Goal: Task Accomplishment & Management: Use online tool/utility

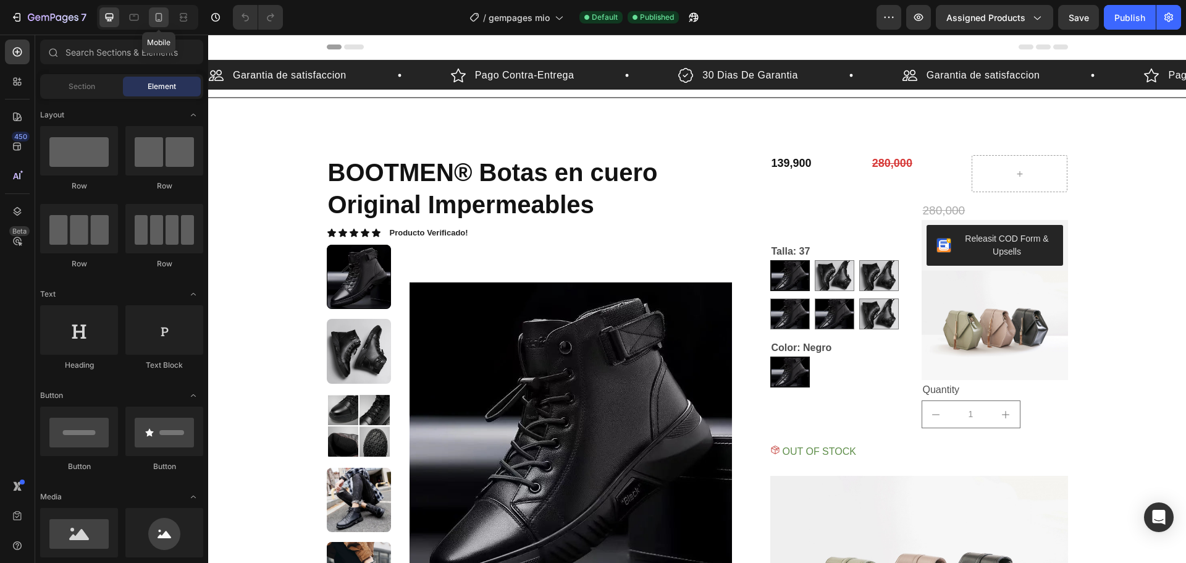
click at [156, 20] on icon at bounding box center [159, 17] width 12 height 12
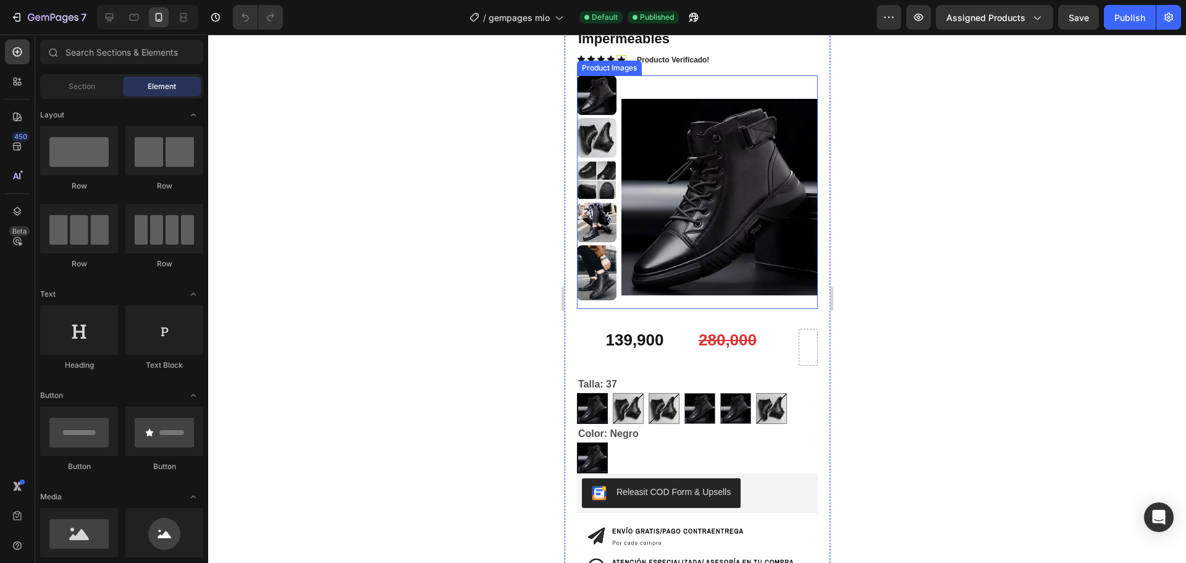
scroll to position [124, 0]
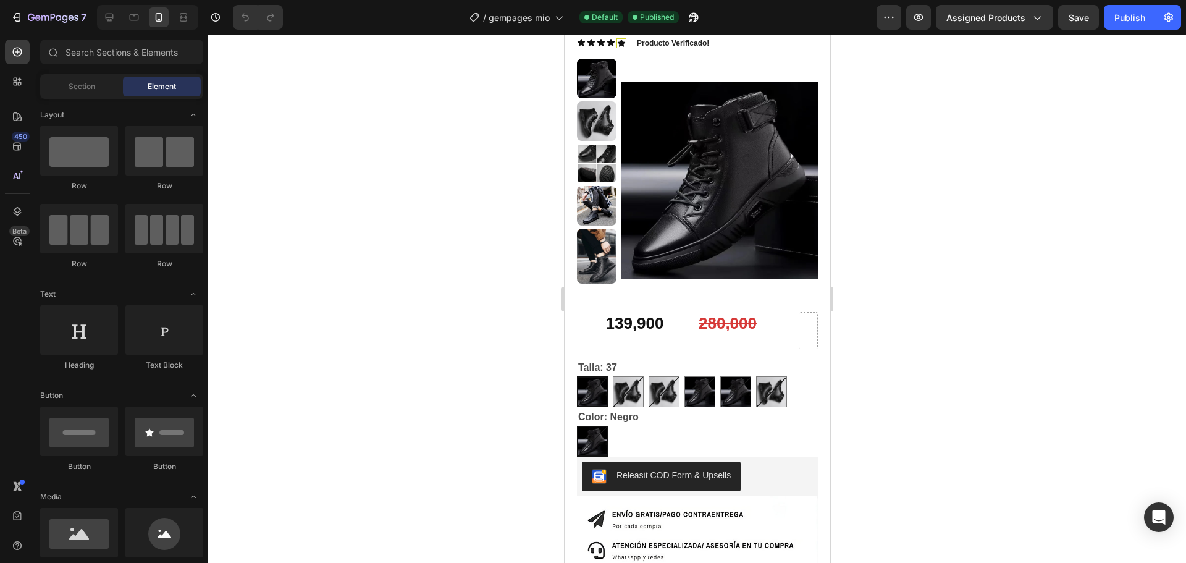
click at [636, 303] on div "BOOTMEN® Botas en cuero Original Impermeables Product Title Icon Icon Icon Icon…" at bounding box center [696, 152] width 241 height 317
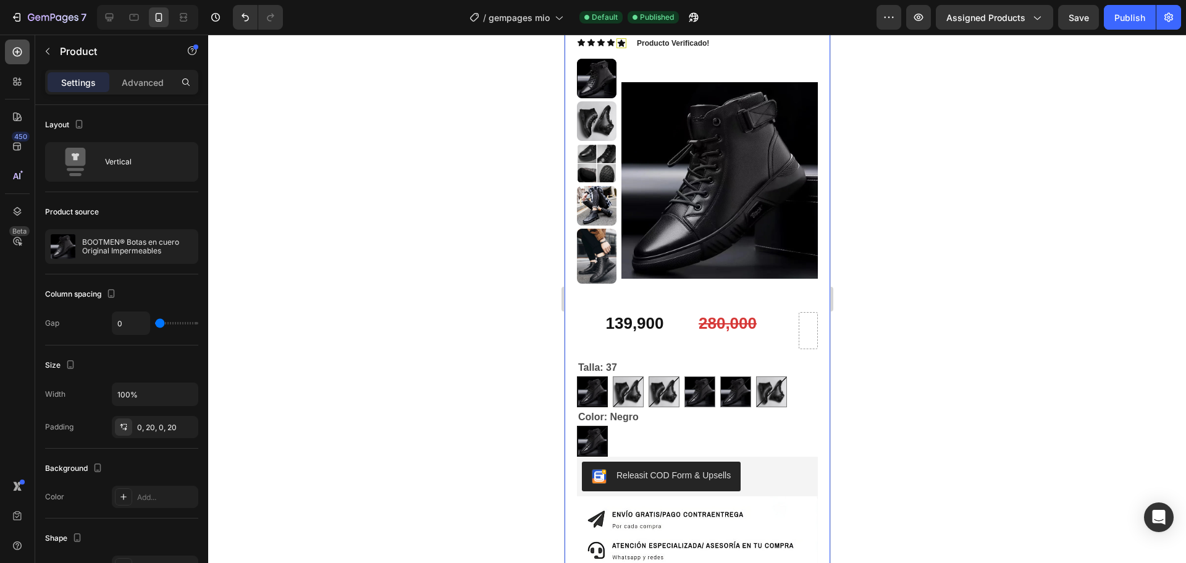
click at [20, 53] on icon at bounding box center [17, 52] width 12 height 12
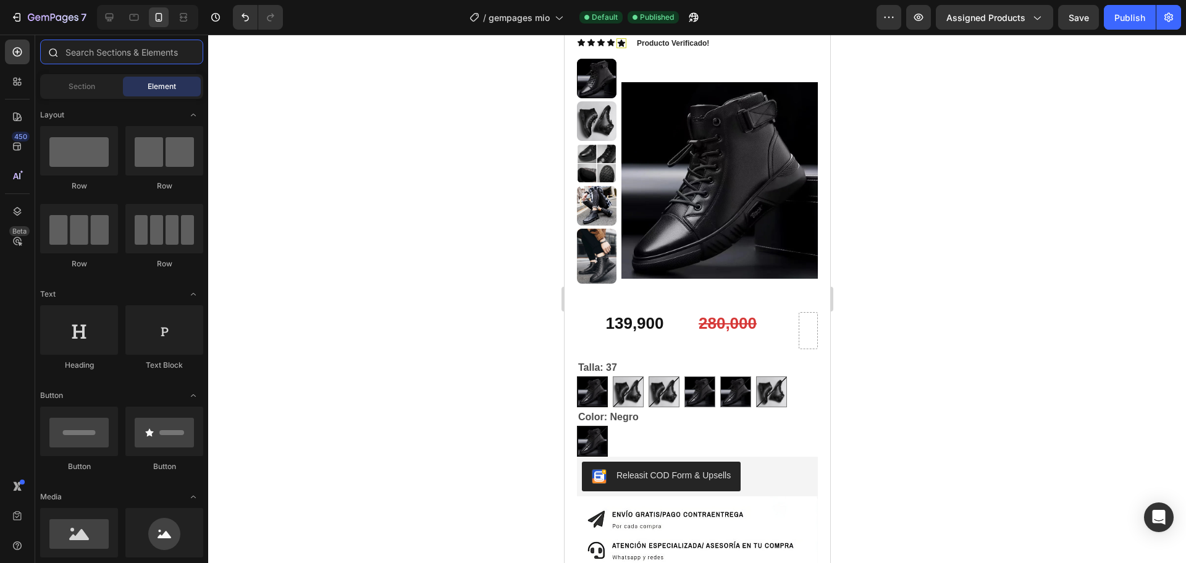
click at [89, 46] on input "text" at bounding box center [121, 52] width 163 height 25
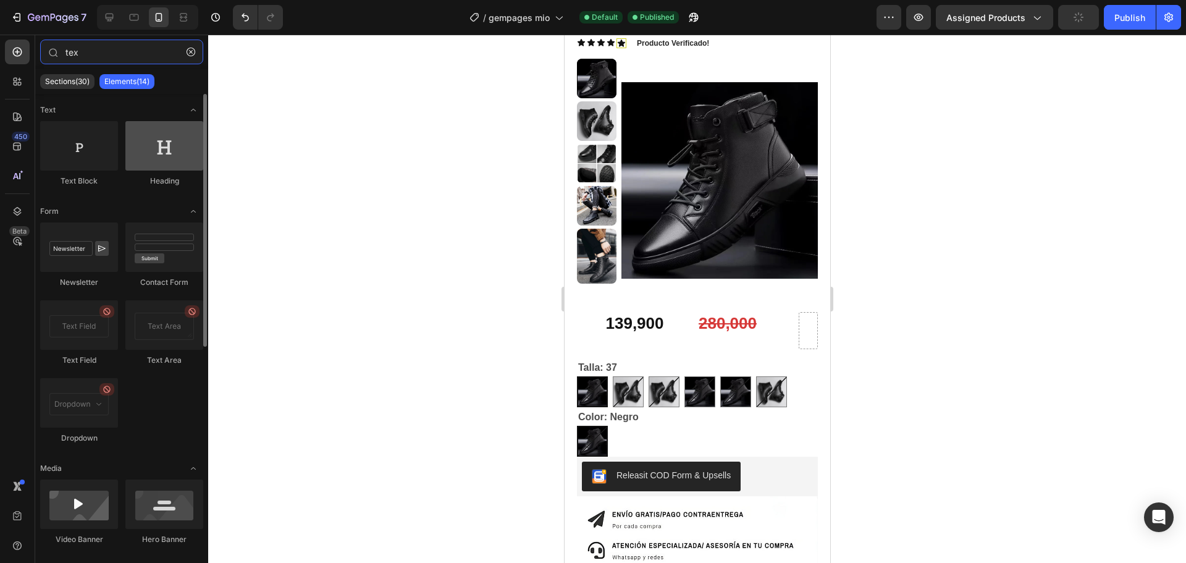
type input "tex"
click at [162, 156] on div at bounding box center [164, 145] width 78 height 49
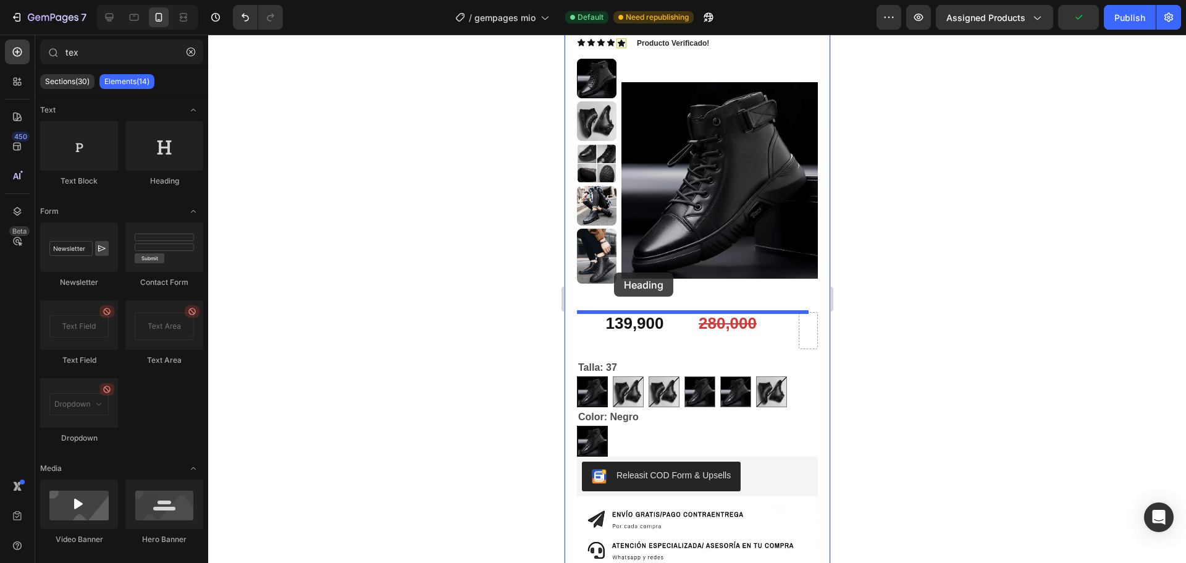
drag, startPoint x: 726, startPoint y: 190, endPoint x: 613, endPoint y: 272, distance: 139.2
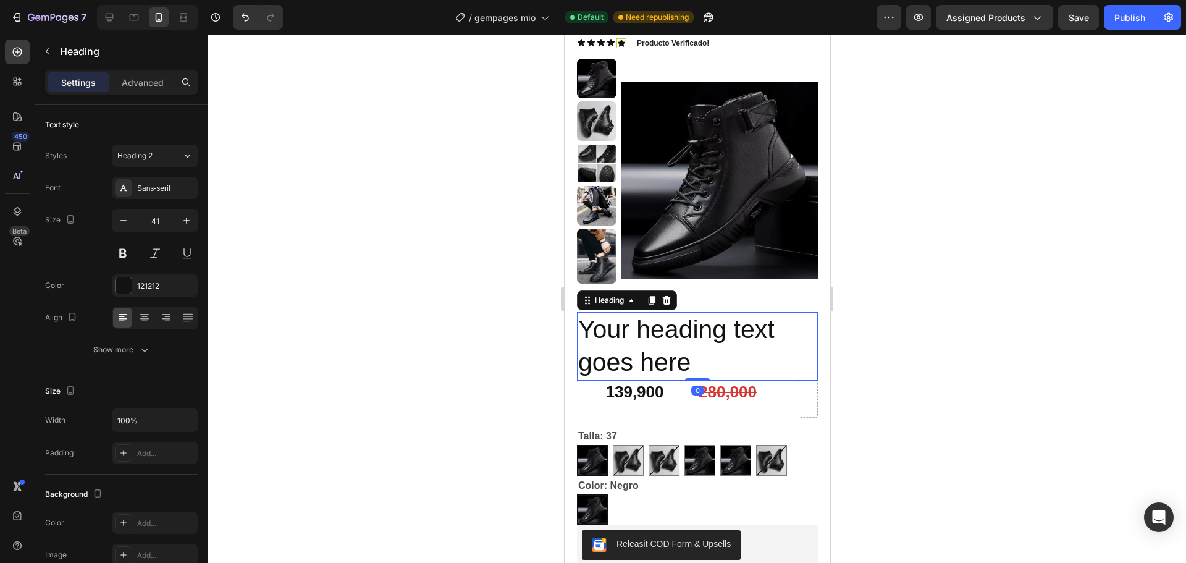
click at [648, 358] on h2 "Your heading text goes here" at bounding box center [696, 346] width 241 height 69
click at [648, 358] on p "Your heading text goes here" at bounding box center [696, 346] width 238 height 66
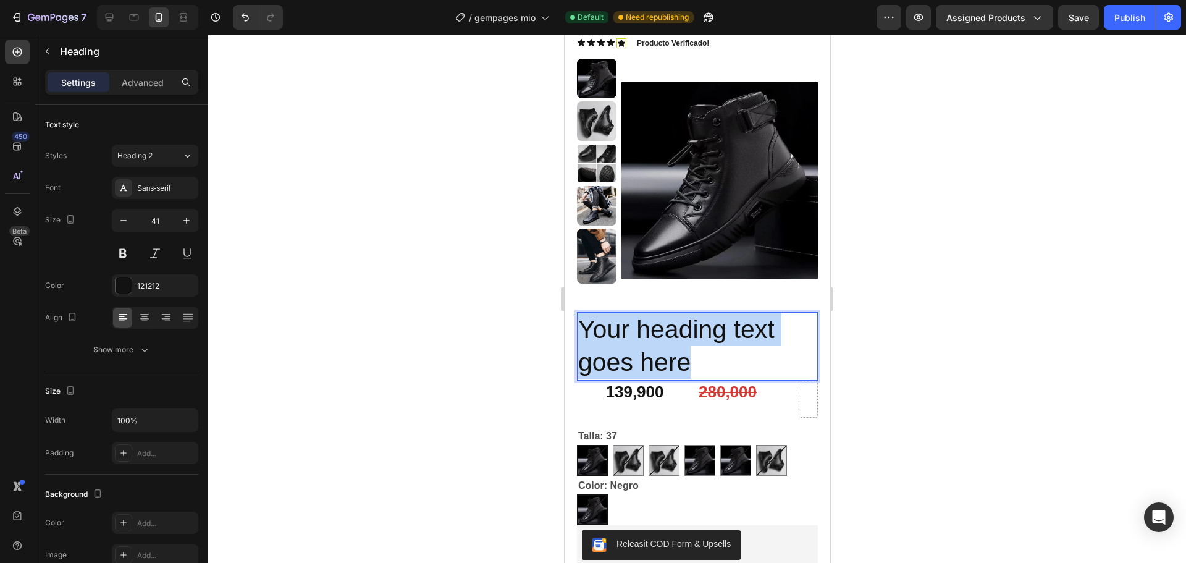
click at [648, 358] on p "Your heading text goes here" at bounding box center [696, 346] width 238 height 66
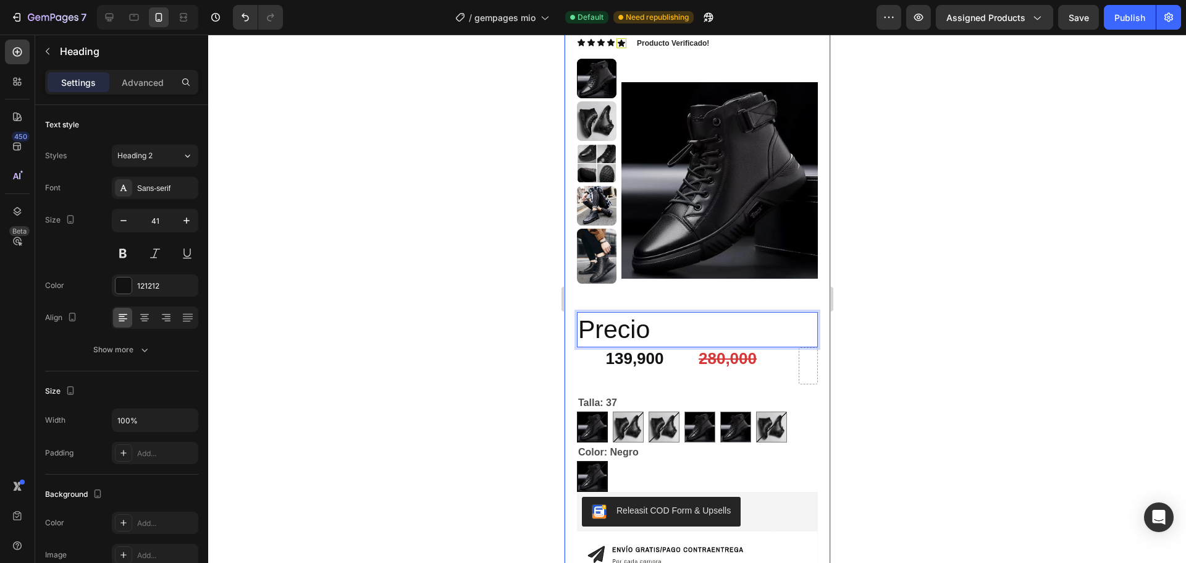
click at [643, 298] on div "BOOTMEN® Botas en cuero Original Impermeables Product Title Icon Icon Icon Icon…" at bounding box center [696, 170] width 241 height 353
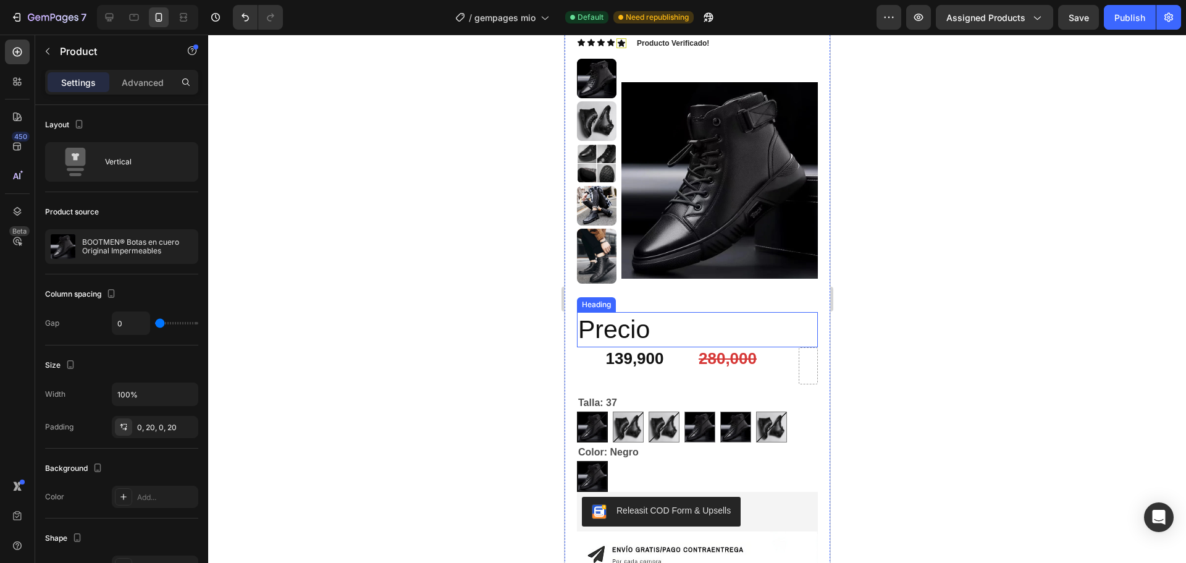
click at [631, 328] on p "Precio" at bounding box center [696, 329] width 238 height 33
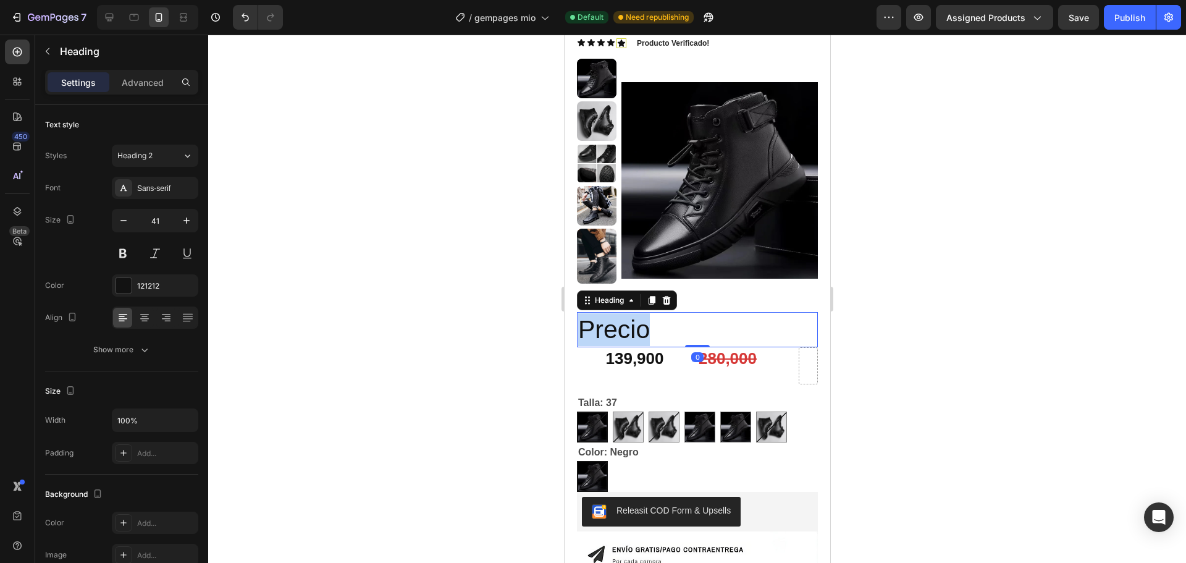
click at [631, 328] on p "Precio" at bounding box center [696, 329] width 238 height 33
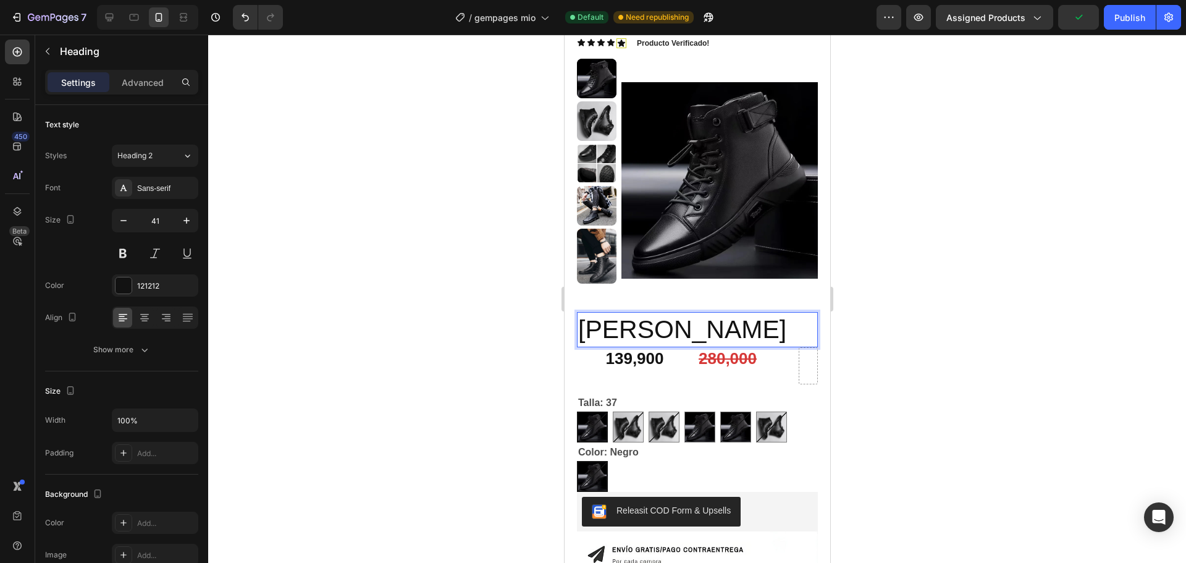
click at [580, 332] on p "Ahora Antes" at bounding box center [696, 329] width 238 height 33
click at [709, 324] on p "Ahora Antes" at bounding box center [696, 329] width 238 height 33
click at [598, 330] on p "Ahora Antes" at bounding box center [696, 329] width 238 height 33
click at [699, 329] on p "Ahora Antes" at bounding box center [696, 329] width 238 height 33
click at [636, 332] on p "Ahora Antes" at bounding box center [696, 329] width 238 height 33
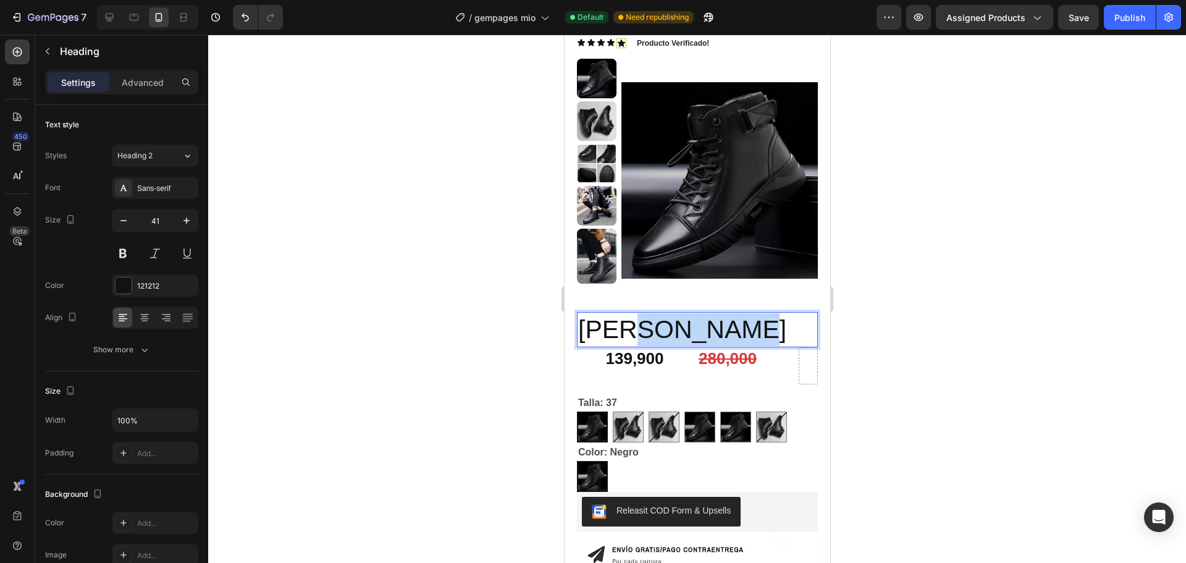
click at [636, 332] on p "Ahora Antes" at bounding box center [696, 329] width 238 height 33
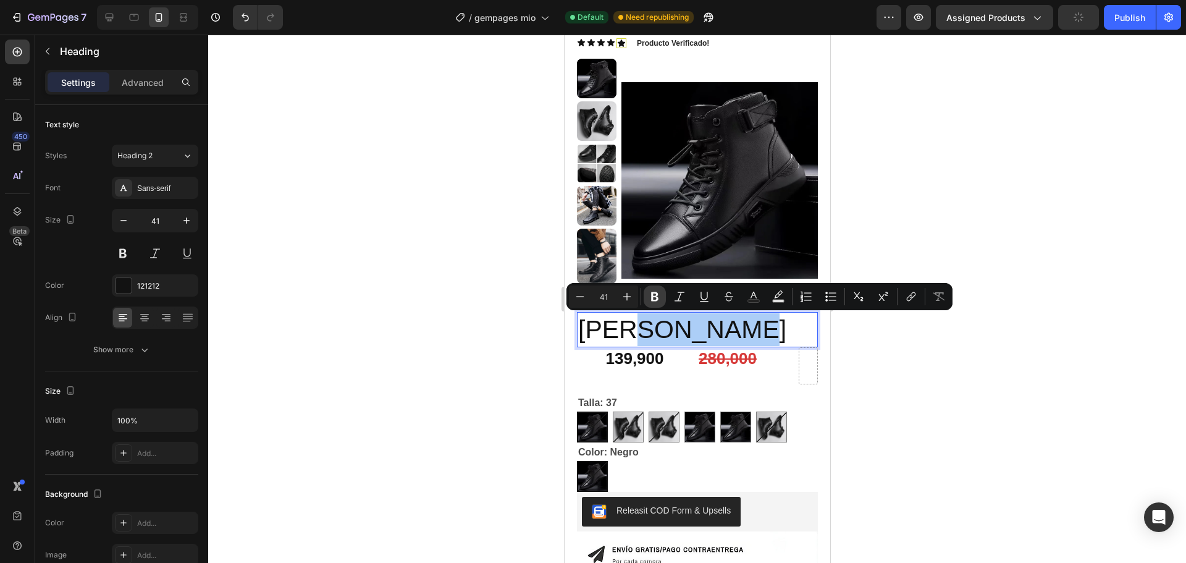
click at [657, 303] on button "Bold" at bounding box center [655, 296] width 22 height 22
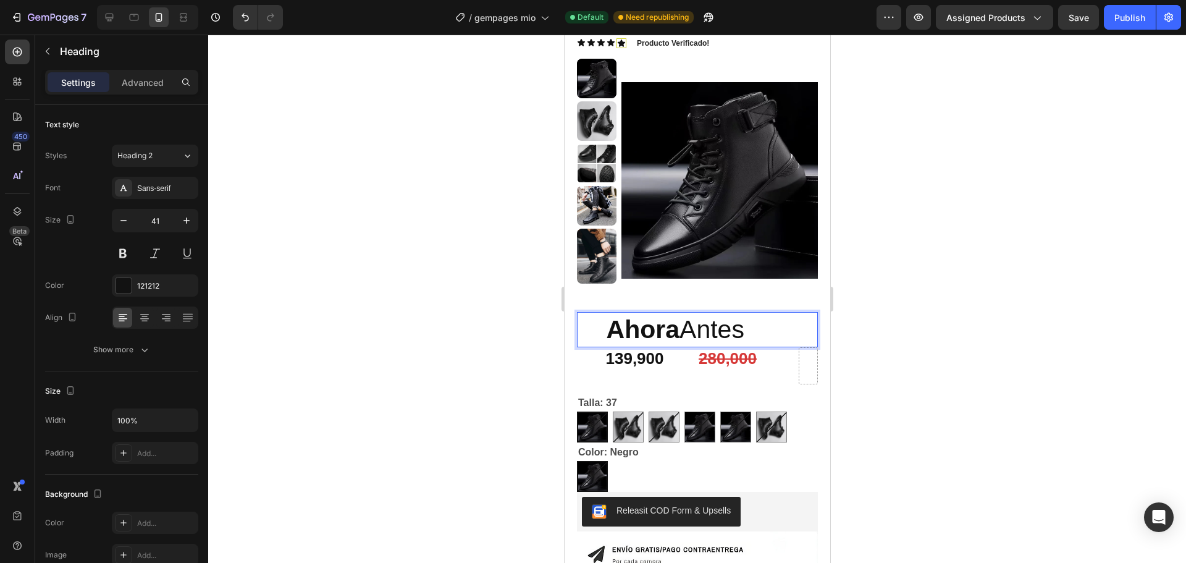
click at [649, 334] on strong "Ahora" at bounding box center [642, 329] width 73 height 28
click at [901, 325] on div at bounding box center [697, 299] width 978 height 528
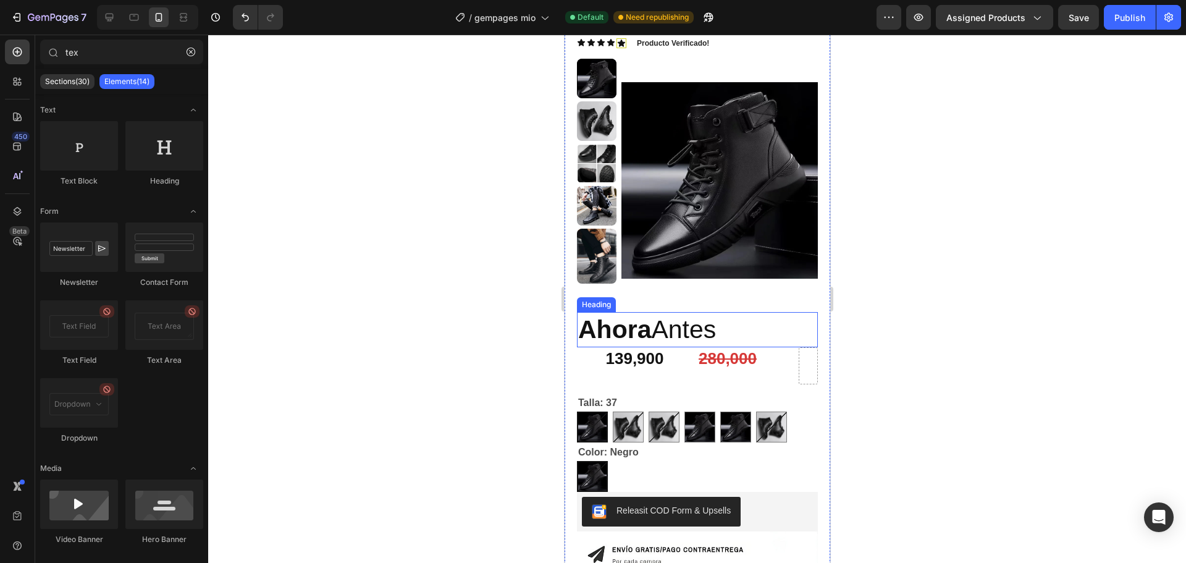
click at [713, 331] on p "Ahora Antes" at bounding box center [696, 329] width 238 height 33
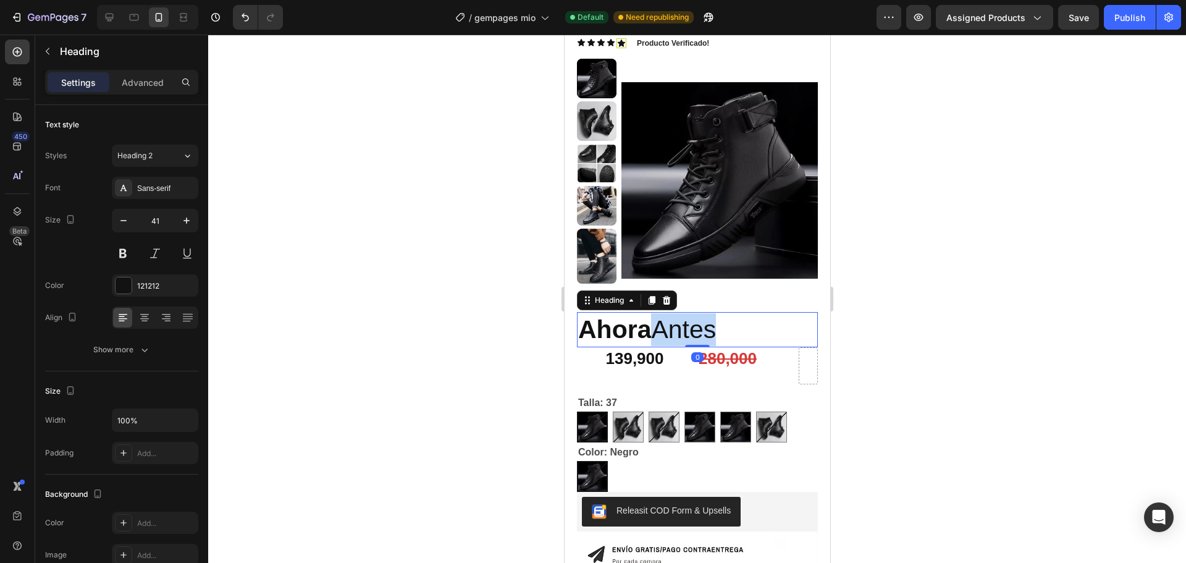
click at [716, 331] on p "Ahora Antes" at bounding box center [696, 329] width 238 height 33
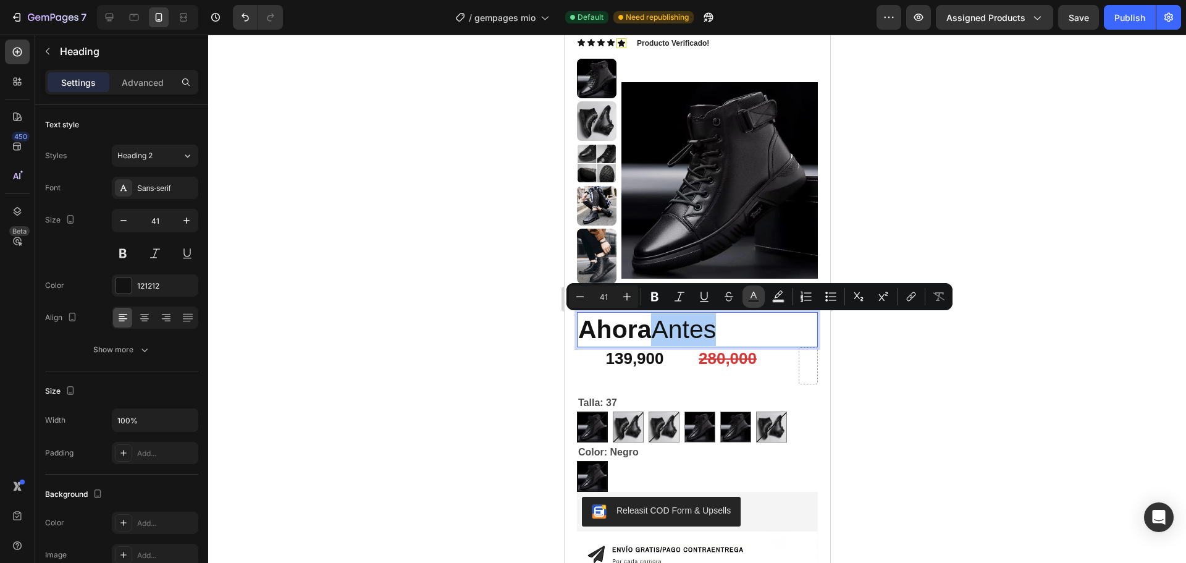
click at [752, 296] on icon "Editor contextual toolbar" at bounding box center [753, 296] width 12 height 12
type input "121212"
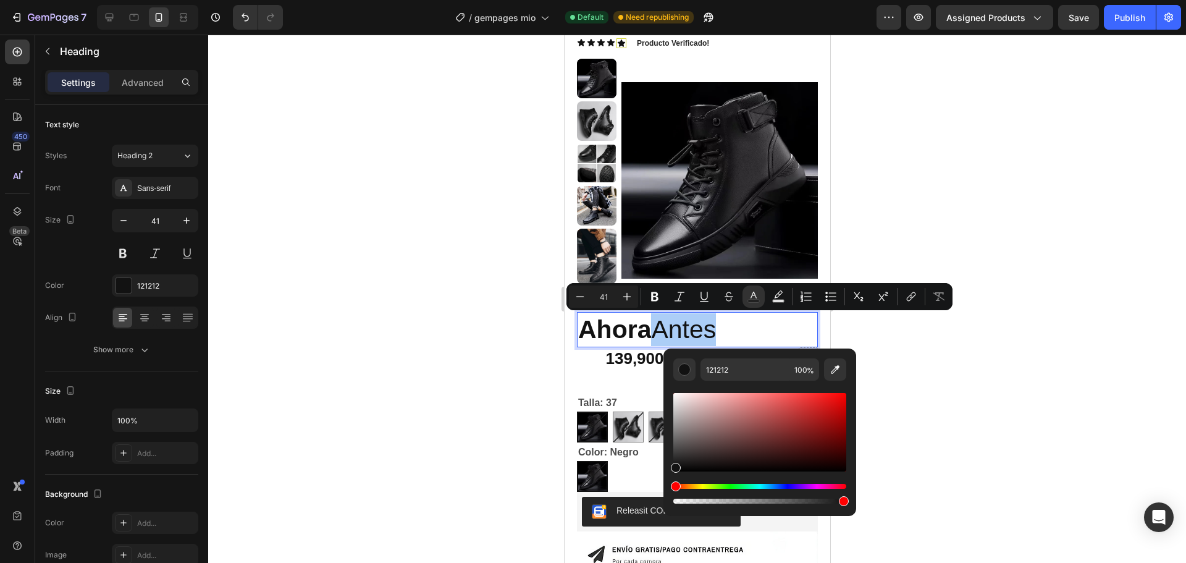
click at [843, 502] on div "Editor contextual toolbar" at bounding box center [844, 501] width 10 height 10
type input "98"
click at [843, 398] on div "Editor contextual toolbar" at bounding box center [759, 432] width 173 height 78
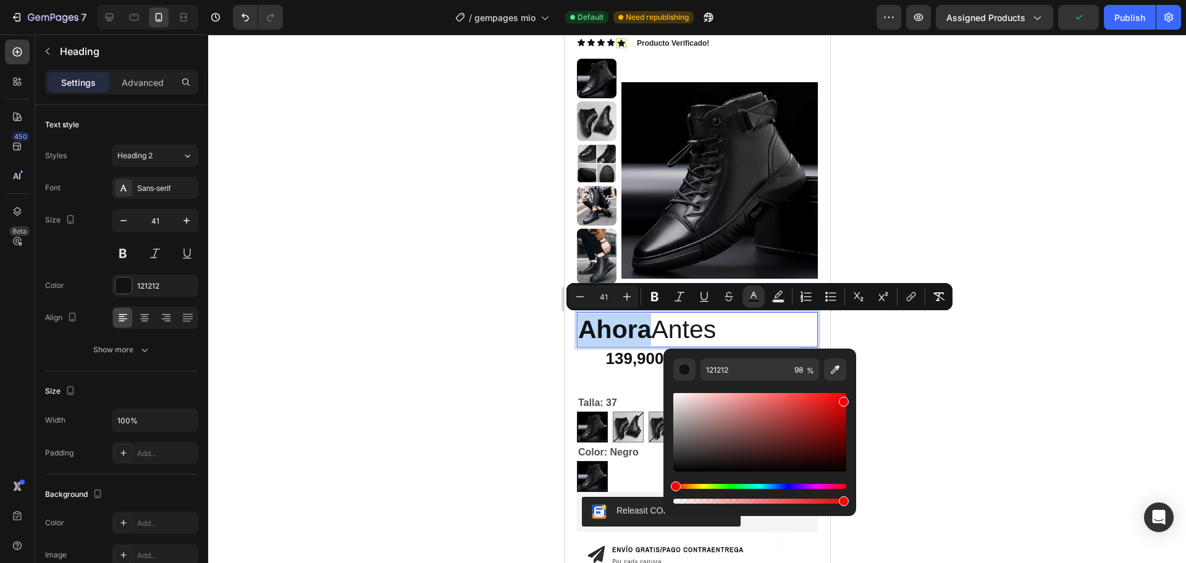
type input "EA0404"
click at [896, 347] on div at bounding box center [697, 299] width 978 height 528
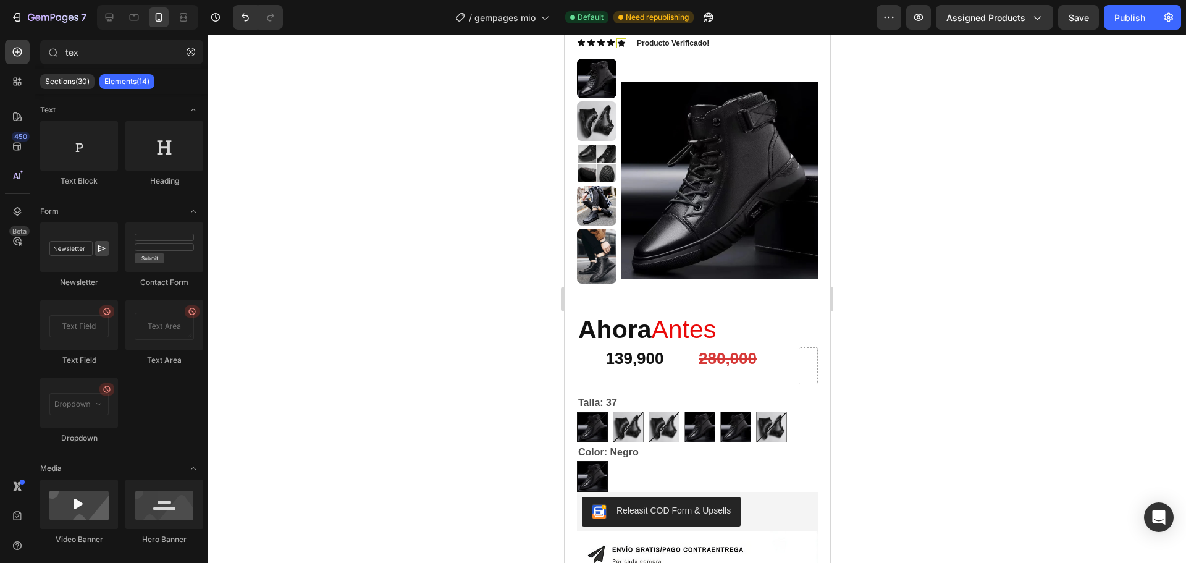
click at [906, 316] on div at bounding box center [697, 299] width 978 height 528
click at [584, 327] on strong "Ahora" at bounding box center [613, 329] width 73 height 28
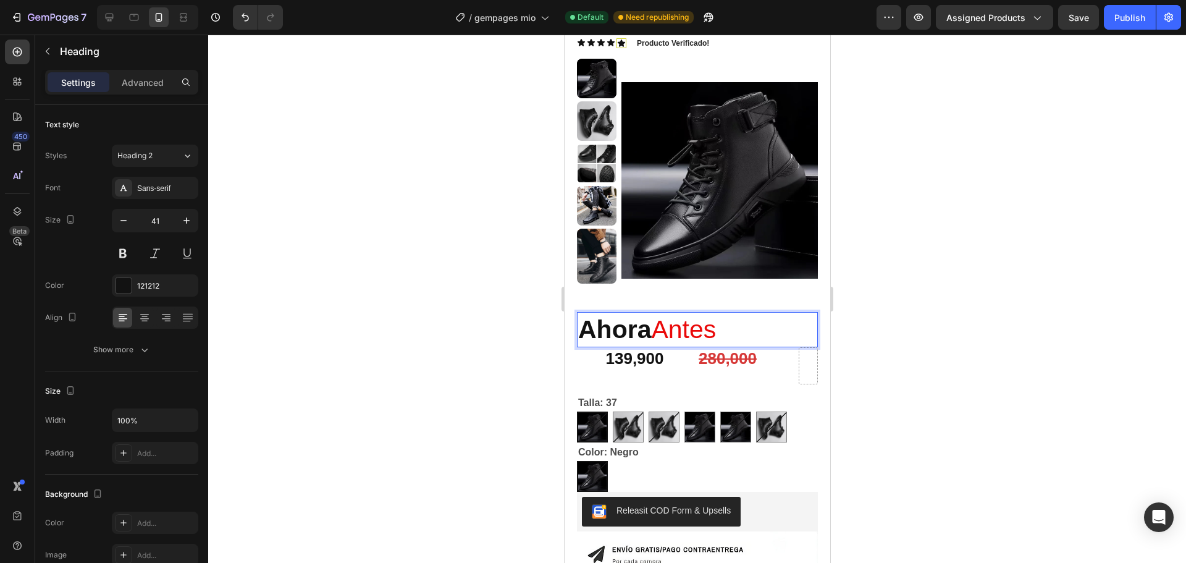
click at [616, 332] on strong "Ahora" at bounding box center [613, 329] width 73 height 28
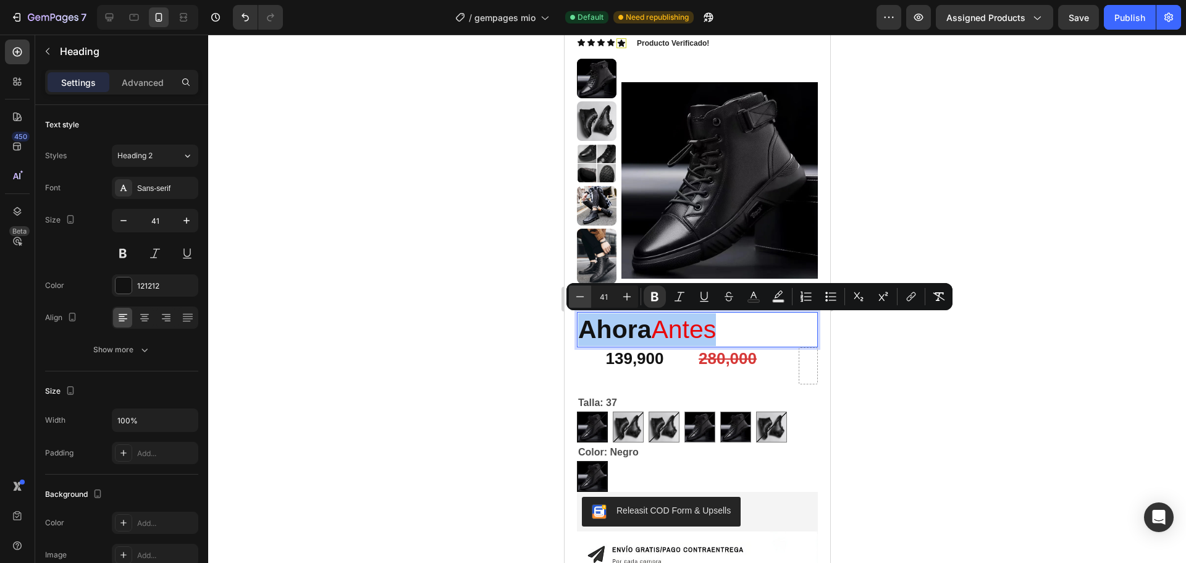
click at [584, 298] on icon "Editor contextual toolbar" at bounding box center [580, 296] width 12 height 12
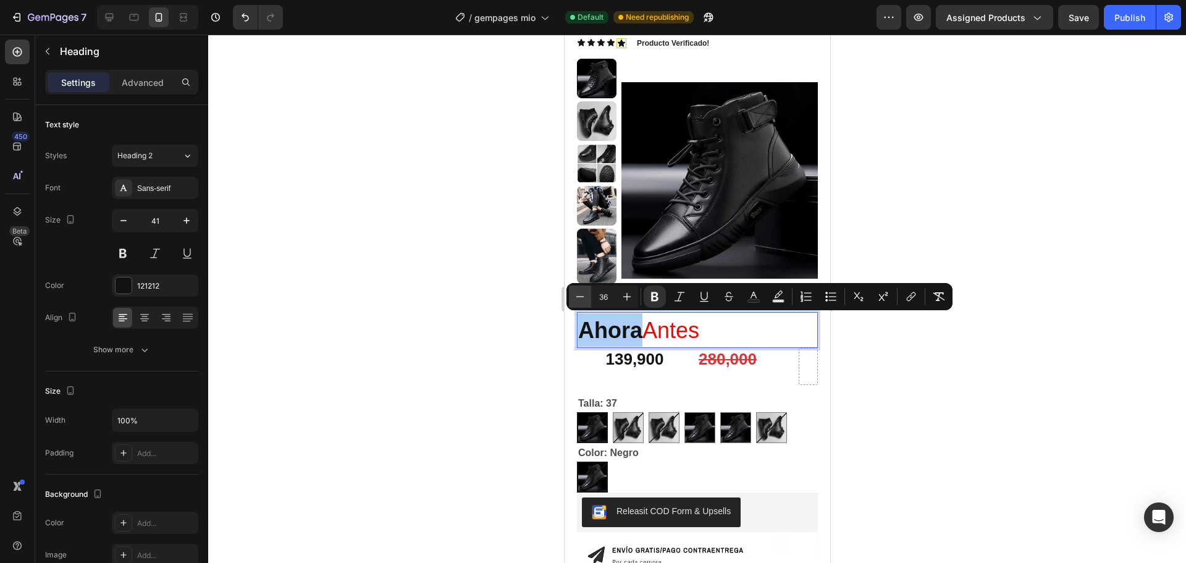
click at [585, 298] on icon "Editor contextual toolbar" at bounding box center [580, 296] width 12 height 12
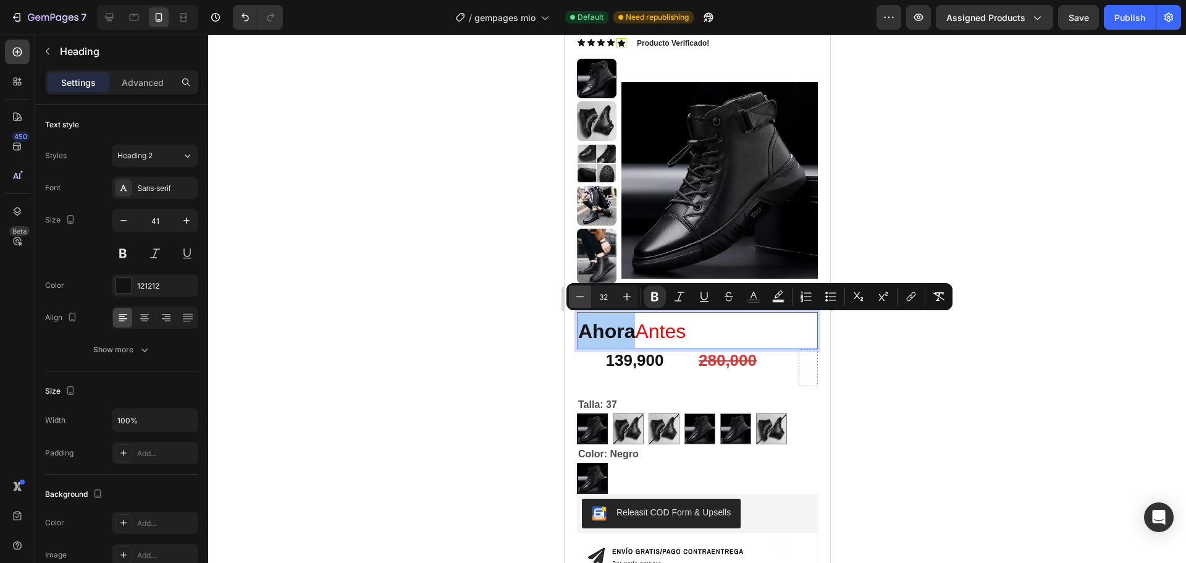
click at [585, 298] on icon "Editor contextual toolbar" at bounding box center [580, 296] width 12 height 12
type input "28"
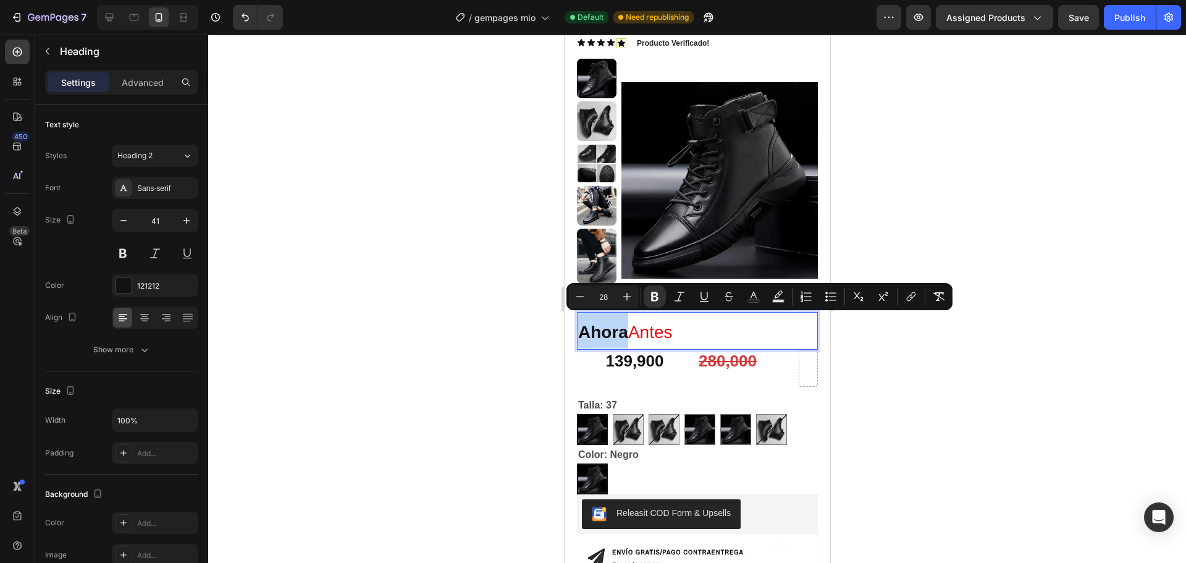
click at [627, 335] on strong "Ahora" at bounding box center [602, 331] width 50 height 19
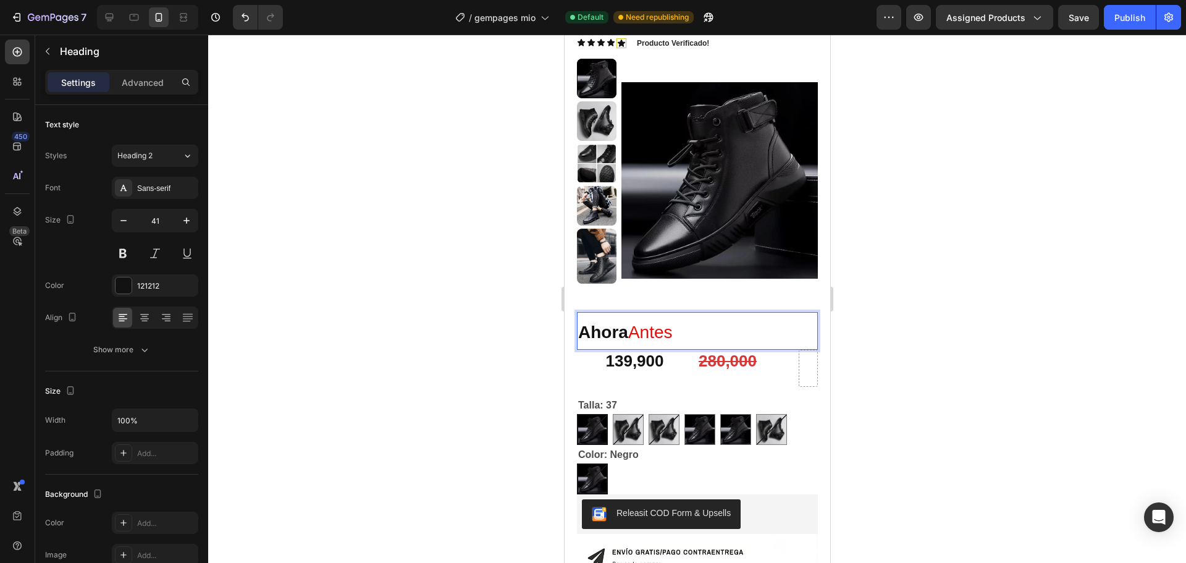
click at [591, 334] on strong "Ahora" at bounding box center [602, 331] width 50 height 19
click at [666, 334] on span "Antes" at bounding box center [649, 331] width 44 height 19
click at [886, 317] on div at bounding box center [697, 299] width 978 height 528
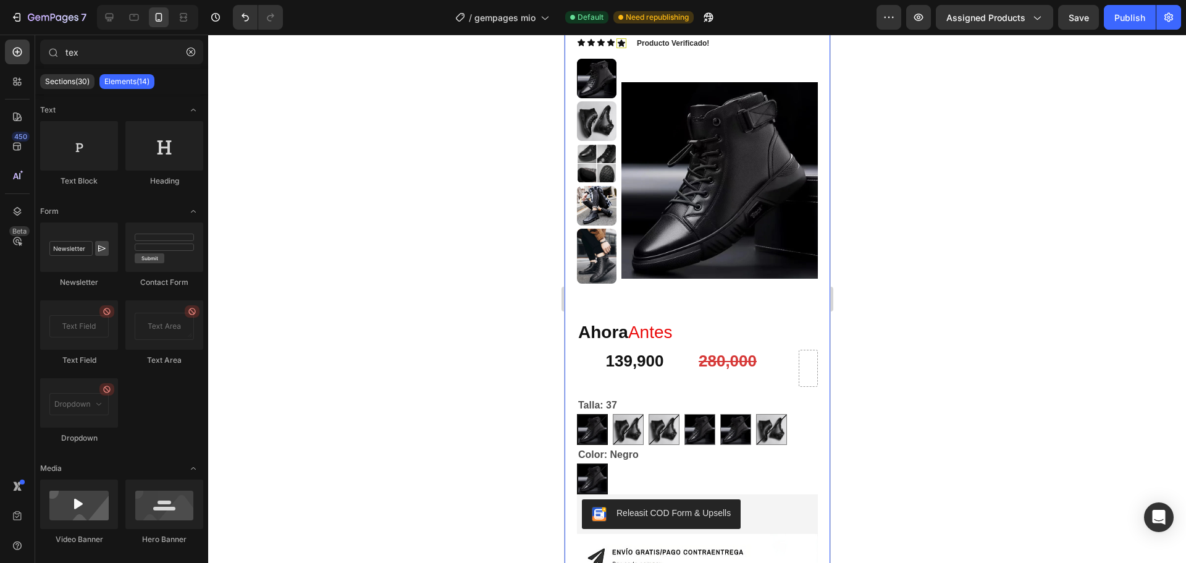
click at [700, 301] on div "BOOTMEN® Botas en cuero Original Impermeables Product Title Icon Icon Icon Icon…" at bounding box center [696, 171] width 241 height 355
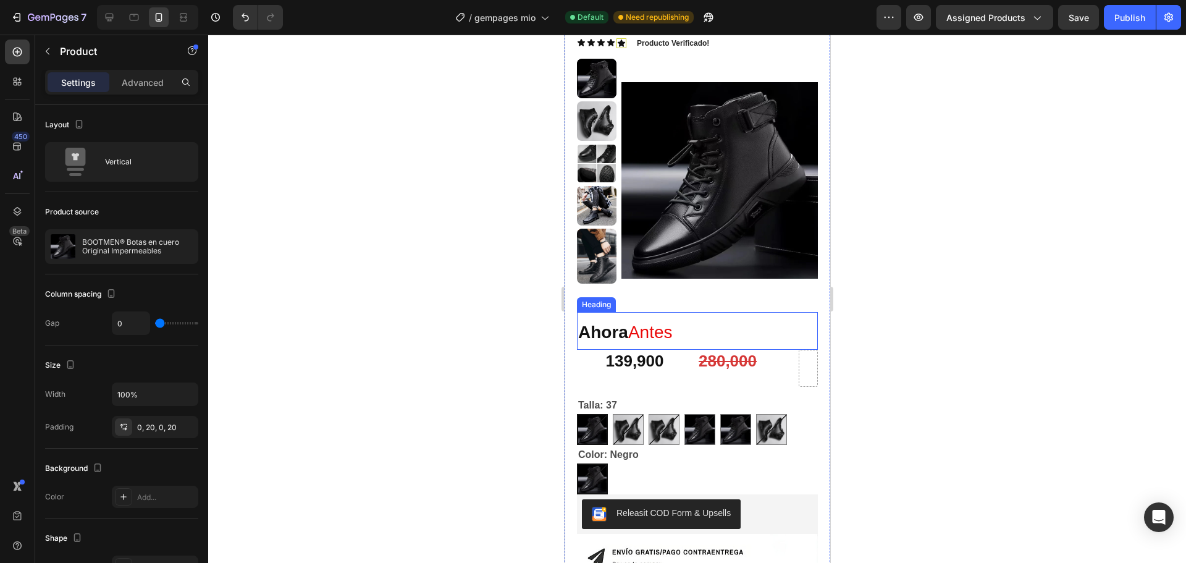
click at [627, 323] on strong "Ahora" at bounding box center [602, 331] width 50 height 19
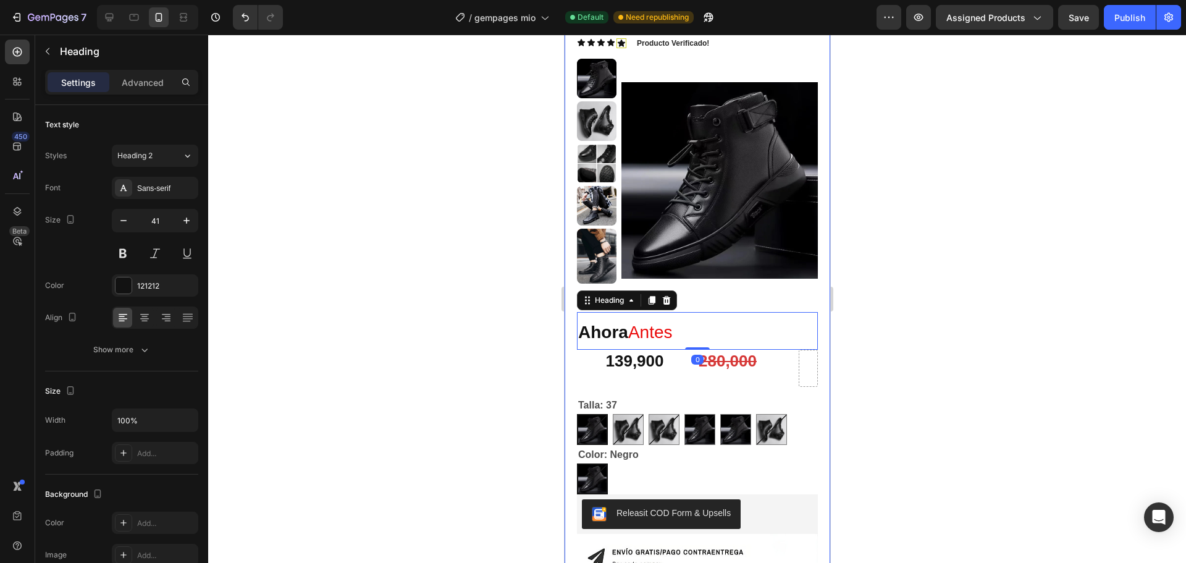
click at [771, 295] on div "BOOTMEN® Botas en cuero Original Impermeables Product Title Icon Icon Icon Icon…" at bounding box center [696, 171] width 241 height 355
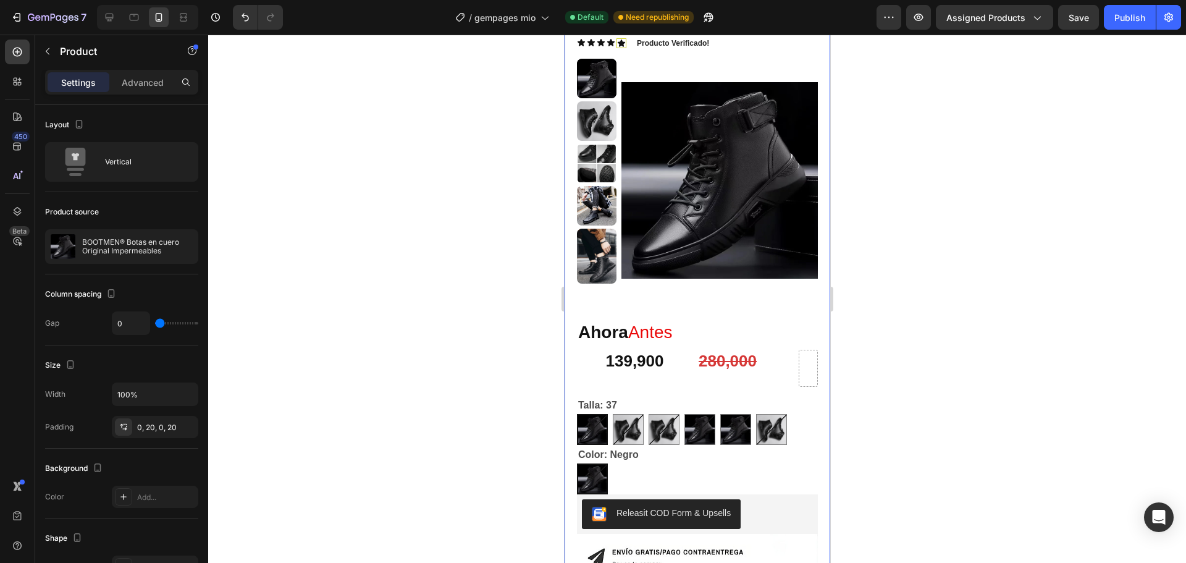
click at [732, 298] on div "BOOTMEN® Botas en cuero Original Impermeables Product Title Icon Icon Icon Icon…" at bounding box center [696, 171] width 241 height 355
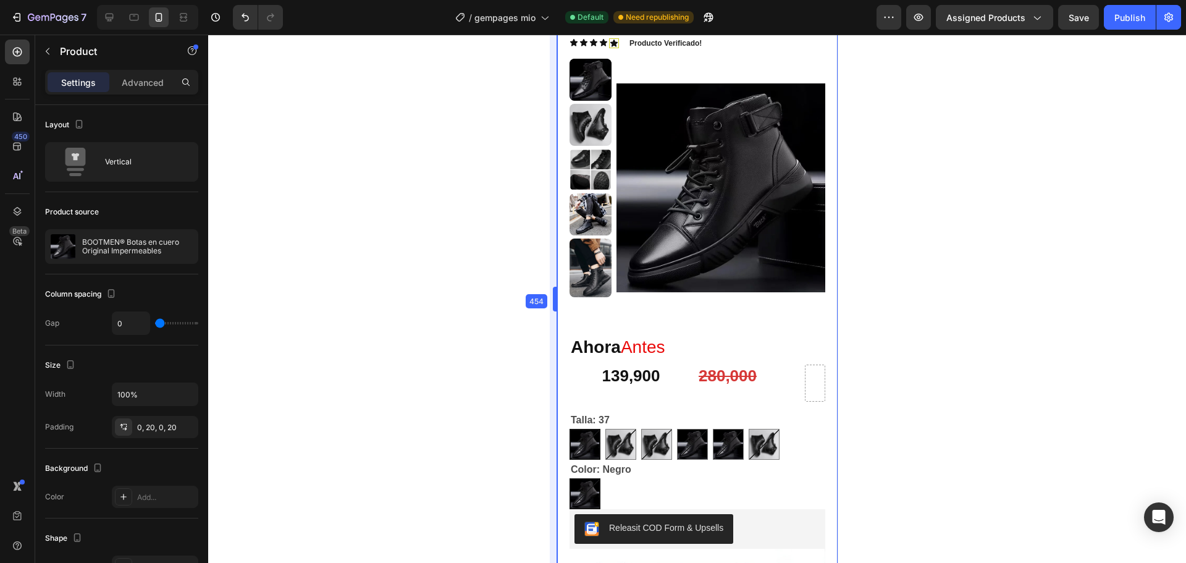
drag, startPoint x: 559, startPoint y: 299, endPoint x: 0, endPoint y: 301, distance: 558.9
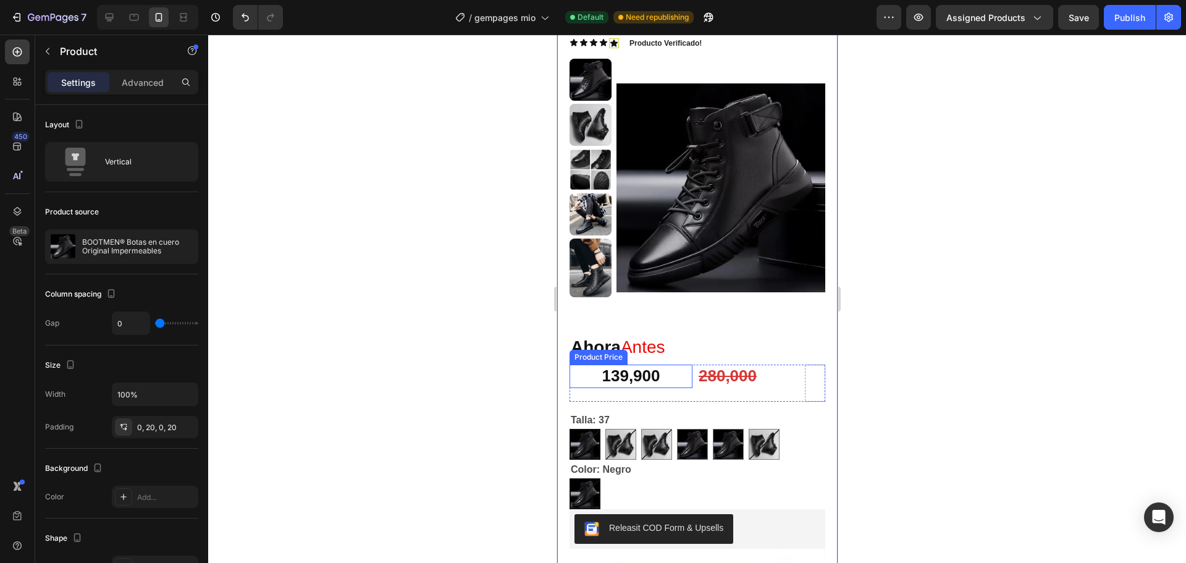
click at [636, 369] on div "139,900" at bounding box center [630, 375] width 123 height 23
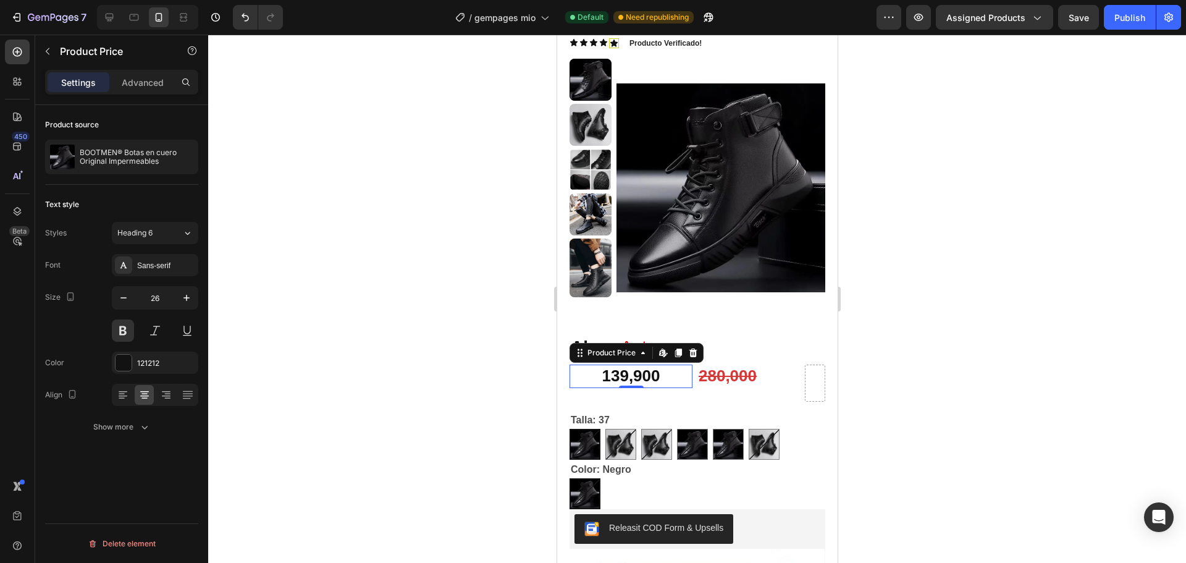
click at [936, 311] on div at bounding box center [697, 299] width 978 height 528
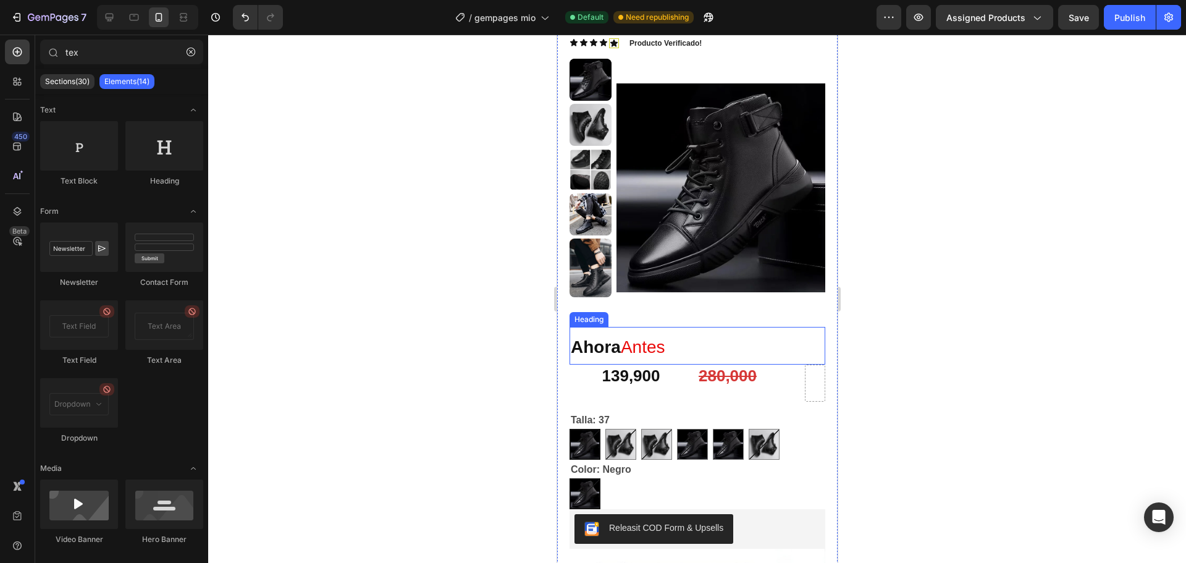
click at [658, 314] on div "BOOTMEN® Botas en cuero Original Impermeables Product Title Icon Icon Icon Icon…" at bounding box center [697, 179] width 256 height 370
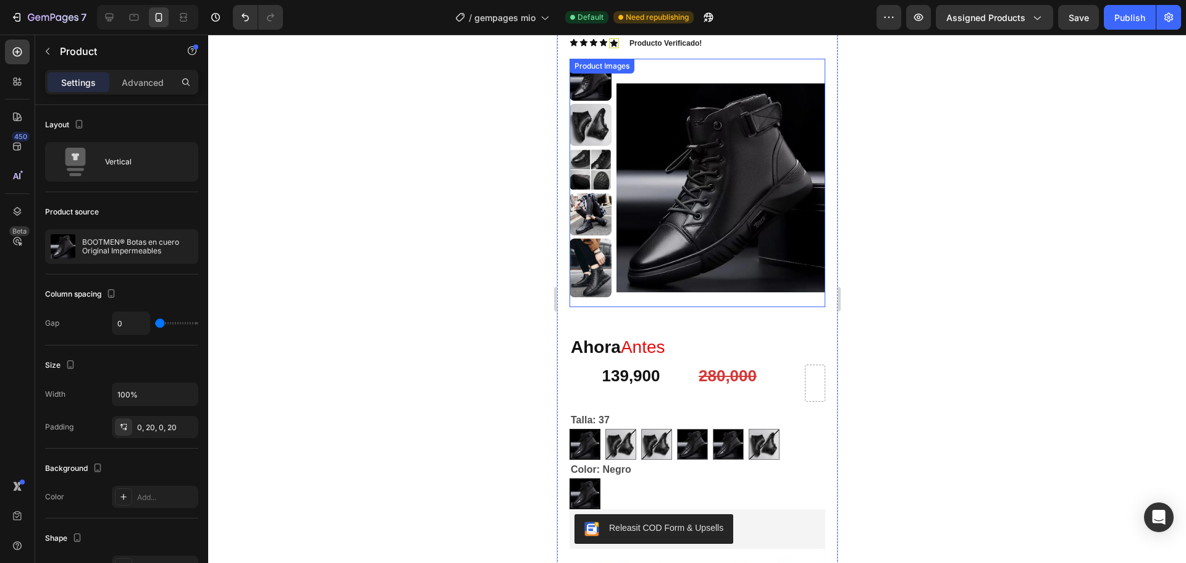
click at [715, 267] on img at bounding box center [720, 188] width 209 height 258
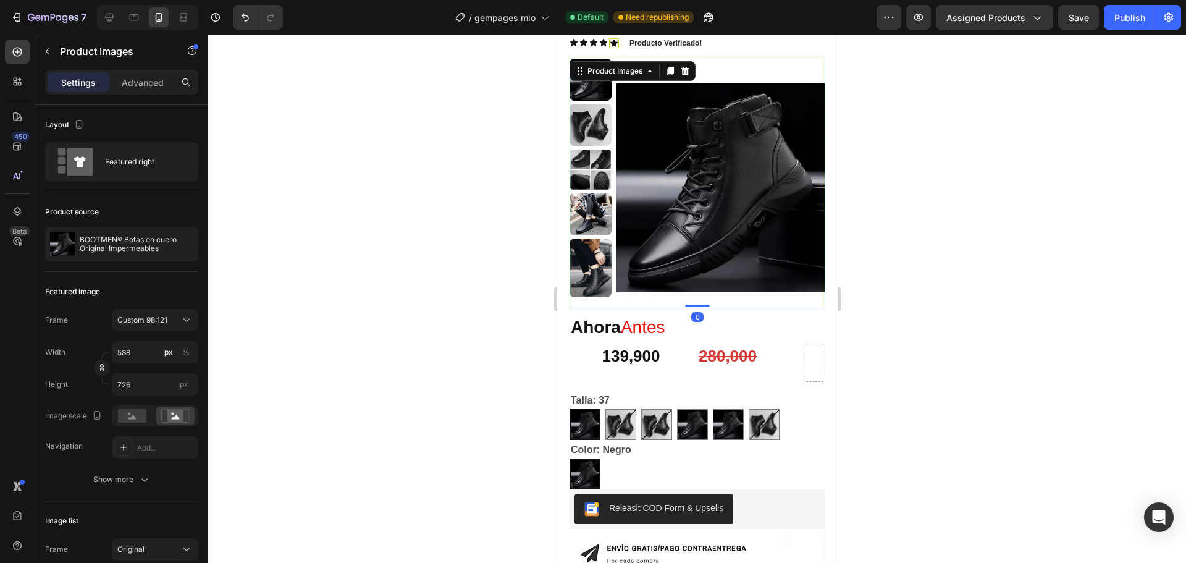
drag, startPoint x: 691, startPoint y: 324, endPoint x: 707, endPoint y: 301, distance: 27.9
click at [707, 301] on div "Product Images 0" at bounding box center [697, 183] width 256 height 248
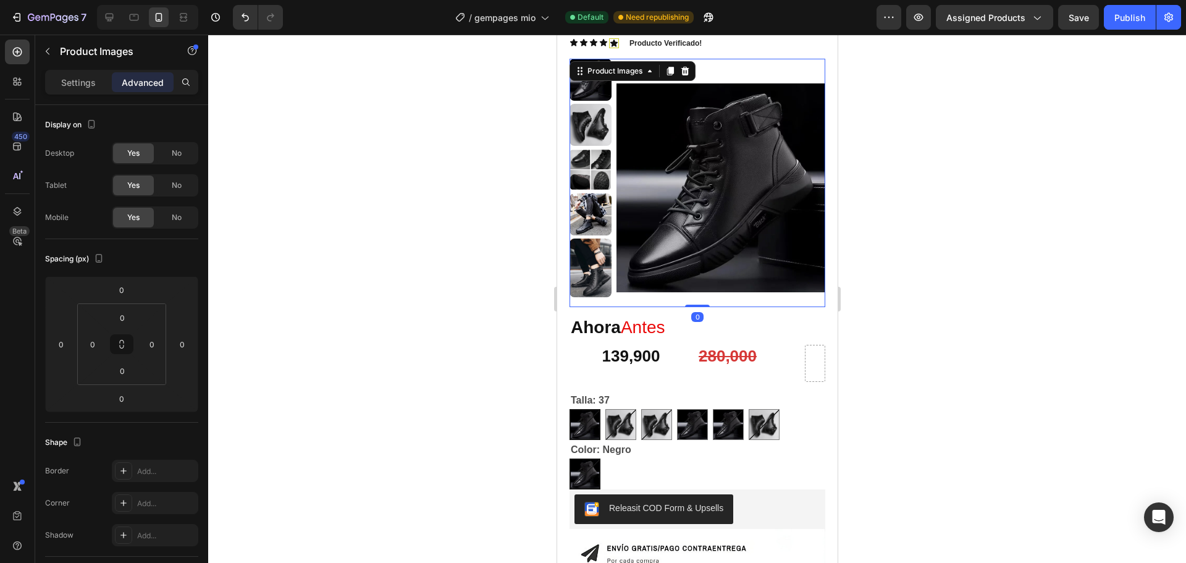
scroll to position [62, 0]
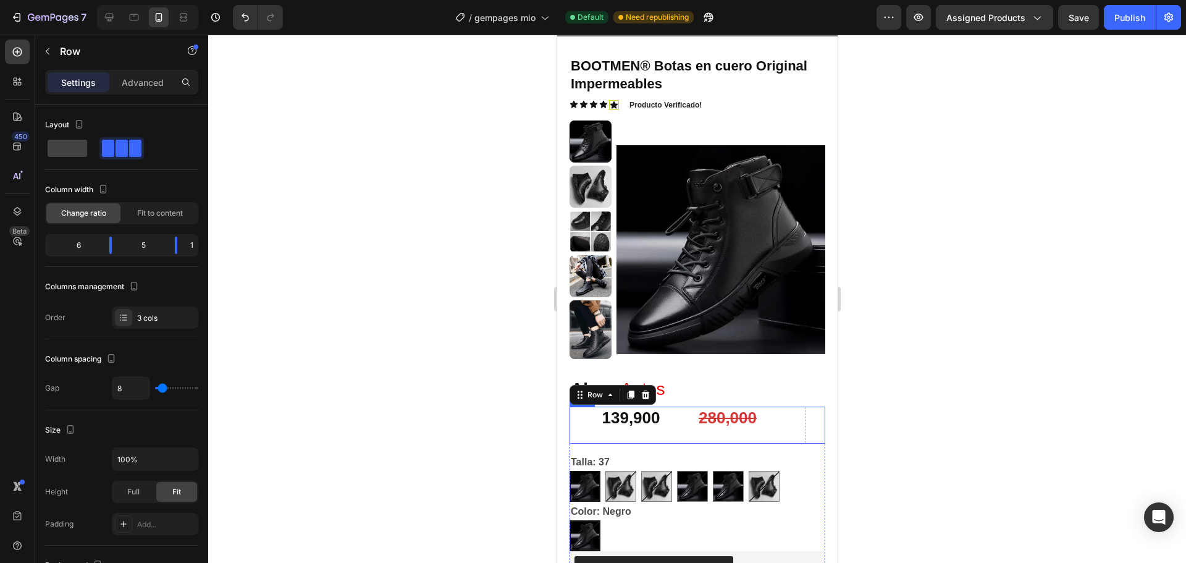
click at [697, 435] on div "280,000 Product Price Product Price" at bounding box center [748, 424] width 103 height 37
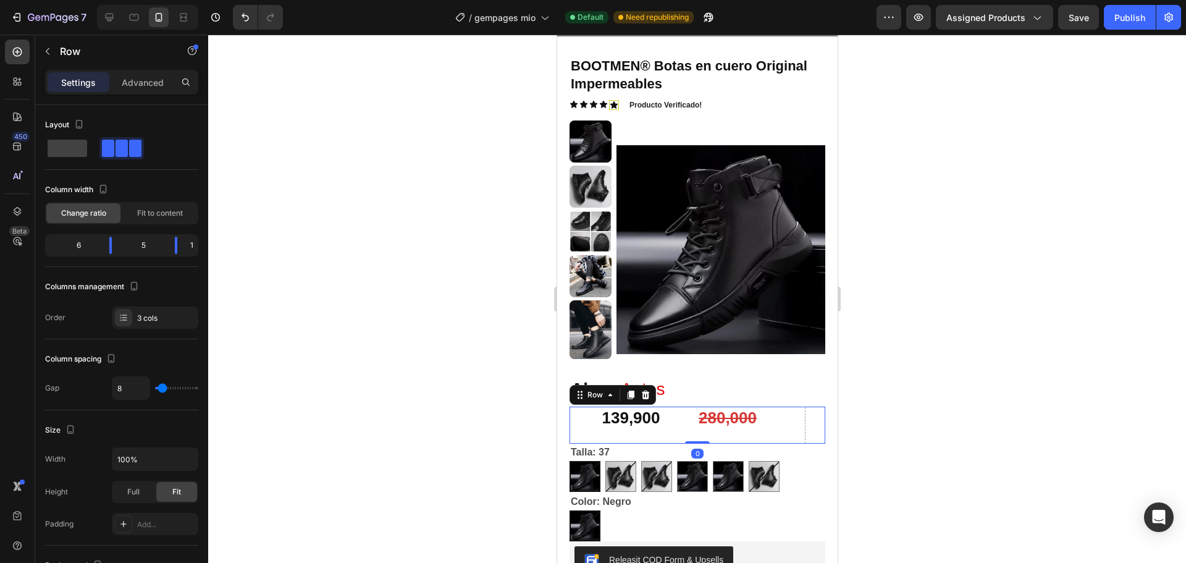
drag, startPoint x: 696, startPoint y: 453, endPoint x: 699, endPoint y: 413, distance: 40.3
click at [699, 436] on div "139,900 Product Price Product Price 280,000 Product Price Product Price Row 0" at bounding box center [697, 424] width 256 height 37
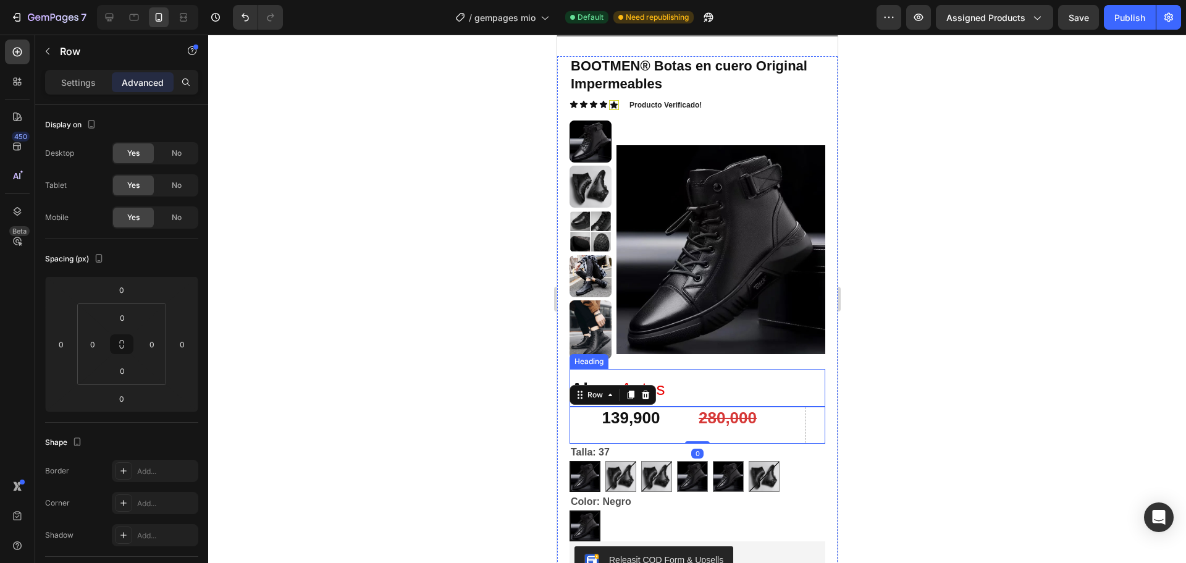
click at [620, 395] on strong "Ahora" at bounding box center [595, 388] width 50 height 19
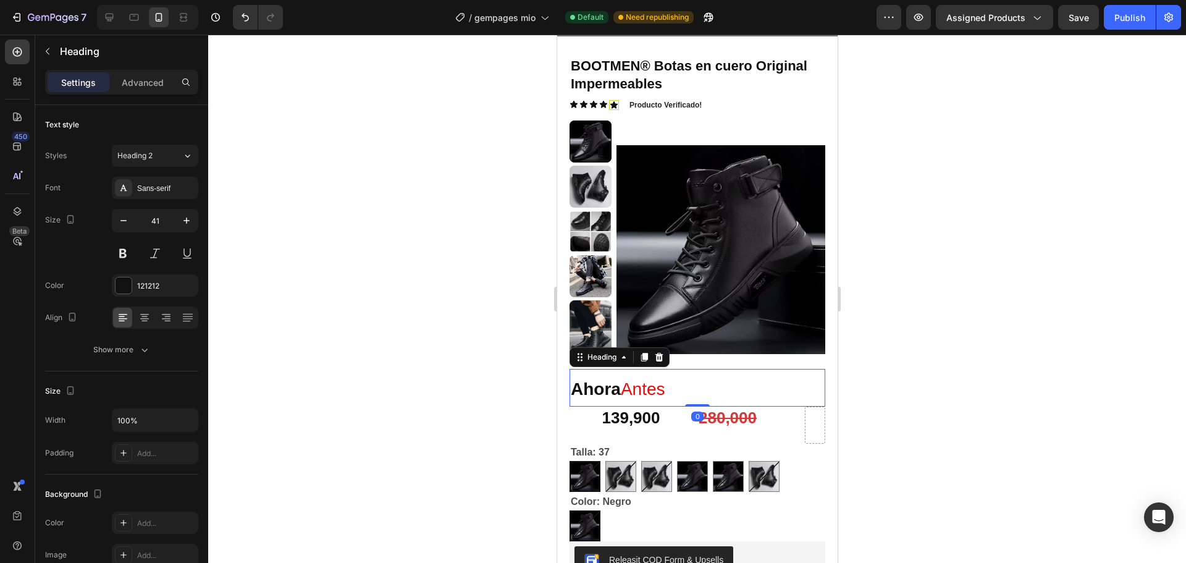
drag, startPoint x: 693, startPoint y: 406, endPoint x: 697, endPoint y: 377, distance: 28.7
click at [697, 387] on div "⁠⁠⁠⁠⁠⁠⁠ Ahora Antes Heading 0" at bounding box center [697, 388] width 256 height 38
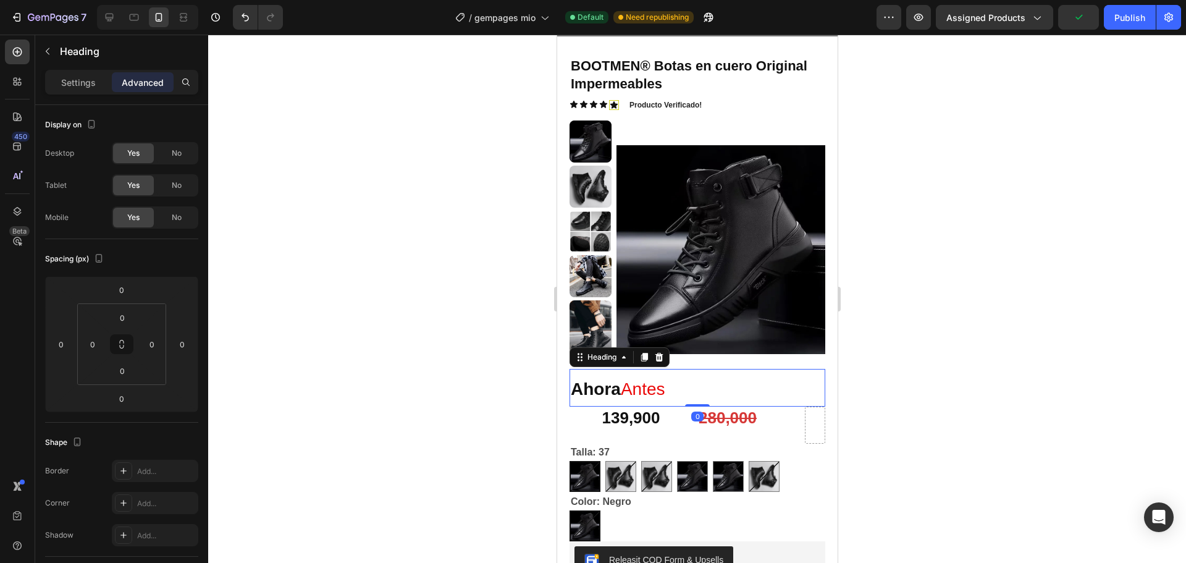
click at [957, 323] on div at bounding box center [697, 299] width 978 height 528
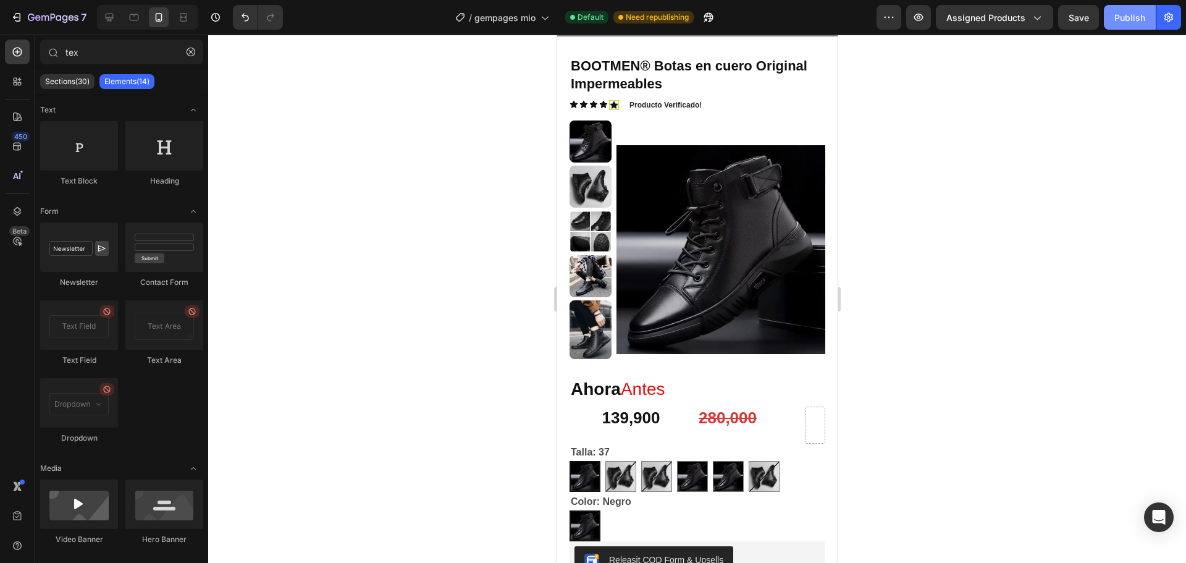
click at [1132, 14] on div "Publish" at bounding box center [1129, 17] width 31 height 13
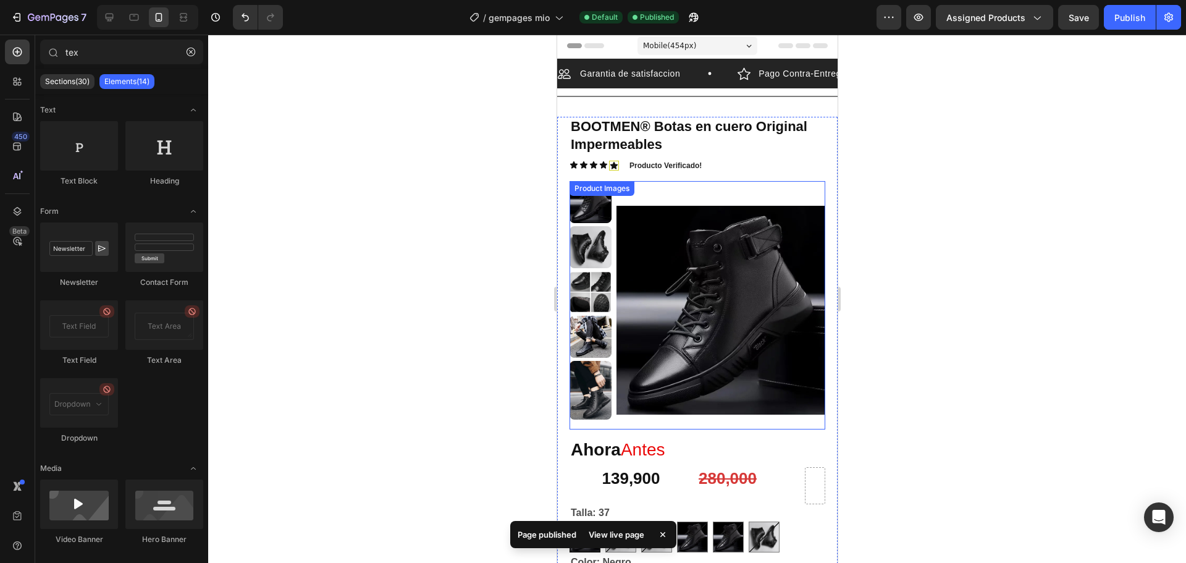
scroll to position [0, 0]
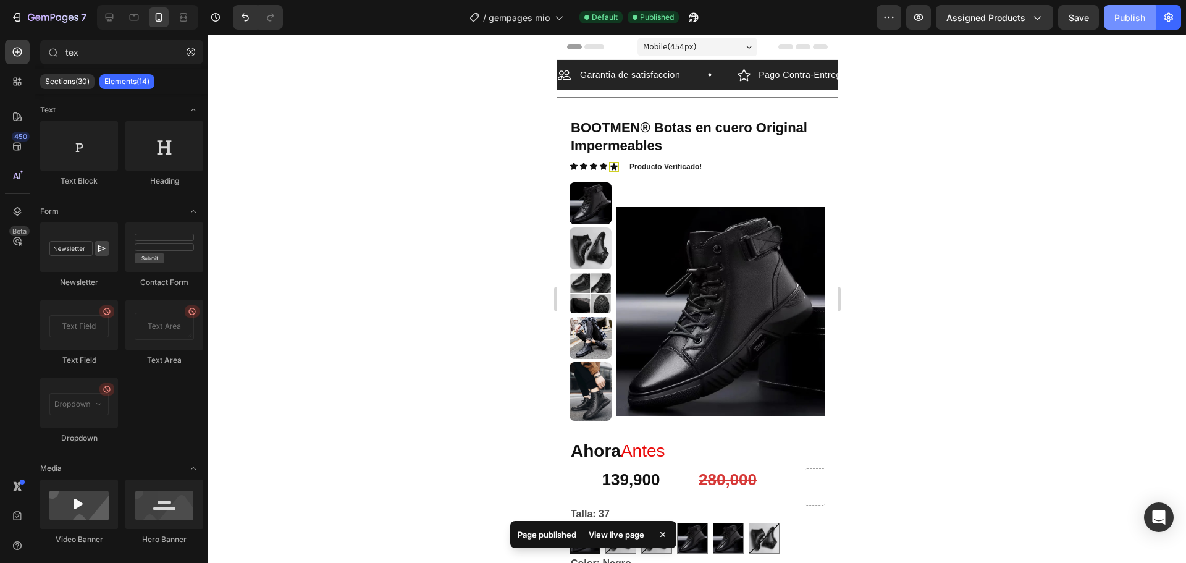
click at [1129, 25] on button "Publish" at bounding box center [1130, 17] width 52 height 25
click at [1039, 22] on icon "button" at bounding box center [1036, 17] width 12 height 12
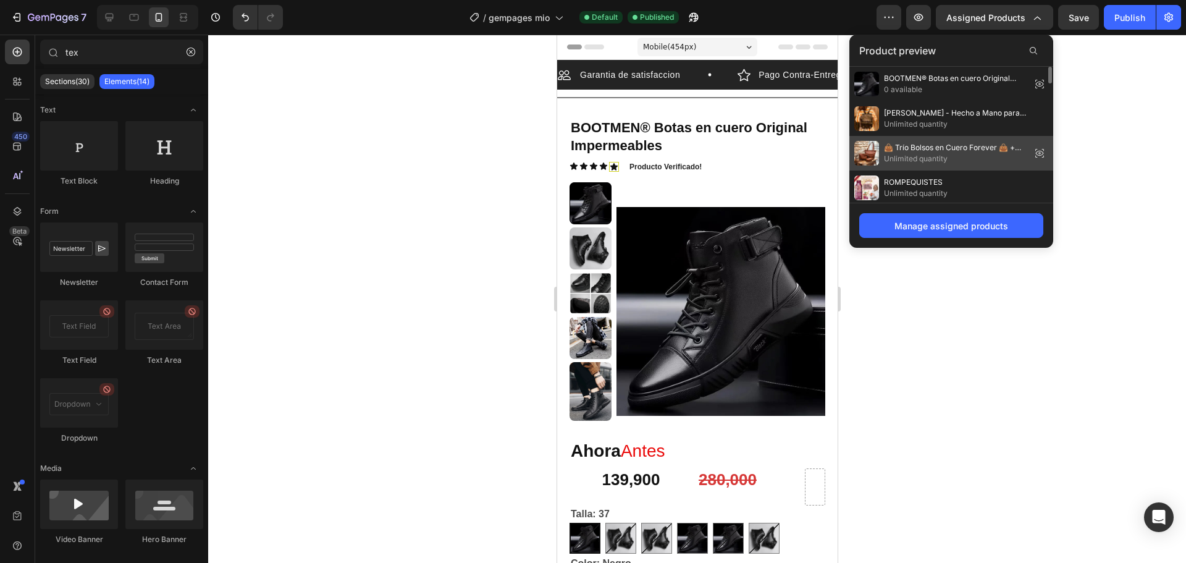
scroll to position [124, 0]
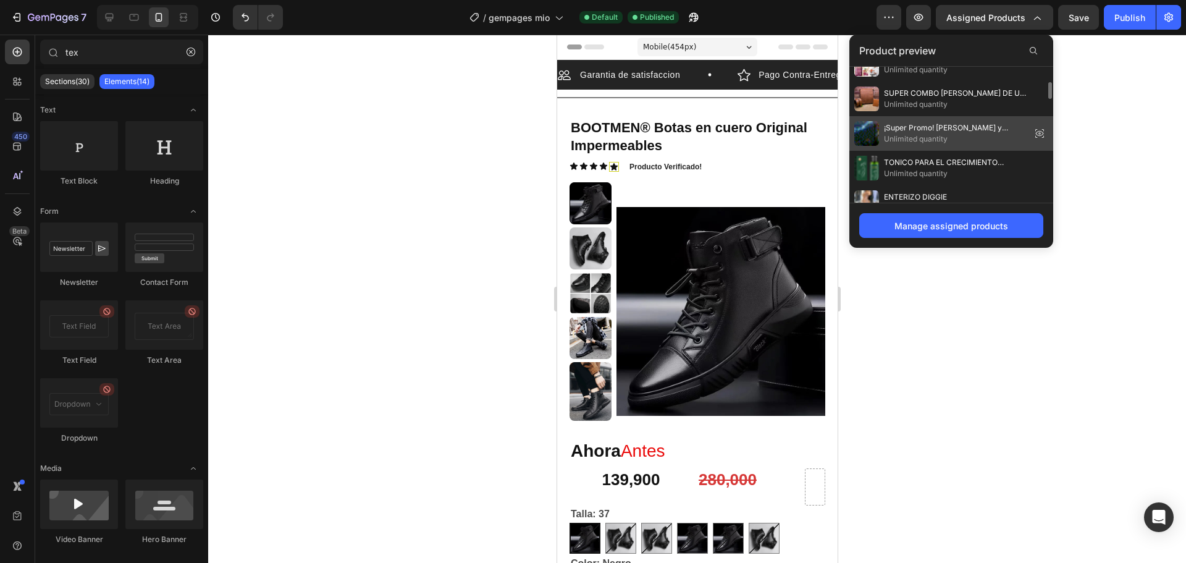
click at [920, 141] on span "Unlimited quantity" at bounding box center [955, 138] width 142 height 11
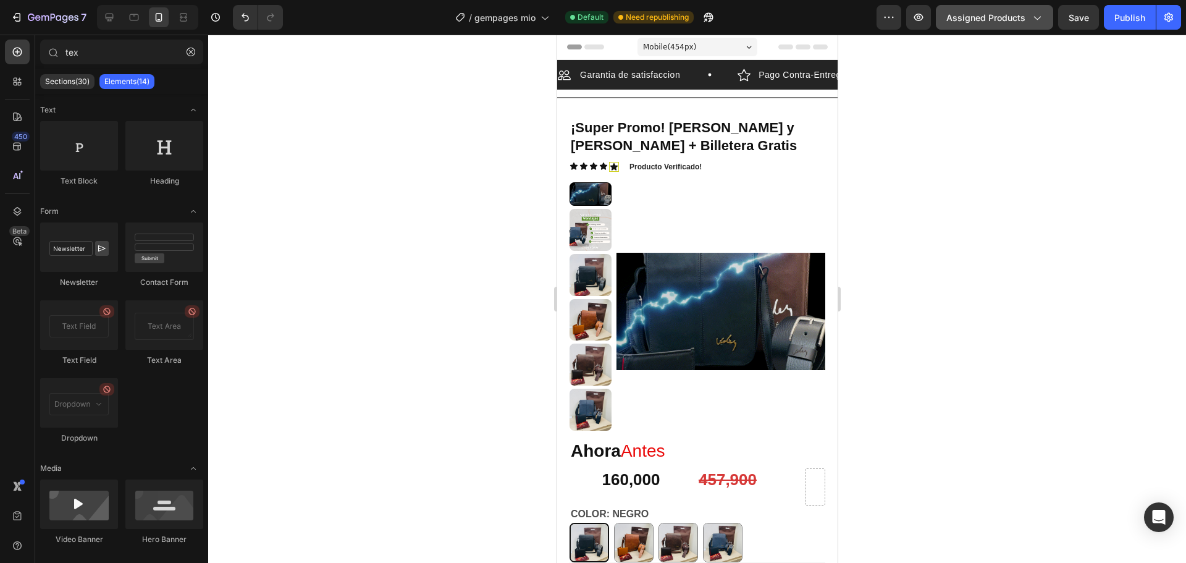
click at [993, 11] on span "Assigned Products" at bounding box center [985, 17] width 79 height 13
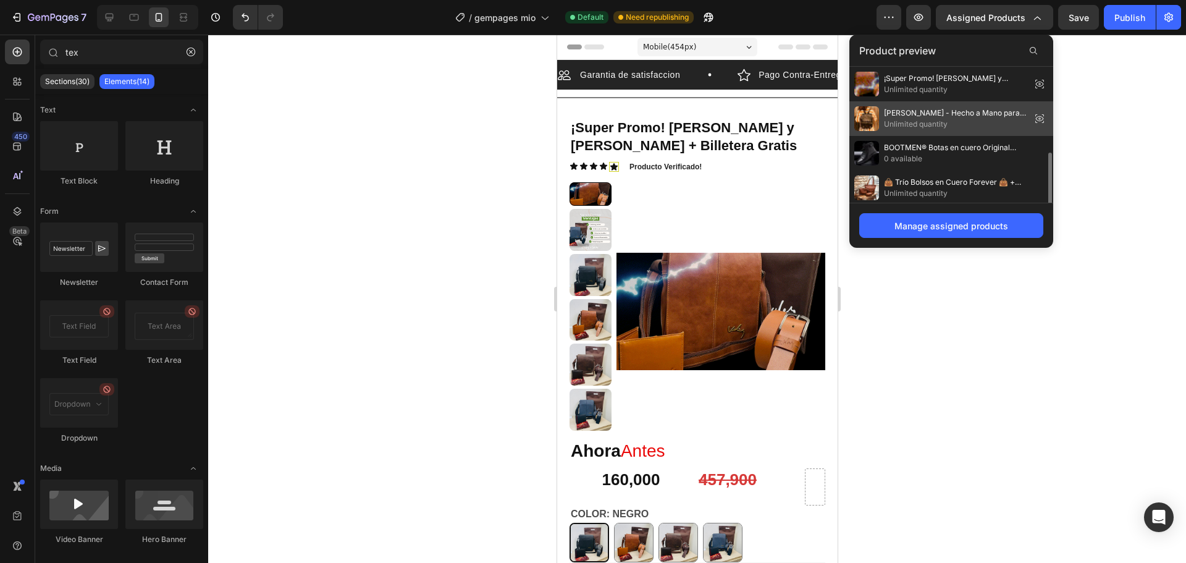
scroll to position [62, 0]
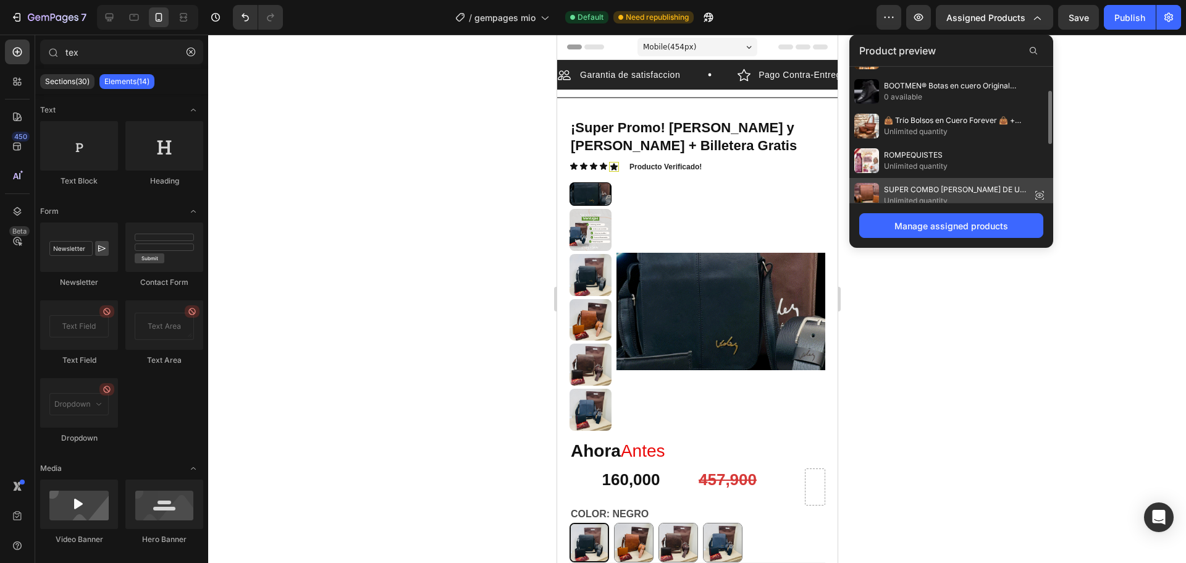
click at [930, 193] on span "SUPER COMBO VELEZ DE UN CARRIEL + CORREA + CARTERA 100% Cuero" at bounding box center [955, 189] width 142 height 11
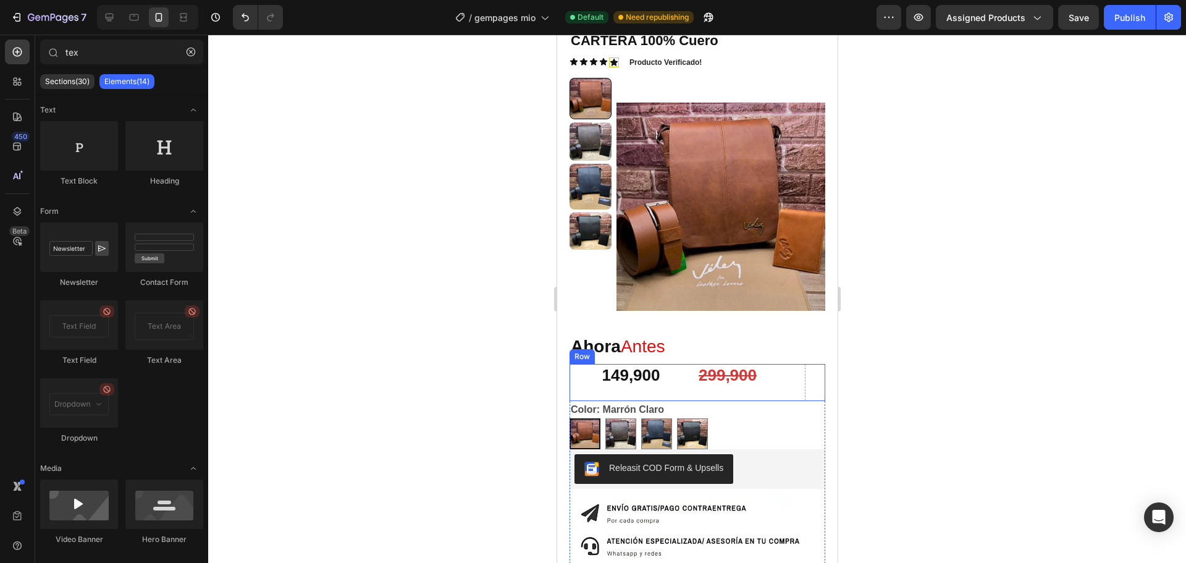
scroll to position [124, 0]
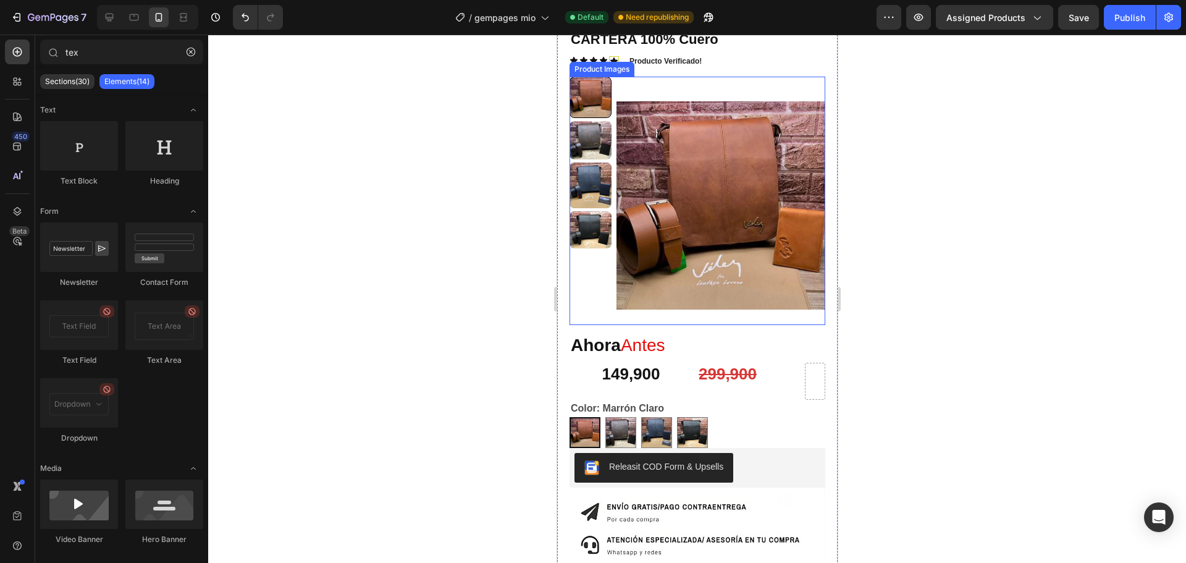
click at [689, 290] on img at bounding box center [720, 206] width 209 height 258
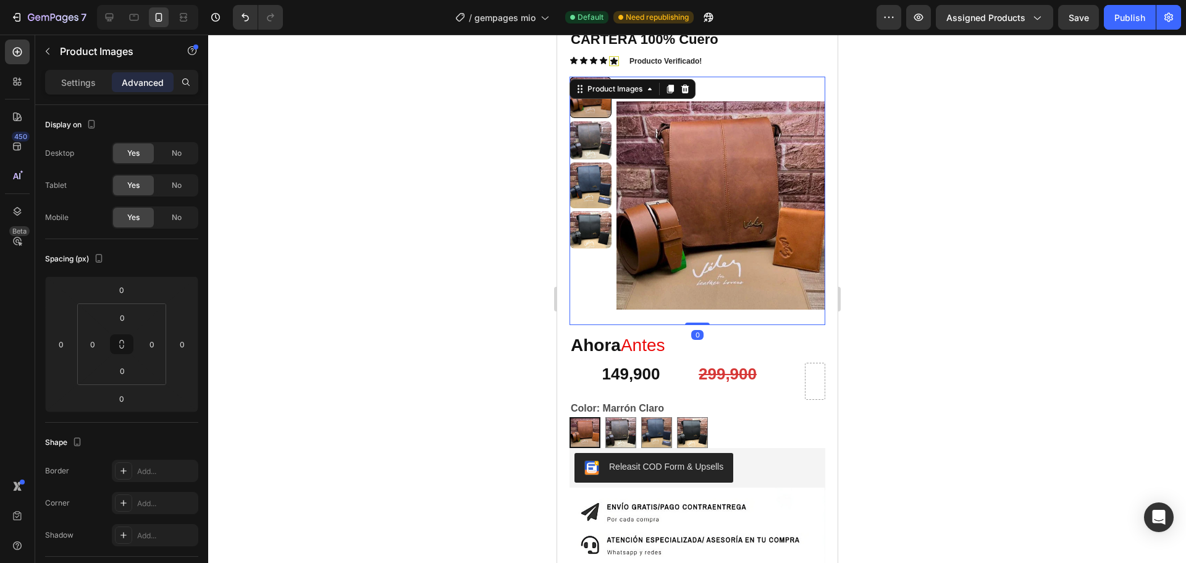
drag, startPoint x: 692, startPoint y: 324, endPoint x: 708, endPoint y: 287, distance: 39.8
click at [708, 287] on div "Product Images 0" at bounding box center [697, 201] width 256 height 248
click at [620, 354] on strong "Ahora" at bounding box center [595, 344] width 50 height 19
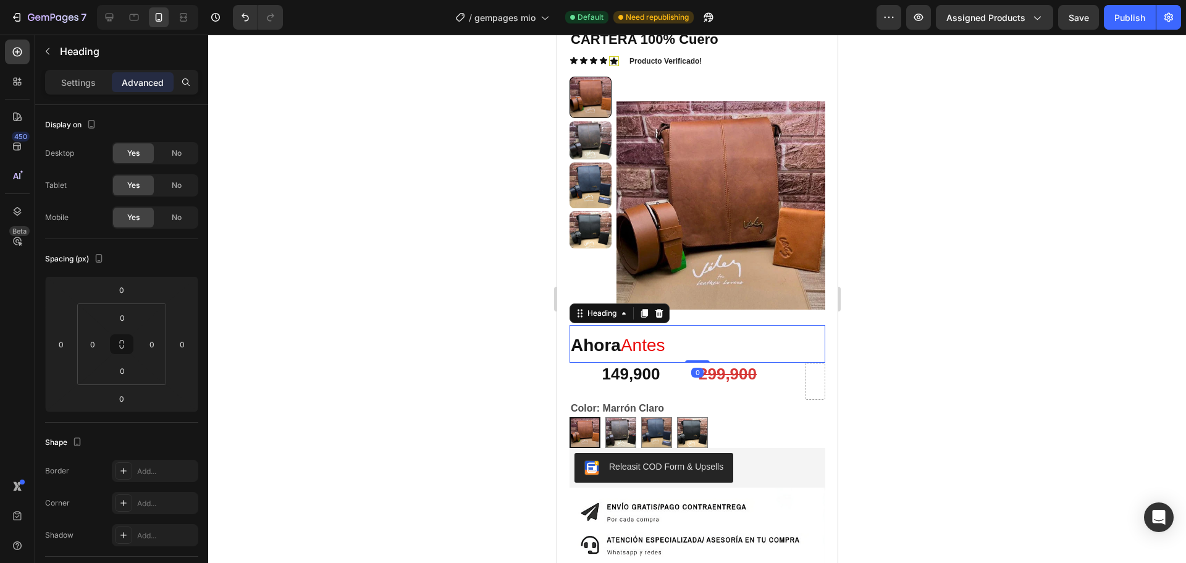
drag, startPoint x: 691, startPoint y: 361, endPoint x: 698, endPoint y: 342, distance: 19.7
click at [698, 342] on div "Ahora Antes Heading 0" at bounding box center [697, 344] width 256 height 38
click at [674, 392] on div "149,900 Product Price Product Price" at bounding box center [630, 381] width 123 height 37
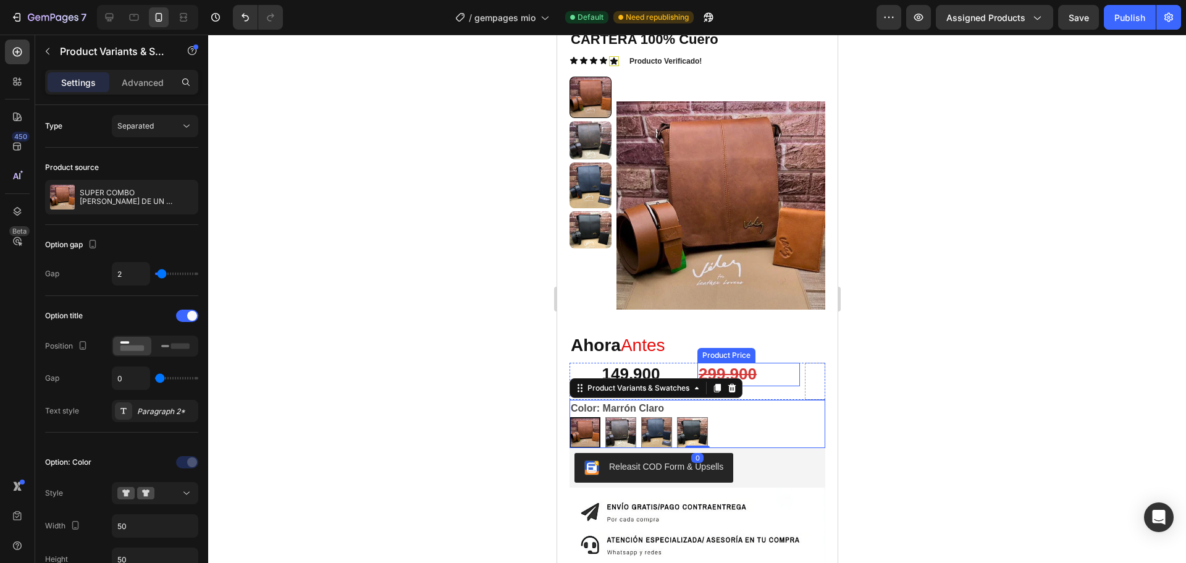
click at [776, 379] on div "299,900" at bounding box center [748, 374] width 103 height 23
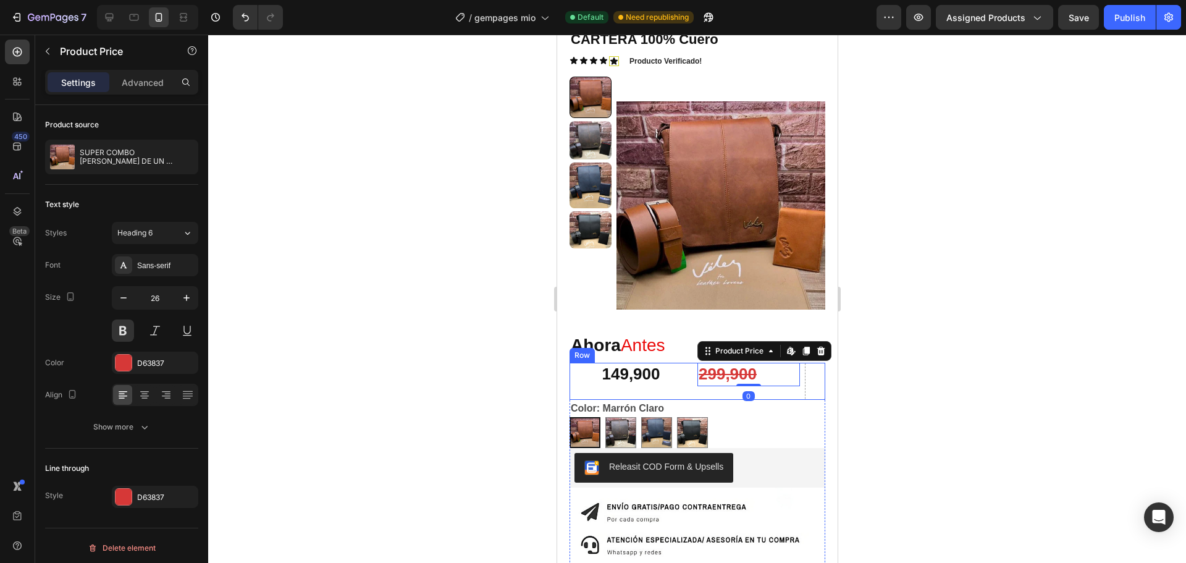
click at [676, 390] on div "149,900 Product Price Product Price" at bounding box center [630, 381] width 123 height 37
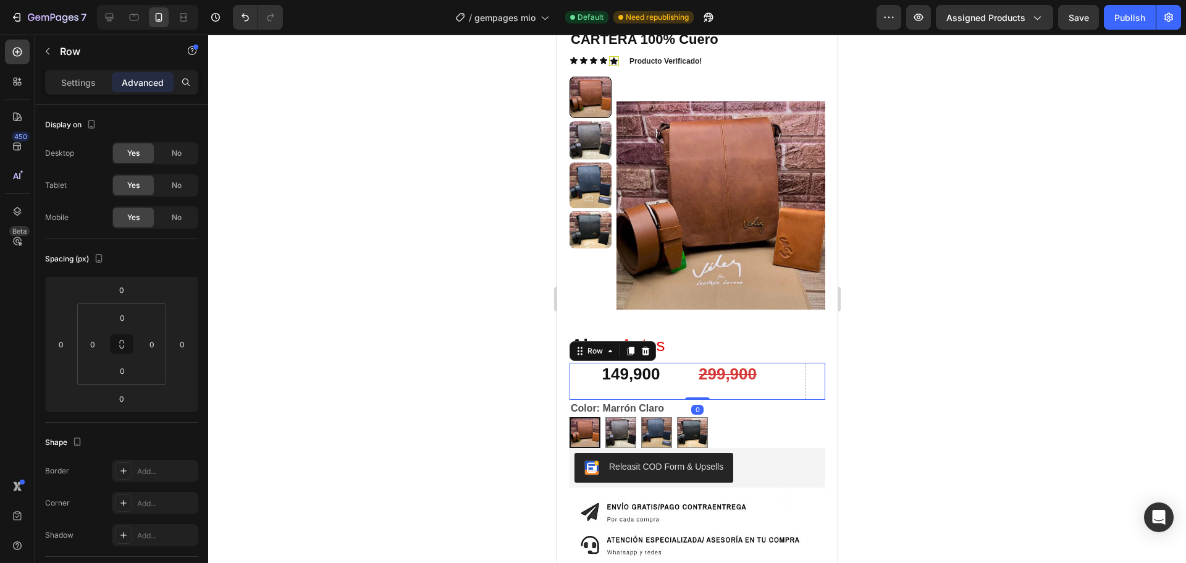
drag, startPoint x: 694, startPoint y: 400, endPoint x: 708, endPoint y: 366, distance: 36.3
click at [705, 366] on div "149,900 Product Price Product Price 299,900 Product Price Product Price Row 0" at bounding box center [697, 381] width 256 height 37
click at [742, 425] on div "Marrón Claro Marrón Claro Marrón Oscuro Marrón Oscuro Azul Oscuro Azul Oscuro N…" at bounding box center [697, 432] width 256 height 31
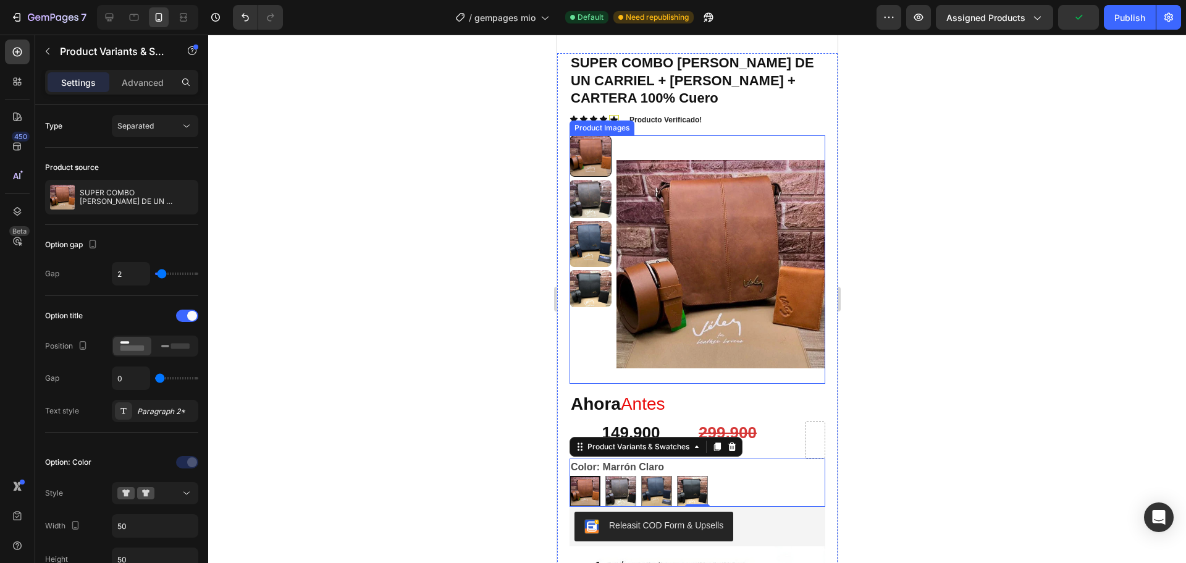
scroll to position [0, 0]
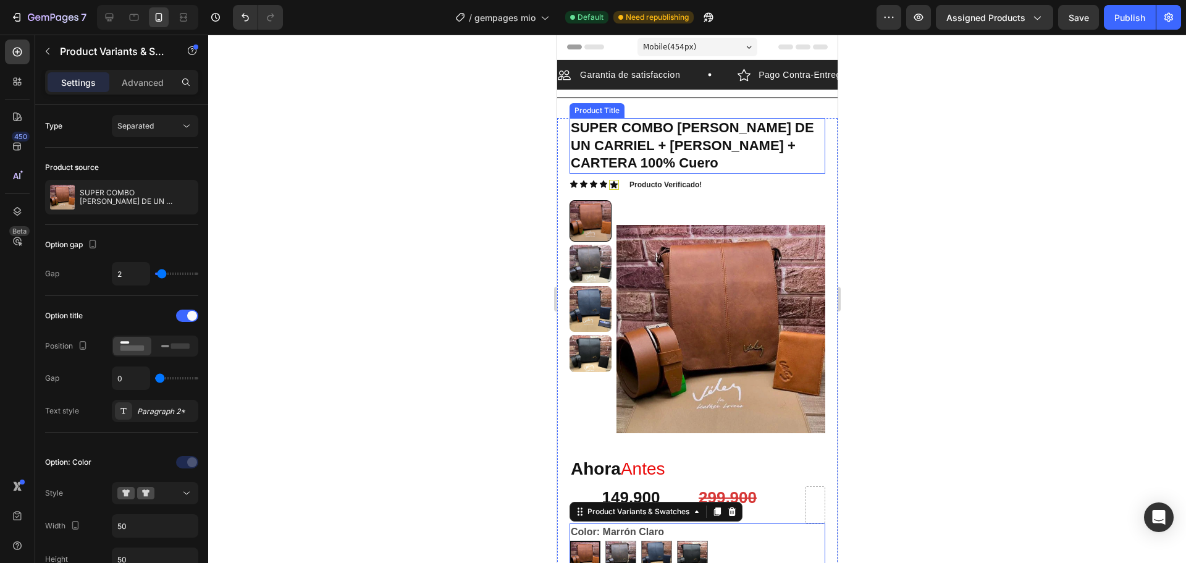
click at [686, 162] on h1 "SUPER COMBO VELEZ DE UN CARRIEL + CORREA + CARTERA 100% Cuero" at bounding box center [697, 146] width 256 height 56
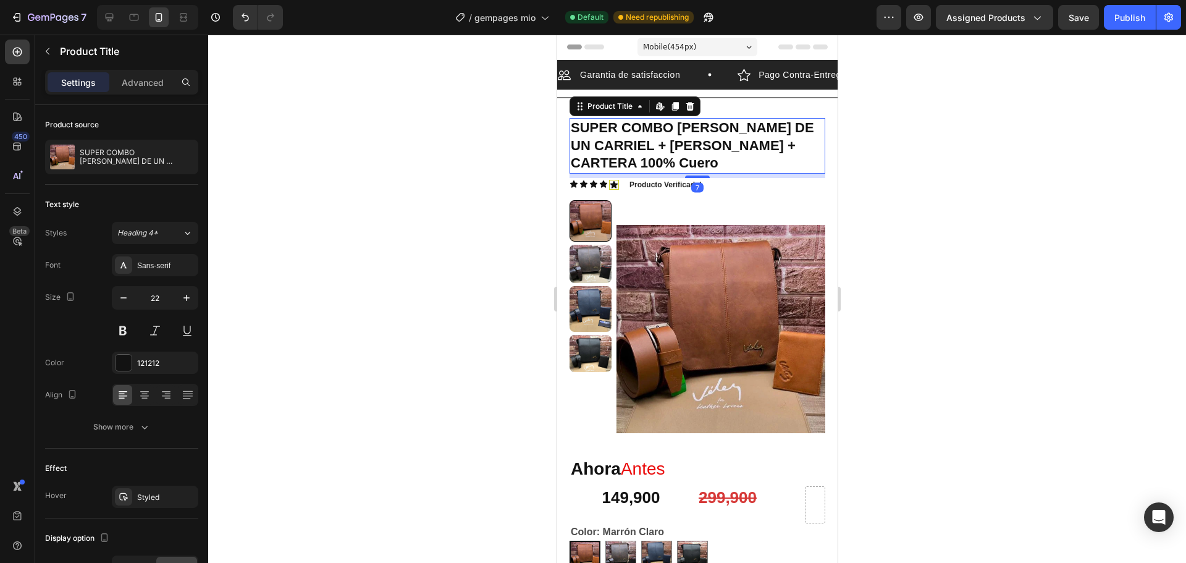
click at [672, 161] on h1 "SUPER COMBO VELEZ DE UN CARRIEL + CORREA + CARTERA 100% Cuero" at bounding box center [697, 146] width 256 height 56
click at [610, 164] on h1 "SUPER COMBO VELEZ DE UN CARRIEL + CORREA + CARTERA 100% Cuero" at bounding box center [697, 146] width 256 height 56
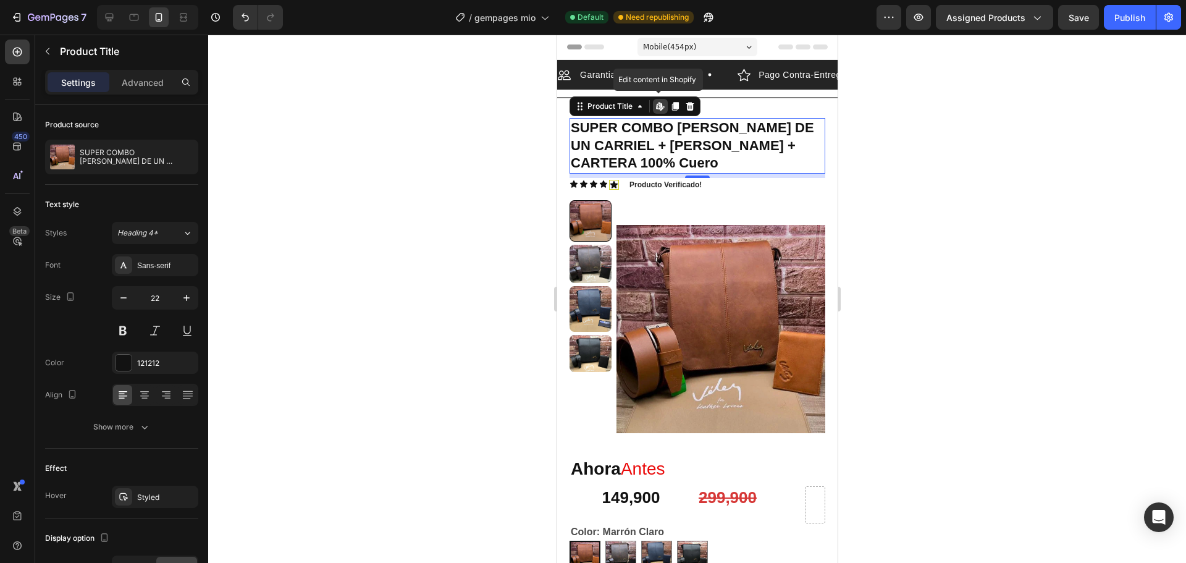
click at [646, 160] on h1 "SUPER COMBO VELEZ DE UN CARRIEL + CORREA + CARTERA 100% Cuero" at bounding box center [697, 146] width 256 height 56
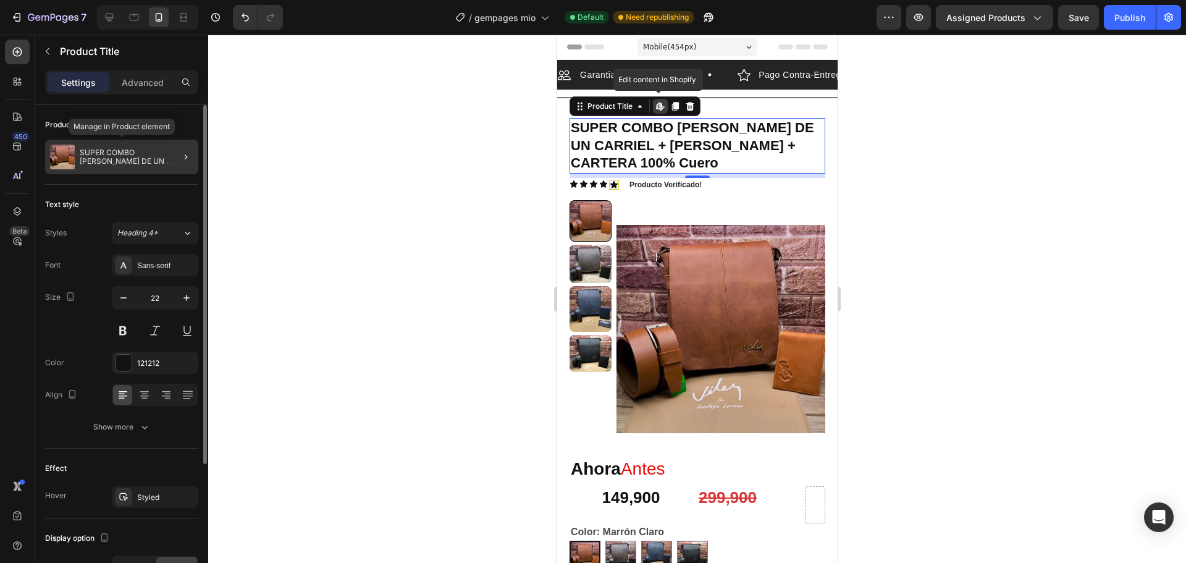
click at [147, 157] on p "SUPER COMBO VELEZ DE UN CARRIEL + CORREA + CARTERA 100% Cuero" at bounding box center [137, 156] width 114 height 17
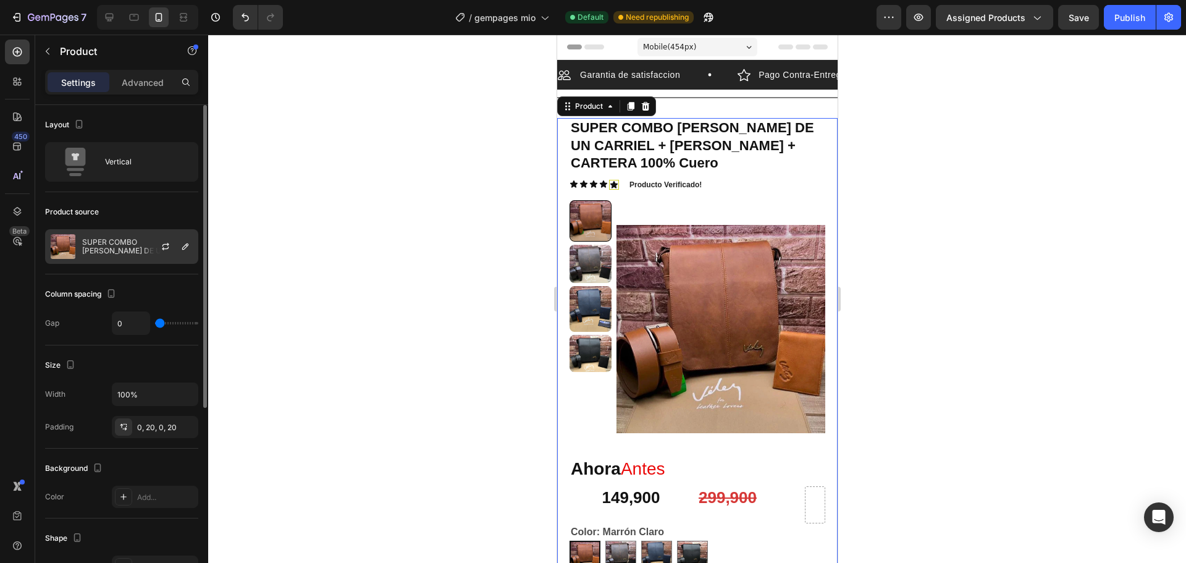
click at [170, 256] on div at bounding box center [170, 246] width 54 height 33
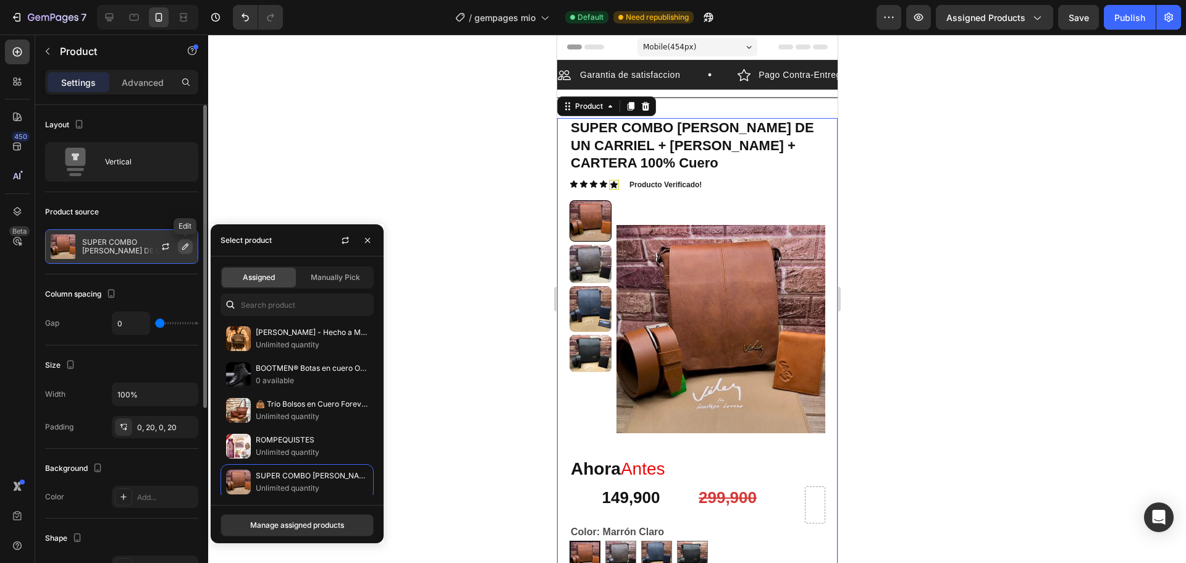
click at [180, 248] on icon "button" at bounding box center [185, 246] width 10 height 10
click at [128, 250] on p "SUPER COMBO VELEZ DE UN CARRIEL + CORREA + CARTERA 100% Cuero" at bounding box center [137, 246] width 111 height 17
click at [639, 149] on h1 "SUPER COMBO VELEZ DE UN CARRIEL + CORREA + CARTERA 100% Cuero" at bounding box center [697, 146] width 256 height 56
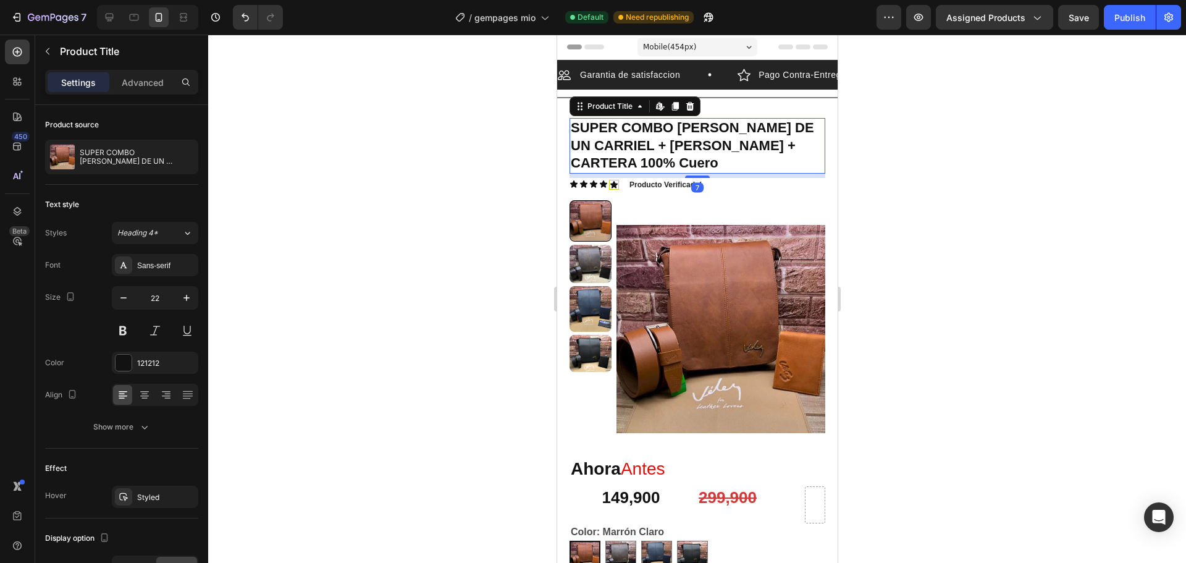
click at [650, 162] on h1 "SUPER COMBO VELEZ DE UN CARRIEL + CORREA + CARTERA 100% Cuero" at bounding box center [697, 146] width 256 height 56
click at [646, 164] on h1 "SUPER COMBO VELEZ DE UN CARRIEL + CORREA + CARTERA 100% Cuero" at bounding box center [697, 146] width 256 height 56
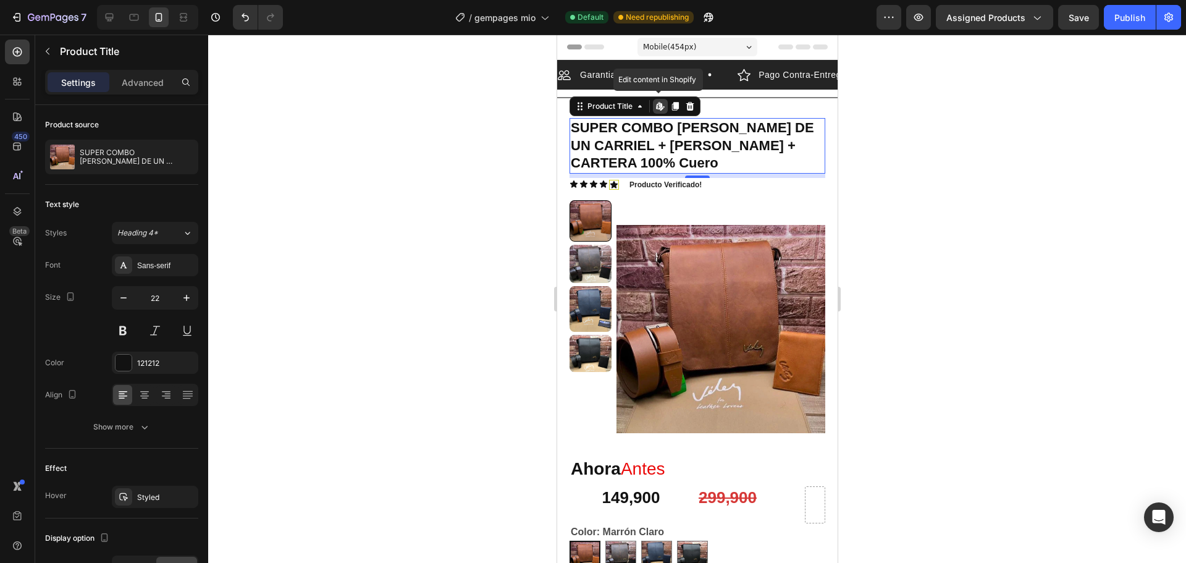
click at [661, 109] on icon at bounding box center [662, 109] width 4 height 4
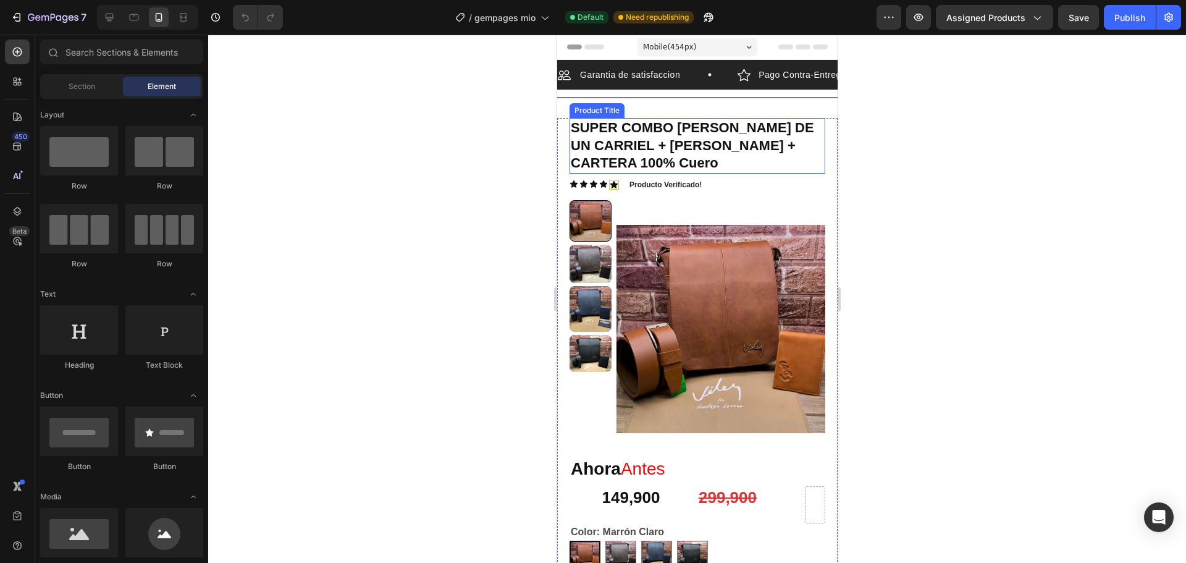
click at [660, 167] on h1 "SUPER COMBO [PERSON_NAME] DE UN CARRIEL + [PERSON_NAME] + CARTERA 100% Cuero" at bounding box center [697, 146] width 256 height 56
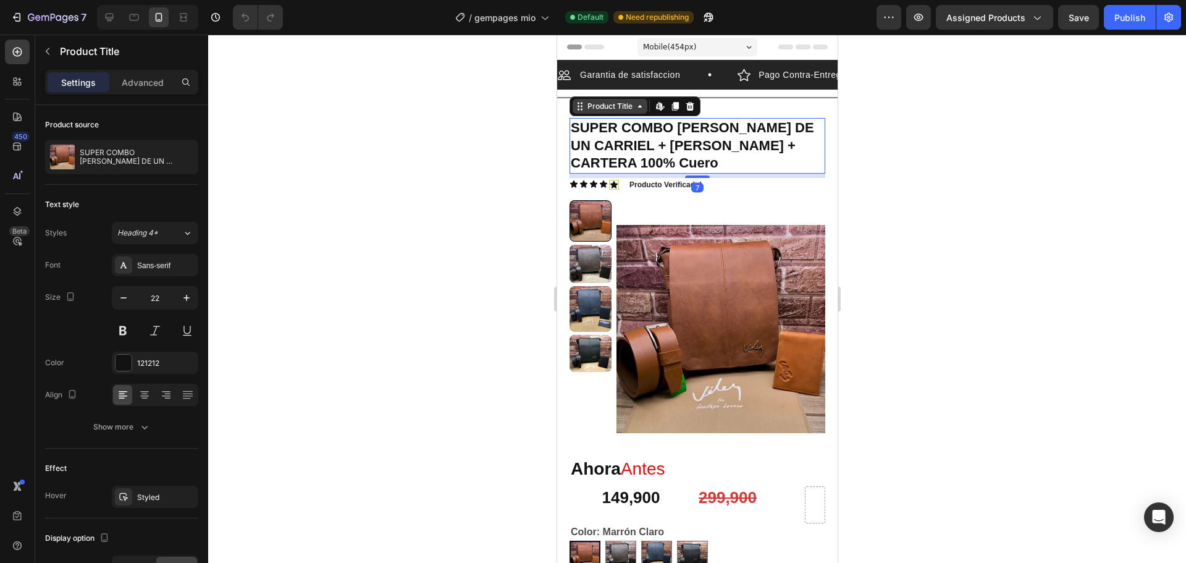
click at [619, 109] on div "Product Title" at bounding box center [609, 106] width 50 height 11
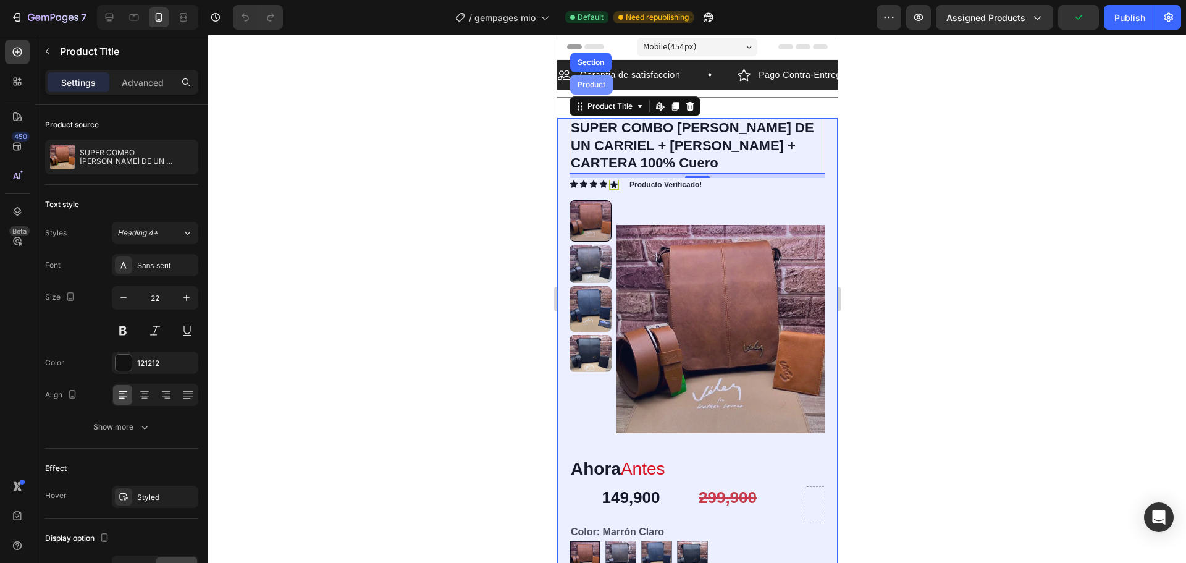
click at [592, 83] on div "Product" at bounding box center [590, 84] width 33 height 7
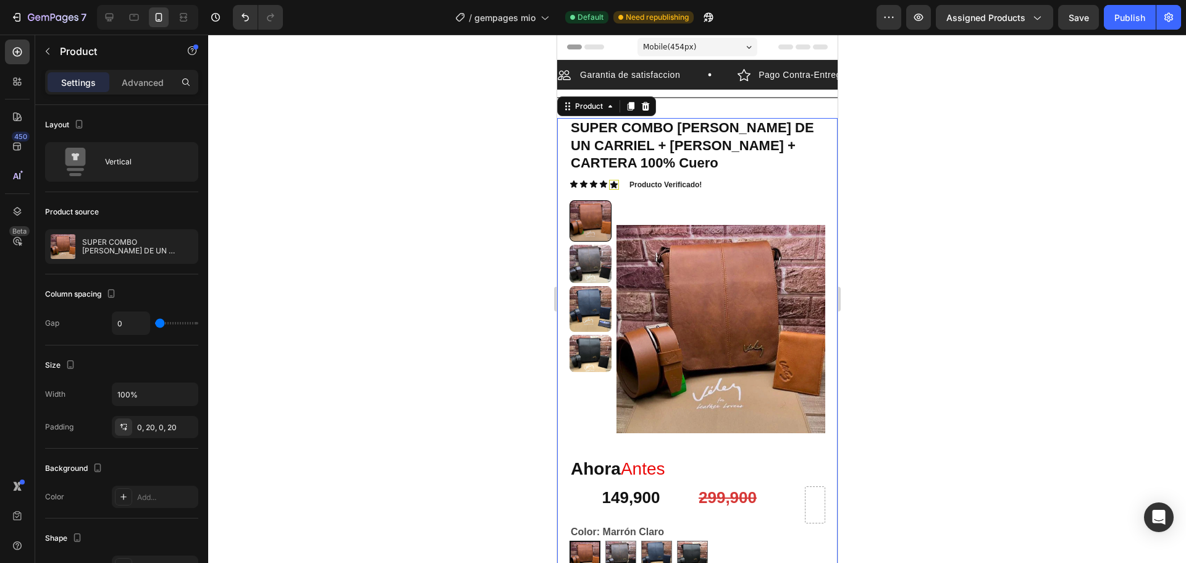
click at [885, 151] on div at bounding box center [697, 299] width 978 height 528
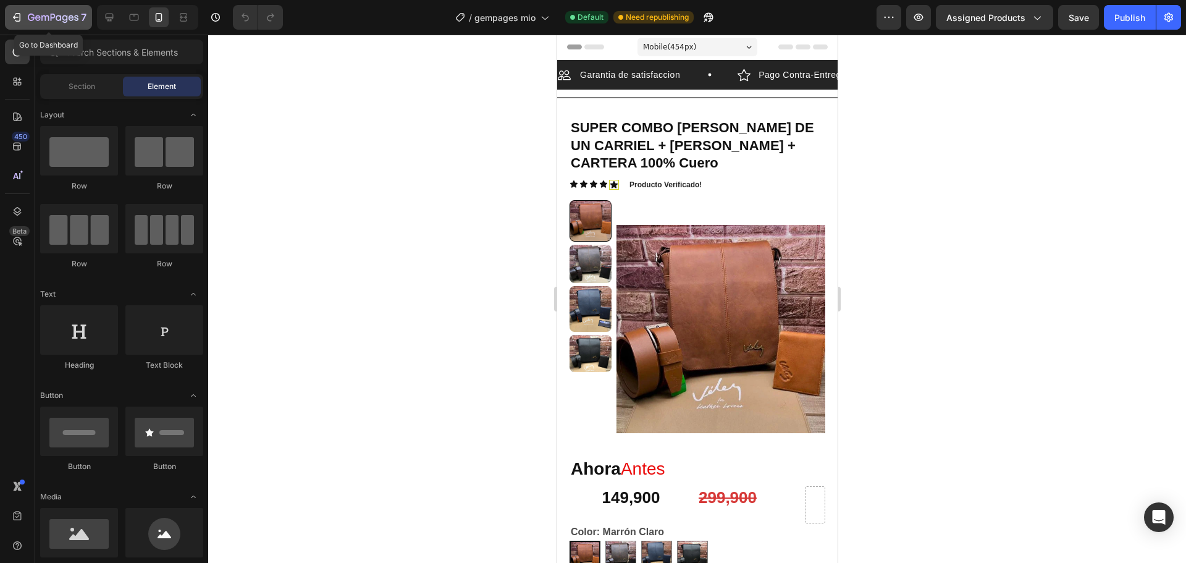
click at [13, 18] on icon "button" at bounding box center [16, 17] width 12 height 12
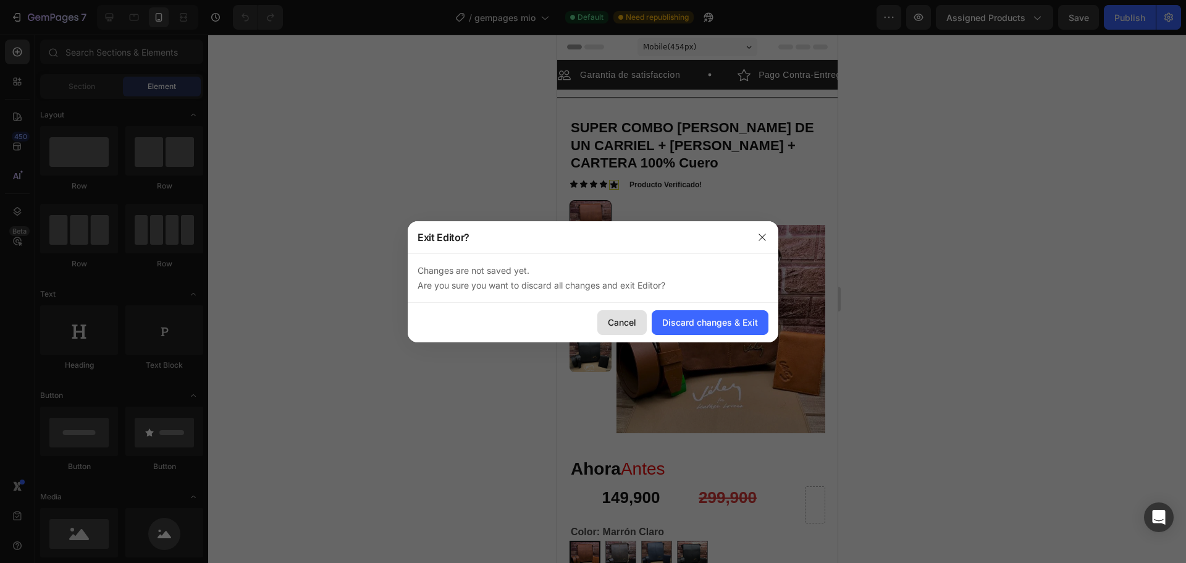
click at [610, 321] on div "Cancel" at bounding box center [622, 322] width 28 height 13
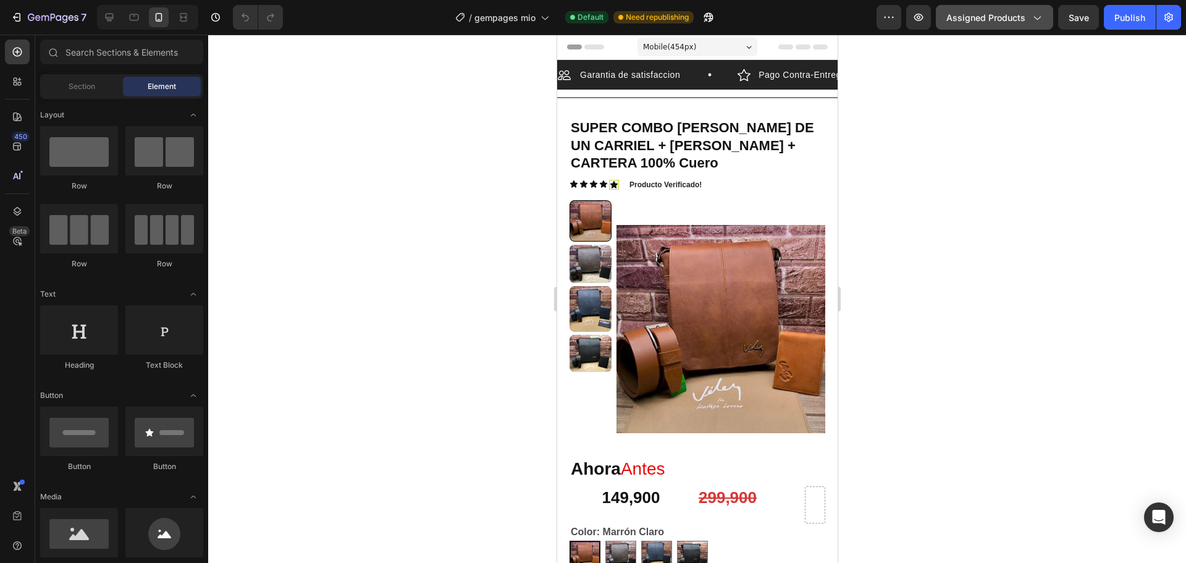
click at [999, 18] on span "Assigned Products" at bounding box center [985, 17] width 79 height 13
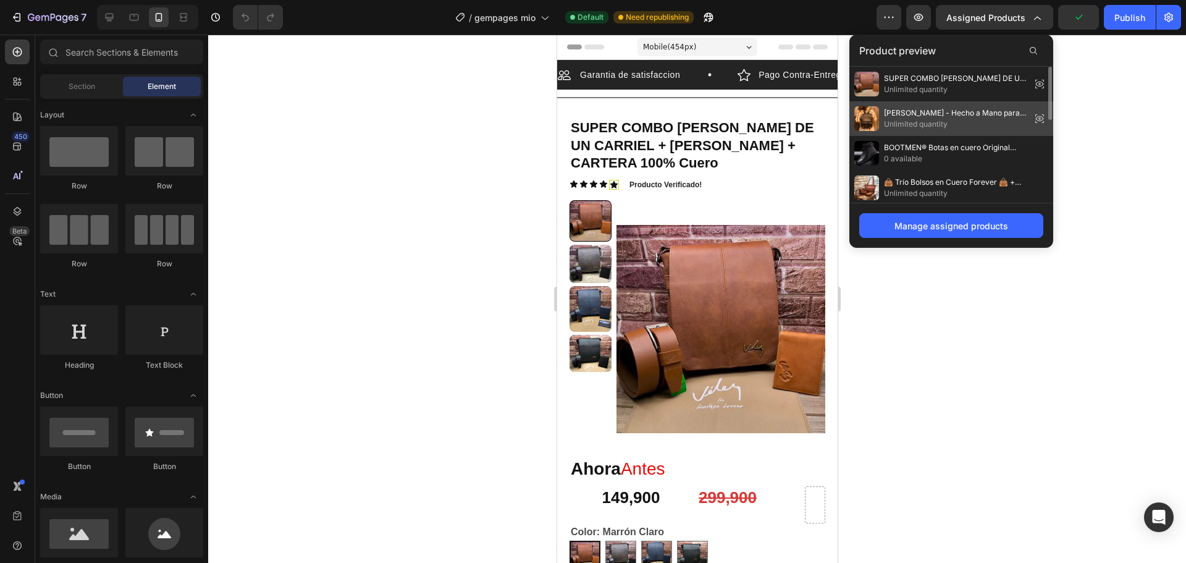
click at [968, 128] on span "Unlimited quantity" at bounding box center [955, 124] width 142 height 11
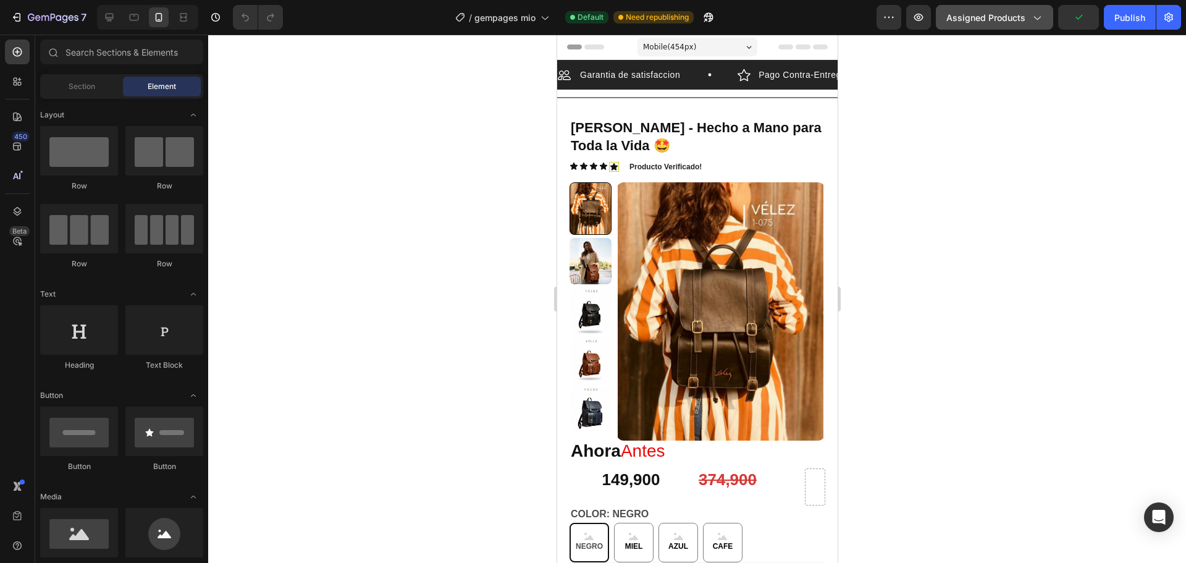
click at [1014, 15] on span "Assigned Products" at bounding box center [985, 17] width 79 height 13
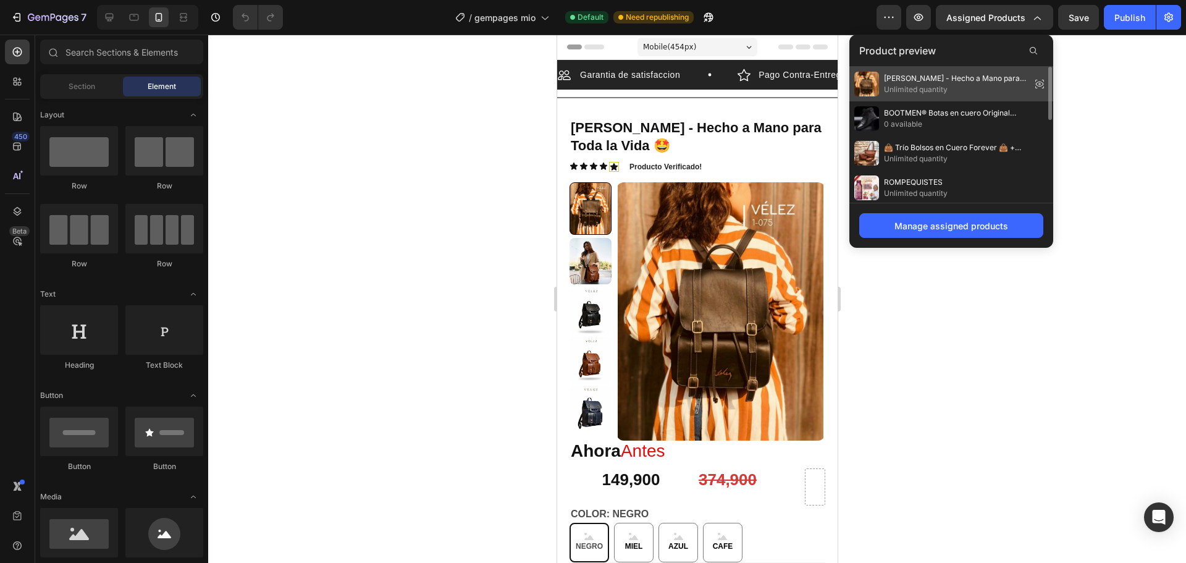
click at [960, 85] on span "Unlimited quantity" at bounding box center [955, 89] width 142 height 11
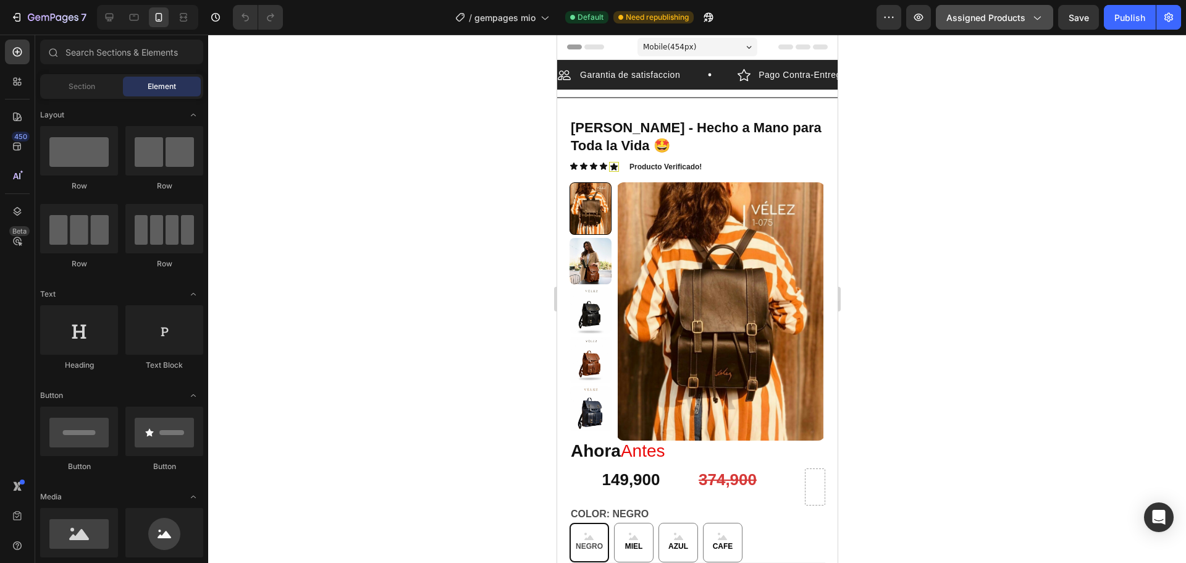
click at [984, 20] on span "Assigned Products" at bounding box center [985, 17] width 79 height 13
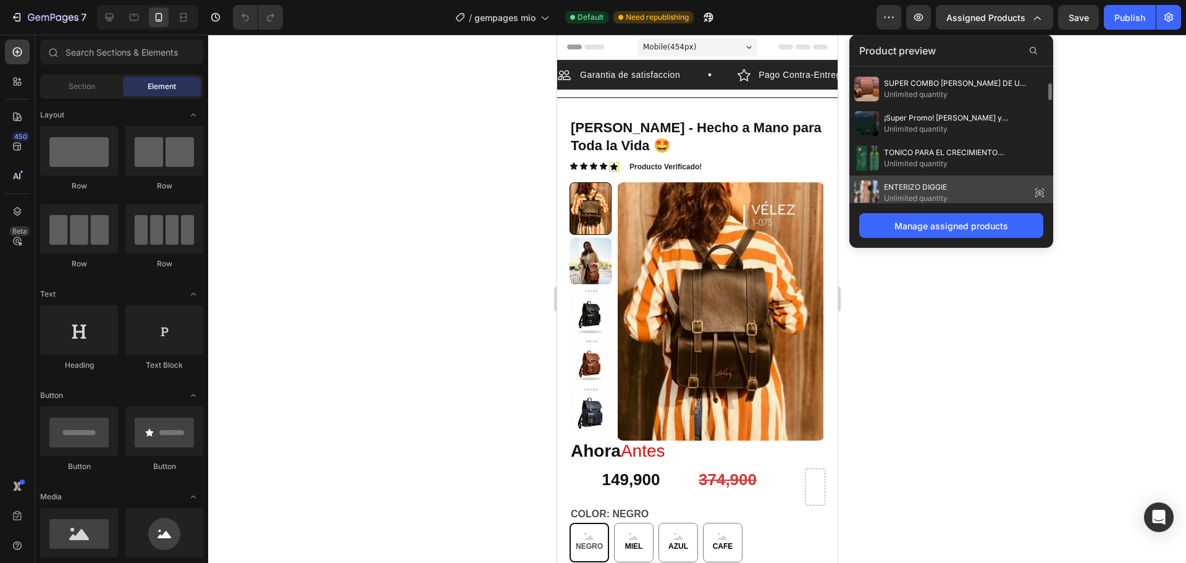
scroll to position [72, 0]
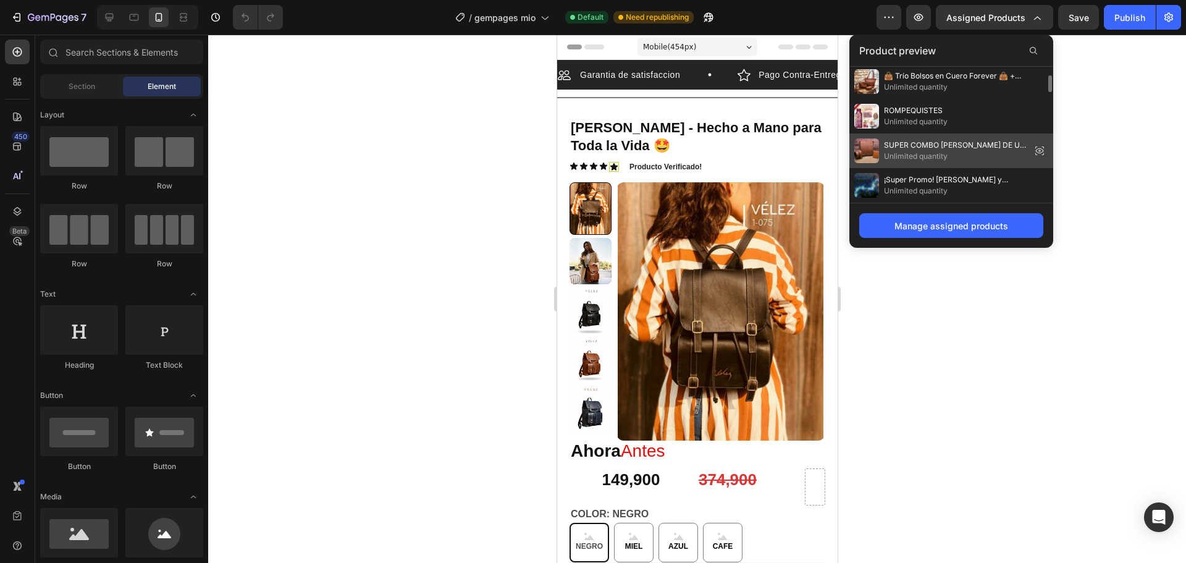
click at [920, 147] on span "SUPER COMBO [PERSON_NAME] DE UN CARRIEL + [PERSON_NAME] + CARTERA 100% Cuero" at bounding box center [955, 145] width 142 height 11
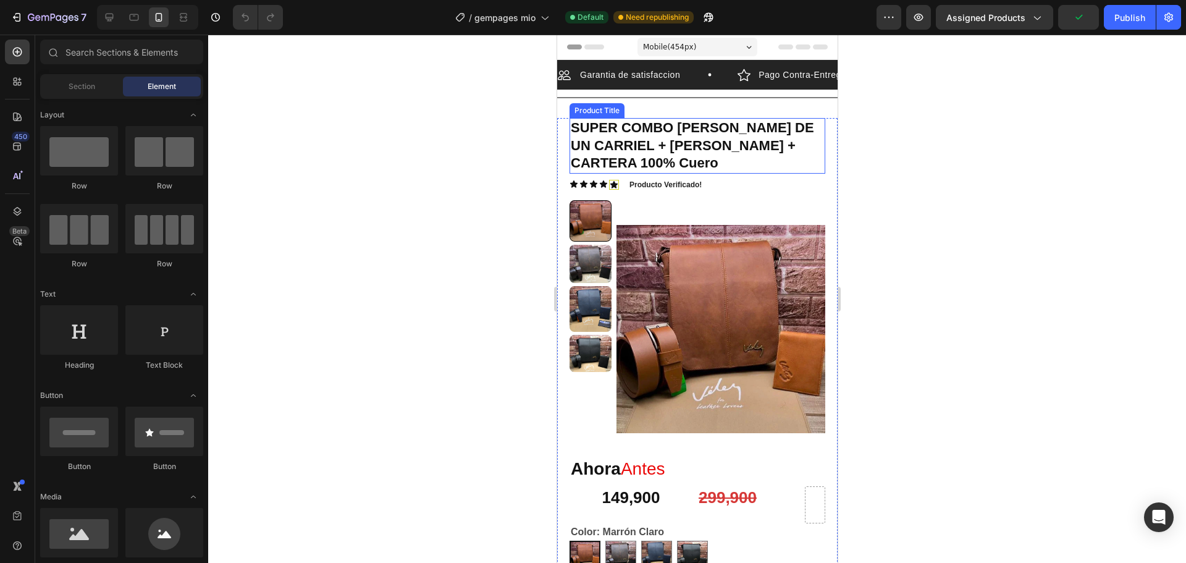
click at [656, 161] on h1 "SUPER COMBO [PERSON_NAME] DE UN CARRIEL + [PERSON_NAME] + CARTERA 100% Cuero" at bounding box center [697, 146] width 256 height 56
click at [991, 26] on button "Assigned Products" at bounding box center [994, 17] width 117 height 25
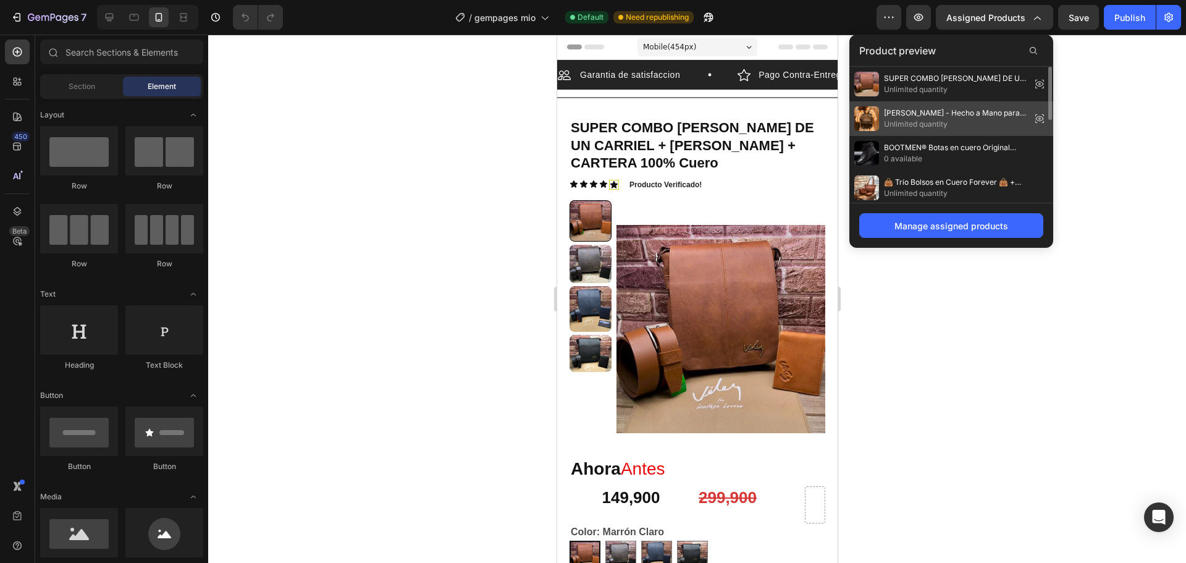
click at [941, 125] on span "Unlimited quantity" at bounding box center [955, 124] width 142 height 11
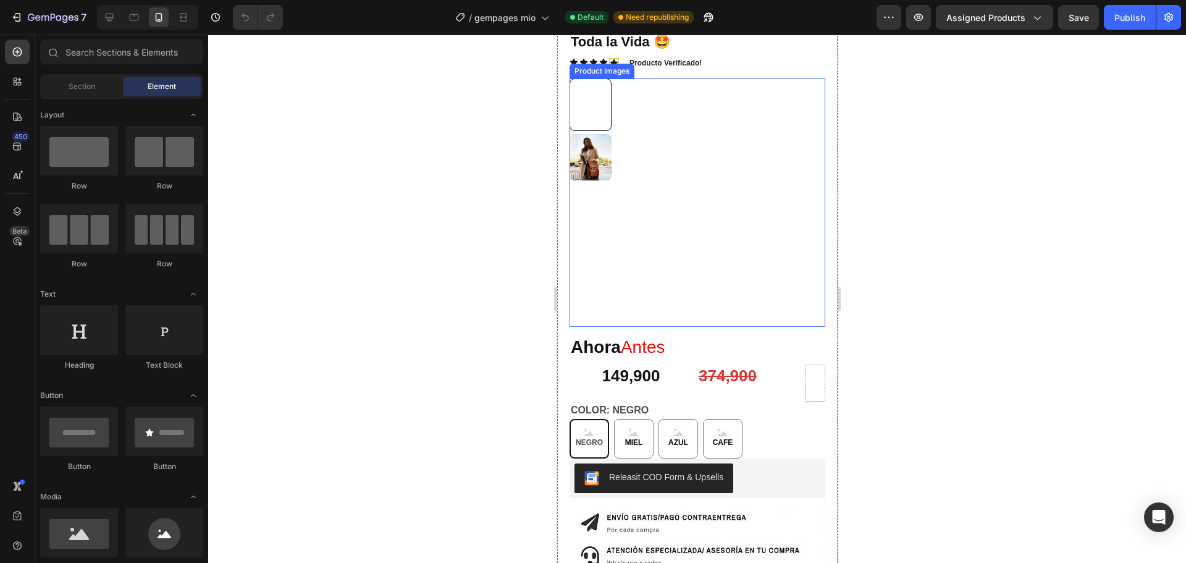
scroll to position [124, 0]
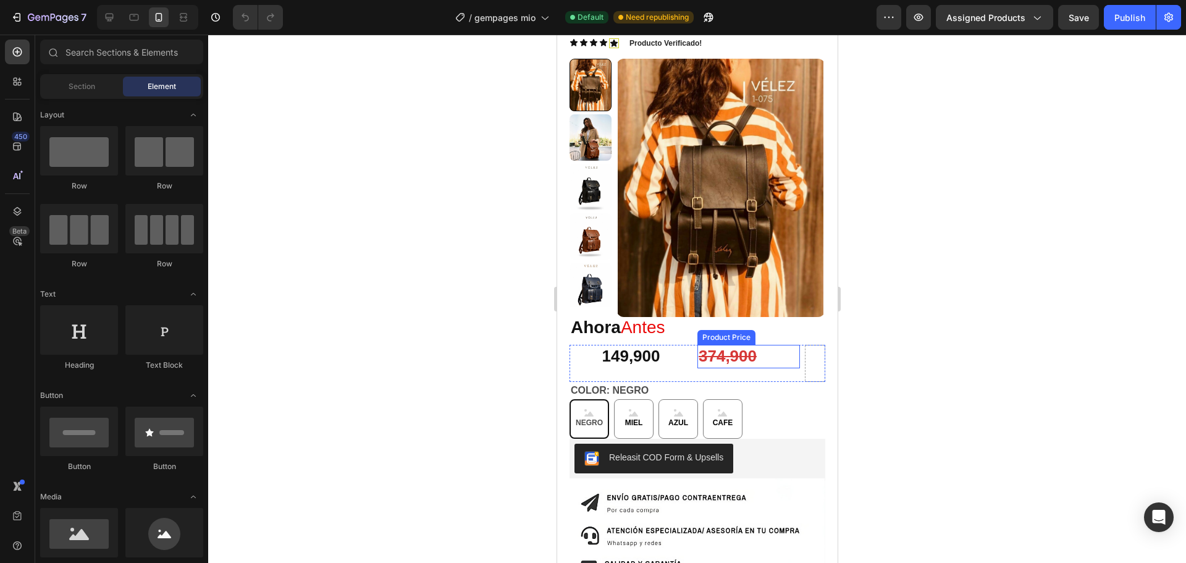
click at [697, 337] on div "Product Price" at bounding box center [726, 337] width 58 height 15
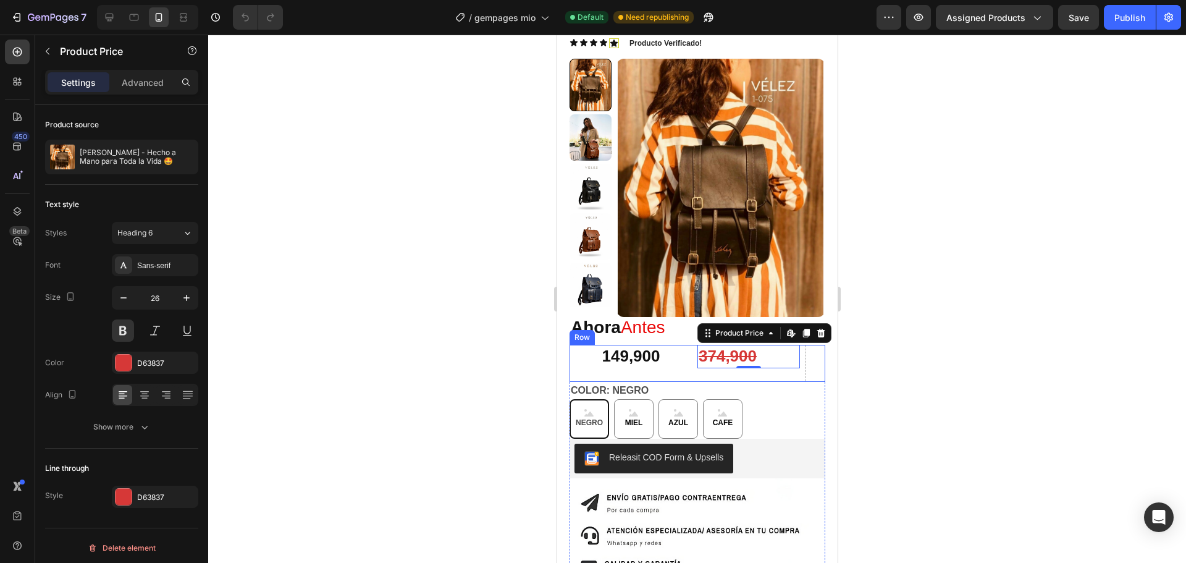
click at [690, 358] on div "149,900 Product Price Product Price 374,900 Product Price Edit content in Shopi…" at bounding box center [697, 363] width 256 height 37
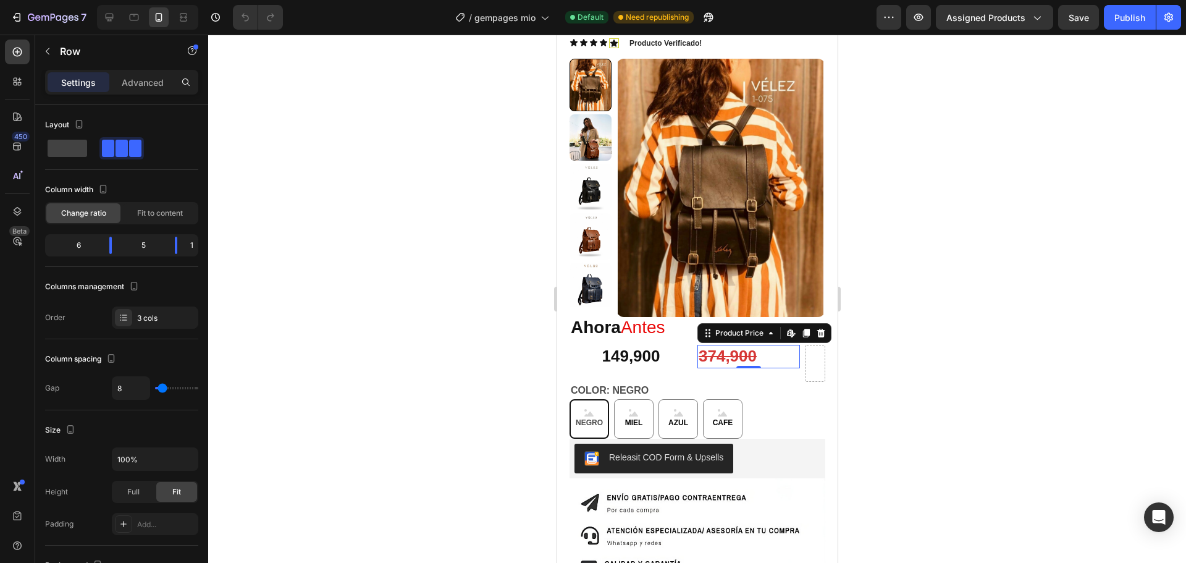
click at [697, 356] on div "374,900" at bounding box center [748, 356] width 103 height 23
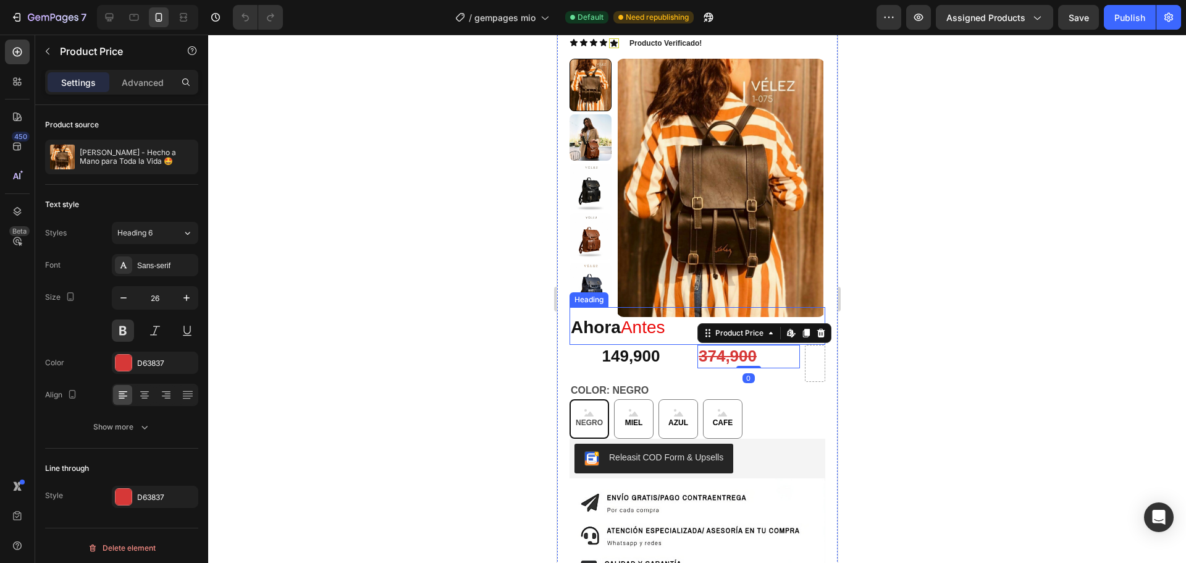
click at [620, 335] on strong "Ahora" at bounding box center [595, 326] width 50 height 19
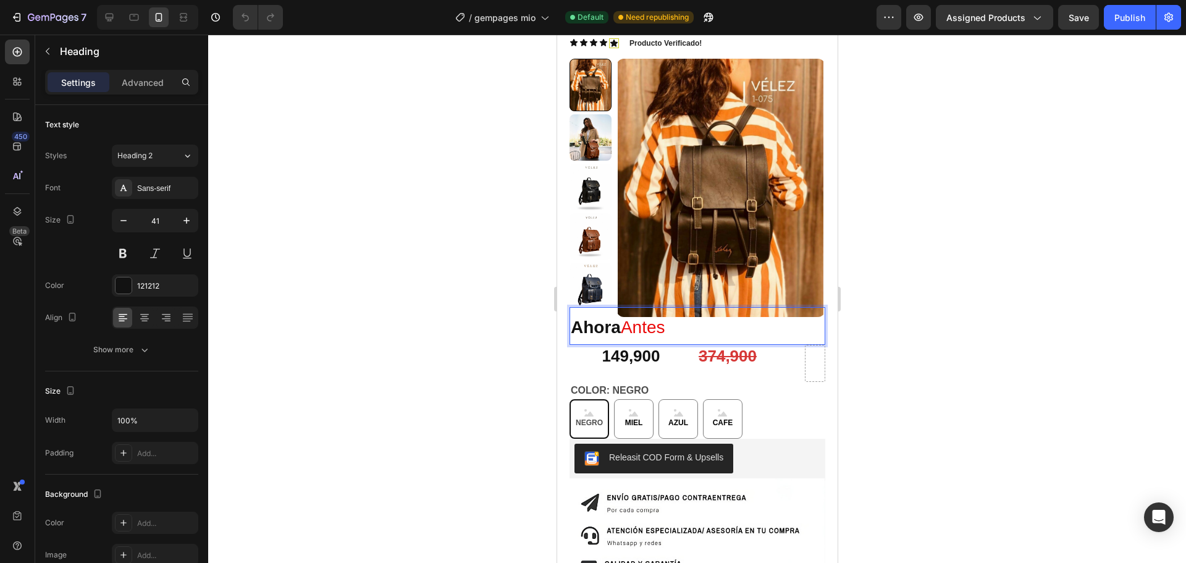
click at [665, 327] on span "Antes" at bounding box center [642, 326] width 44 height 19
click at [597, 327] on strong "Ahora" at bounding box center [595, 326] width 50 height 19
click at [620, 330] on strong "Ahora" at bounding box center [595, 326] width 50 height 19
drag, startPoint x: 1010, startPoint y: 175, endPoint x: 1065, endPoint y: 93, distance: 98.5
click at [1012, 172] on div at bounding box center [697, 299] width 978 height 528
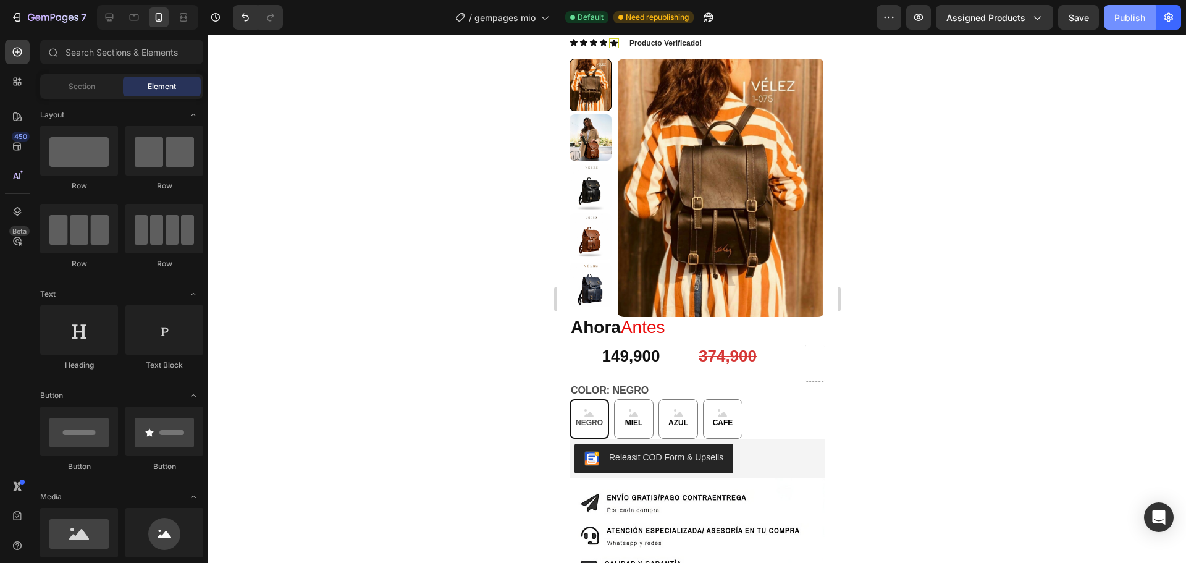
click at [1133, 22] on div "Publish" at bounding box center [1129, 17] width 31 height 13
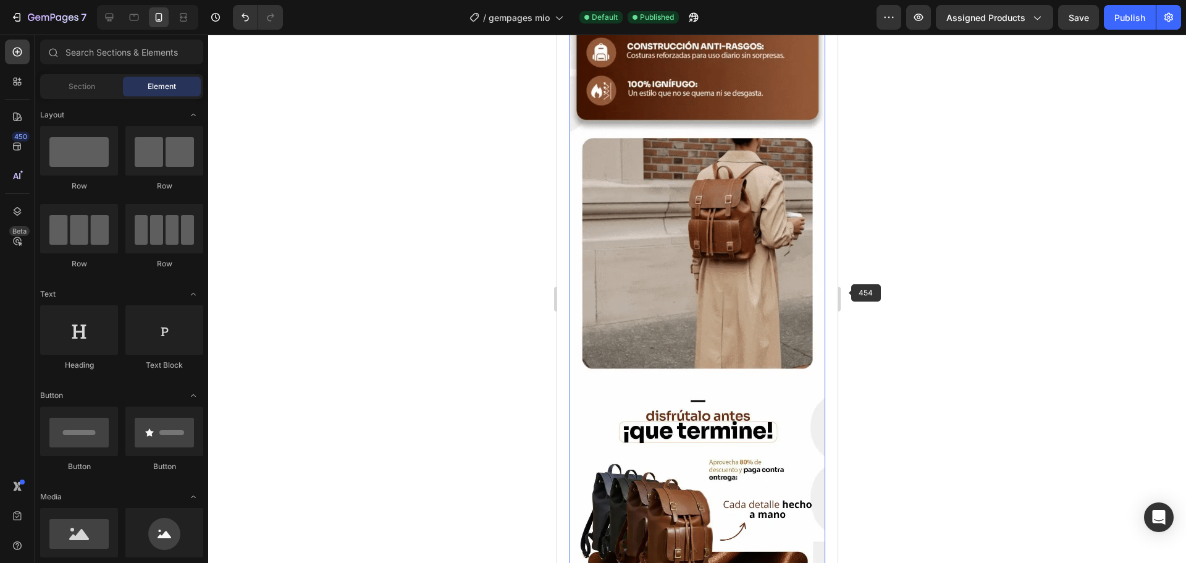
scroll to position [1915, 0]
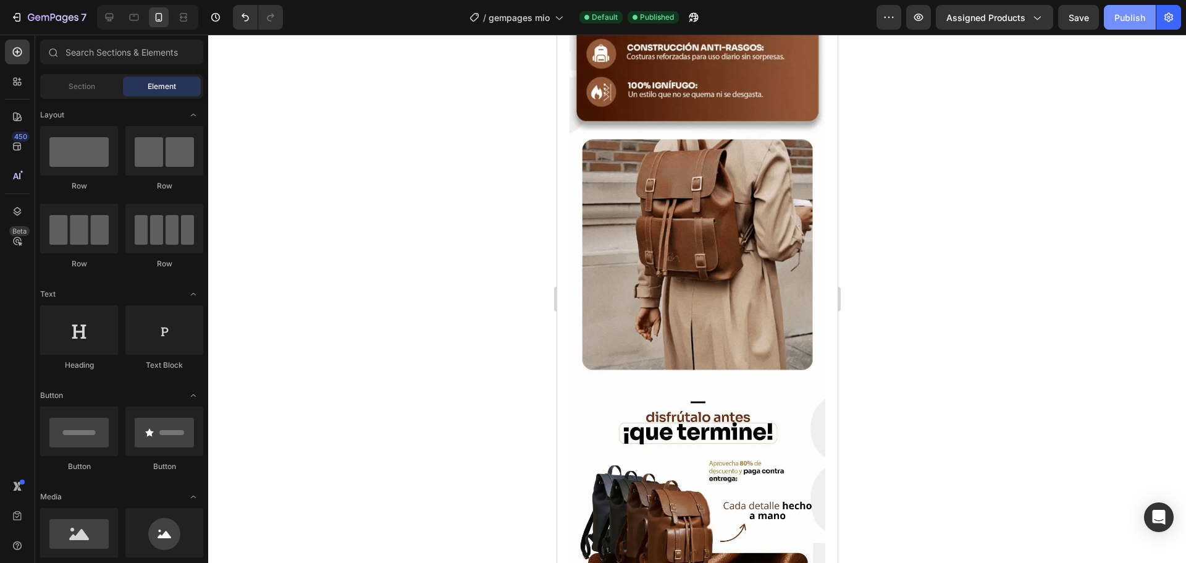
click at [1139, 22] on div "Publish" at bounding box center [1129, 17] width 31 height 13
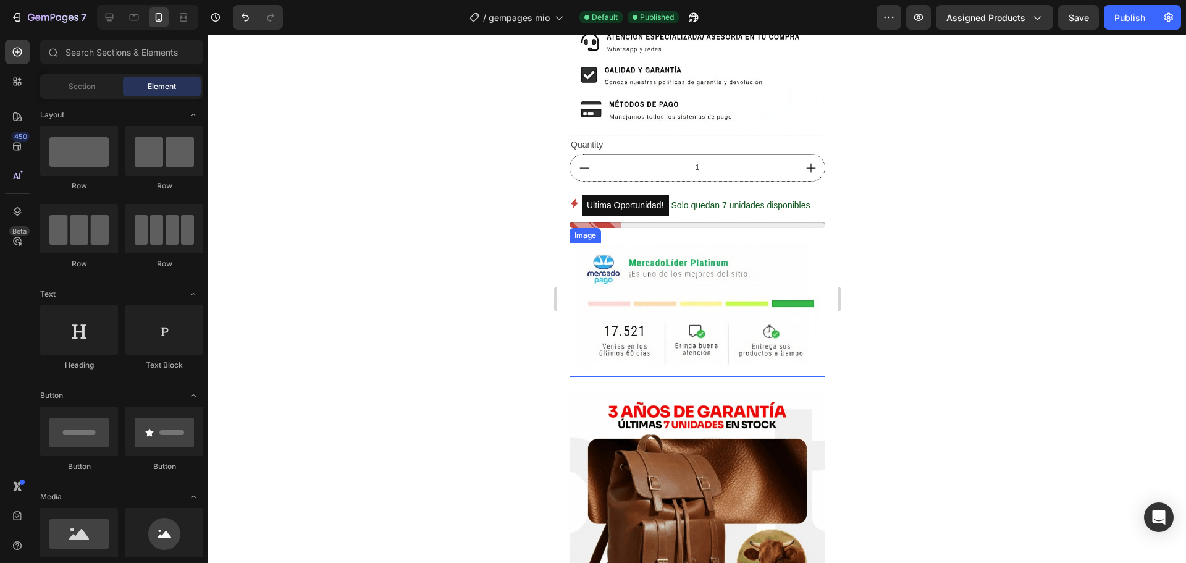
scroll to position [803, 0]
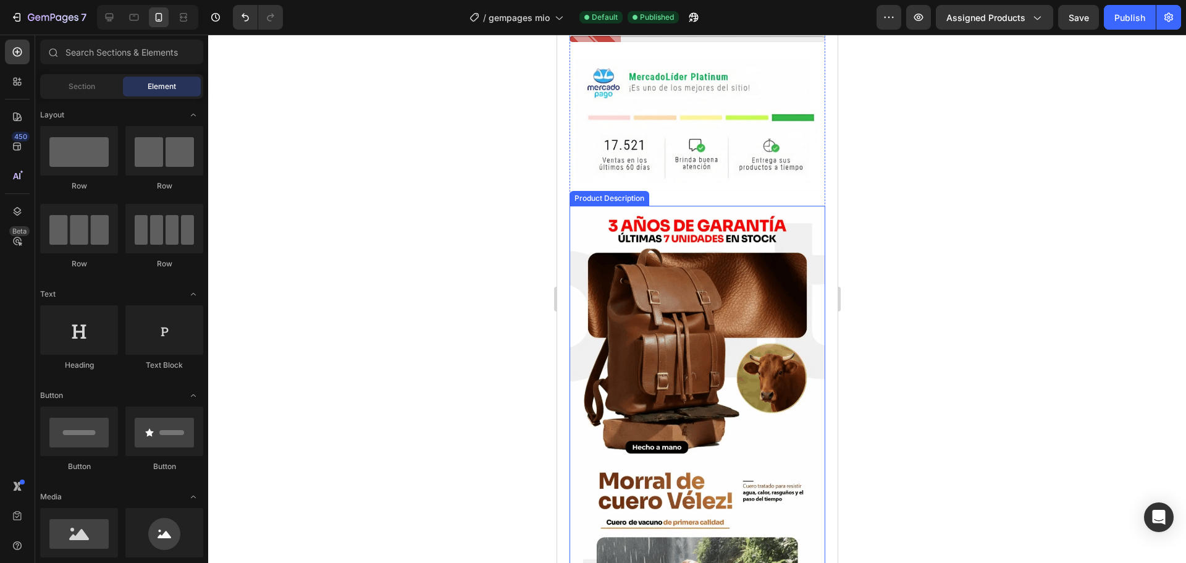
click at [724, 306] on img at bounding box center [697, 478] width 256 height 545
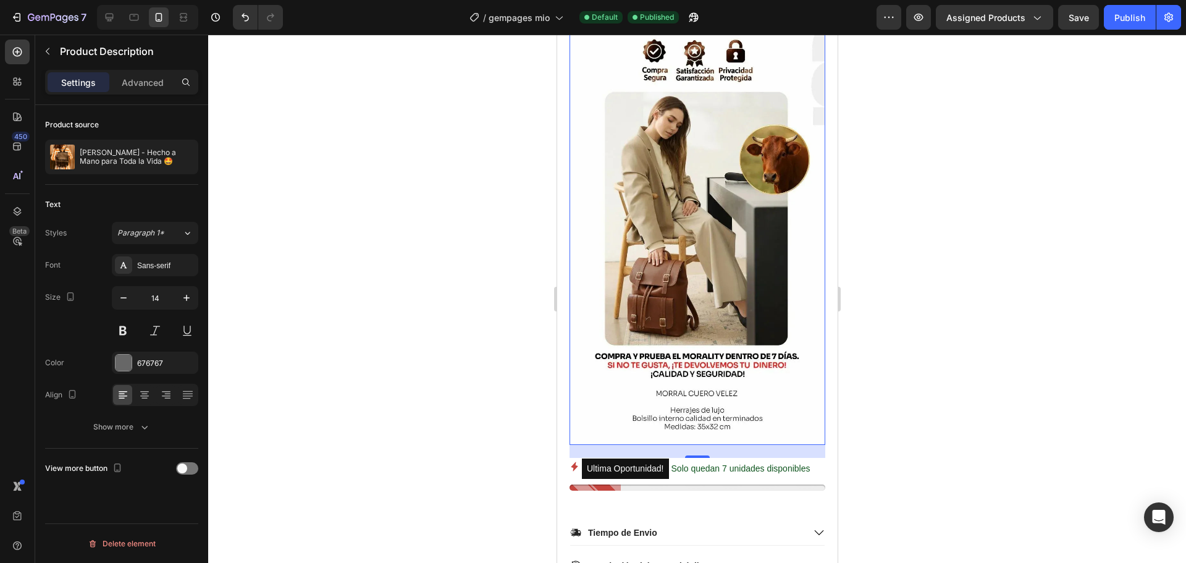
scroll to position [2532, 0]
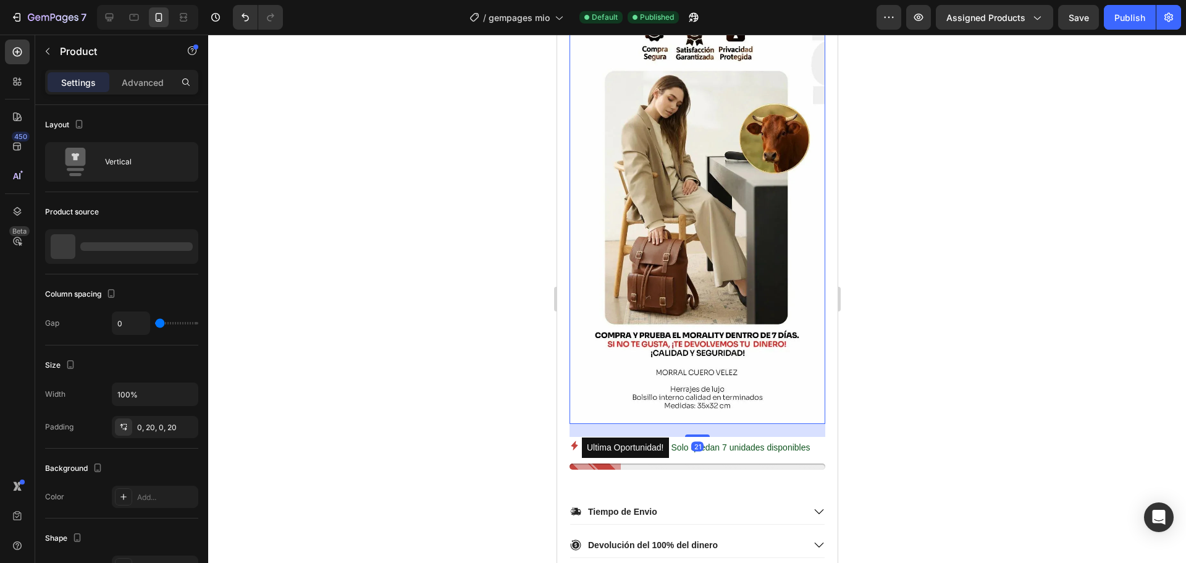
click at [585, 329] on img at bounding box center [697, 95] width 256 height 655
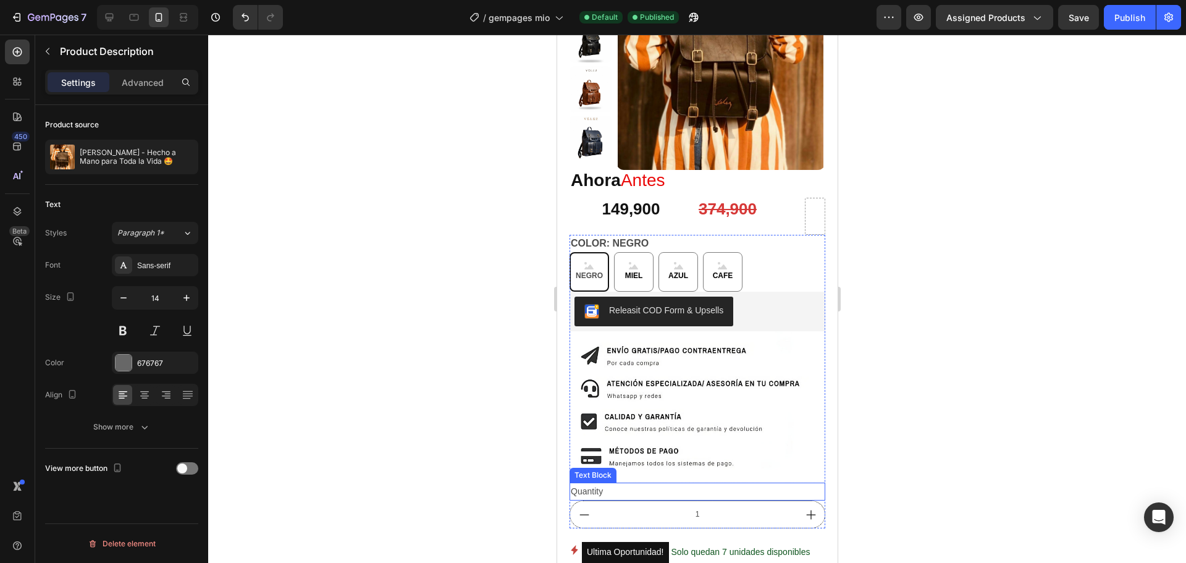
scroll to position [124, 0]
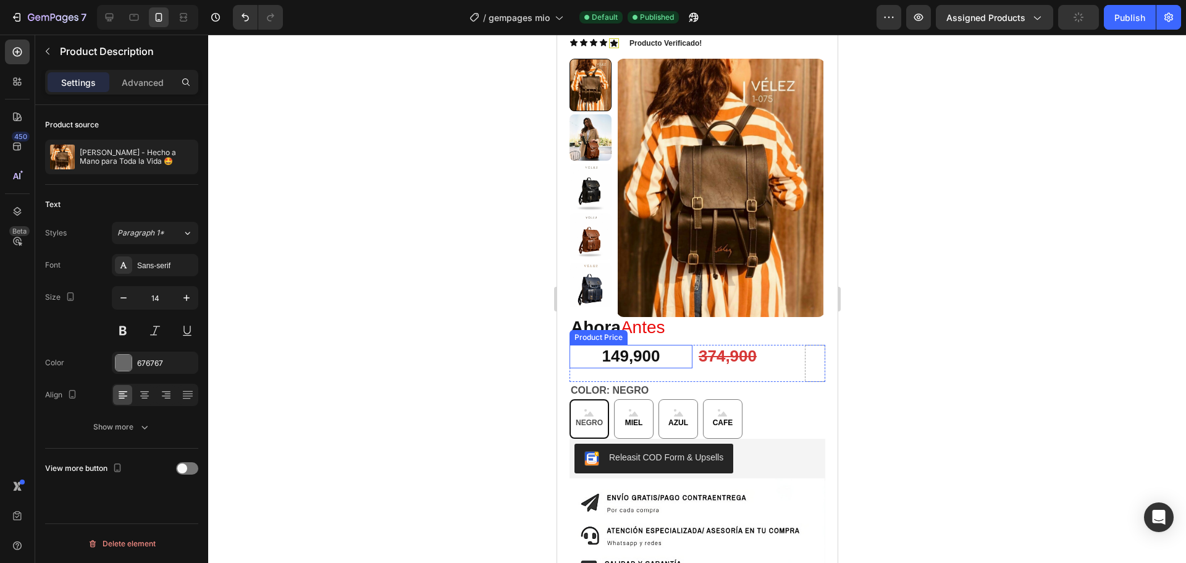
click at [612, 350] on div "149,900" at bounding box center [630, 356] width 123 height 23
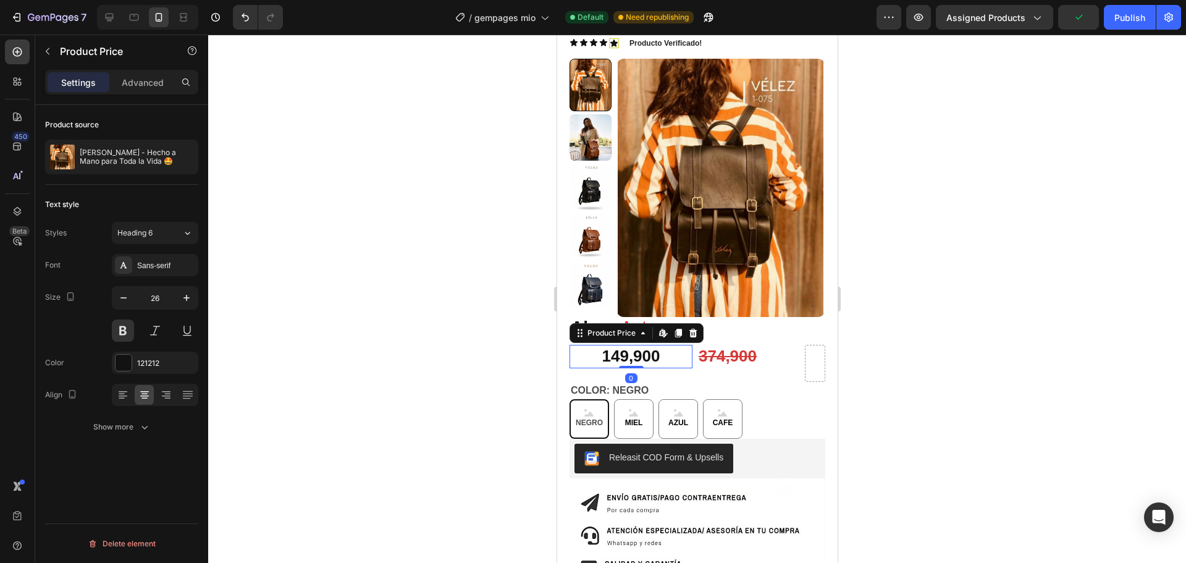
click at [633, 354] on div "149,900" at bounding box center [630, 356] width 123 height 23
click at [642, 334] on icon at bounding box center [642, 333] width 4 height 2
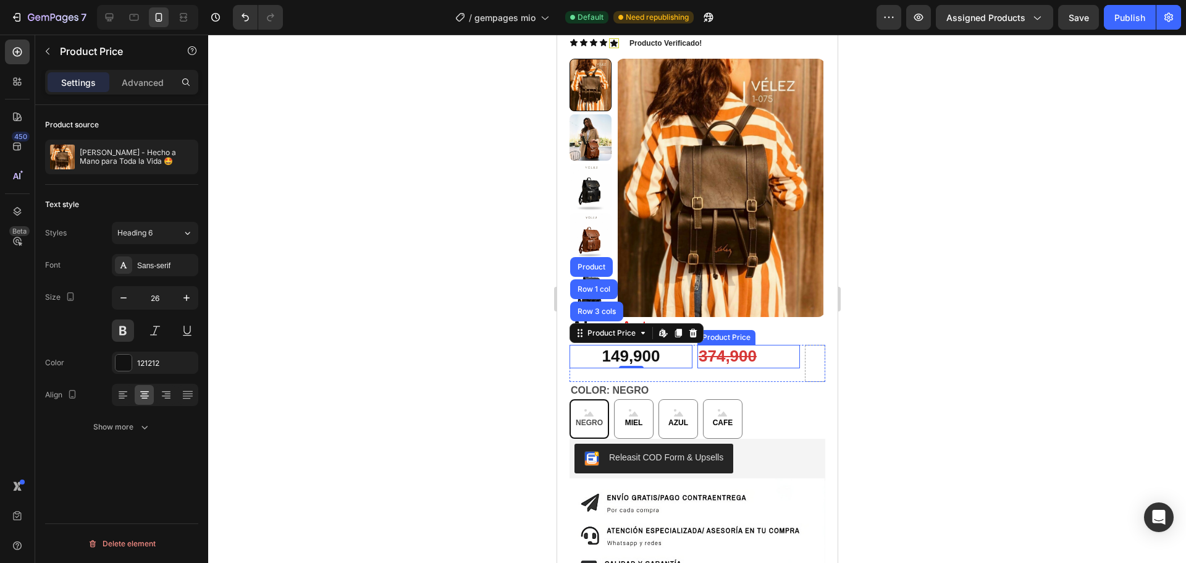
click at [729, 356] on div "374,900" at bounding box center [748, 356] width 103 height 23
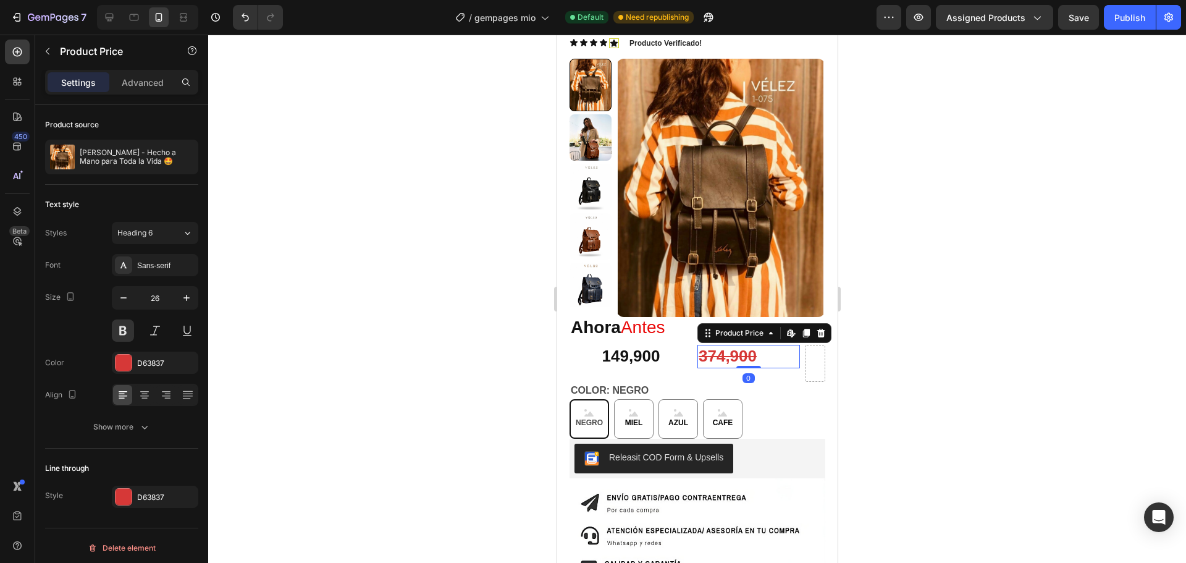
click at [729, 356] on div "374,900" at bounding box center [748, 356] width 103 height 23
click at [728, 337] on div "Product Price" at bounding box center [738, 332] width 53 height 11
click at [892, 322] on div at bounding box center [697, 299] width 978 height 528
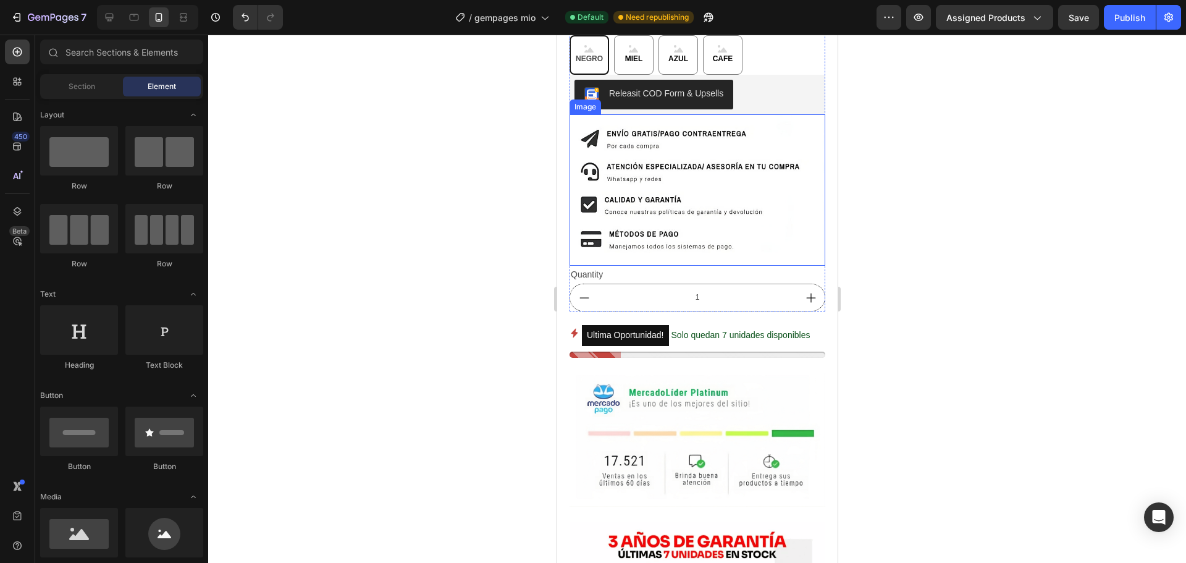
scroll to position [494, 0]
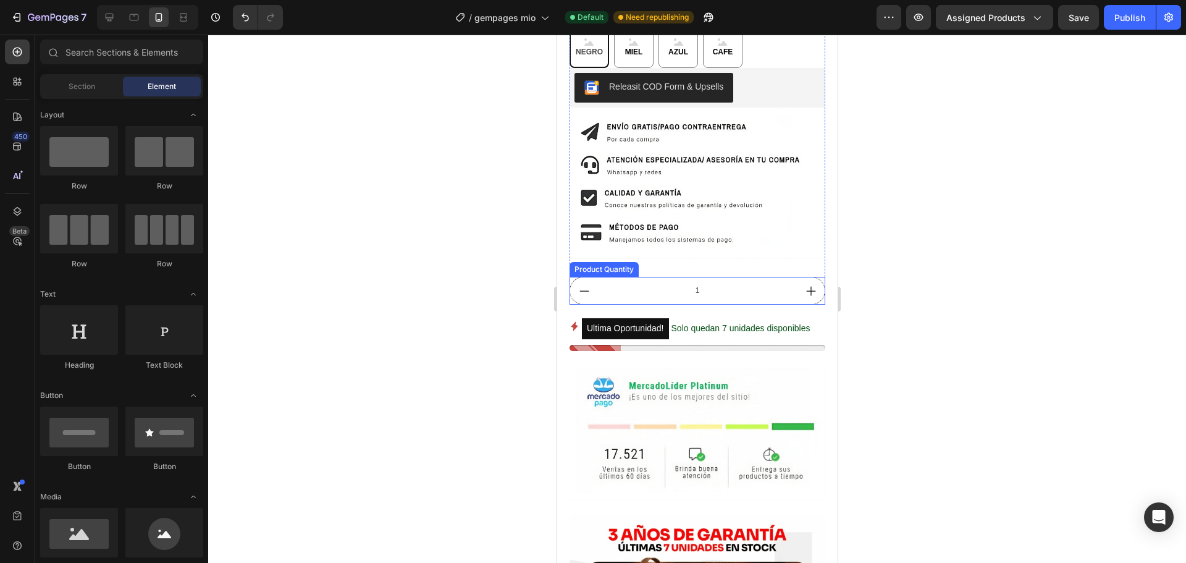
click at [645, 286] on input "1" at bounding box center [696, 290] width 199 height 27
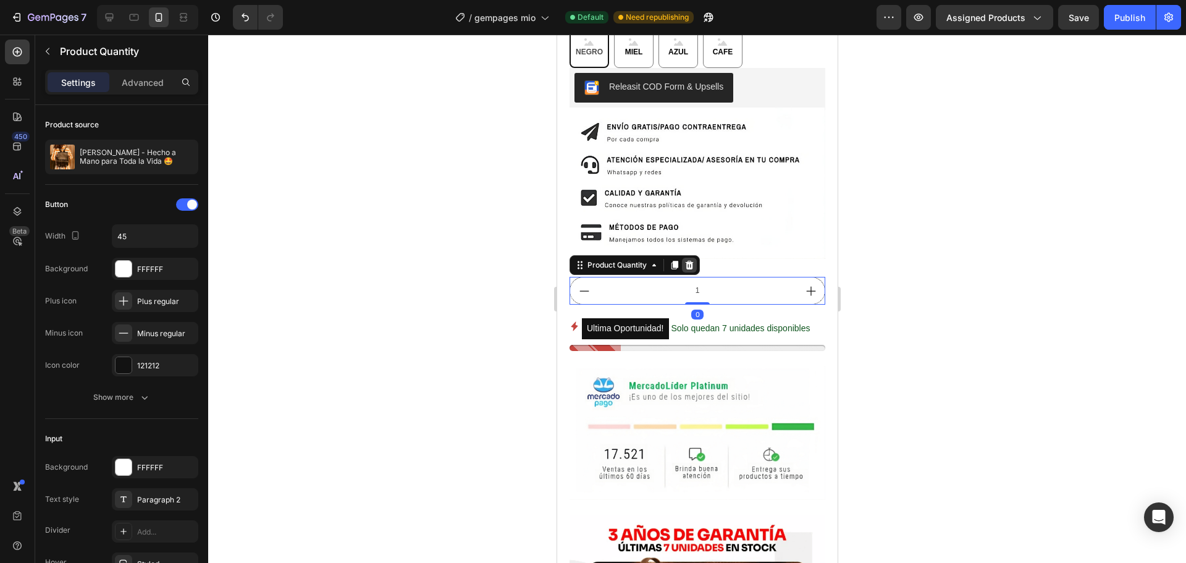
click at [688, 266] on div at bounding box center [688, 265] width 15 height 15
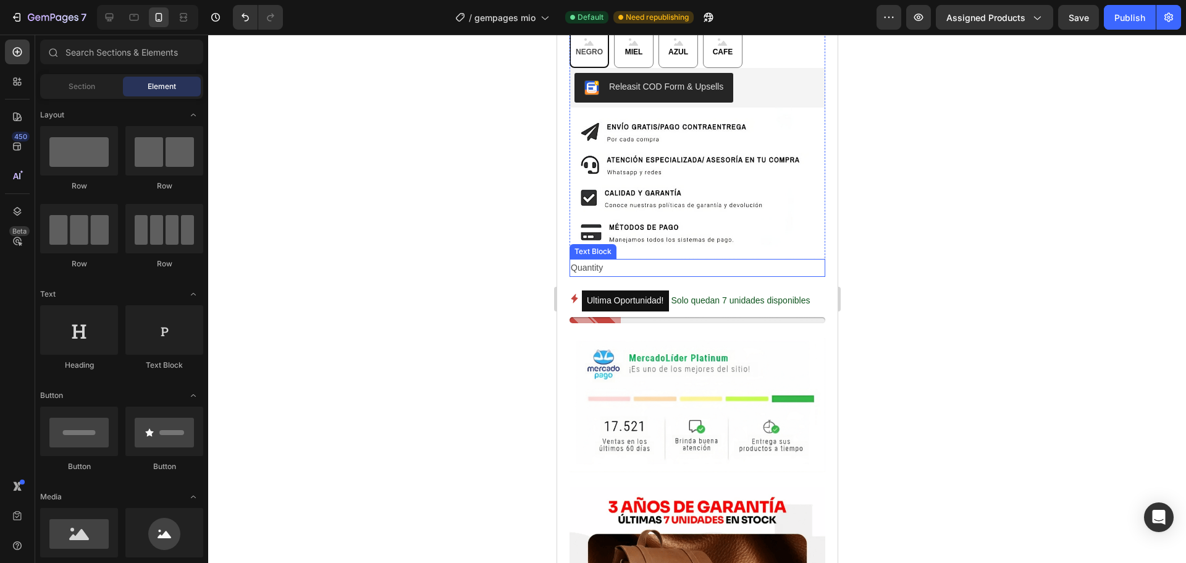
click at [595, 259] on div "Quantity" at bounding box center [697, 268] width 256 height 18
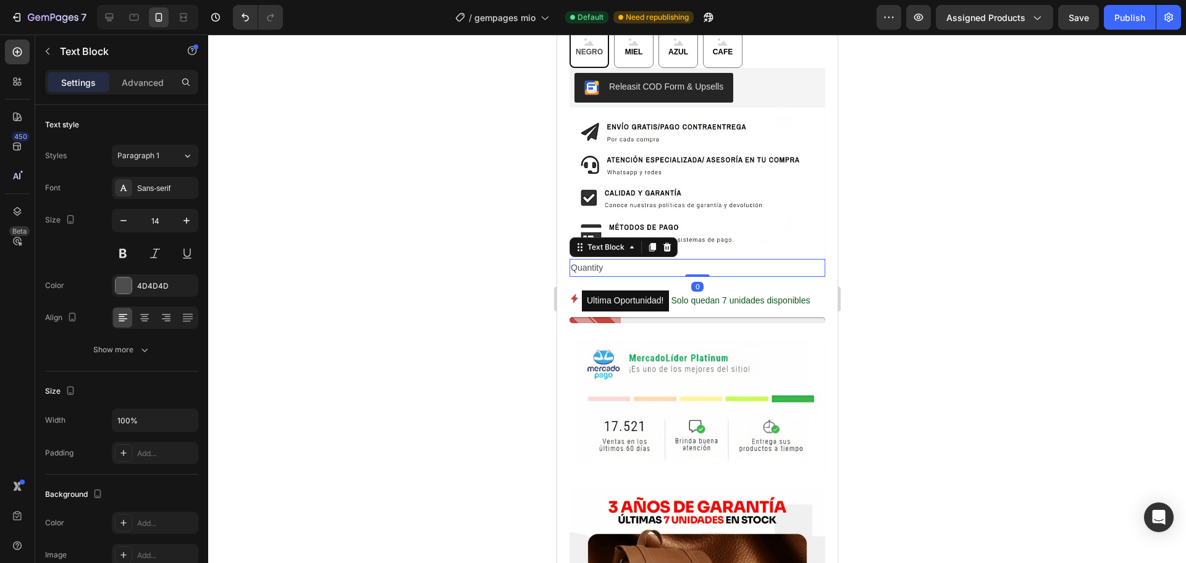
click at [666, 242] on icon at bounding box center [666, 247] width 10 height 10
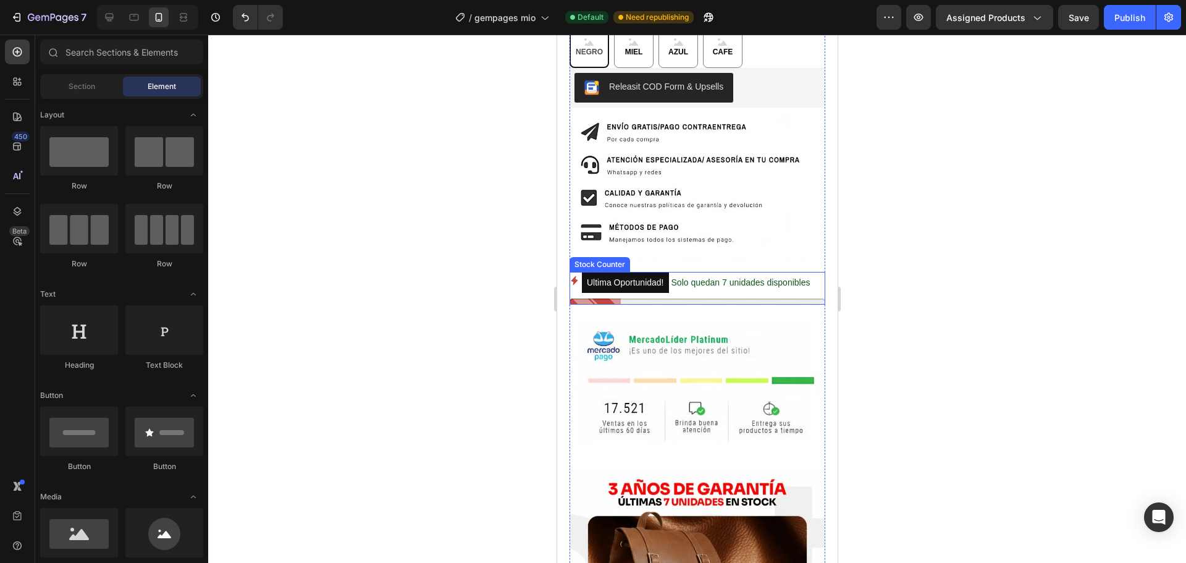
click at [672, 274] on p "Ultima Oportunidad! Solo quedan 7 unidades disponibles" at bounding box center [695, 283] width 228 height 22
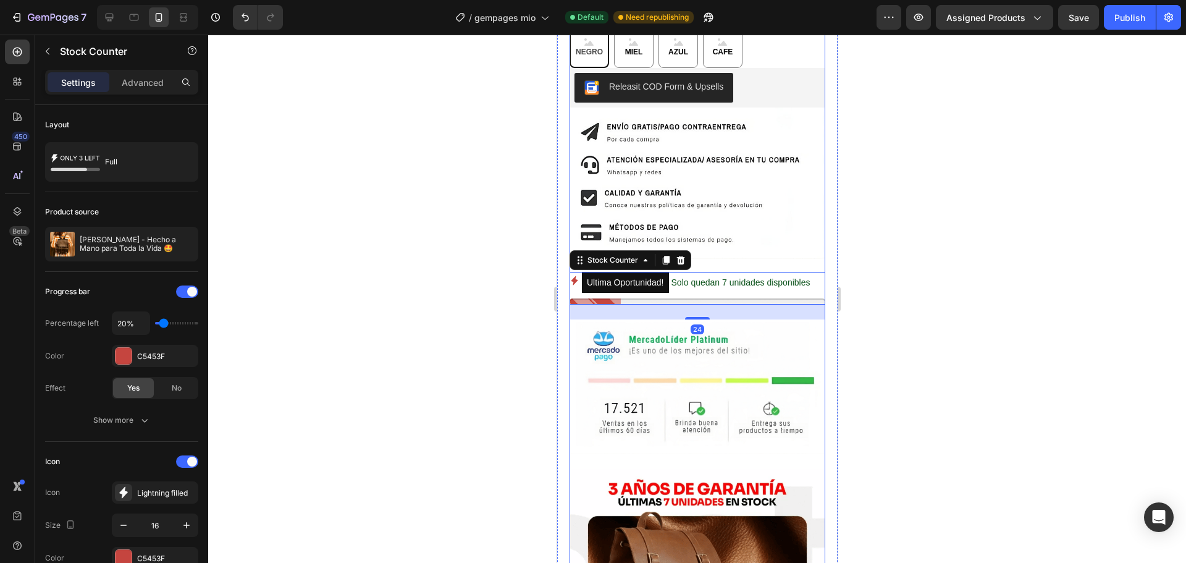
click at [724, 248] on img at bounding box center [697, 182] width 256 height 151
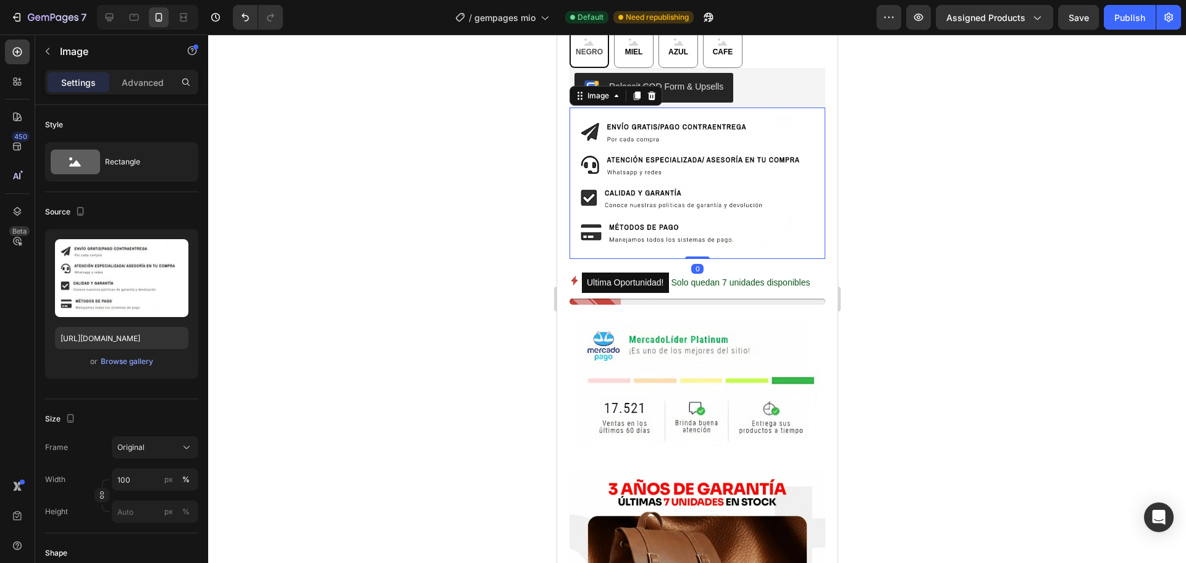
drag, startPoint x: 697, startPoint y: 250, endPoint x: 700, endPoint y: 239, distance: 11.5
click at [700, 239] on div "Image 0" at bounding box center [697, 182] width 256 height 151
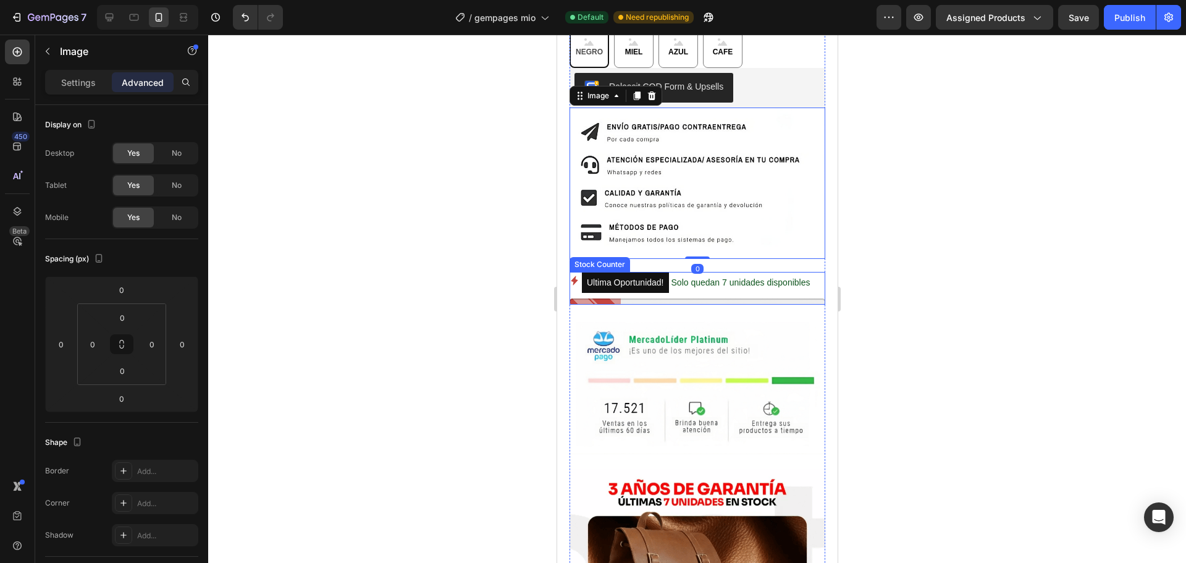
click at [710, 275] on p "Ultima Oportunidad! Solo quedan 7 unidades disponibles" at bounding box center [695, 283] width 228 height 22
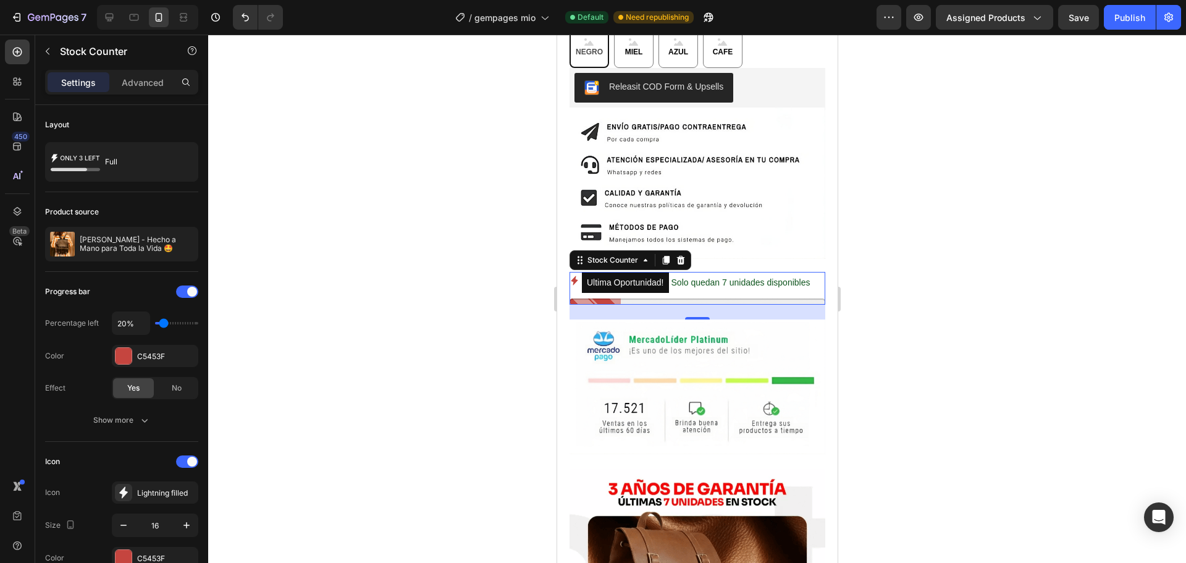
click at [1049, 299] on div at bounding box center [697, 299] width 978 height 528
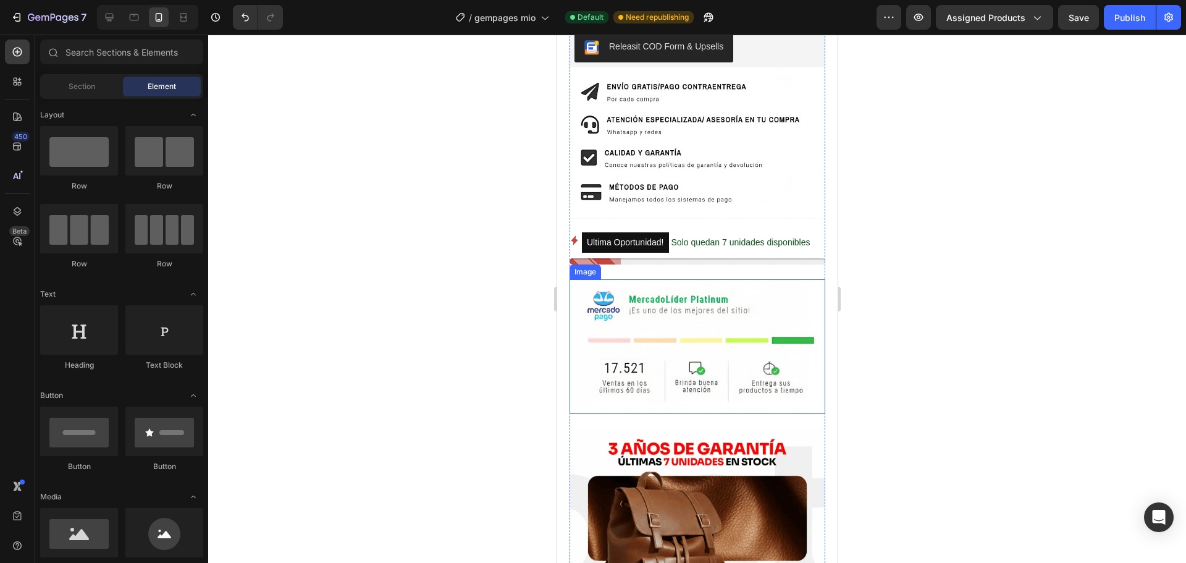
scroll to position [556, 0]
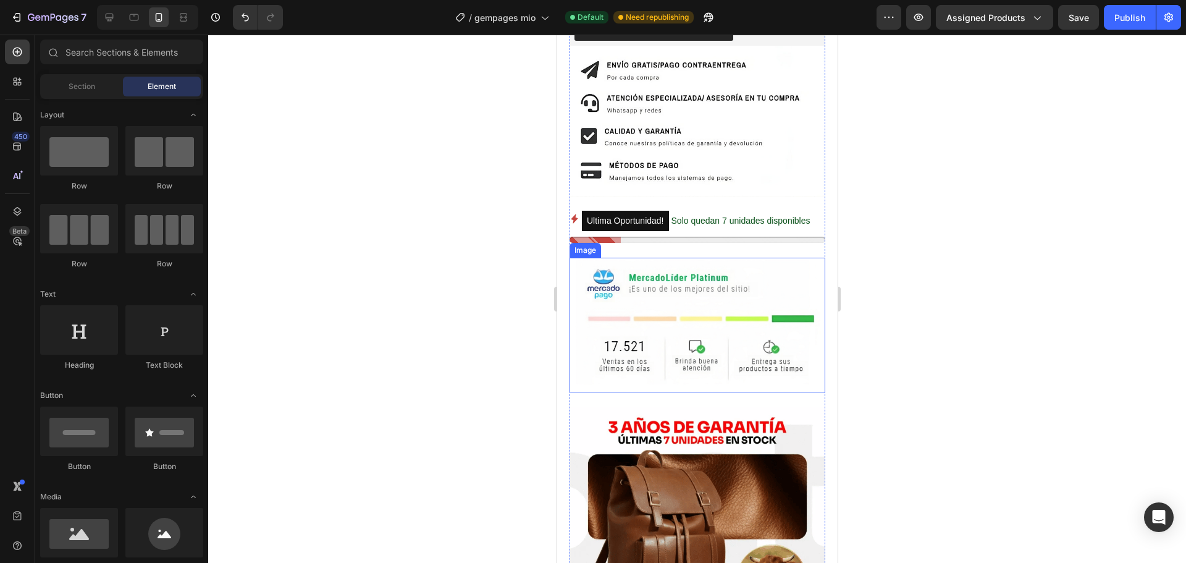
click at [724, 323] on img at bounding box center [697, 325] width 256 height 134
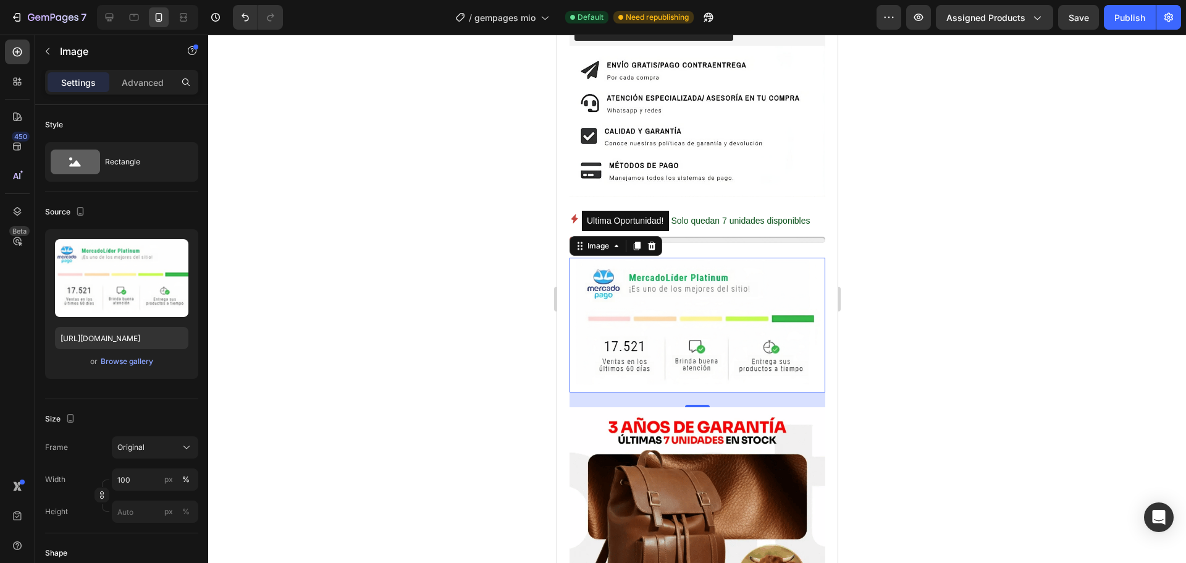
click at [872, 326] on div at bounding box center [697, 299] width 978 height 528
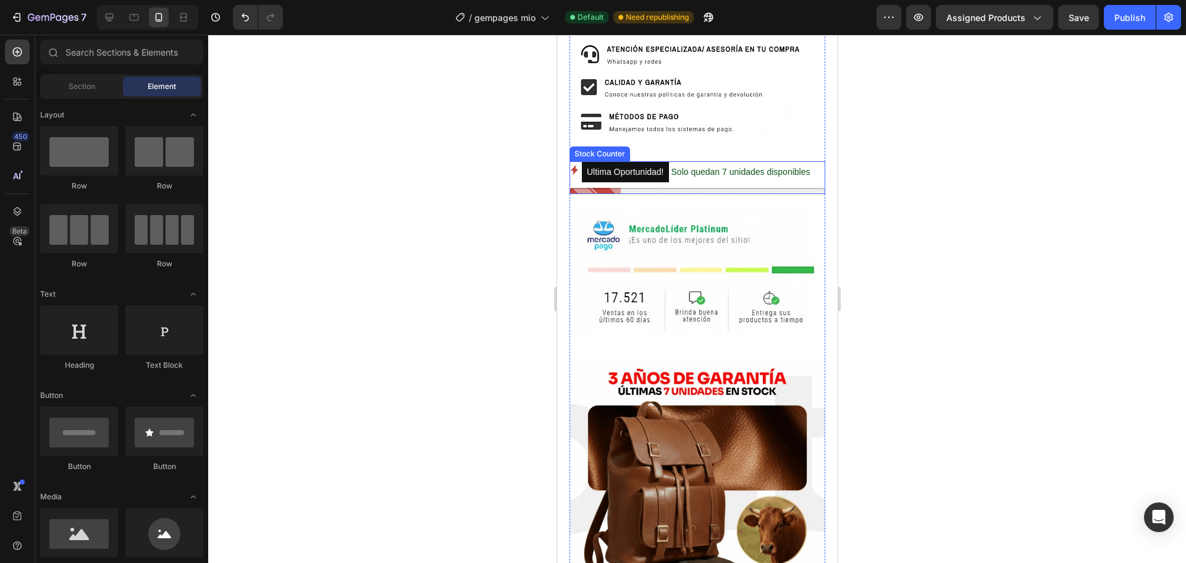
scroll to position [618, 0]
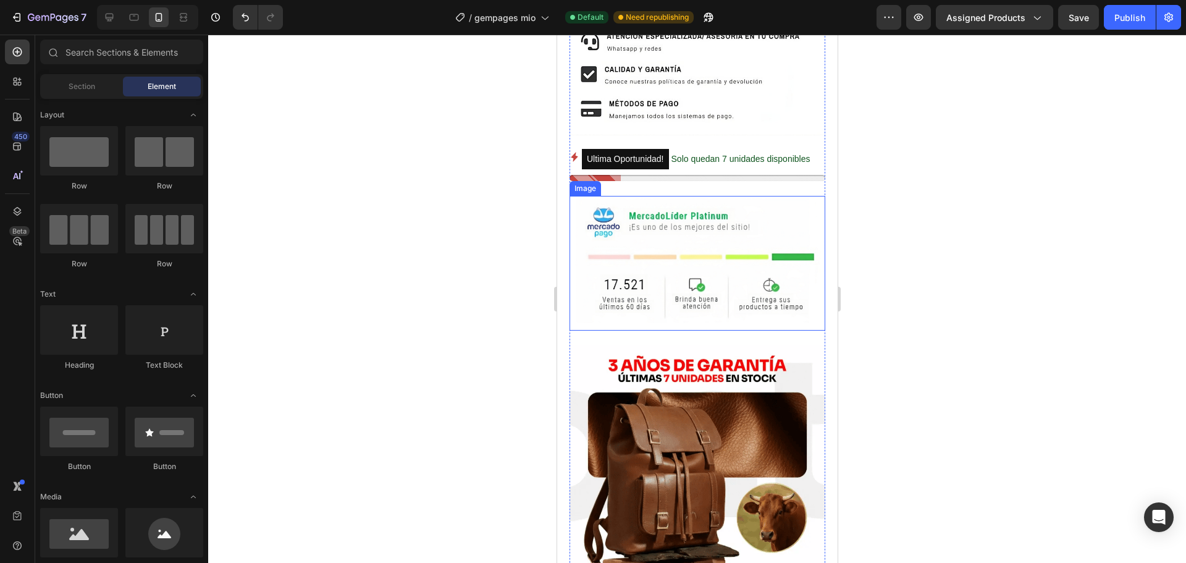
click at [702, 287] on img at bounding box center [697, 263] width 256 height 134
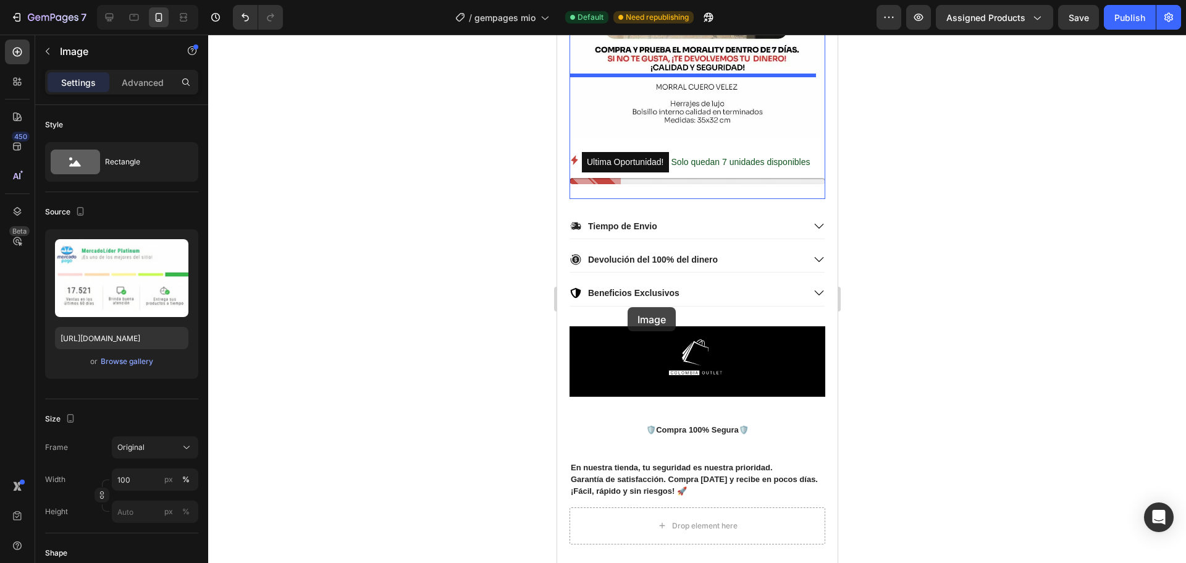
scroll to position [2779, 0]
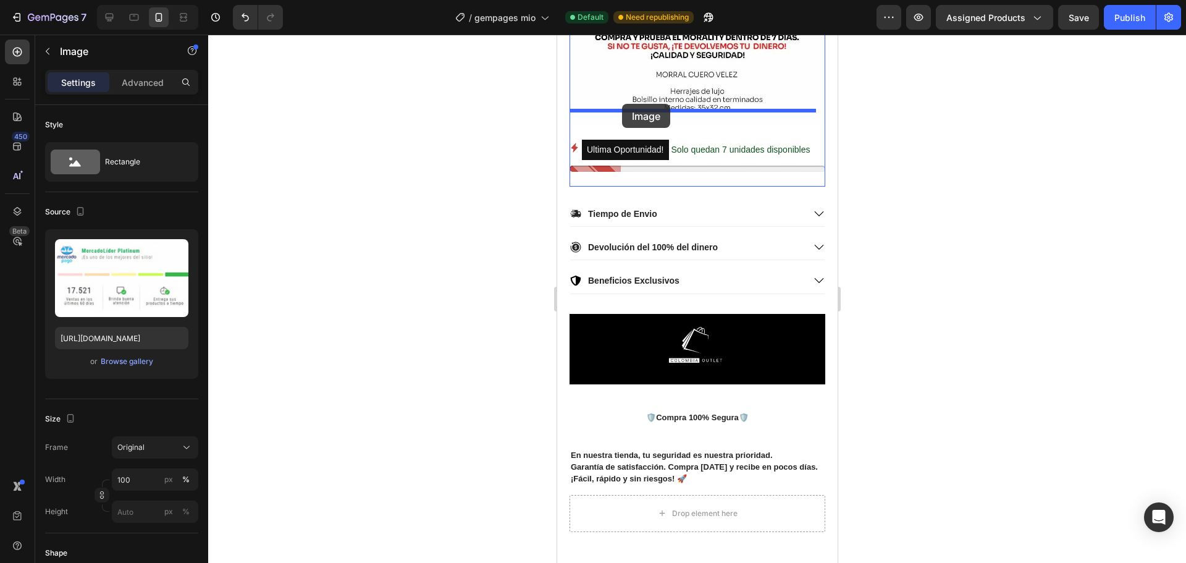
drag, startPoint x: 579, startPoint y: 177, endPoint x: 621, endPoint y: 104, distance: 84.4
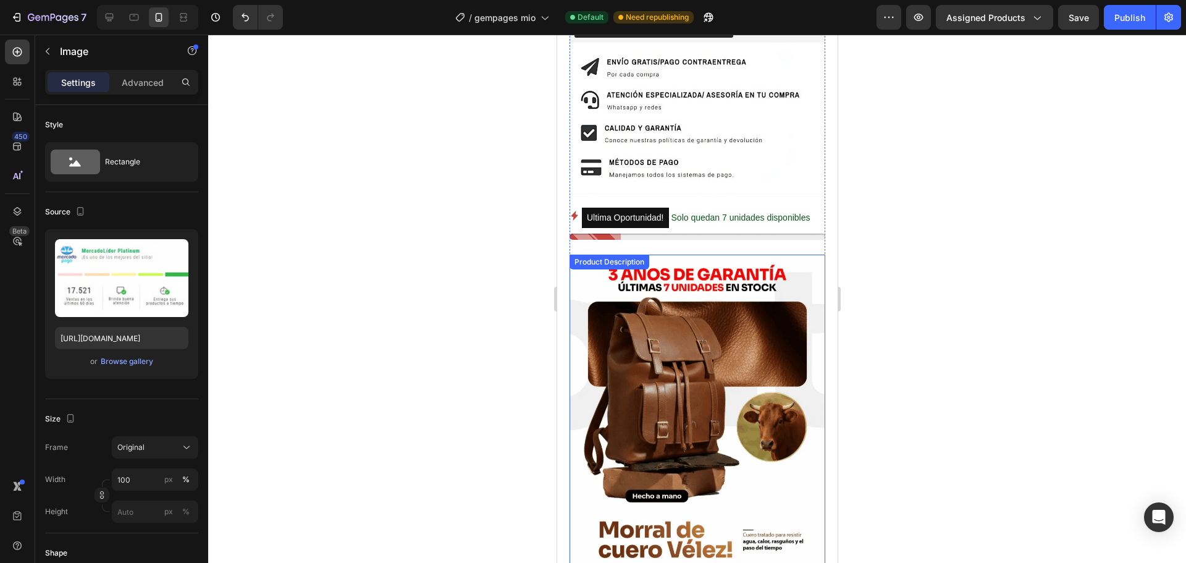
scroll to position [474, 0]
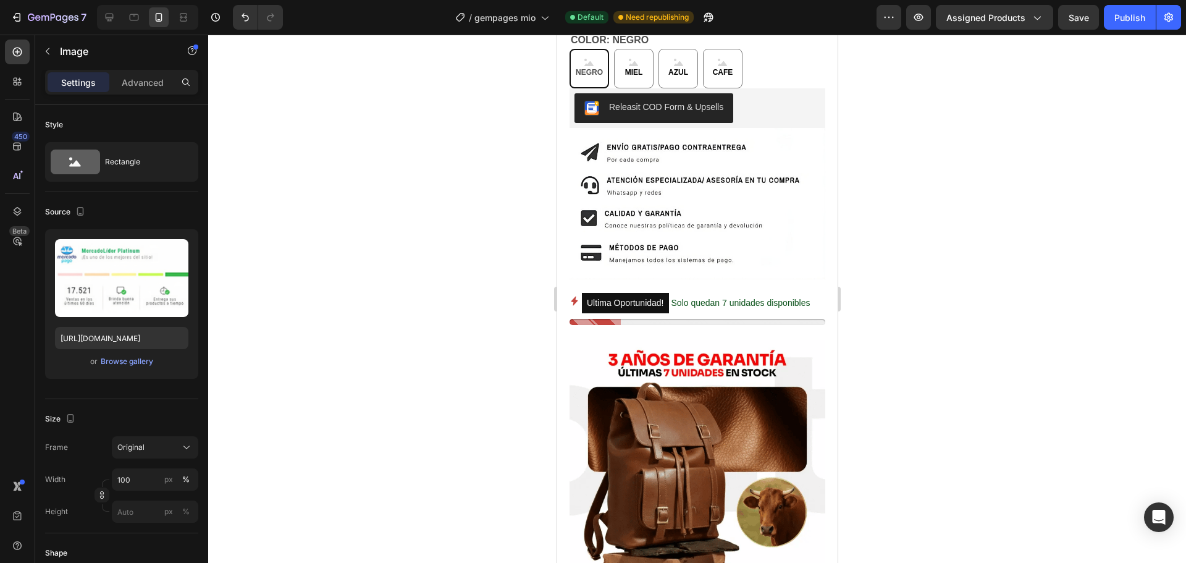
click at [979, 254] on div at bounding box center [697, 299] width 978 height 528
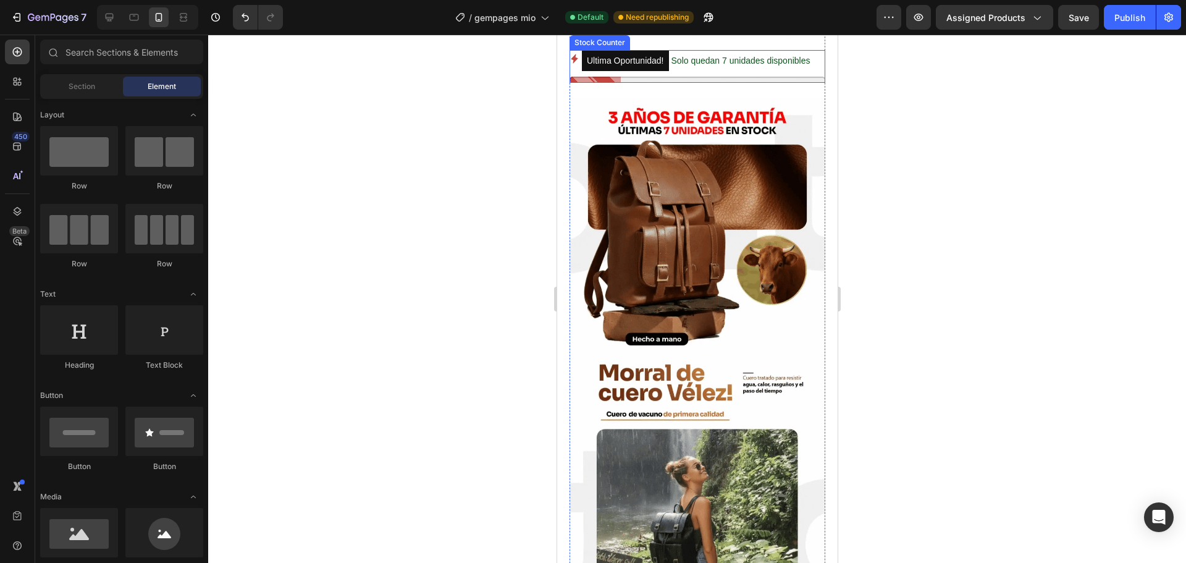
scroll to position [721, 0]
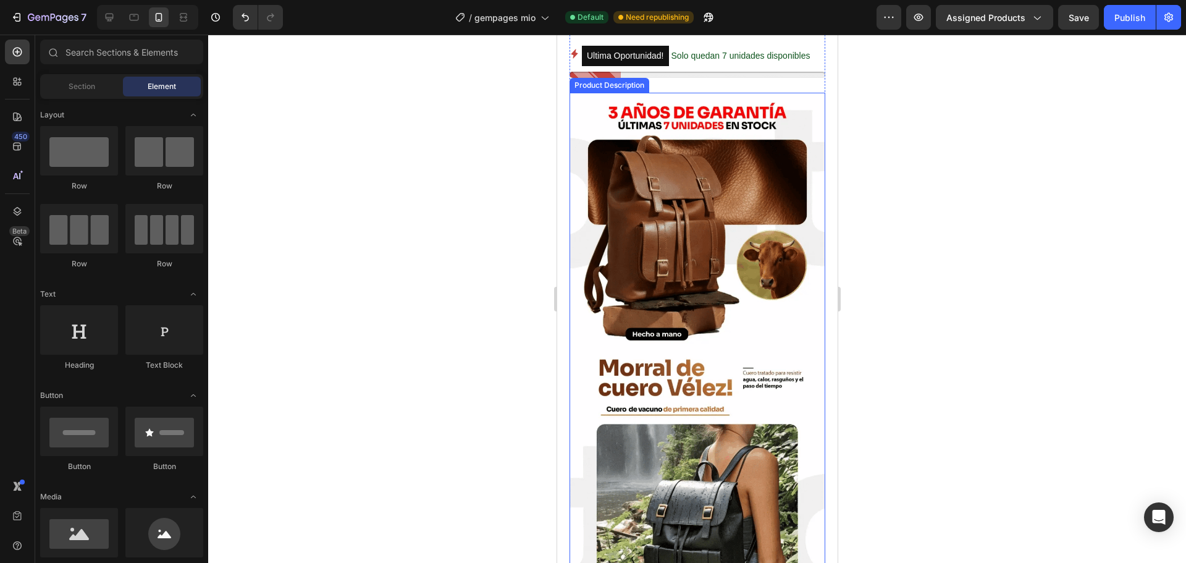
click at [739, 343] on img at bounding box center [697, 365] width 256 height 545
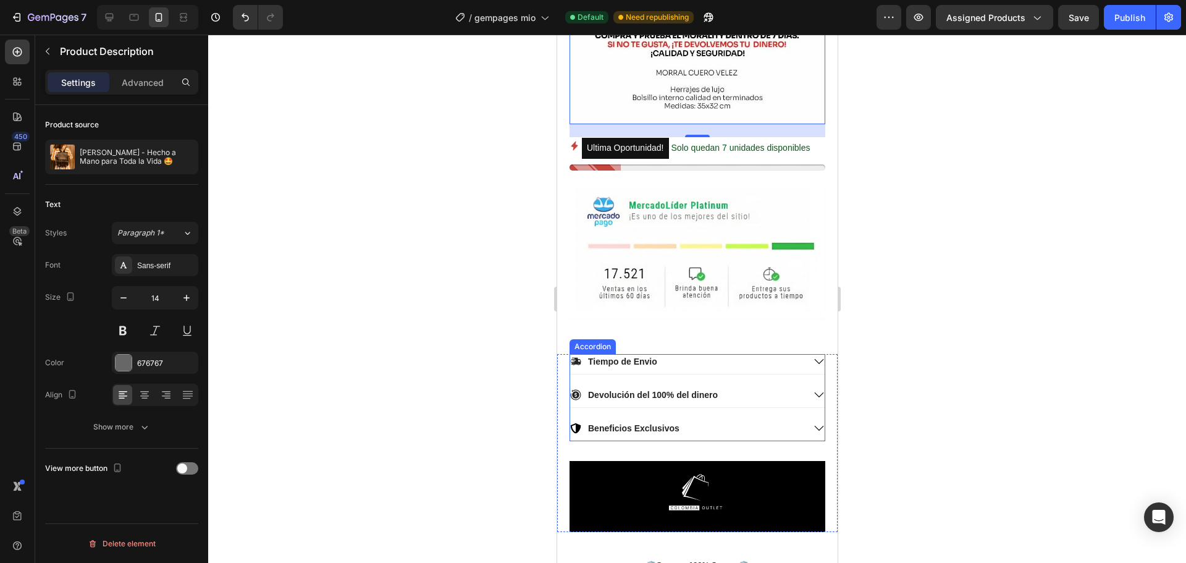
scroll to position [2697, 0]
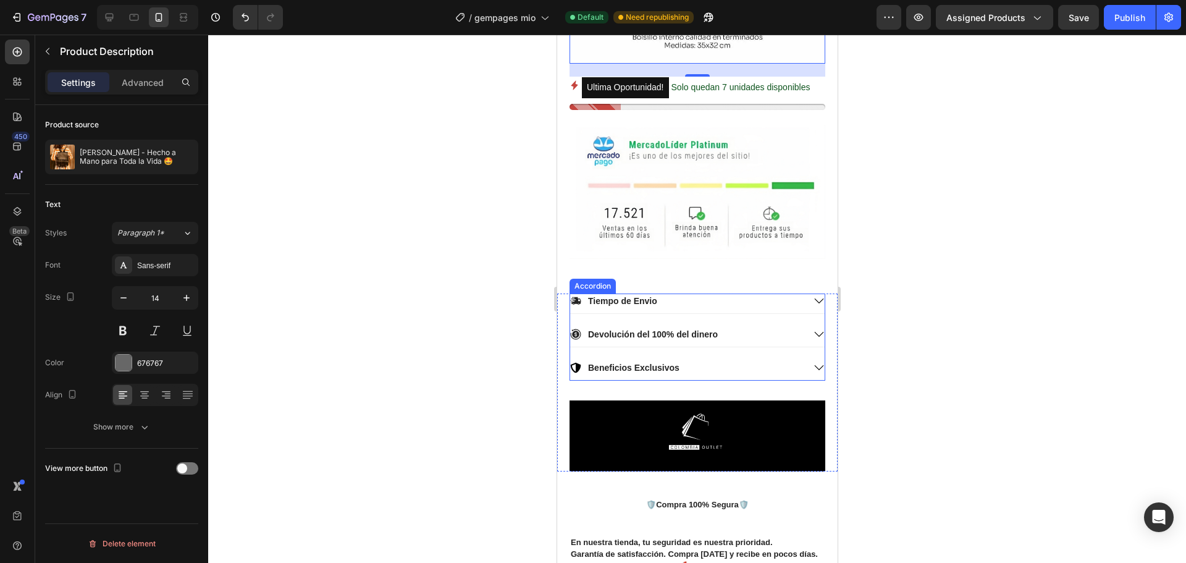
click at [648, 295] on p "Tiempo de Envio" at bounding box center [621, 300] width 69 height 11
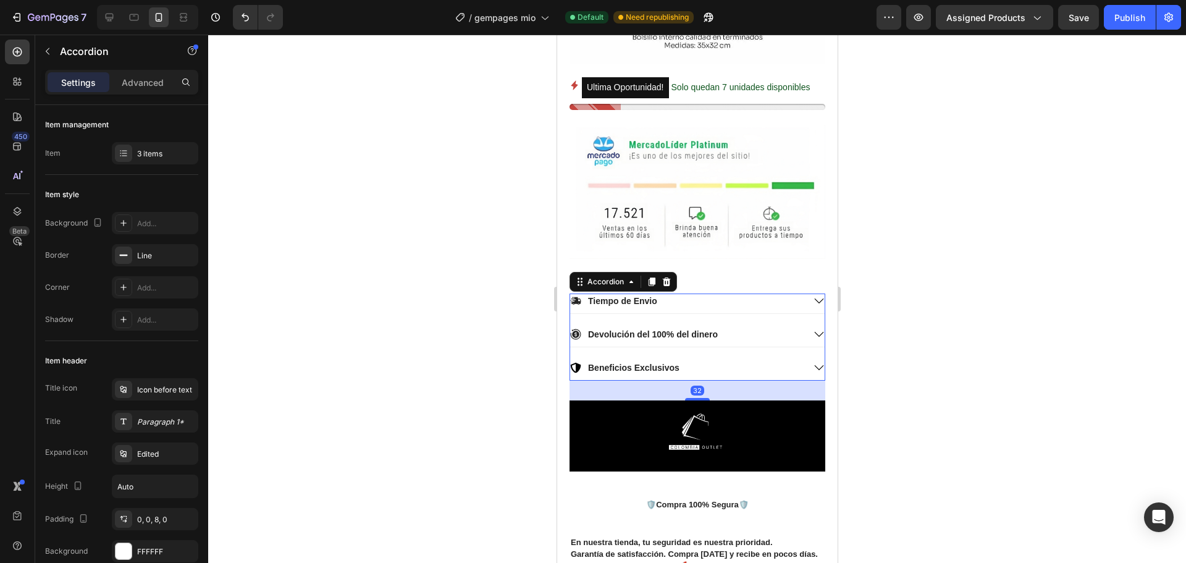
click at [801, 293] on div "Tiempo de Envio" at bounding box center [696, 303] width 254 height 20
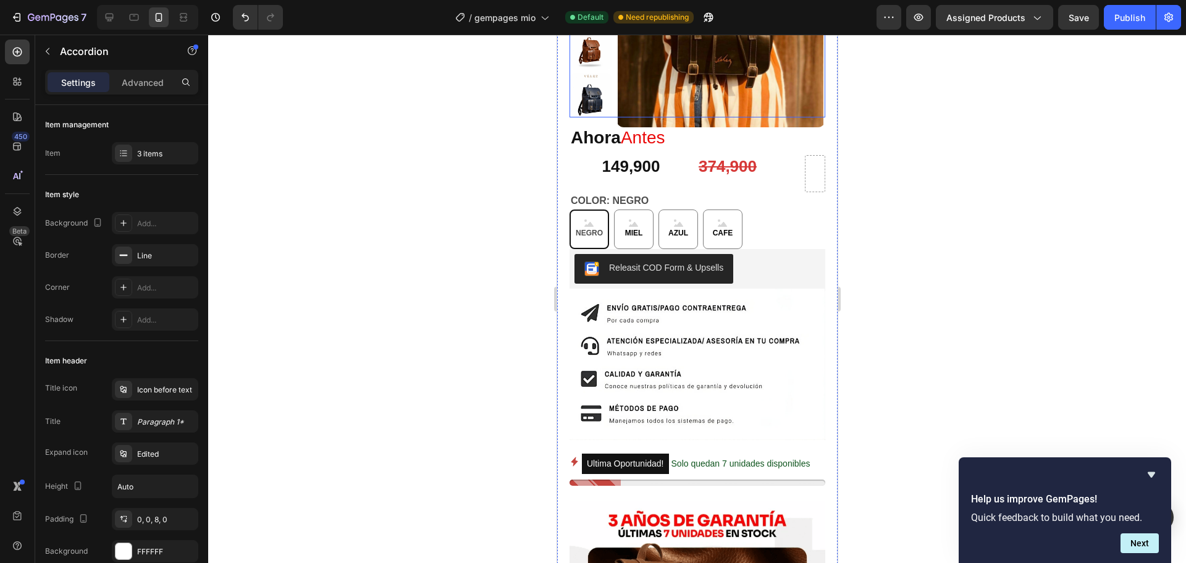
scroll to position [350, 0]
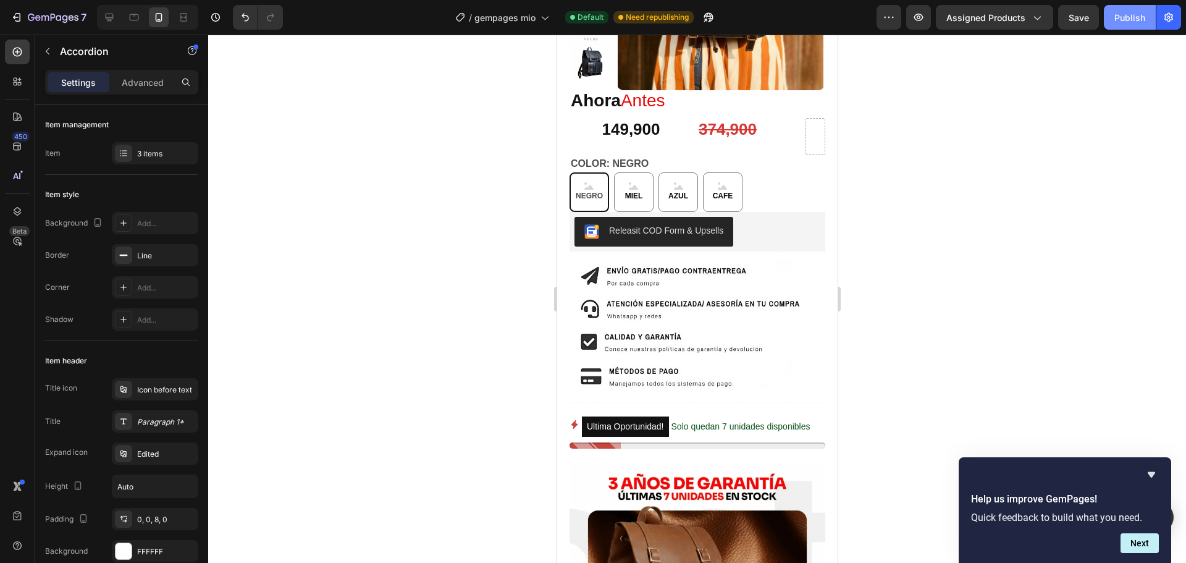
click at [1115, 22] on div "Publish" at bounding box center [1129, 17] width 31 height 13
click at [1153, 476] on icon "Hide survey" at bounding box center [1151, 474] width 15 height 15
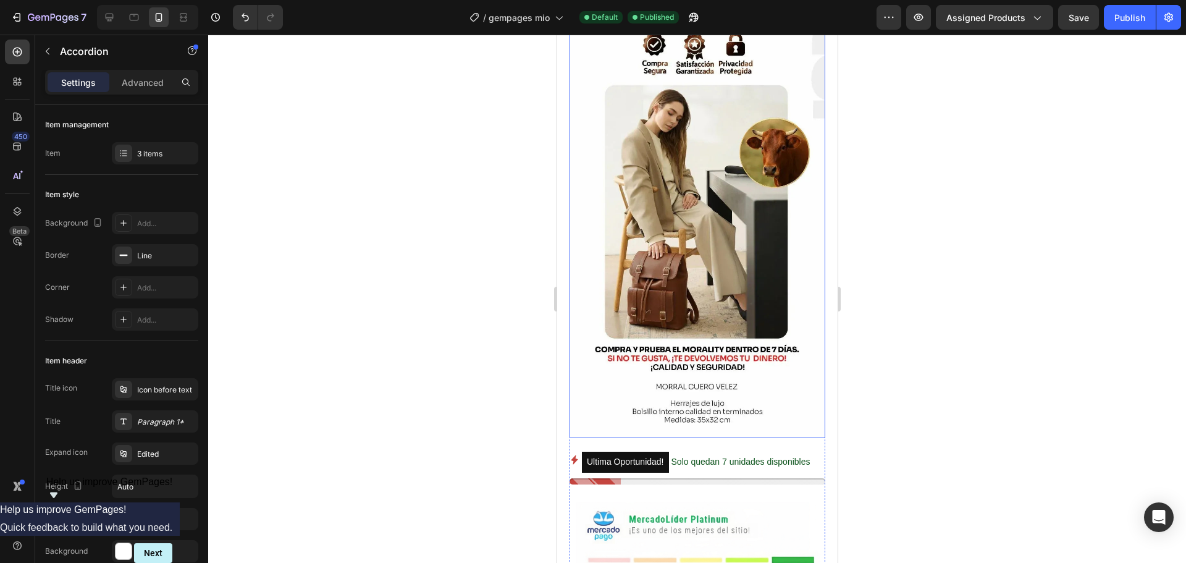
scroll to position [2347, 0]
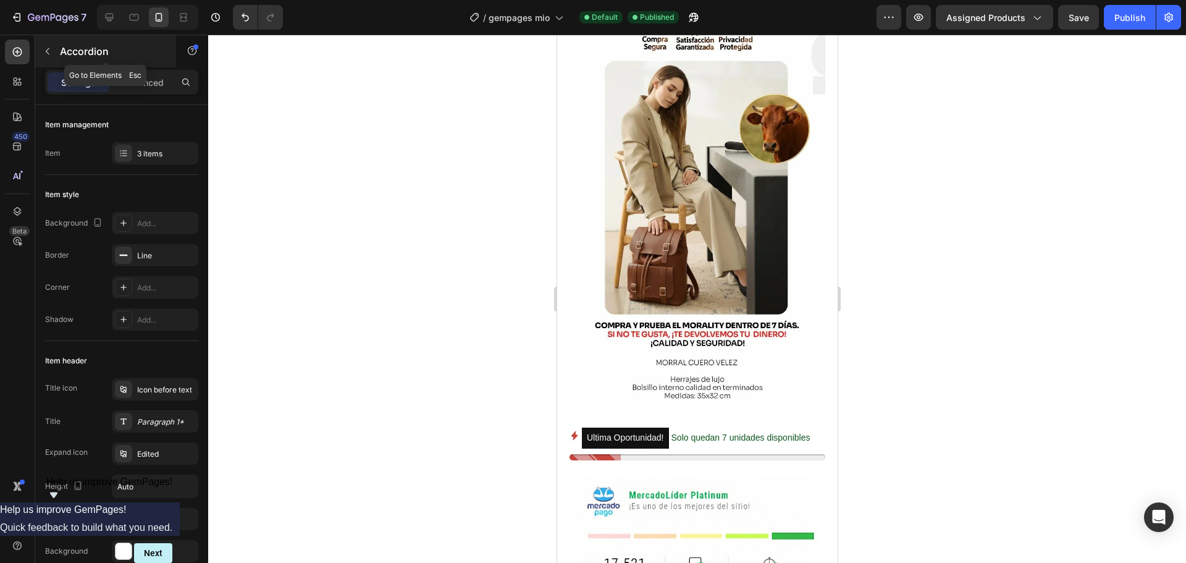
click at [52, 51] on icon "button" at bounding box center [48, 51] width 10 height 10
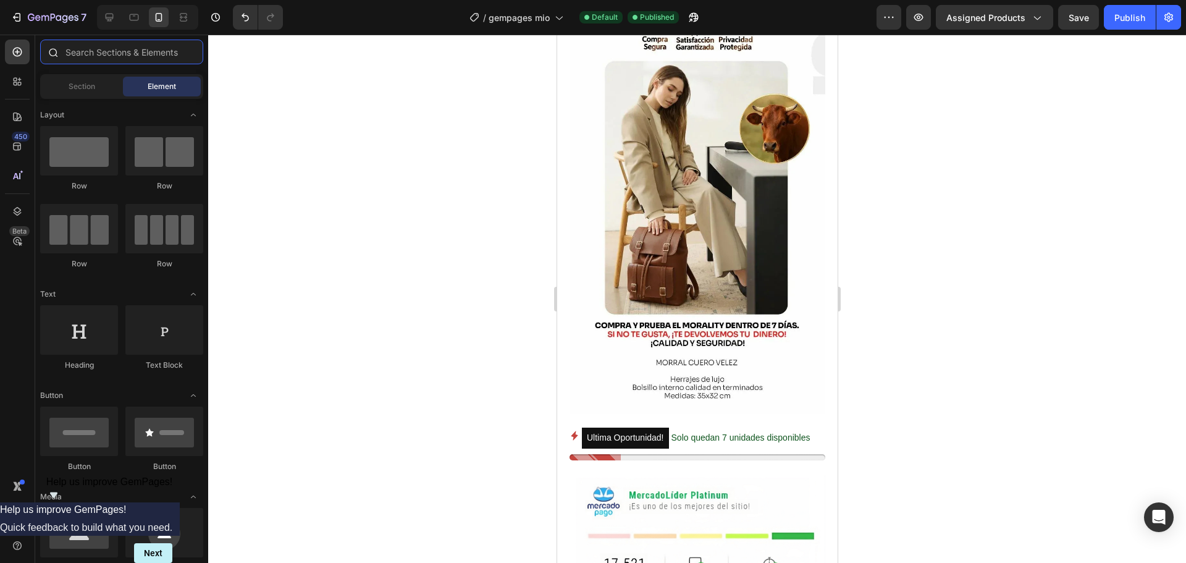
click at [88, 52] on input "text" at bounding box center [121, 52] width 163 height 25
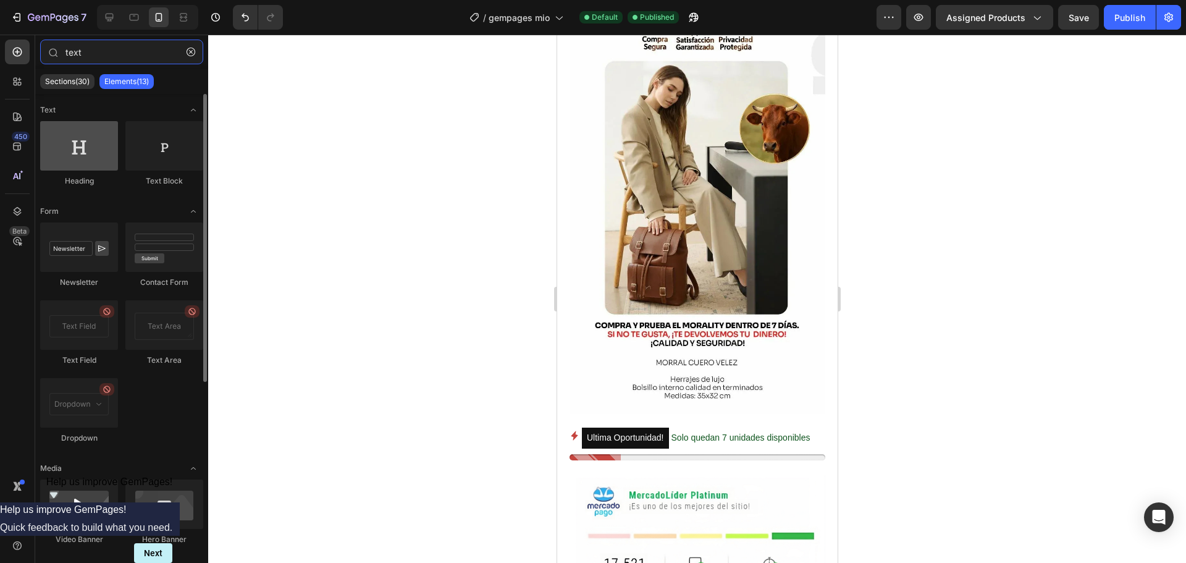
type input "text"
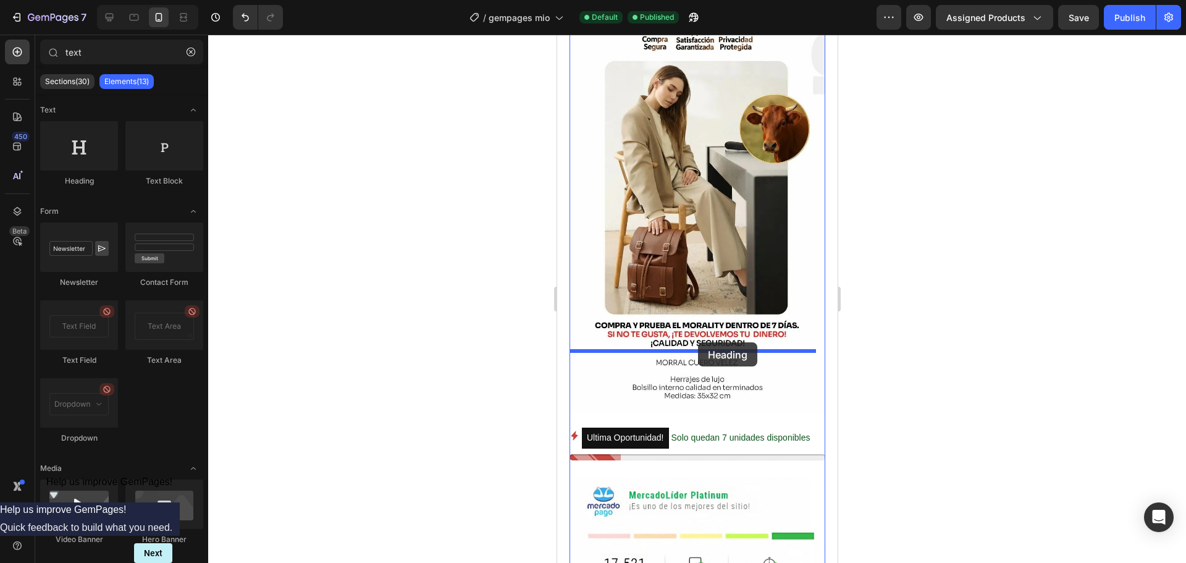
drag, startPoint x: 640, startPoint y: 199, endPoint x: 697, endPoint y: 342, distance: 153.8
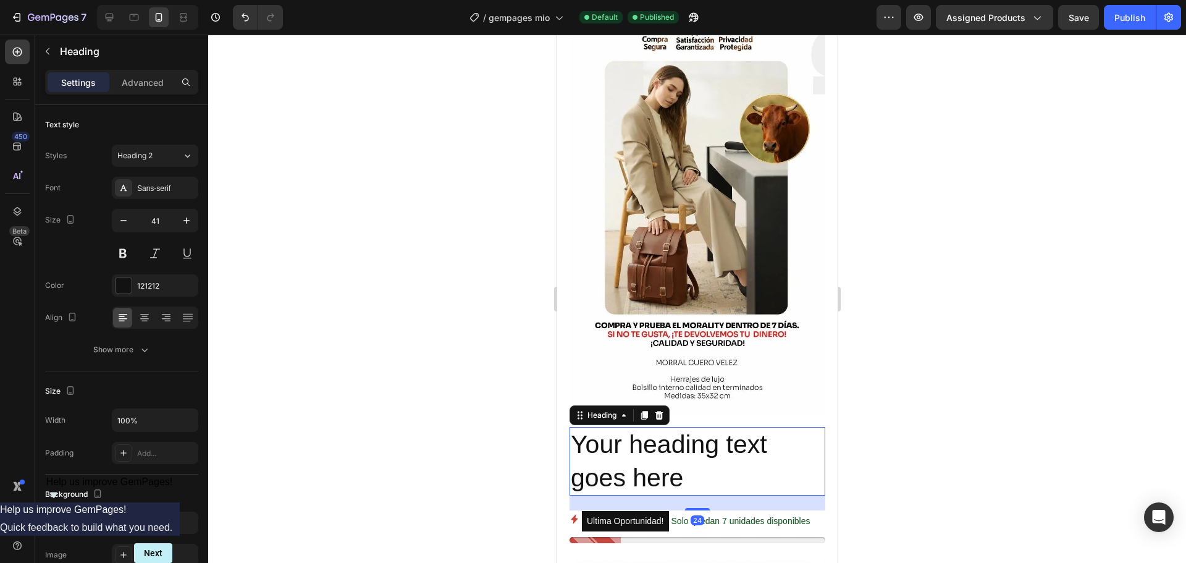
click at [694, 427] on h2 "Your heading text goes here" at bounding box center [697, 461] width 256 height 69
click at [694, 428] on p "Your heading text goes here" at bounding box center [696, 461] width 253 height 66
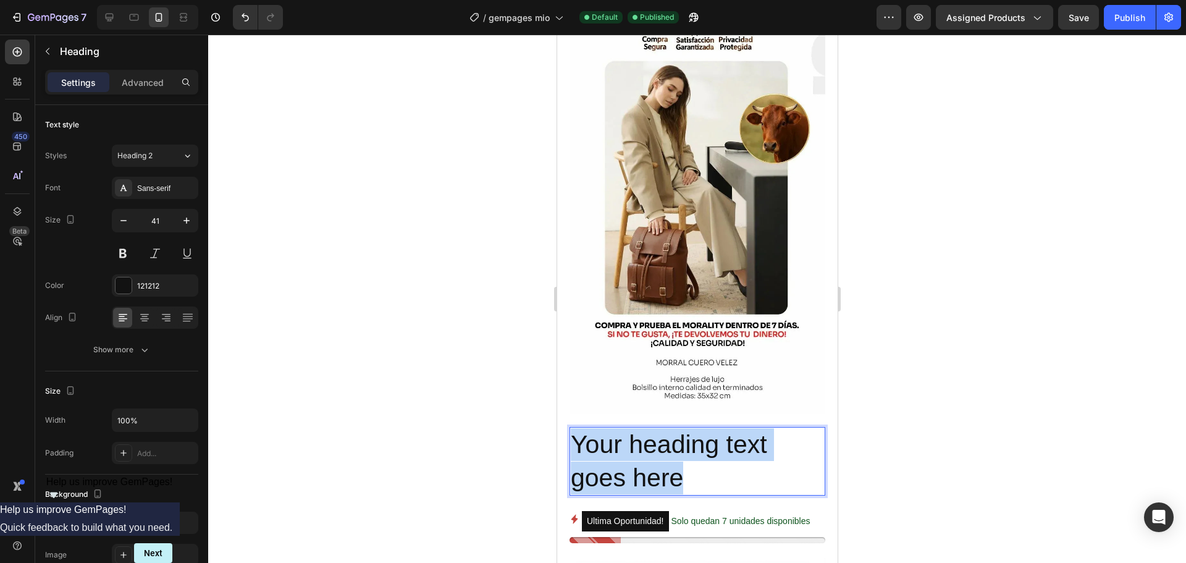
click at [694, 428] on p "Your heading text goes here" at bounding box center [696, 461] width 253 height 66
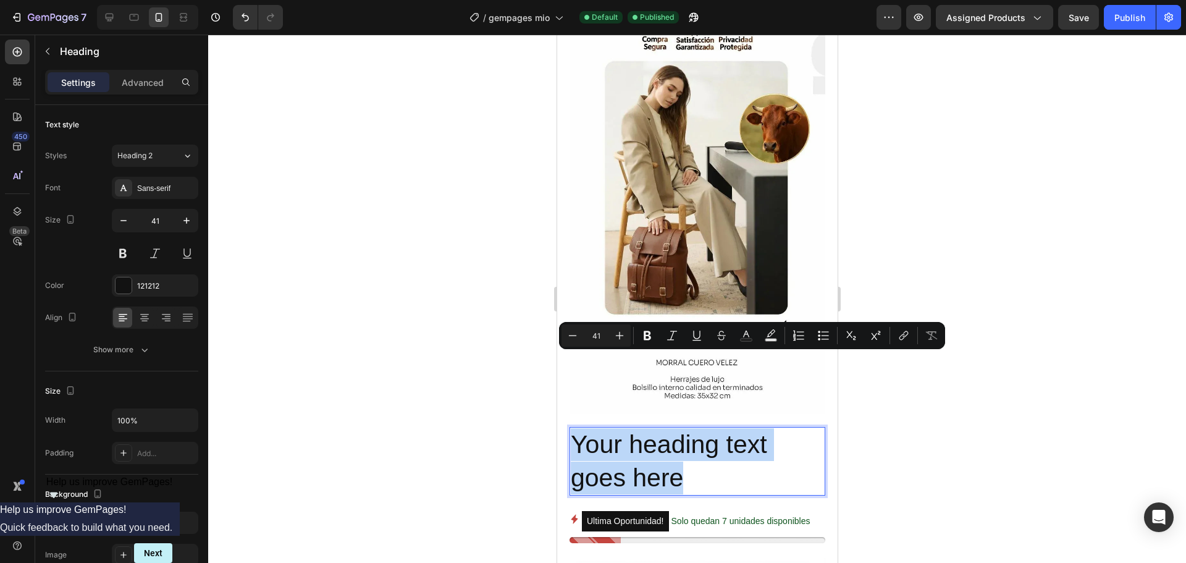
type input "0"
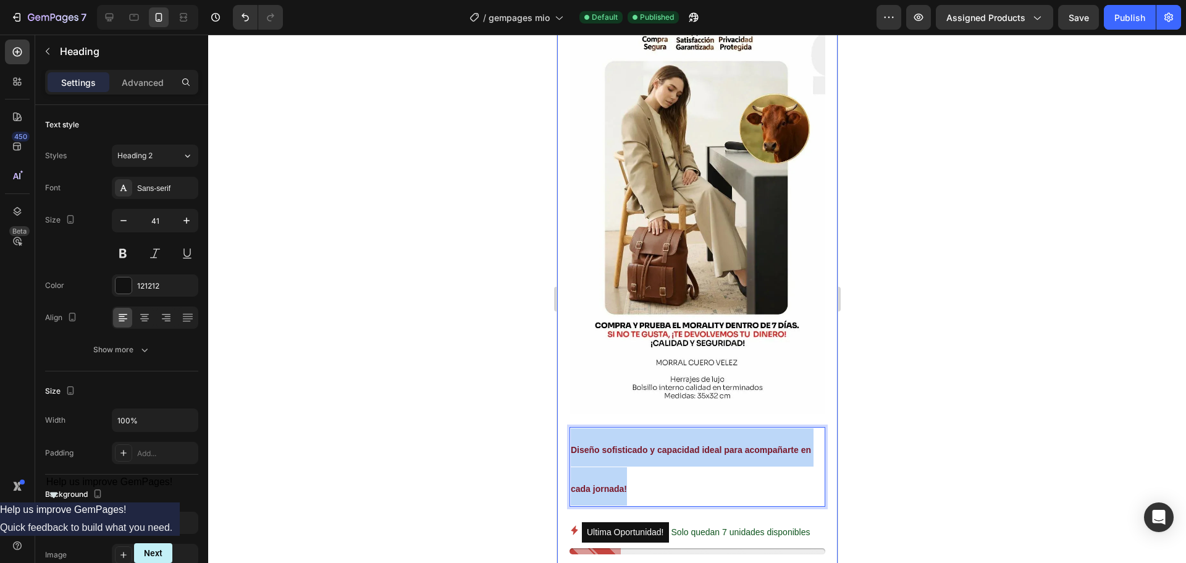
drag, startPoint x: 641, startPoint y: 414, endPoint x: 567, endPoint y: 366, distance: 88.1
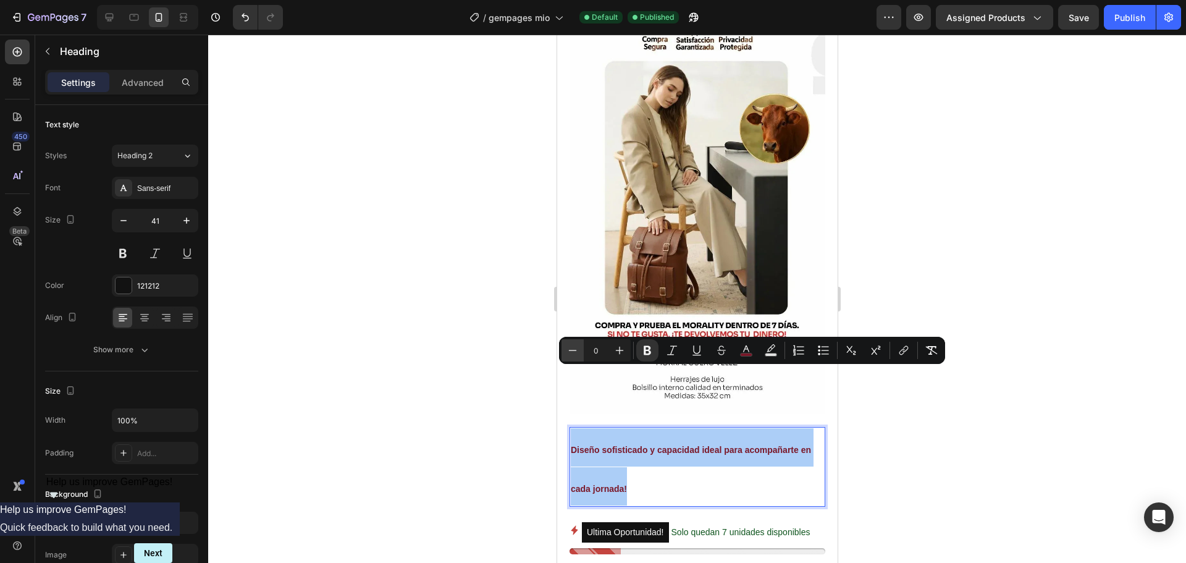
click at [578, 351] on icon "Editor contextual toolbar" at bounding box center [572, 350] width 12 height 12
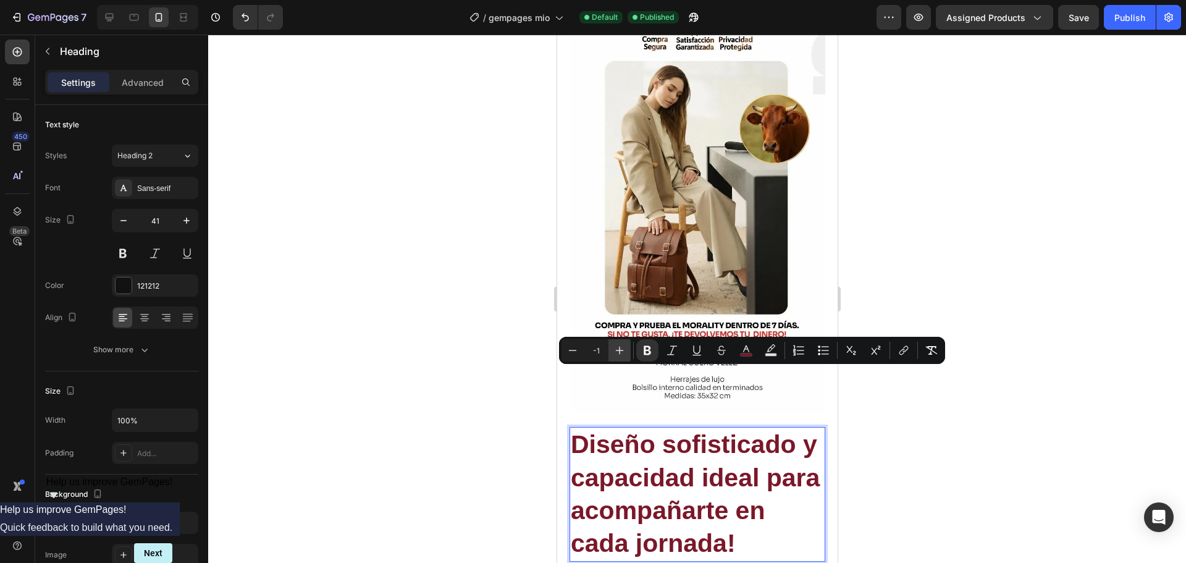
click at [616, 350] on icon "Editor contextual toolbar" at bounding box center [619, 350] width 12 height 12
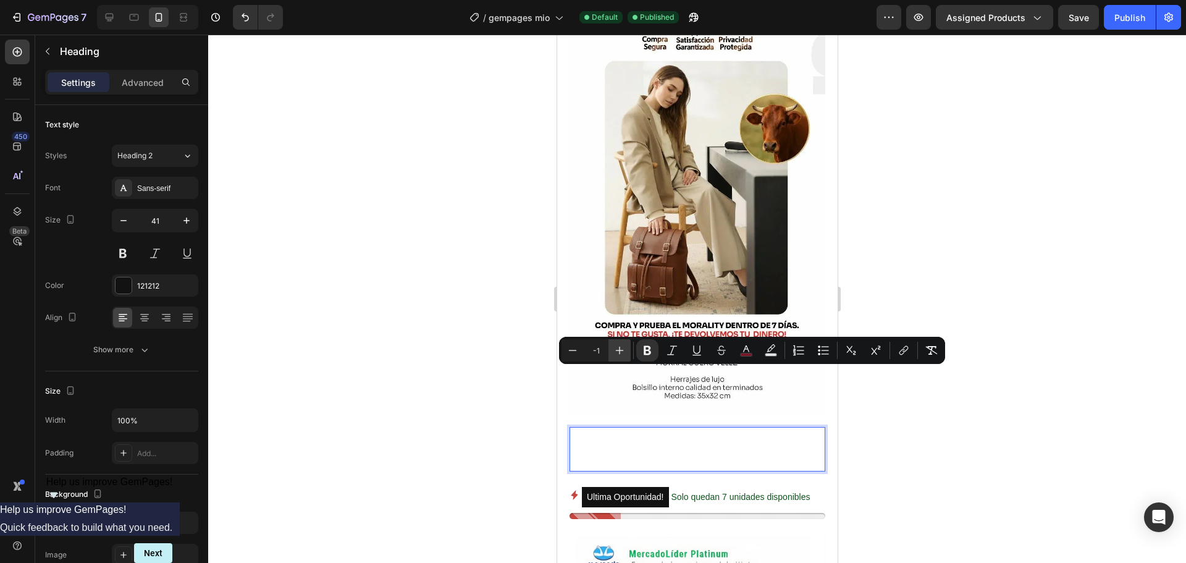
type input "0"
click at [681, 428] on p "Diseño sofisticado y capacidad ideal para acompañarte en cada jornada!" at bounding box center [696, 448] width 253 height 41
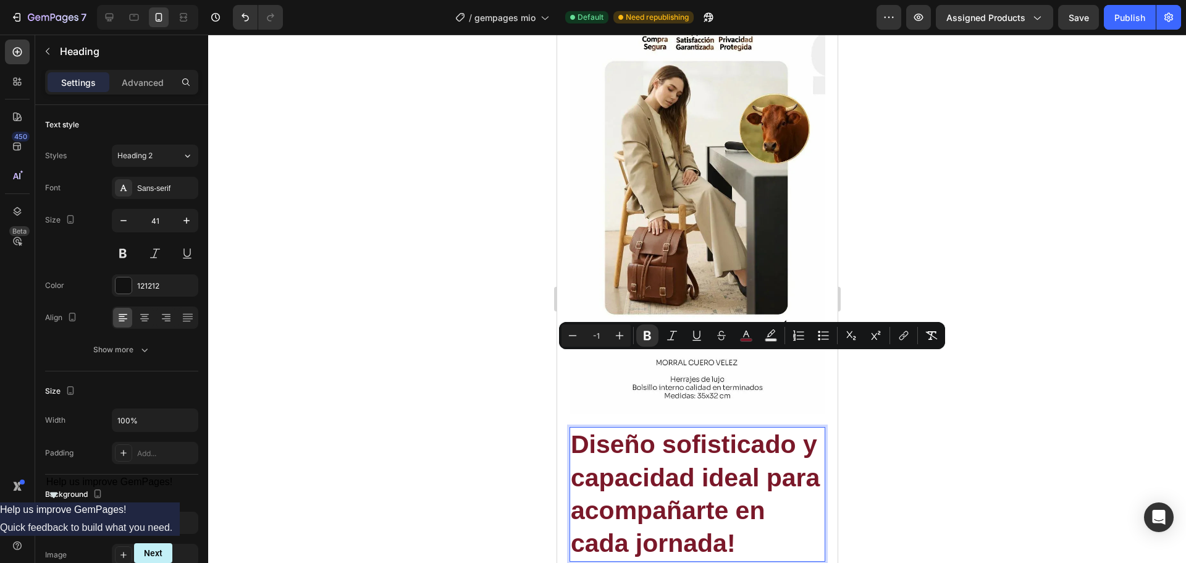
click at [594, 334] on input "-1" at bounding box center [596, 335] width 25 height 15
click at [568, 337] on icon "Editor contextual toolbar" at bounding box center [572, 335] width 12 height 12
click at [618, 336] on icon "Editor contextual toolbar" at bounding box center [619, 335] width 12 height 12
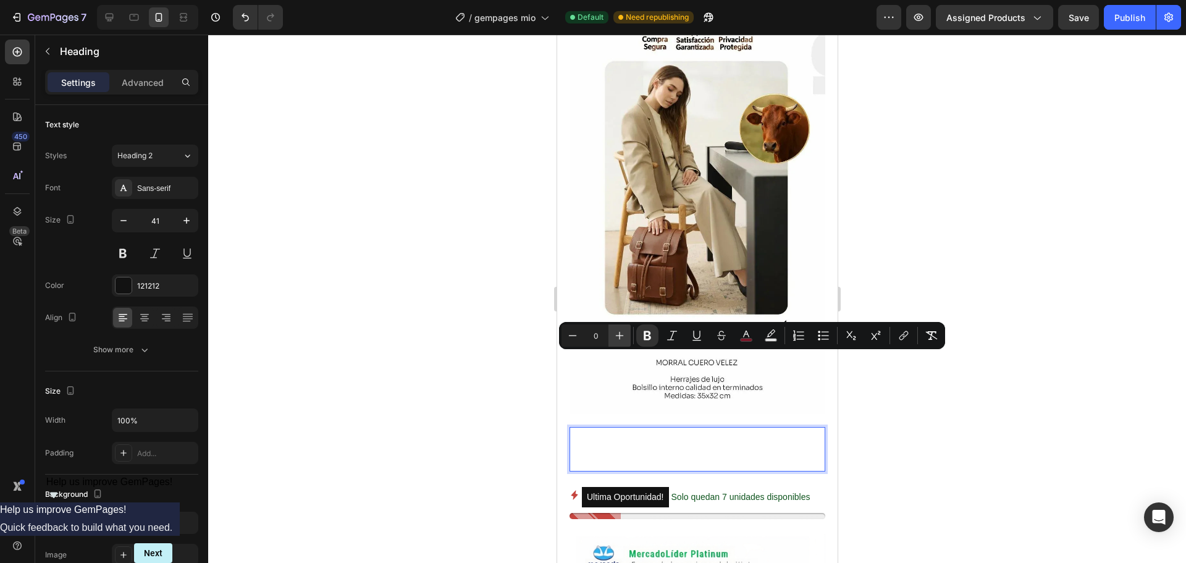
click at [618, 336] on icon "Editor contextual toolbar" at bounding box center [619, 335] width 12 height 12
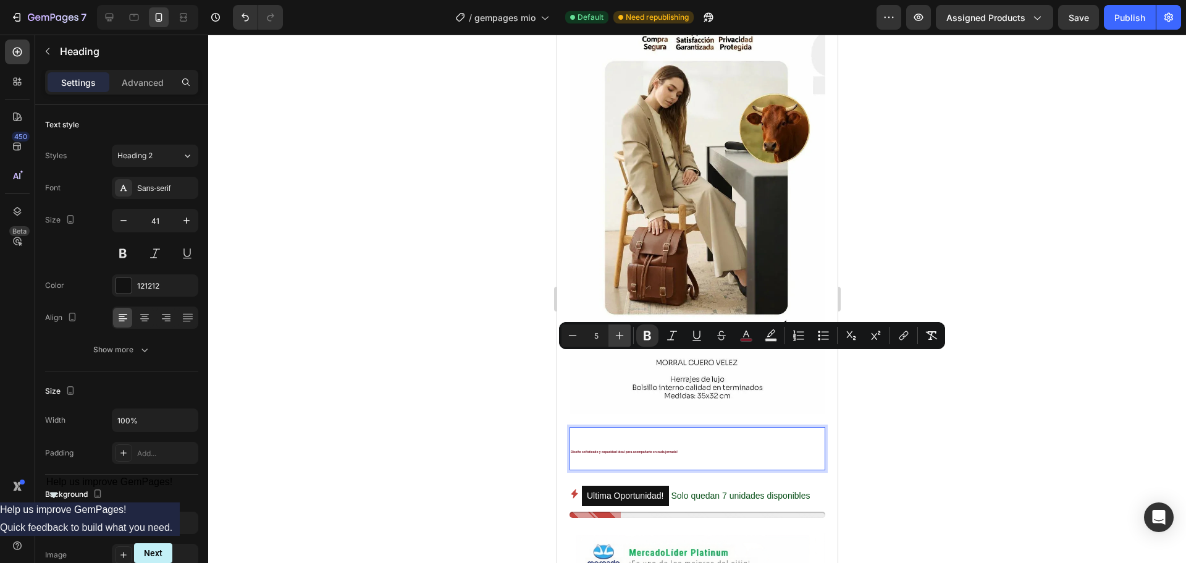
click at [618, 336] on icon "Editor contextual toolbar" at bounding box center [619, 335] width 12 height 12
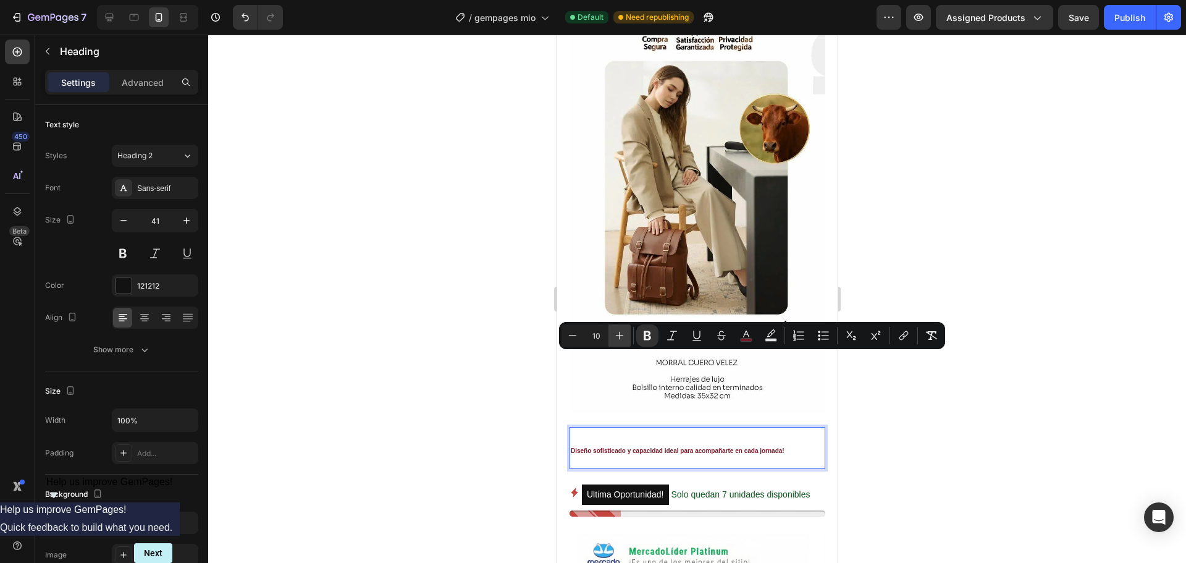
click at [619, 336] on icon "Editor contextual toolbar" at bounding box center [619, 335] width 12 height 12
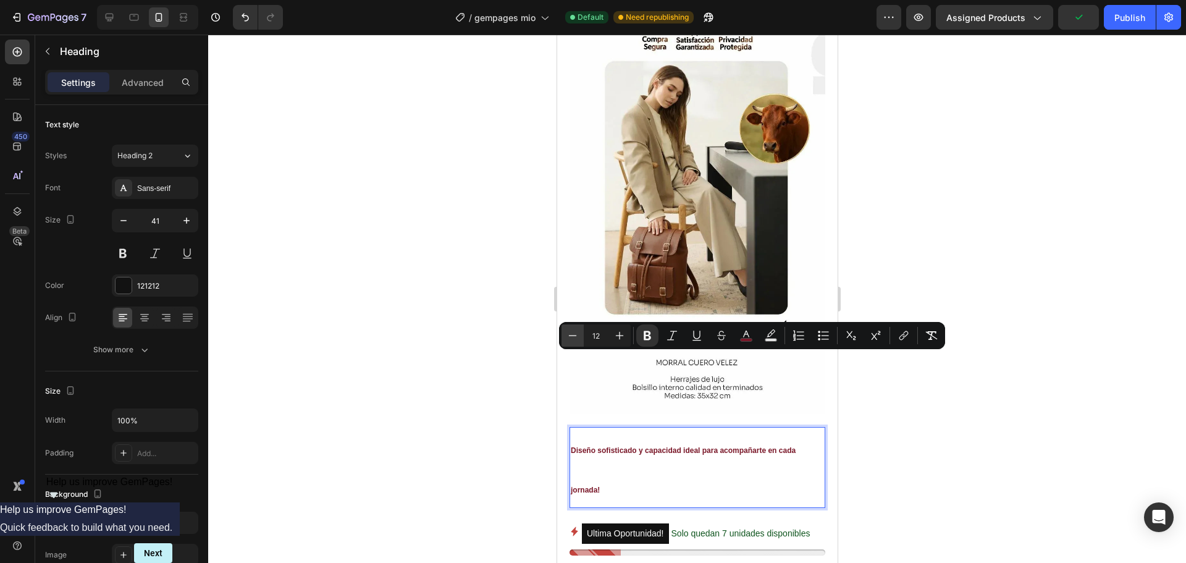
click at [569, 338] on icon "Editor contextual toolbar" at bounding box center [572, 335] width 12 height 12
type input "11"
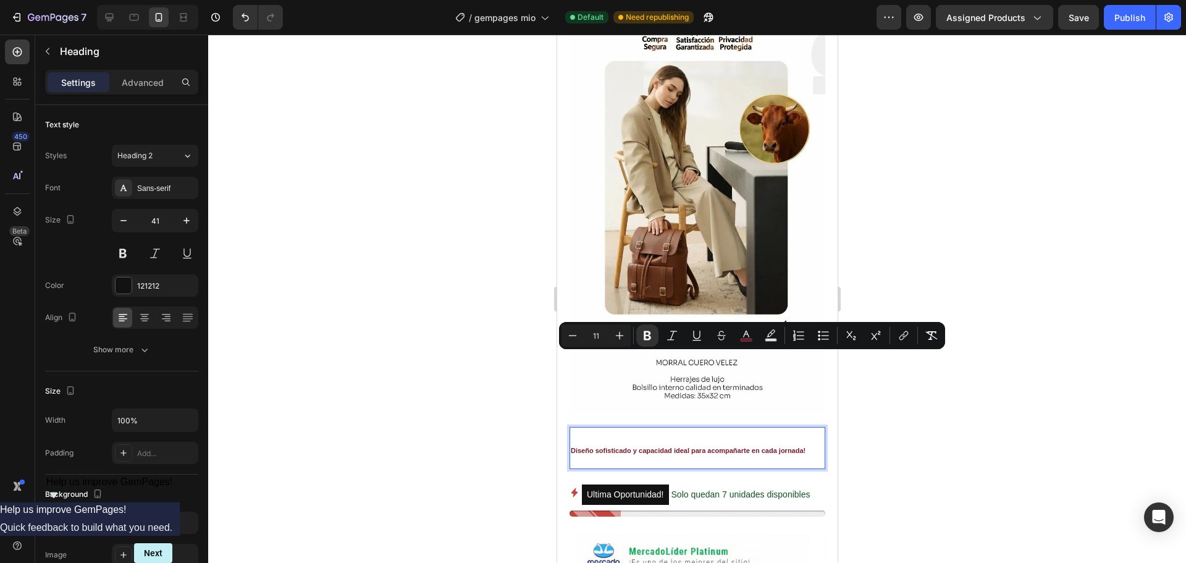
click at [897, 387] on div at bounding box center [697, 299] width 978 height 528
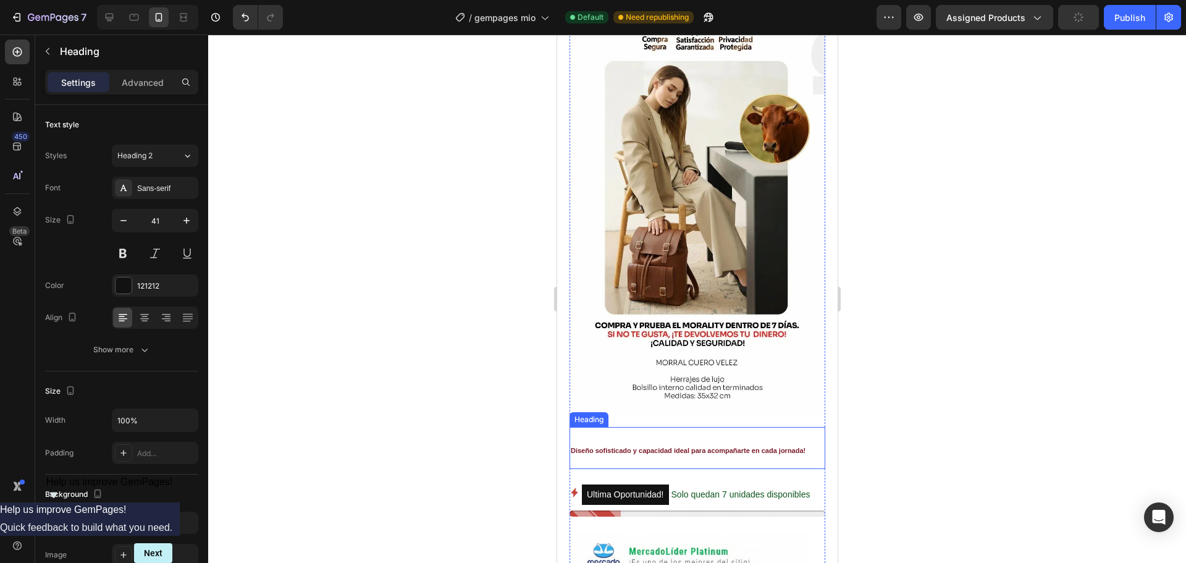
click at [715, 428] on p "⁠⁠⁠⁠⁠⁠⁠ Diseño sofisticado y capacidad ideal para acompañarte en cada jornada!" at bounding box center [696, 447] width 253 height 39
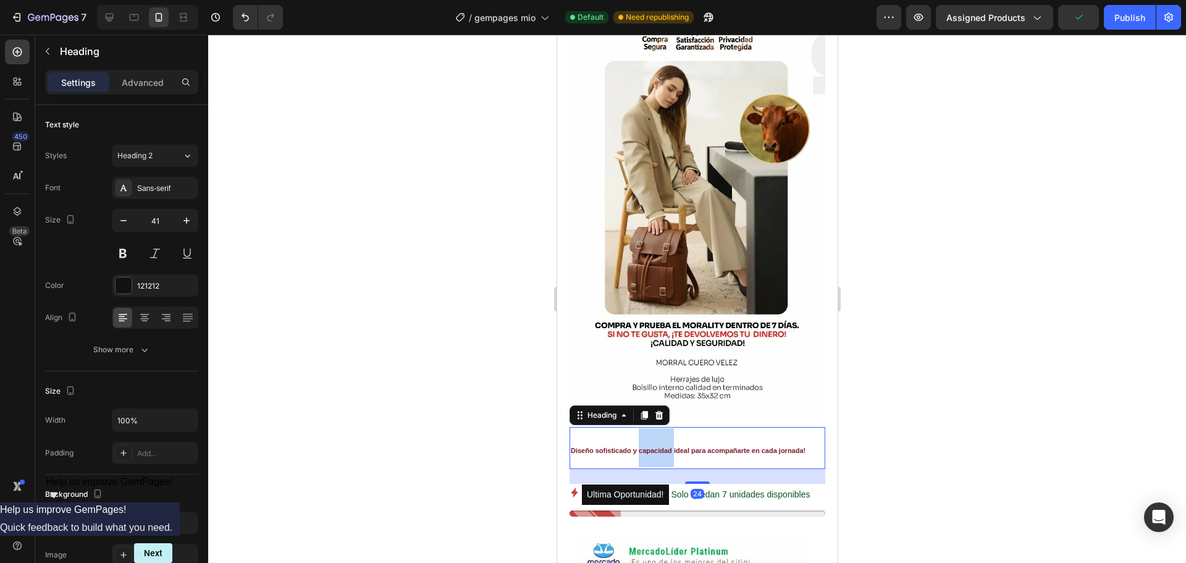
click at [665, 447] on strong "Diseño sofisticado y capacidad ideal para acompañarte en cada jornada!" at bounding box center [687, 450] width 235 height 7
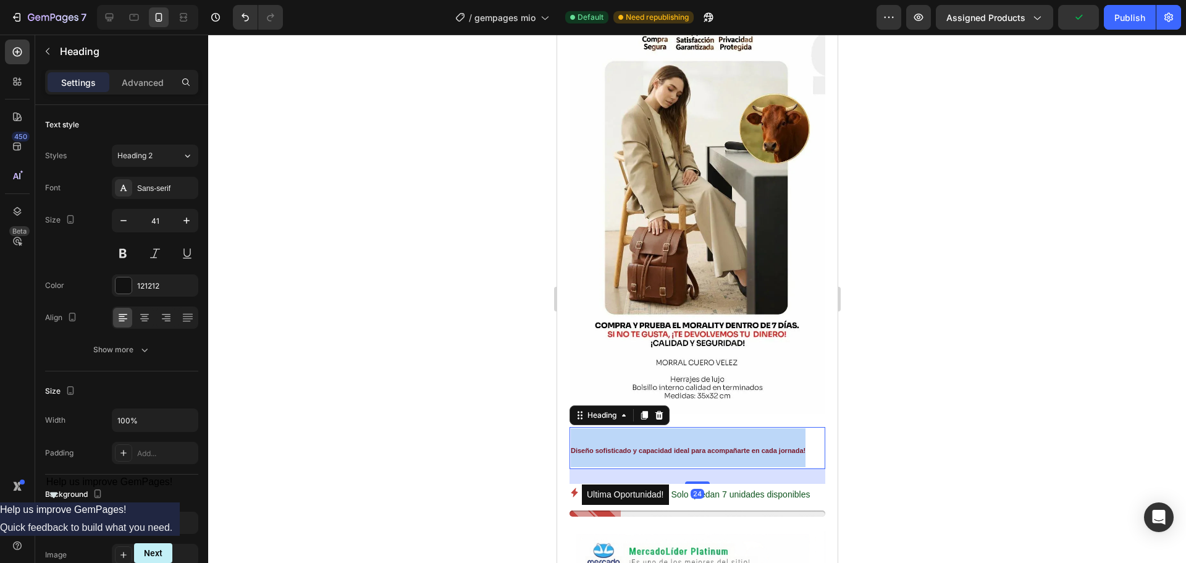
click at [666, 447] on strong "Diseño sofisticado y capacidad ideal para acompañarte en cada jornada!" at bounding box center [687, 450] width 235 height 7
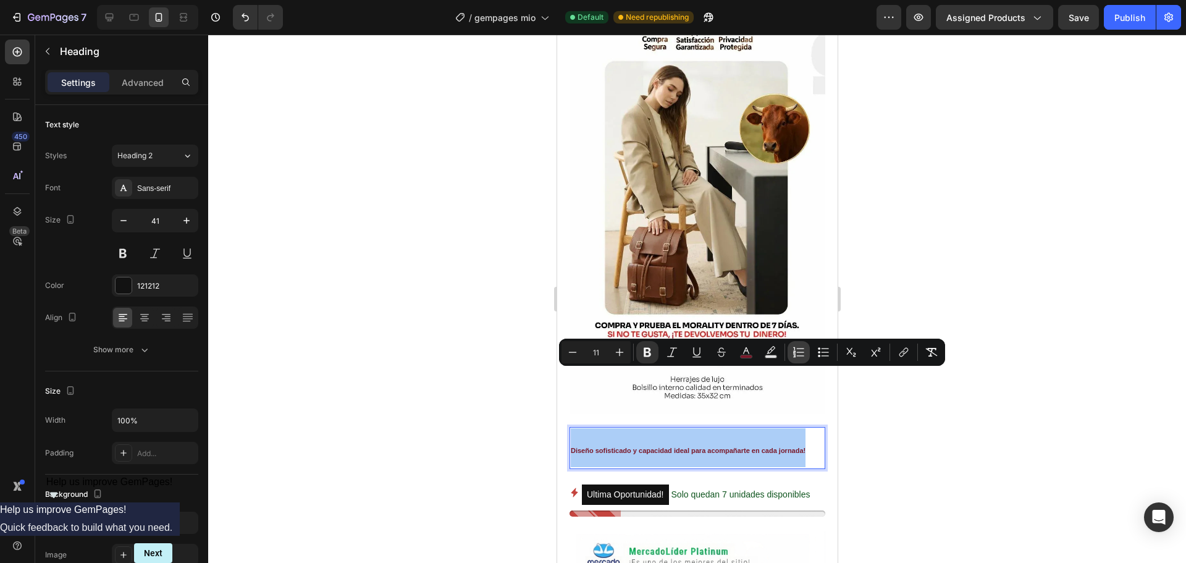
click at [793, 356] on icon "Editor contextual toolbar" at bounding box center [798, 352] width 12 height 12
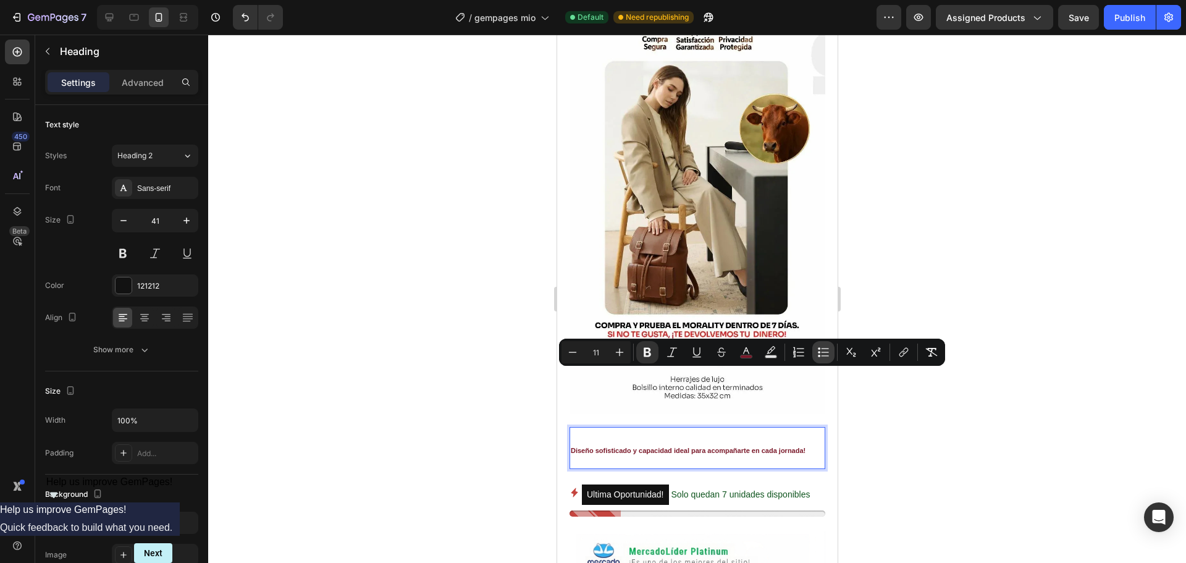
click at [816, 355] on button "Bulleted List" at bounding box center [823, 352] width 22 height 22
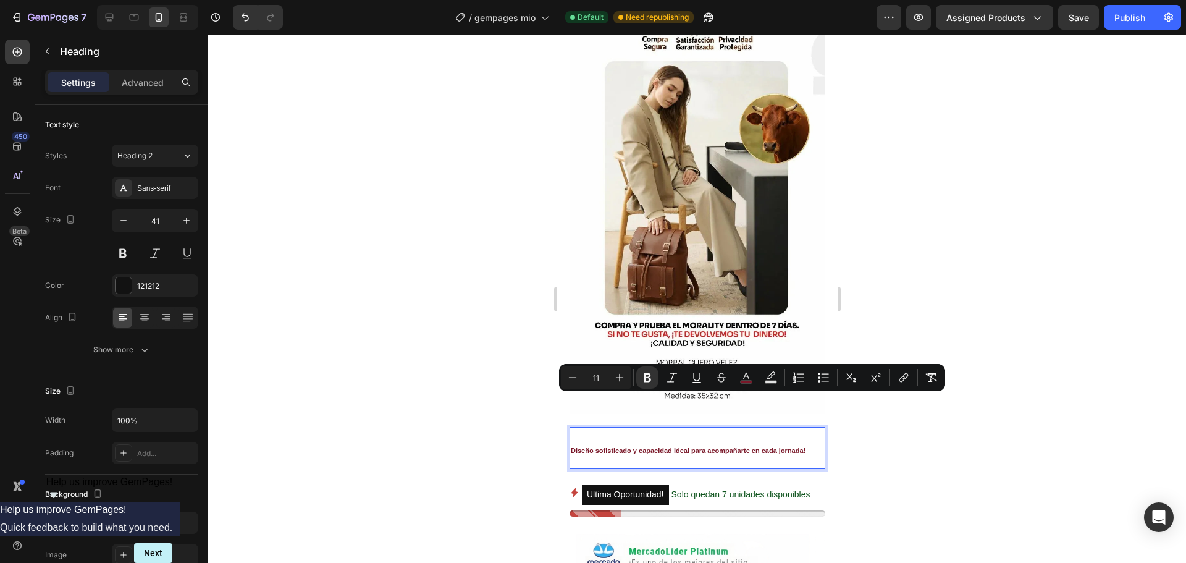
click at [923, 304] on div at bounding box center [697, 299] width 978 height 528
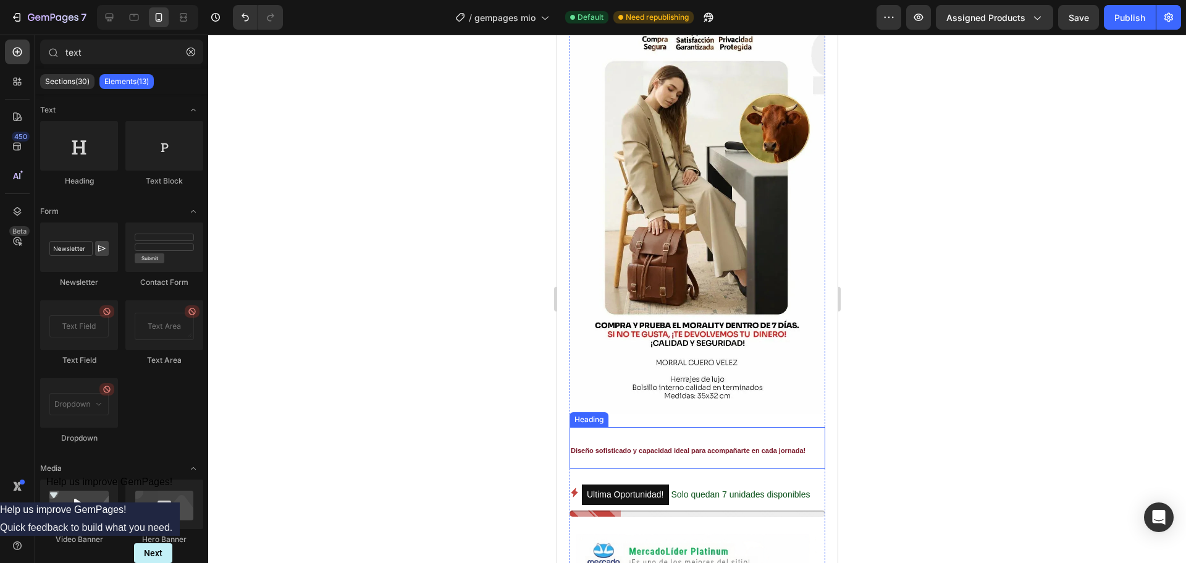
click at [695, 447] on strong "Diseño sofisticado y capacidad ideal para acompañarte en cada jornada!" at bounding box center [687, 450] width 235 height 7
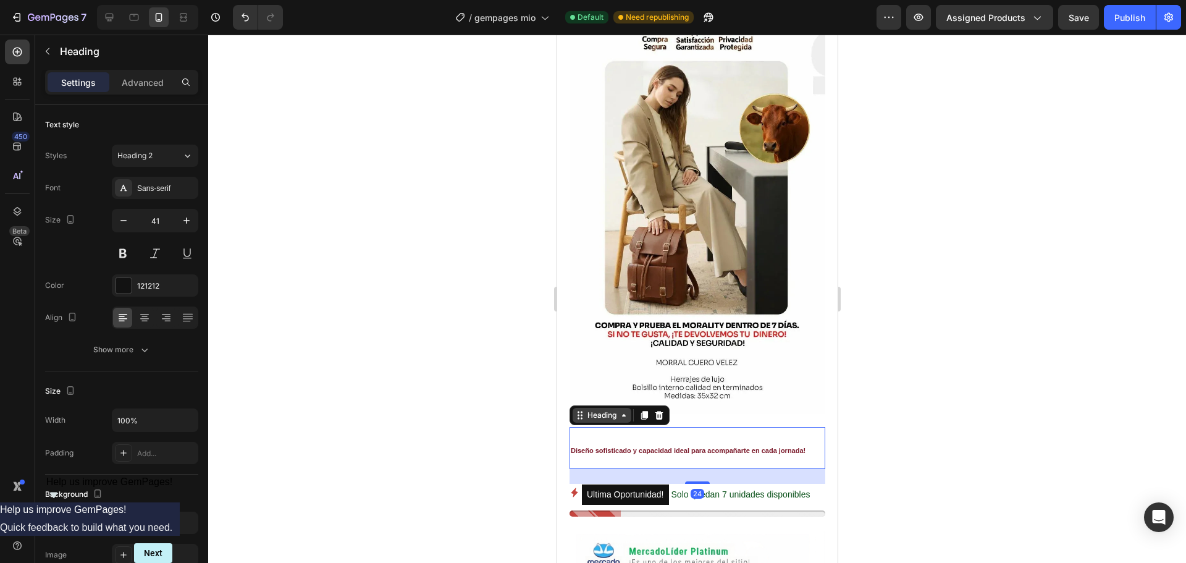
click at [618, 410] on icon at bounding box center [623, 415] width 10 height 10
click at [943, 312] on div at bounding box center [697, 299] width 978 height 528
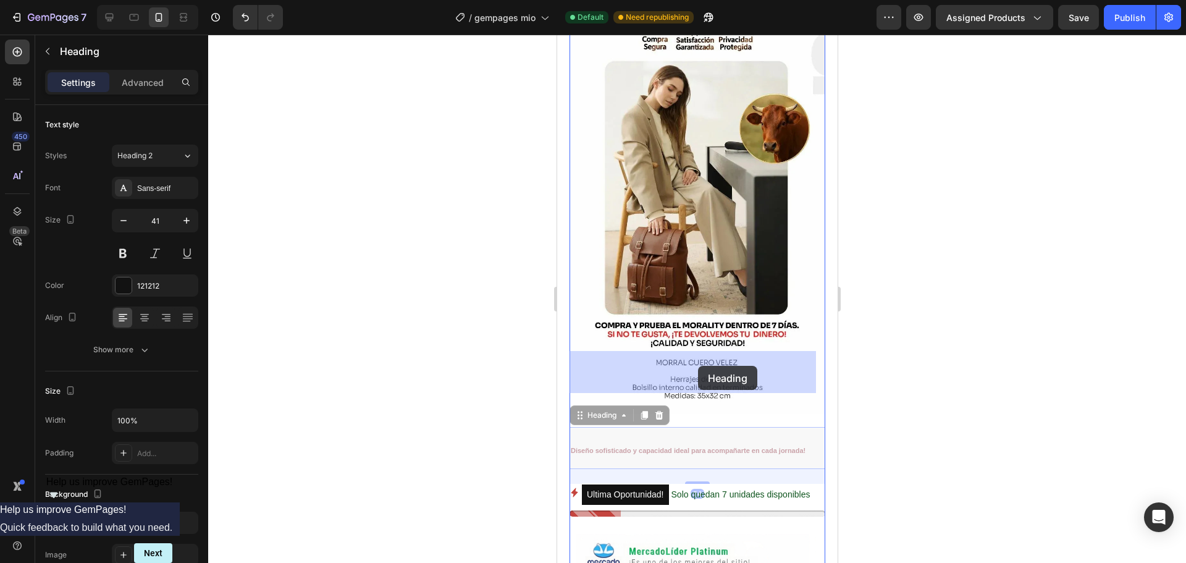
drag, startPoint x: 690, startPoint y: 371, endPoint x: 697, endPoint y: 366, distance: 8.8
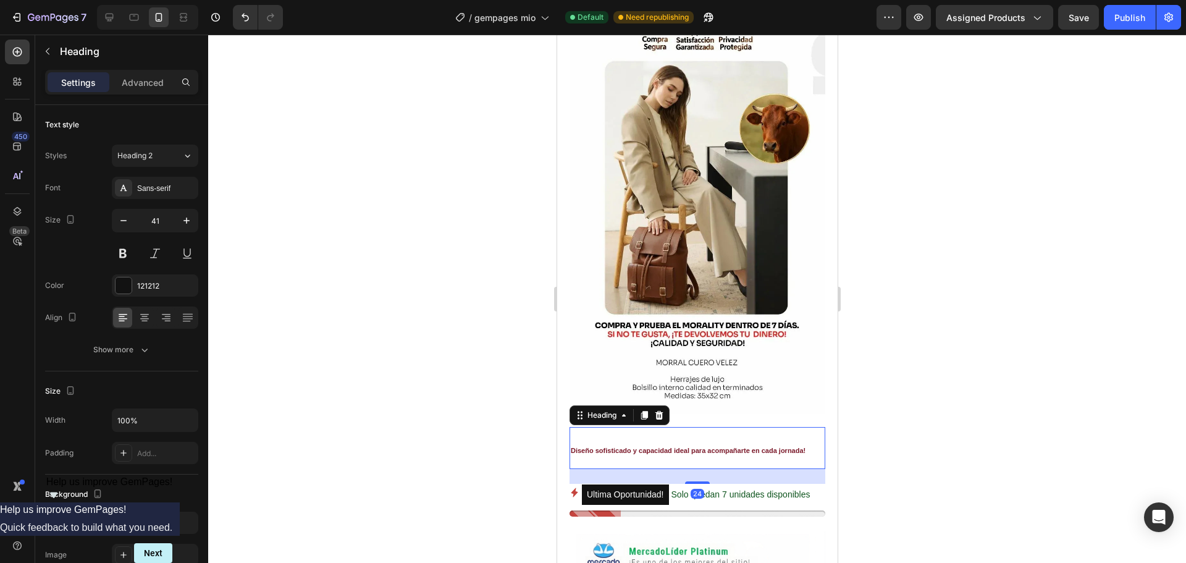
click at [942, 325] on div at bounding box center [697, 299] width 978 height 528
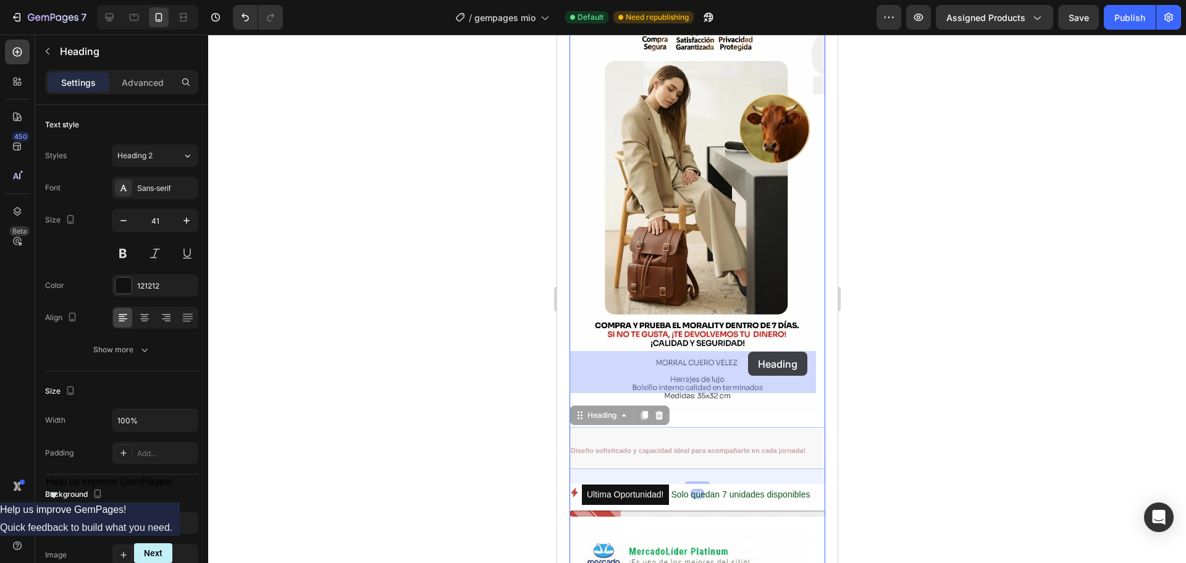
drag, startPoint x: 745, startPoint y: 372, endPoint x: 747, endPoint y: 351, distance: 21.1
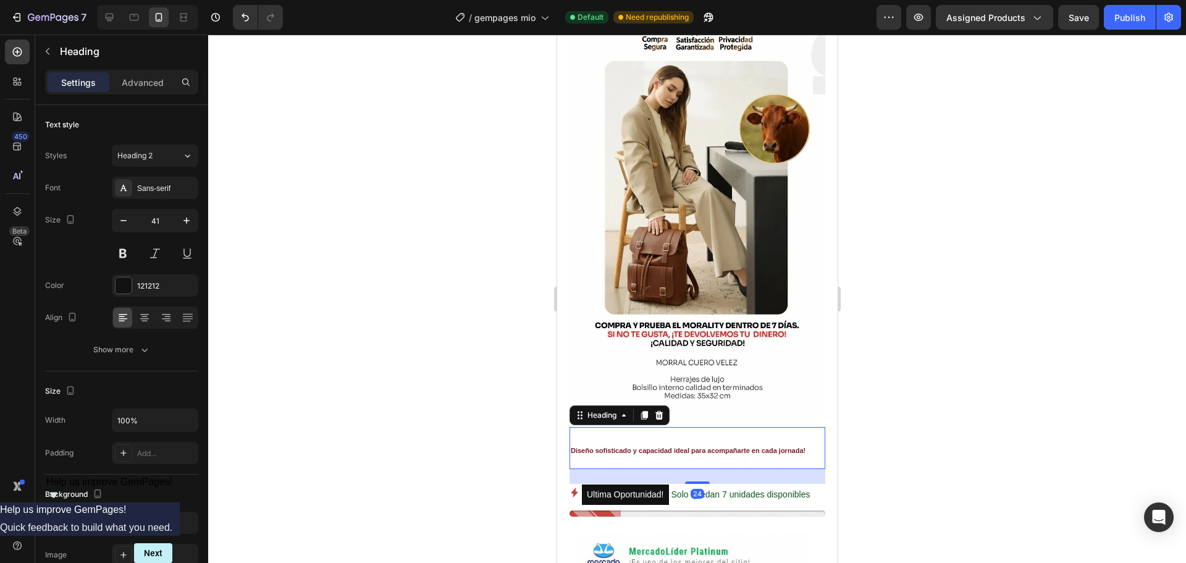
click at [700, 427] on h2 "⁠⁠⁠⁠⁠⁠⁠ Diseño sofisticado y capacidad ideal para acompañarte en cada jornada!" at bounding box center [697, 447] width 256 height 41
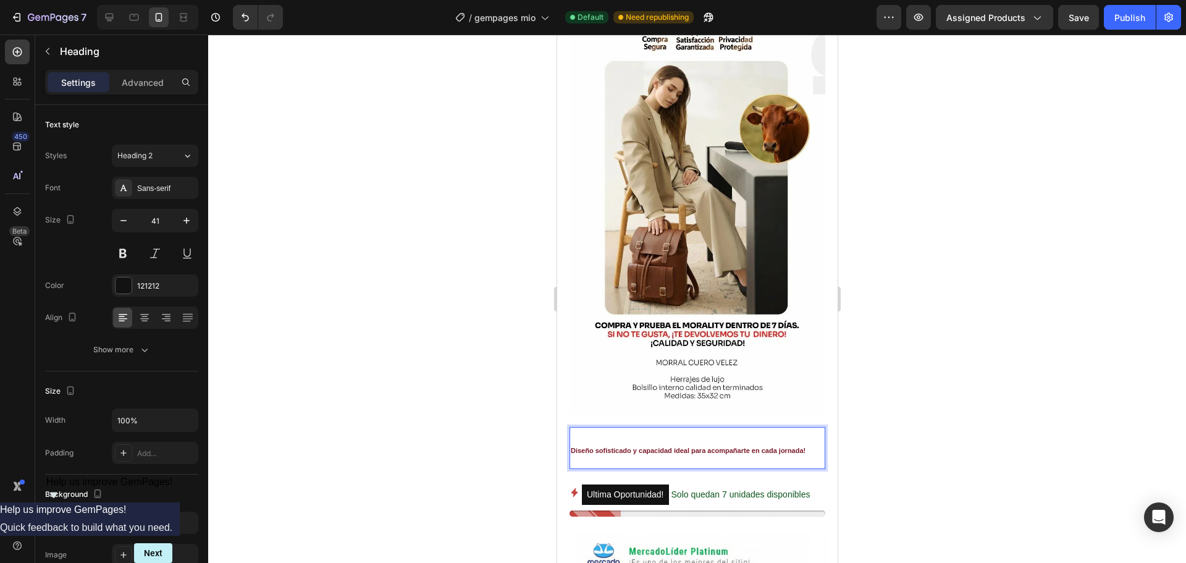
click at [698, 428] on p "Diseño sofisticado y capacidad ideal para acompañarte en cada jornada!" at bounding box center [696, 447] width 253 height 39
click at [755, 428] on p "Diseño sofisticado y capacidad ideal para acompañarte en cada jornada!" at bounding box center [696, 447] width 253 height 39
click at [811, 428] on p "Diseño sofisticado y capacidad ideal para acompañarte en cada jornada!" at bounding box center [696, 447] width 253 height 39
click at [813, 428] on p "Diseño sofisticado y capacidad ideal para acompañarte en cada jornada!" at bounding box center [696, 447] width 253 height 39
click at [920, 330] on div at bounding box center [697, 299] width 978 height 528
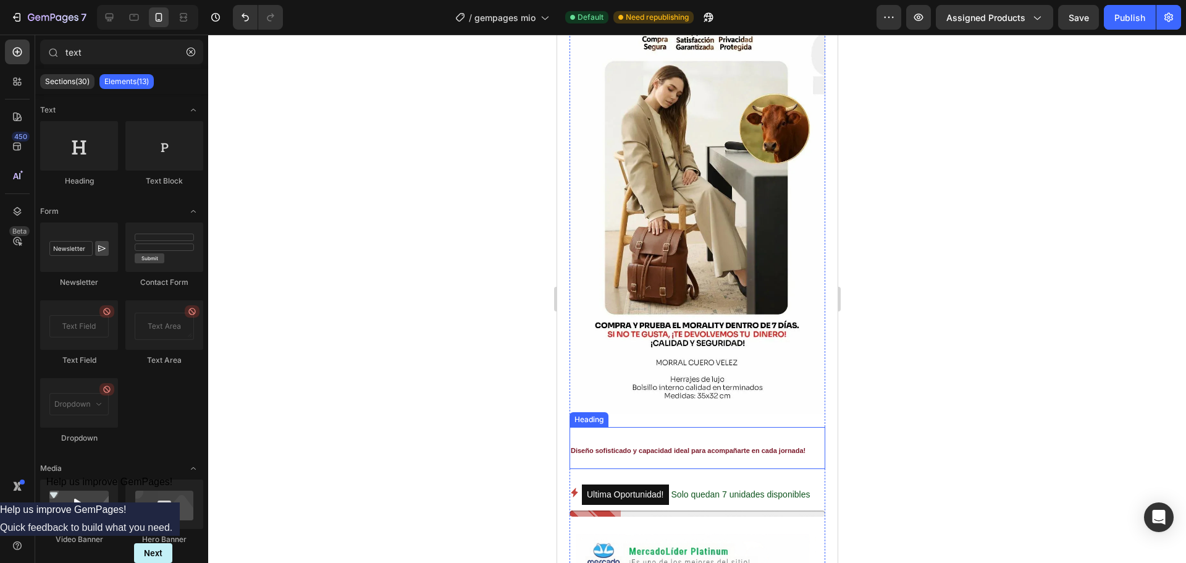
click at [765, 428] on p "⁠⁠⁠⁠⁠⁠⁠ Diseño sofisticado y capacidad ideal para acompañarte en cada jornada!" at bounding box center [696, 447] width 253 height 39
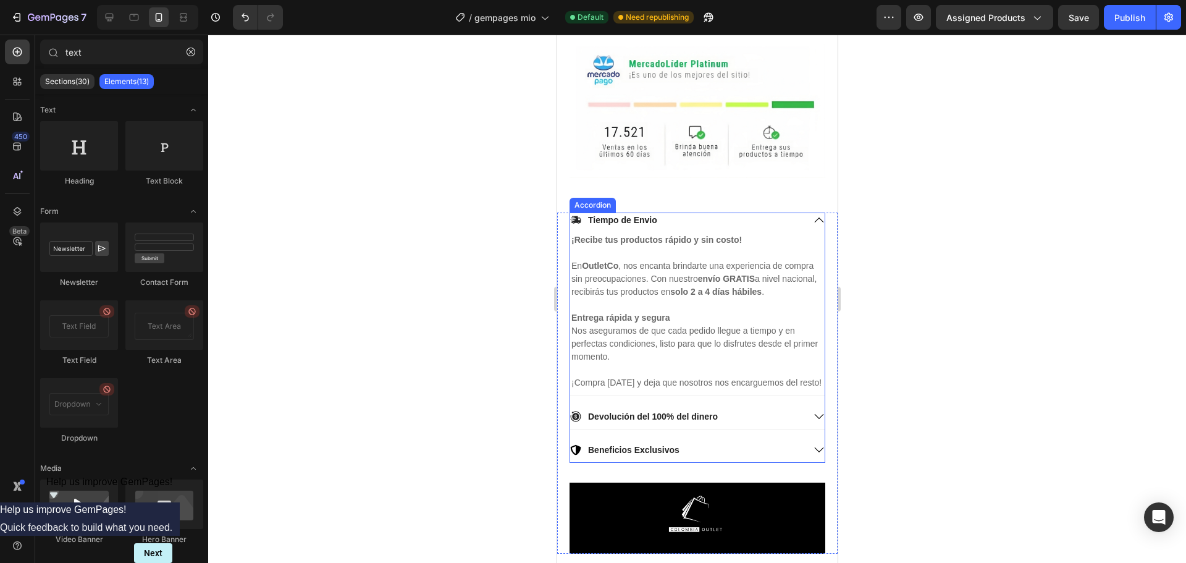
scroll to position [2779, 0]
click at [695, 409] on p "Devolución del 100% del dinero" at bounding box center [652, 414] width 130 height 11
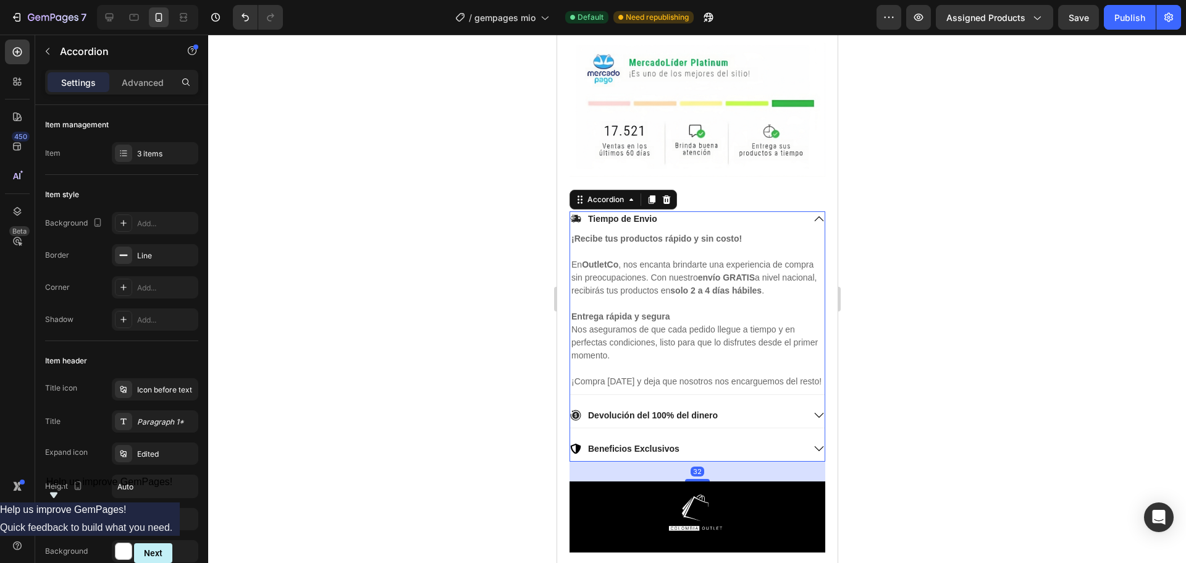
click at [752, 441] on div "Beneficios Exclusivos" at bounding box center [685, 448] width 233 height 15
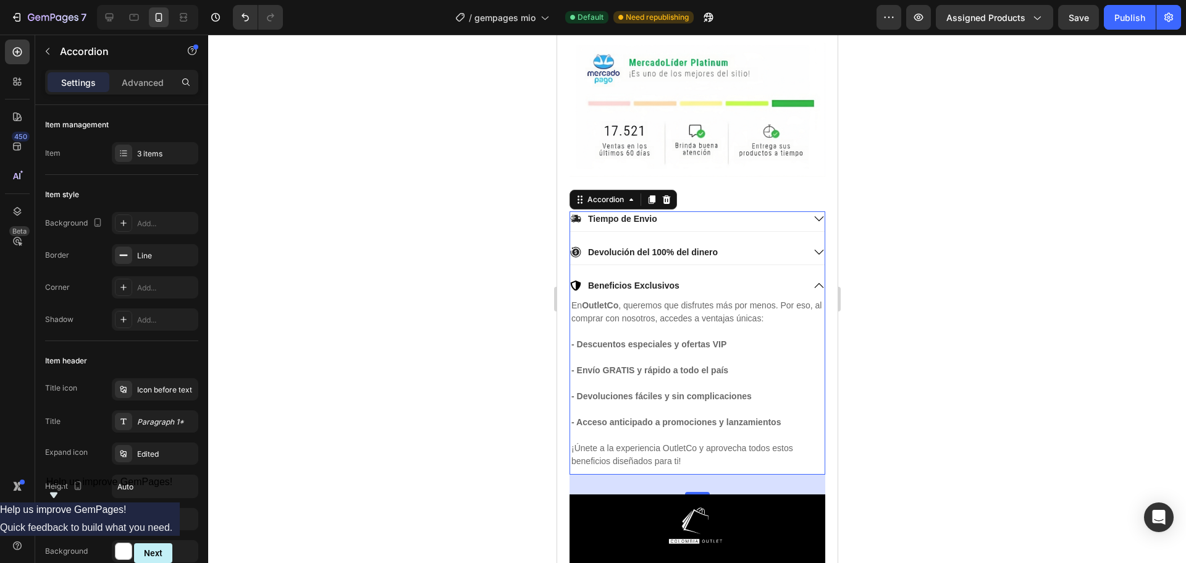
click at [619, 280] on p "Beneficios Exclusivos" at bounding box center [632, 285] width 91 height 11
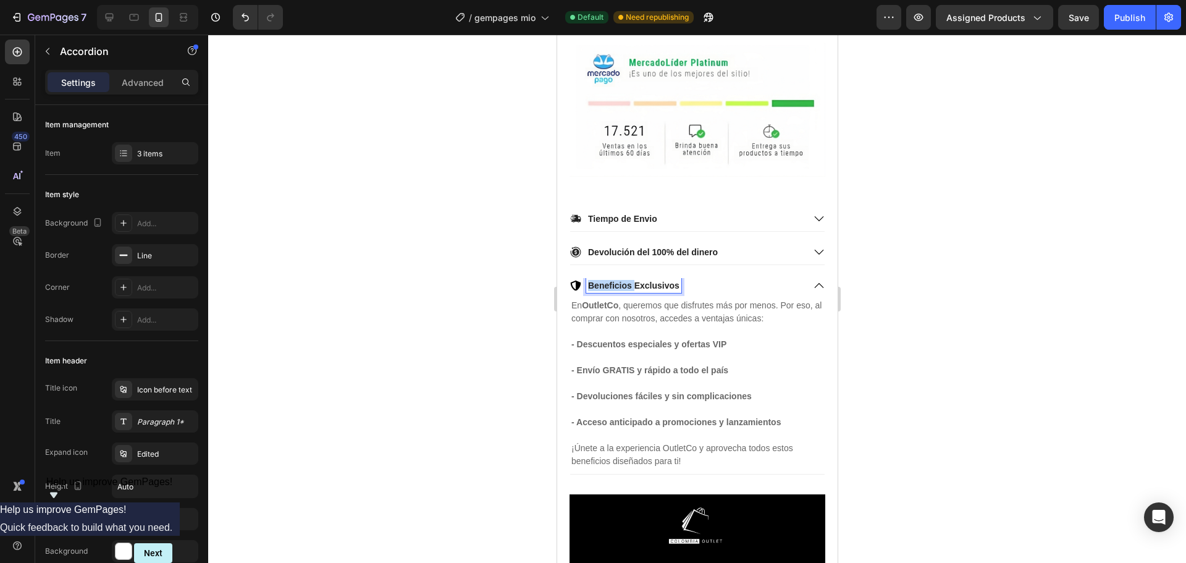
click at [619, 280] on p "Beneficios Exclusivos" at bounding box center [632, 285] width 91 height 11
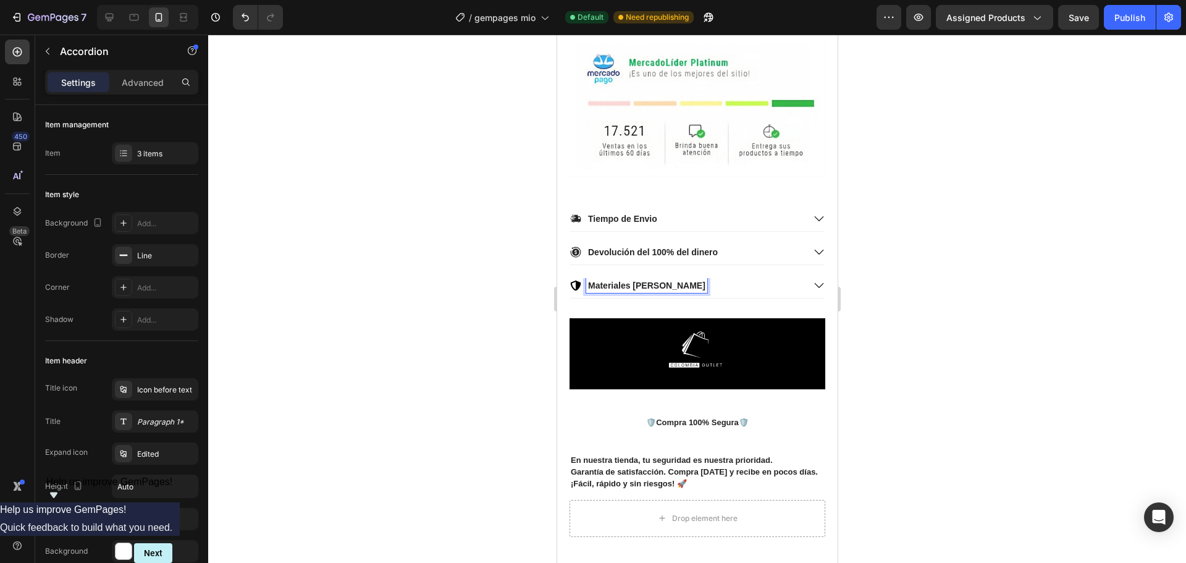
click at [812, 278] on div "Materiales [PERSON_NAME]" at bounding box center [696, 288] width 254 height 20
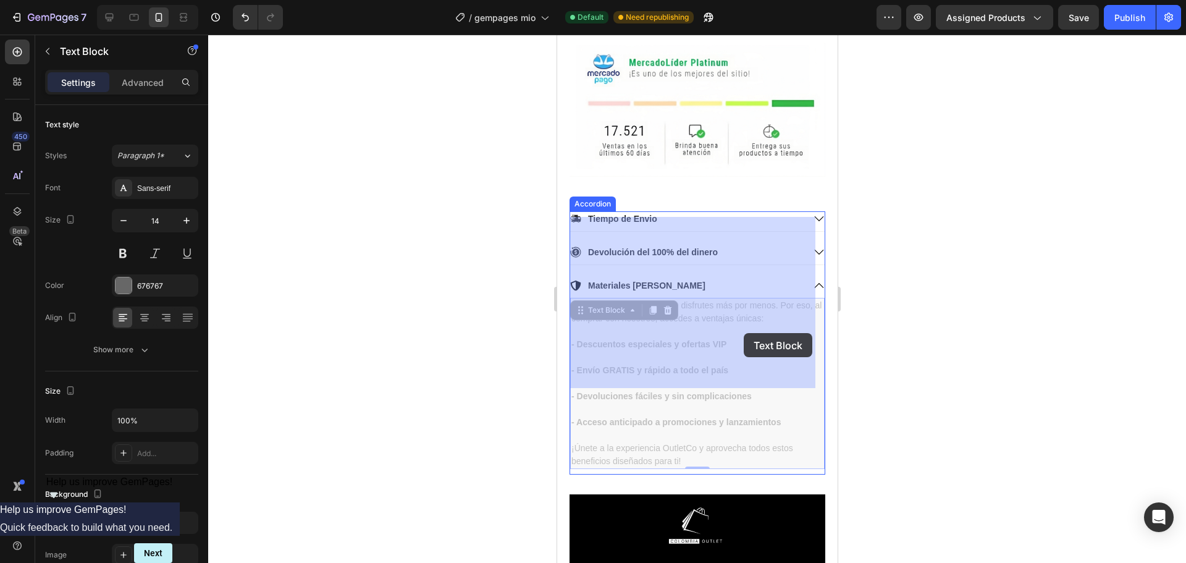
drag, startPoint x: 789, startPoint y: 340, endPoint x: 726, endPoint y: 330, distance: 64.4
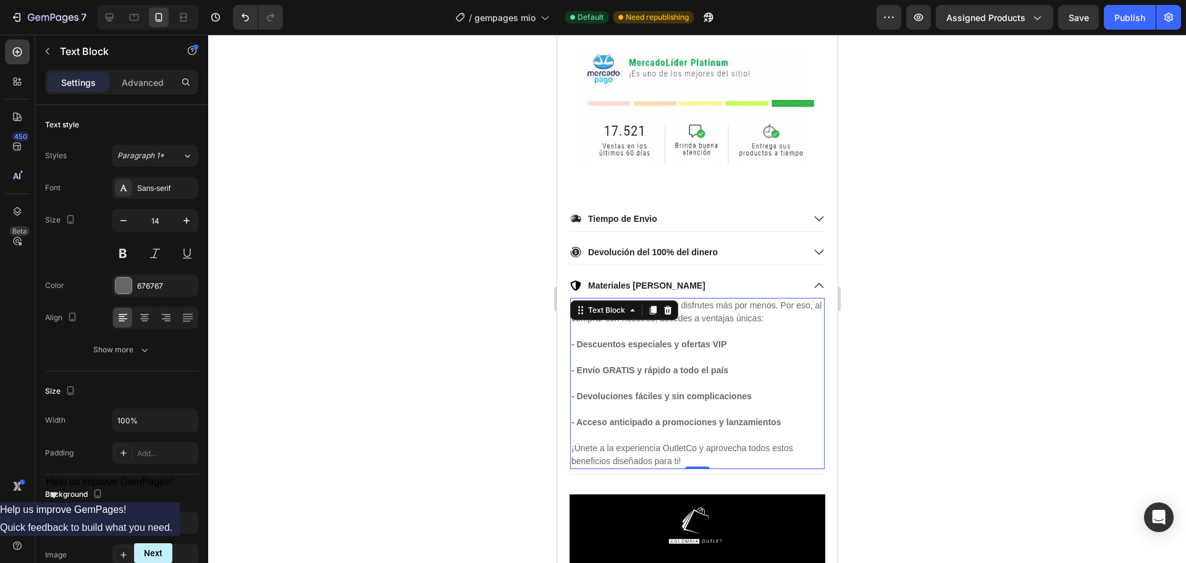
click at [739, 417] on strong "- Acceso anticipado a promociones y lanzamientos" at bounding box center [675, 422] width 209 height 10
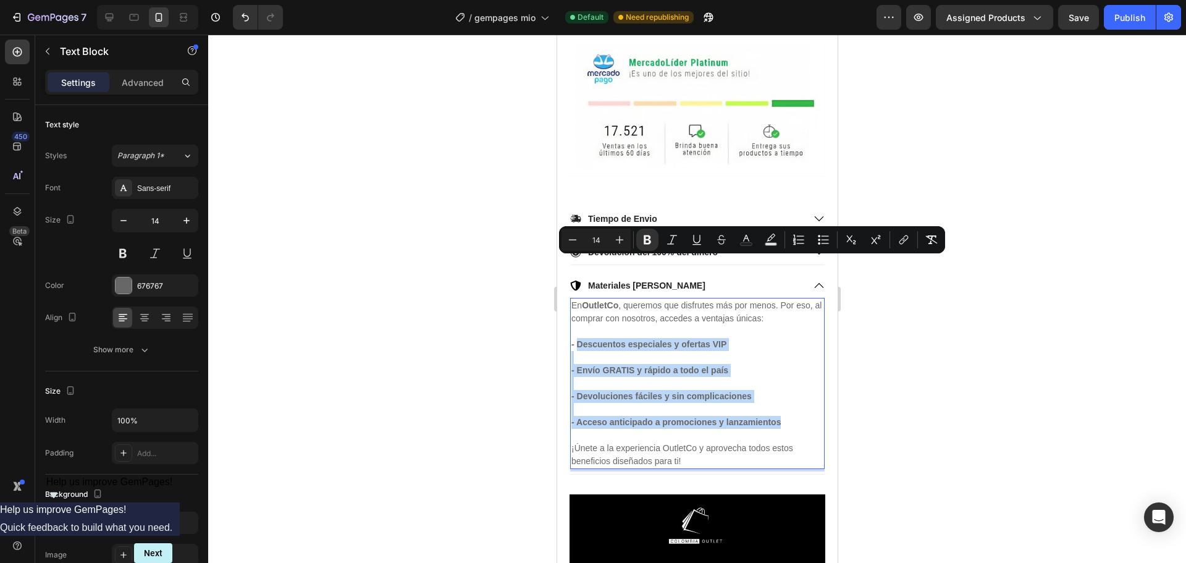
drag, startPoint x: 780, startPoint y: 341, endPoint x: 577, endPoint y: 264, distance: 217.4
click at [577, 298] on div "En OutletCo , queremos que disfrutes más por menos. Por eso, al comprar con nos…" at bounding box center [696, 383] width 254 height 171
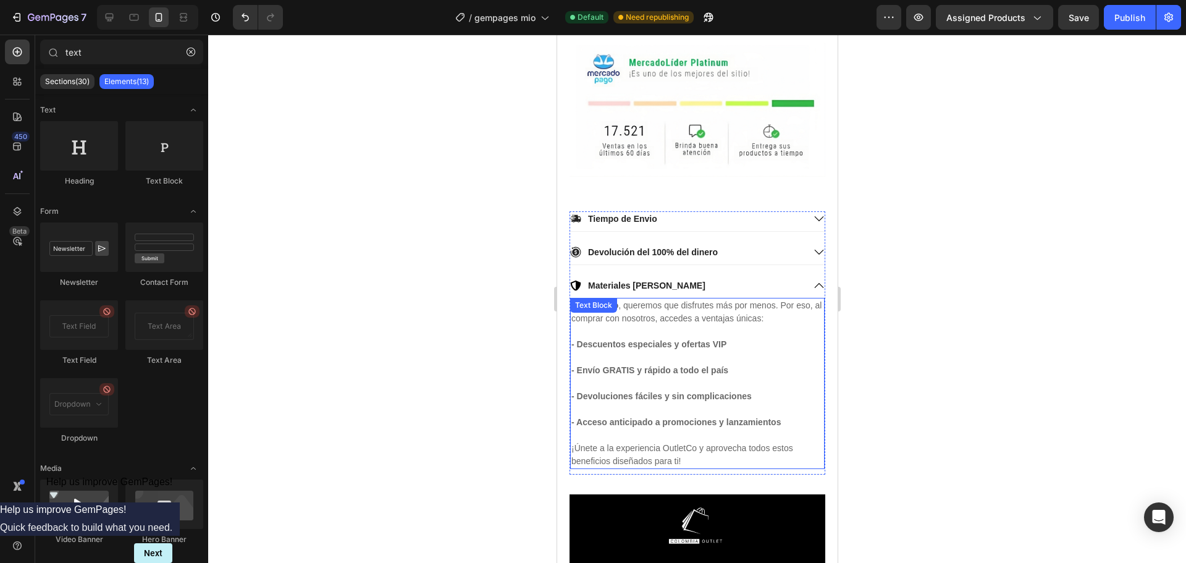
click at [704, 299] on p "En OutletCo , queremos que disfrutes más por menos. Por eso, al comprar con nos…" at bounding box center [697, 312] width 252 height 26
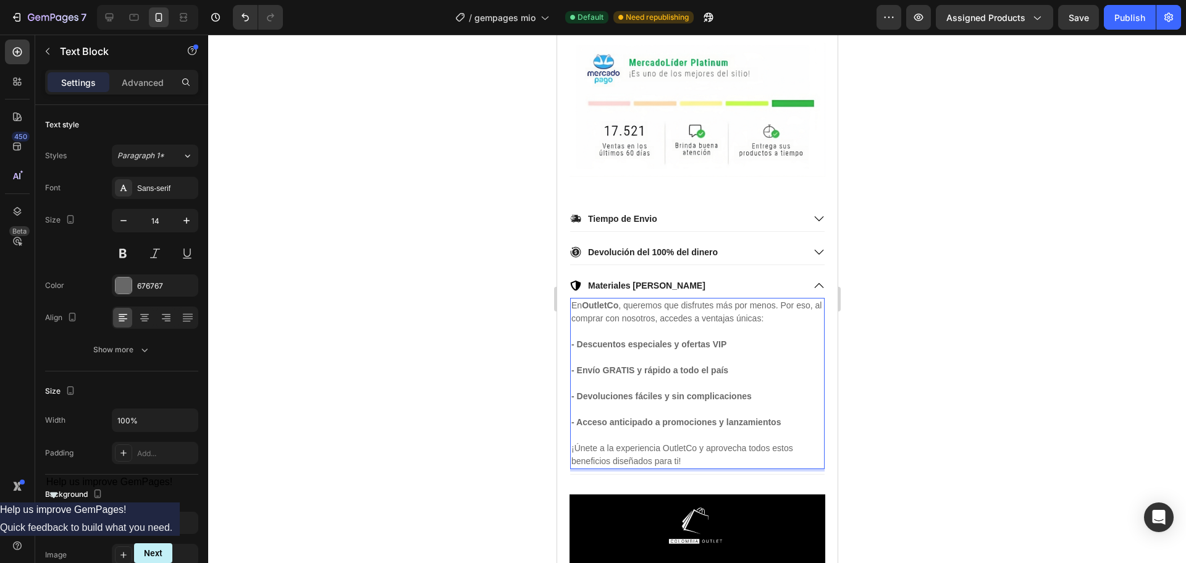
click at [793, 299] on p "En OutletCo , queremos que disfrutes más por menos. Por eso, al comprar con nos…" at bounding box center [697, 312] width 252 height 26
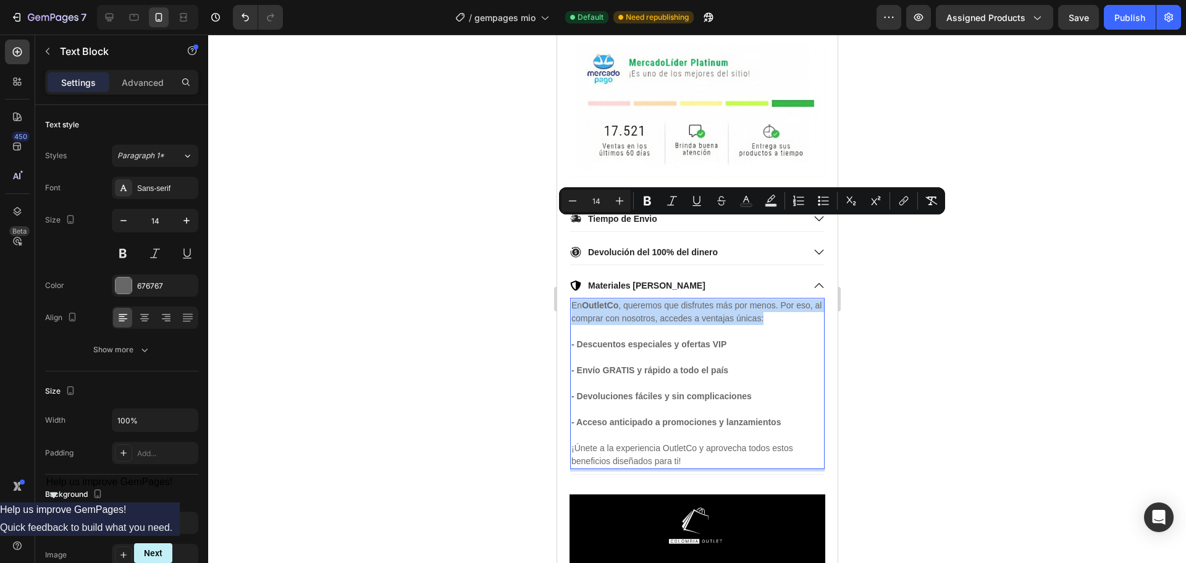
drag, startPoint x: 793, startPoint y: 237, endPoint x: 571, endPoint y: 224, distance: 222.8
click at [571, 299] on p "En OutletCo , queremos que disfrutes más por menos. Por eso, al comprar con nos…" at bounding box center [697, 312] width 252 height 26
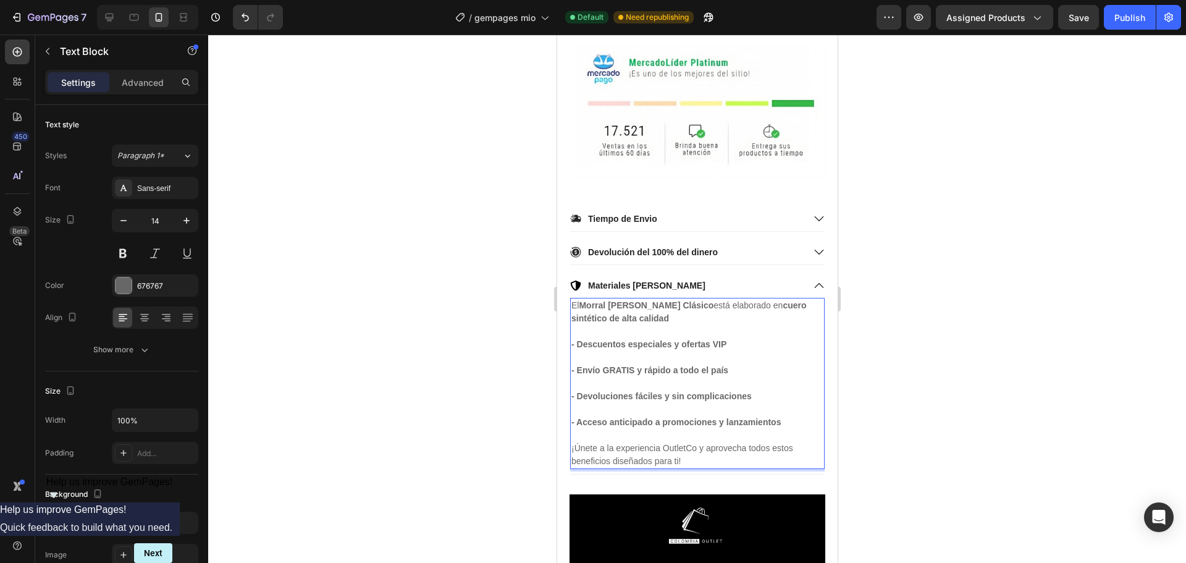
click at [789, 300] on strong "cuero sintético de alta calidad" at bounding box center [688, 311] width 235 height 23
drag, startPoint x: 709, startPoint y: 251, endPoint x: 708, endPoint y: 261, distance: 10.5
click at [710, 325] on p "Rich Text Editor. Editing area: main" at bounding box center [697, 331] width 252 height 13
click at [707, 339] on strong "- Descuentos especiales y ofertas VIP" at bounding box center [648, 344] width 155 height 10
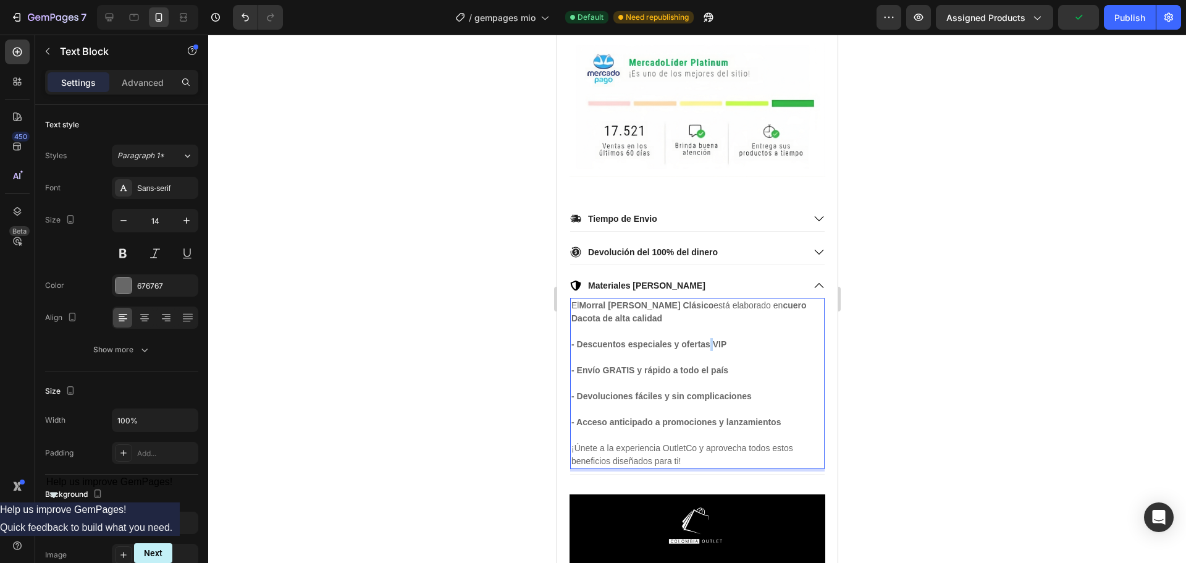
click at [707, 339] on strong "- Descuentos especiales y ofertas VIP" at bounding box center [648, 344] width 155 height 10
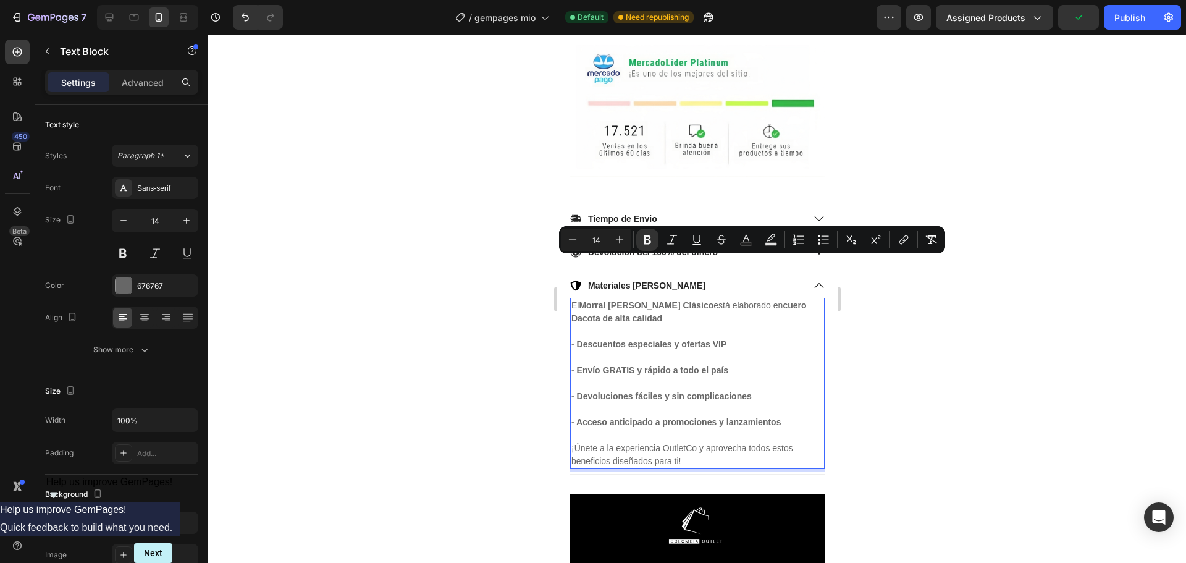
click at [736, 338] on p "- Descuentos especiales y ofertas VIP" at bounding box center [697, 344] width 252 height 13
drag, startPoint x: 731, startPoint y: 266, endPoint x: 579, endPoint y: 262, distance: 152.6
click at [579, 338] on p "- Descuentos especiales y ofertas VIP" at bounding box center [697, 344] width 252 height 13
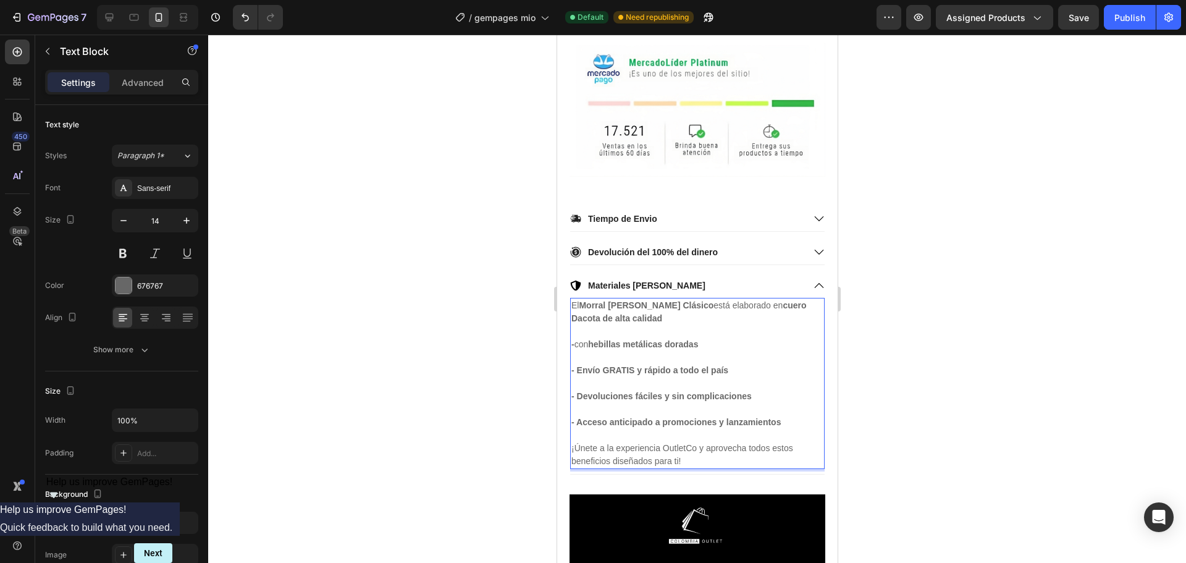
click at [681, 365] on strong "- Envío GRATIS y rápido a todo el país" at bounding box center [649, 370] width 157 height 10
drag, startPoint x: 763, startPoint y: 315, endPoint x: 720, endPoint y: 316, distance: 43.2
click at [720, 377] on p "- Devoluciones fáciles y sin complicaciones" at bounding box center [697, 390] width 252 height 26
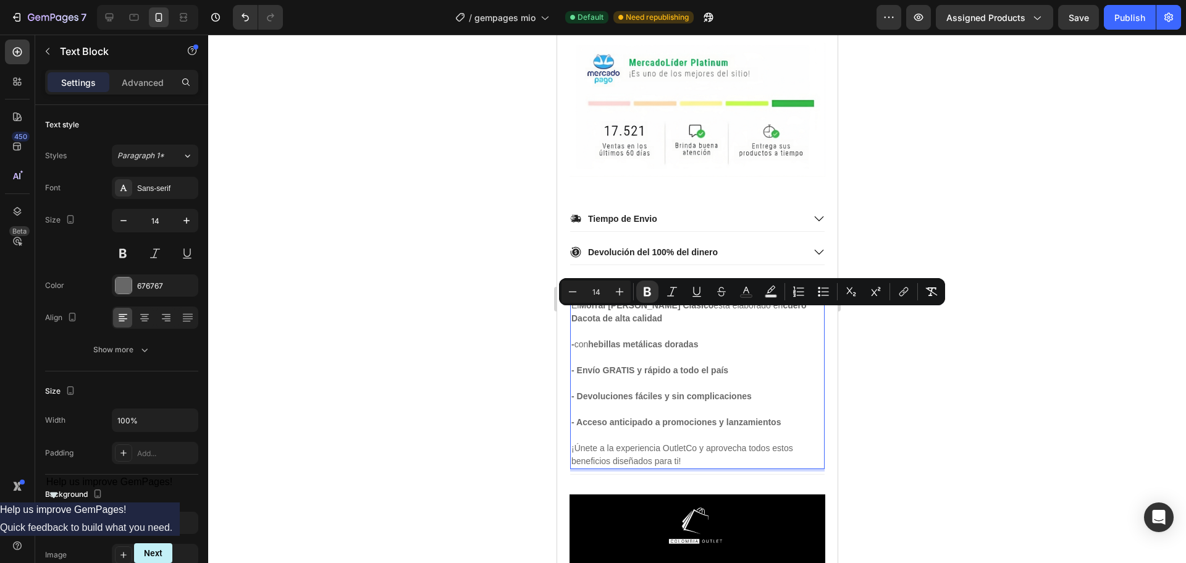
click at [688, 351] on p "- Envío GRATIS y rápido a todo el país" at bounding box center [697, 364] width 252 height 26
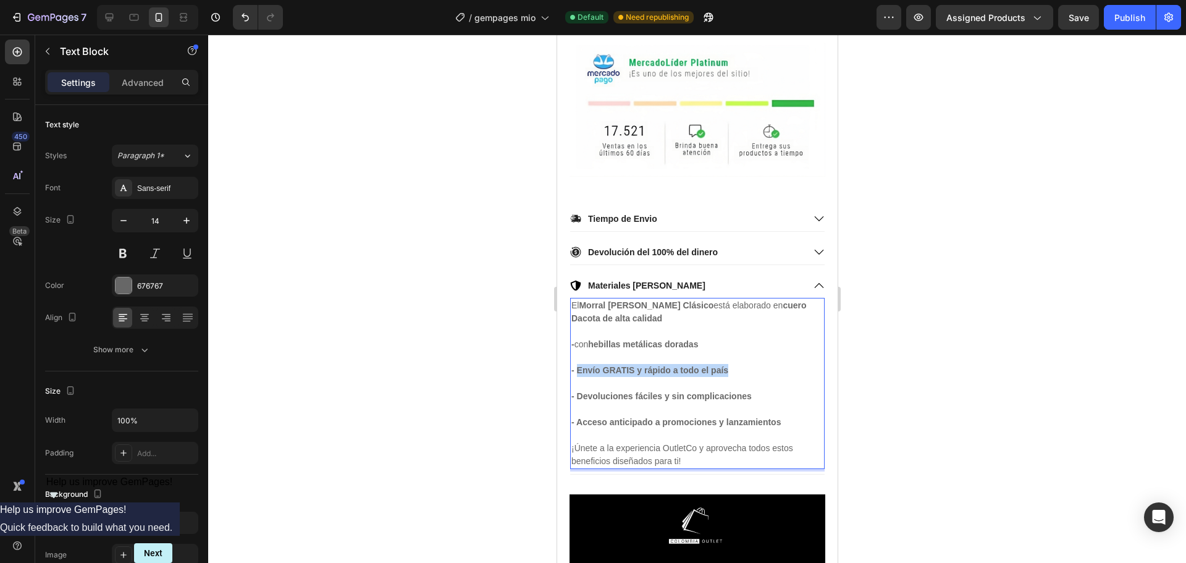
drag, startPoint x: 677, startPoint y: 293, endPoint x: 577, endPoint y: 291, distance: 100.1
click at [577, 351] on p "⁠⁠⁠⁠⁠⁠⁠ - Envío GRATIS y rápido a todo el país" at bounding box center [697, 364] width 252 height 26
click at [592, 339] on strong "hebillas metálicas doradas" at bounding box center [642, 344] width 110 height 10
click at [582, 365] on strong "- forro interno en poliéster resistente" at bounding box center [646, 370] width 151 height 10
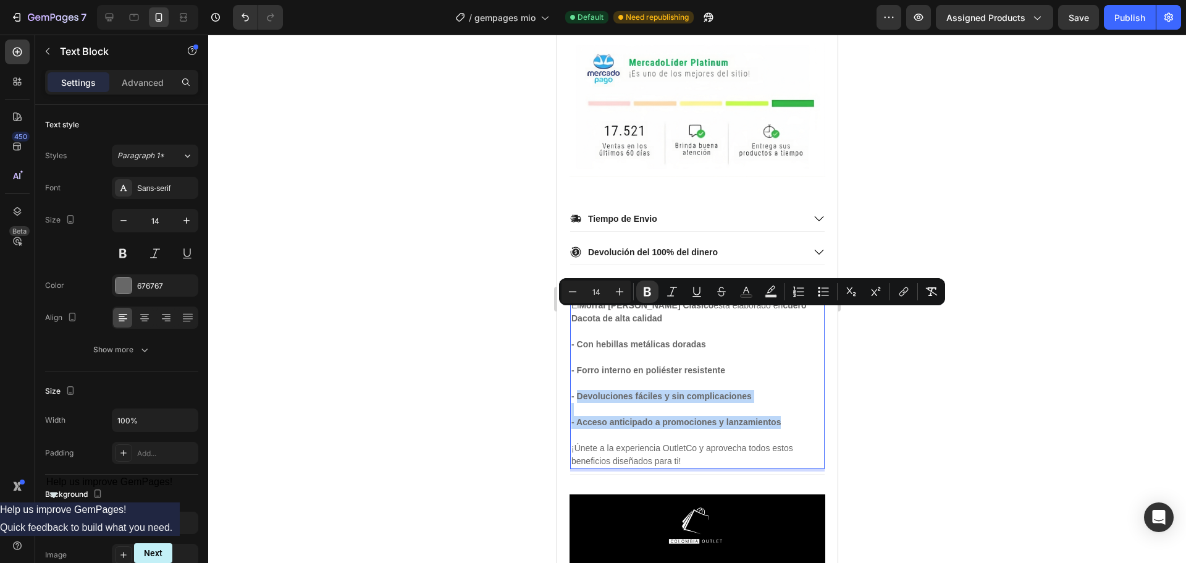
drag, startPoint x: 783, startPoint y: 343, endPoint x: 579, endPoint y: 316, distance: 205.6
click at [579, 316] on div "El Morral Vélez Clásico está elaborado en cuero Dacota de alta calidad - Con he…" at bounding box center [696, 383] width 254 height 171
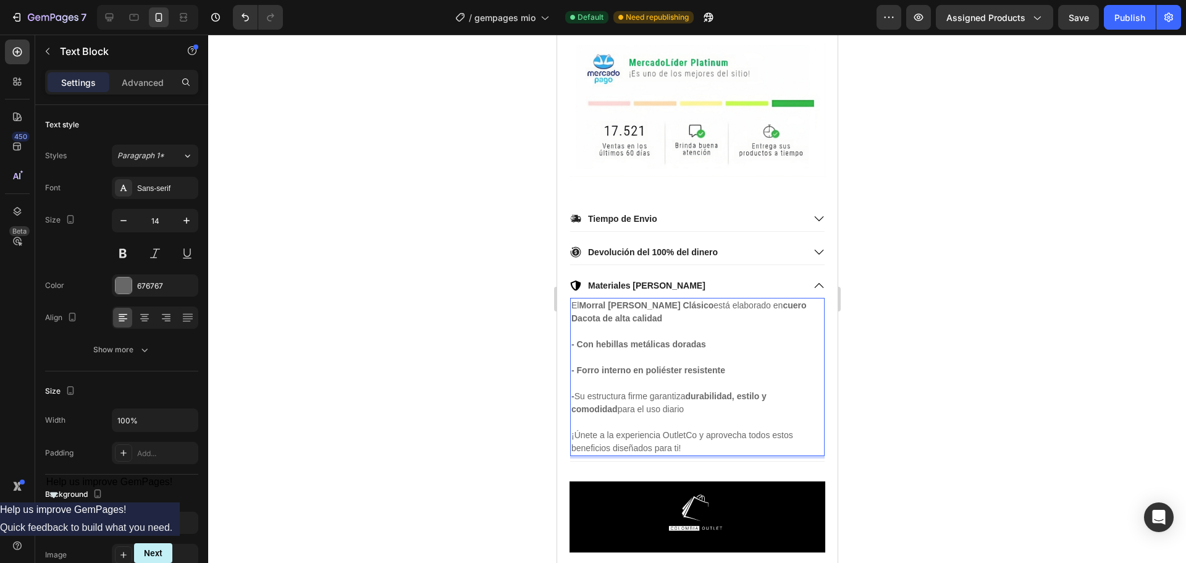
click at [909, 262] on div at bounding box center [697, 299] width 978 height 528
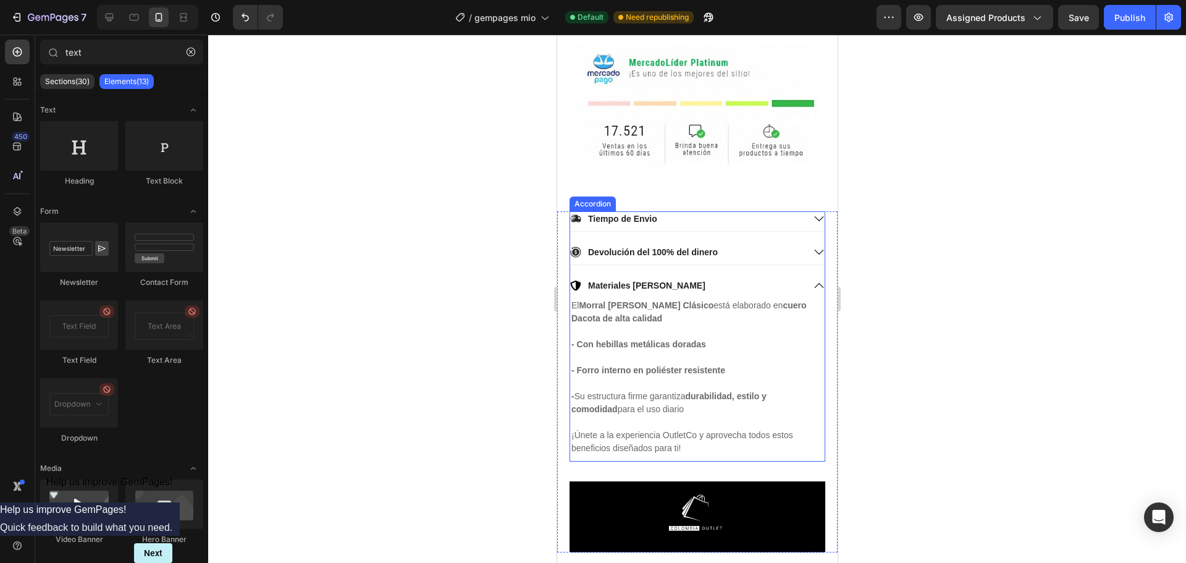
click at [696, 246] on p "Devolución del 100% del dinero" at bounding box center [652, 251] width 130 height 11
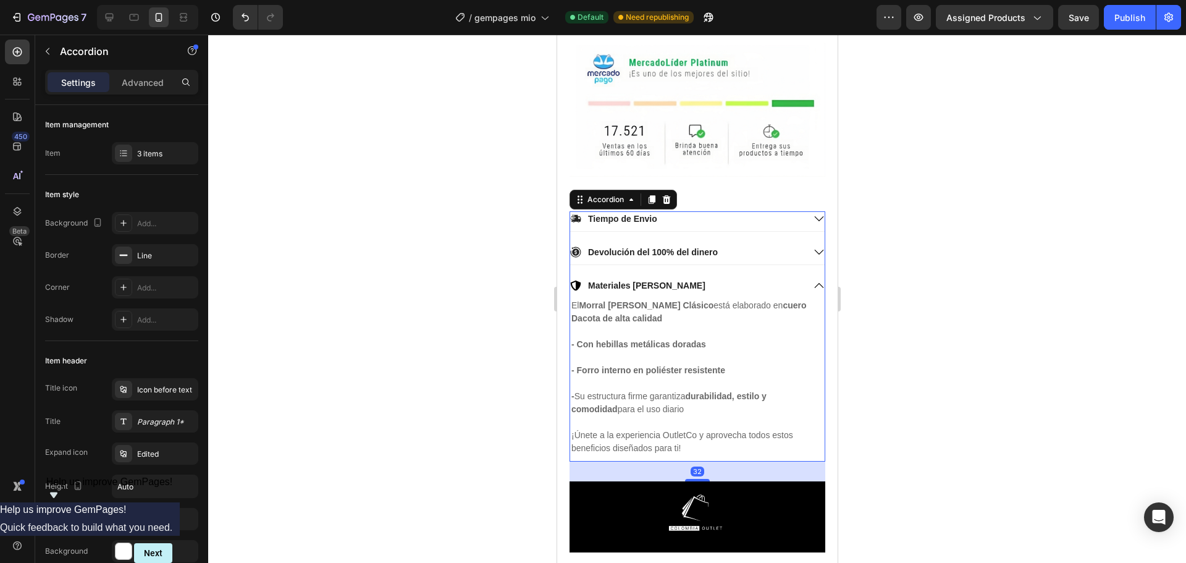
click at [774, 245] on div "Devolución del 100% del dinero" at bounding box center [685, 252] width 233 height 15
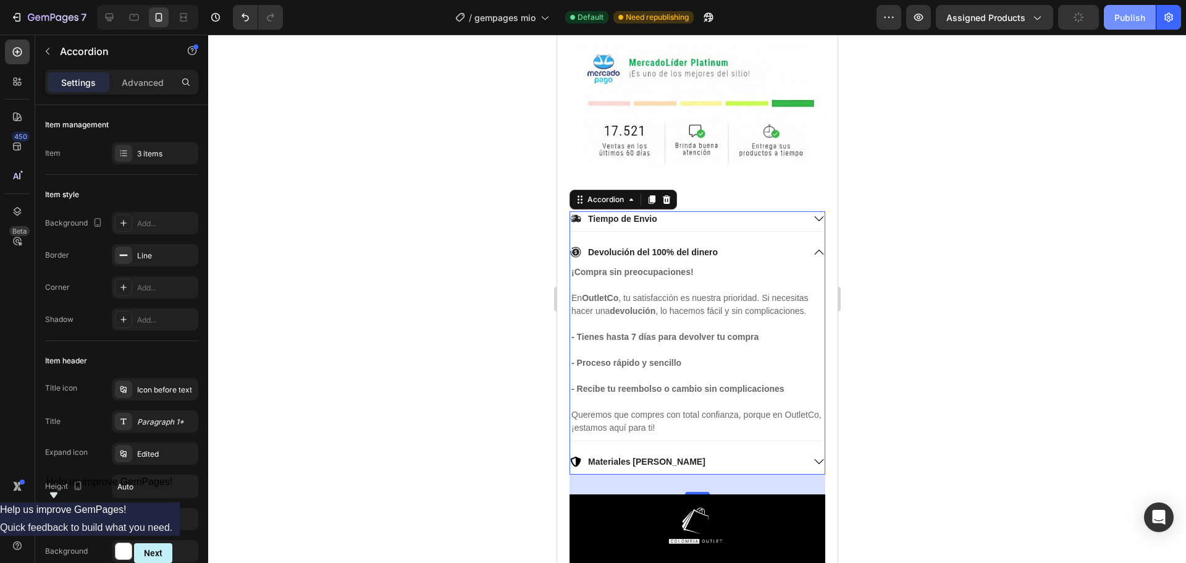
click at [1133, 17] on div "Publish" at bounding box center [1129, 17] width 31 height 13
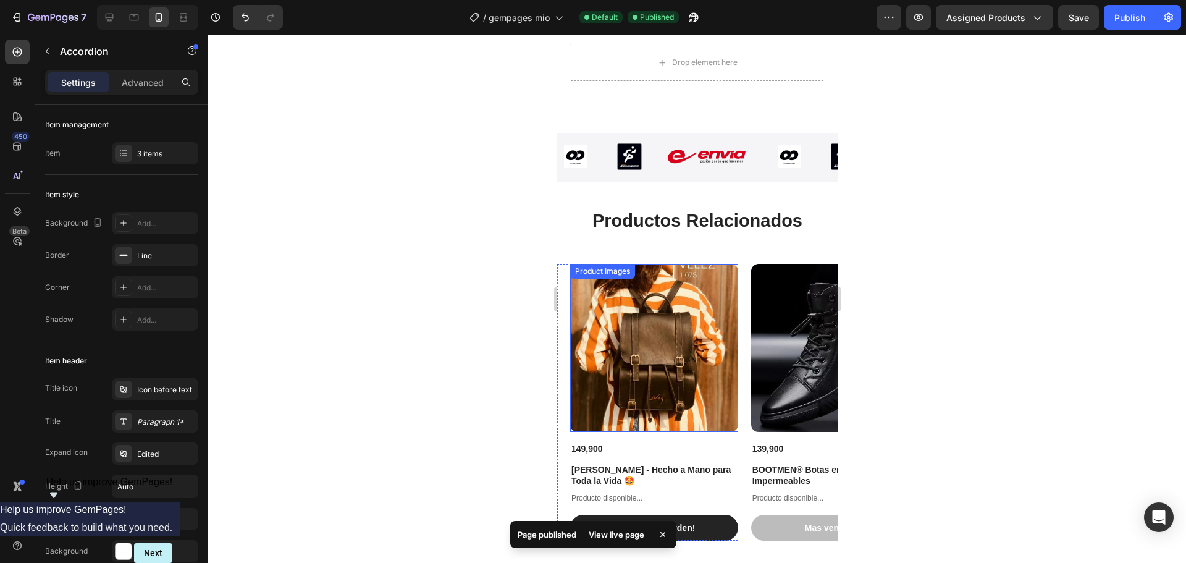
scroll to position [3212, 0]
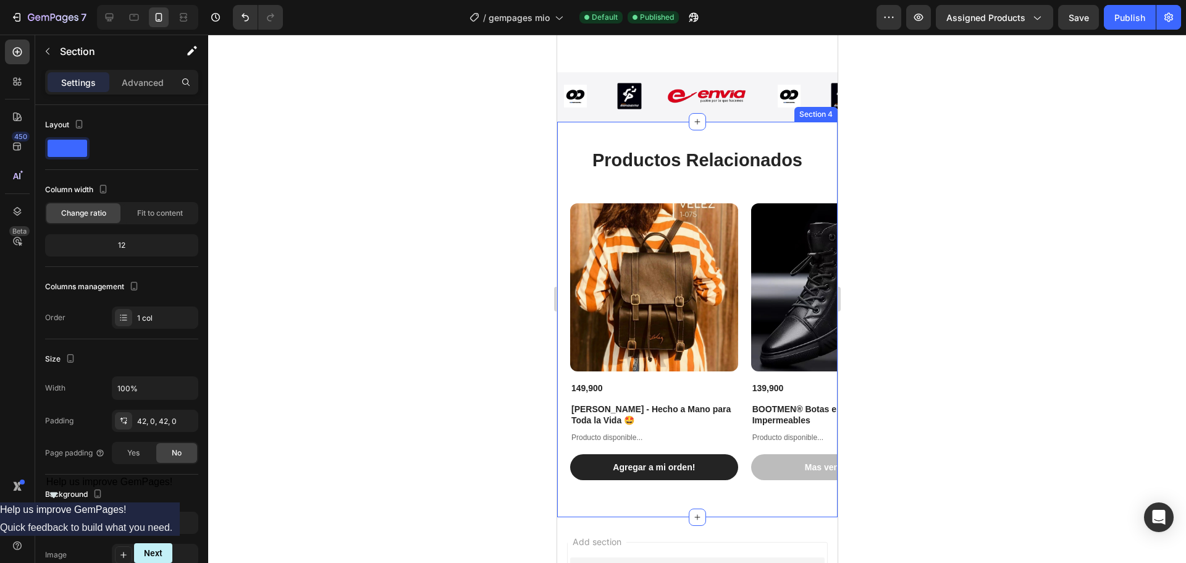
click at [739, 140] on div "Productos Relacionados Heading Product Images 149,900 Product Price Product Pri…" at bounding box center [696, 319] width 280 height 395
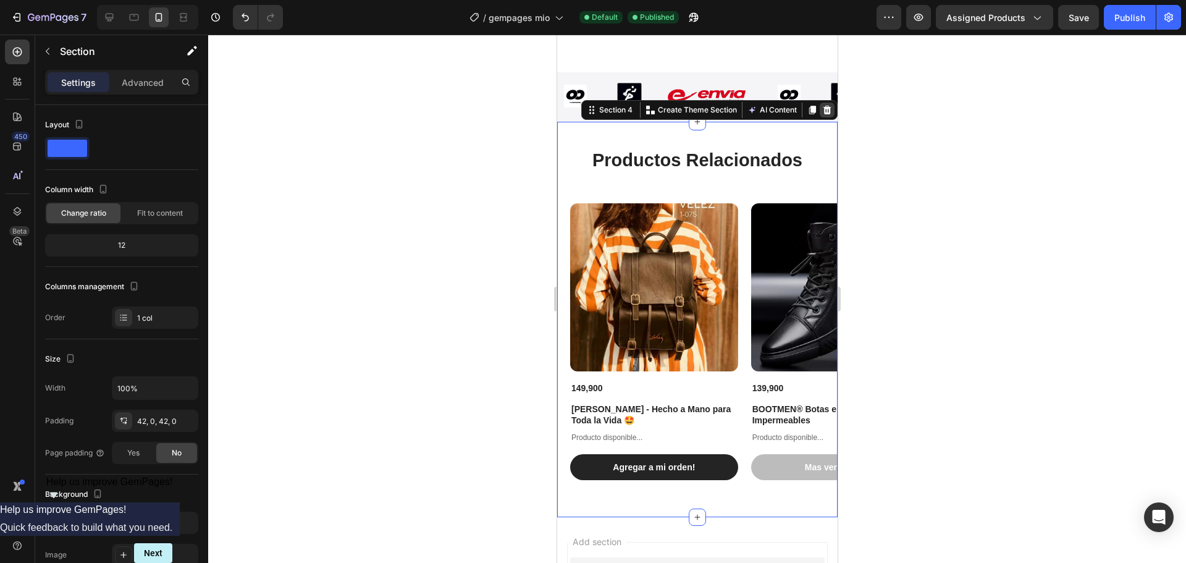
click at [821, 110] on icon at bounding box center [826, 110] width 10 height 10
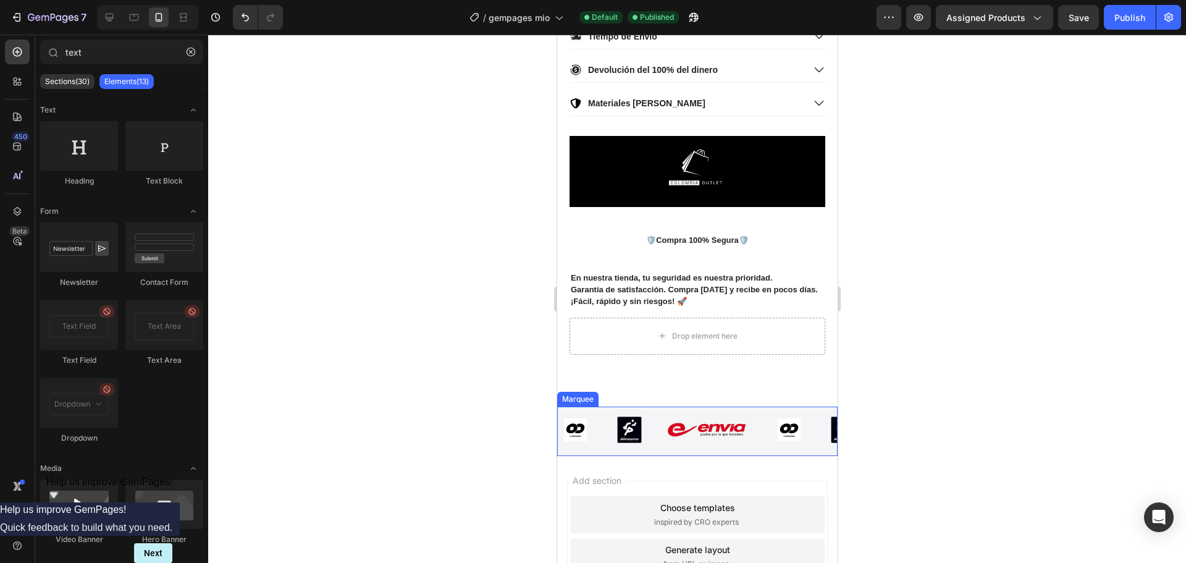
scroll to position [3032, 0]
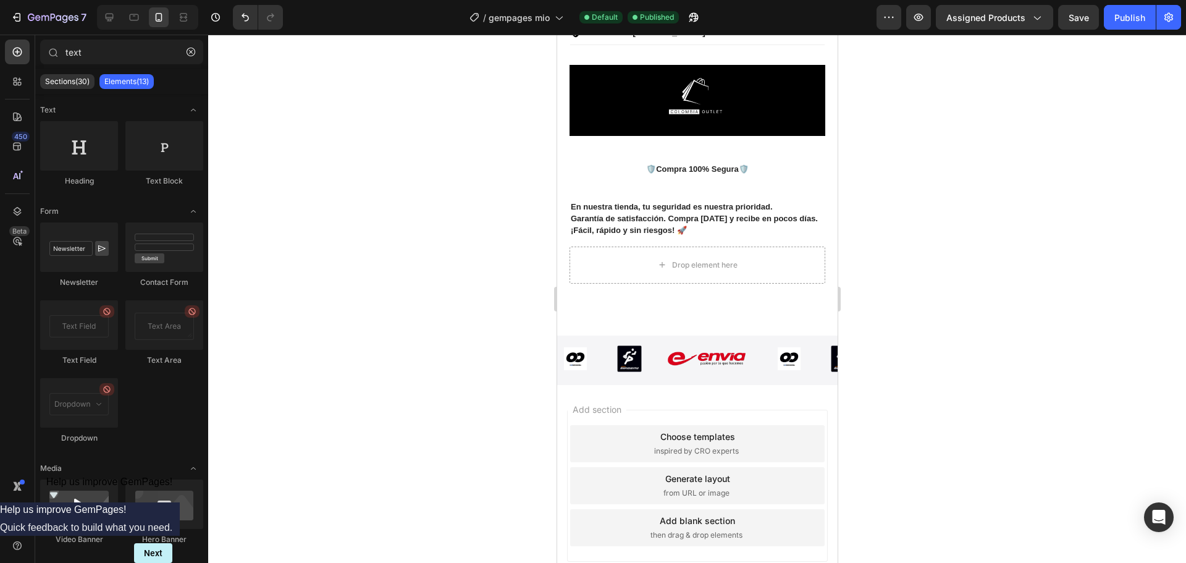
click at [660, 409] on div "Add section Choose templates inspired by CRO experts Generate layout from URL o…" at bounding box center [696, 485] width 261 height 152
click at [679, 445] on span "inspired by CRO experts" at bounding box center [695, 450] width 85 height 11
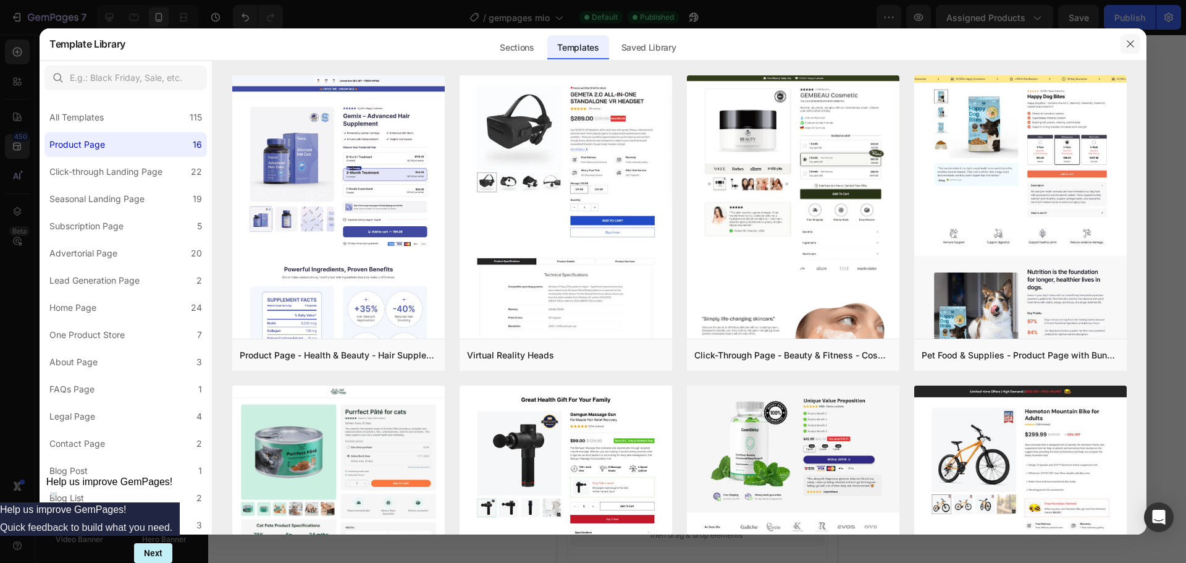
click at [1127, 48] on icon "button" at bounding box center [1130, 44] width 10 height 10
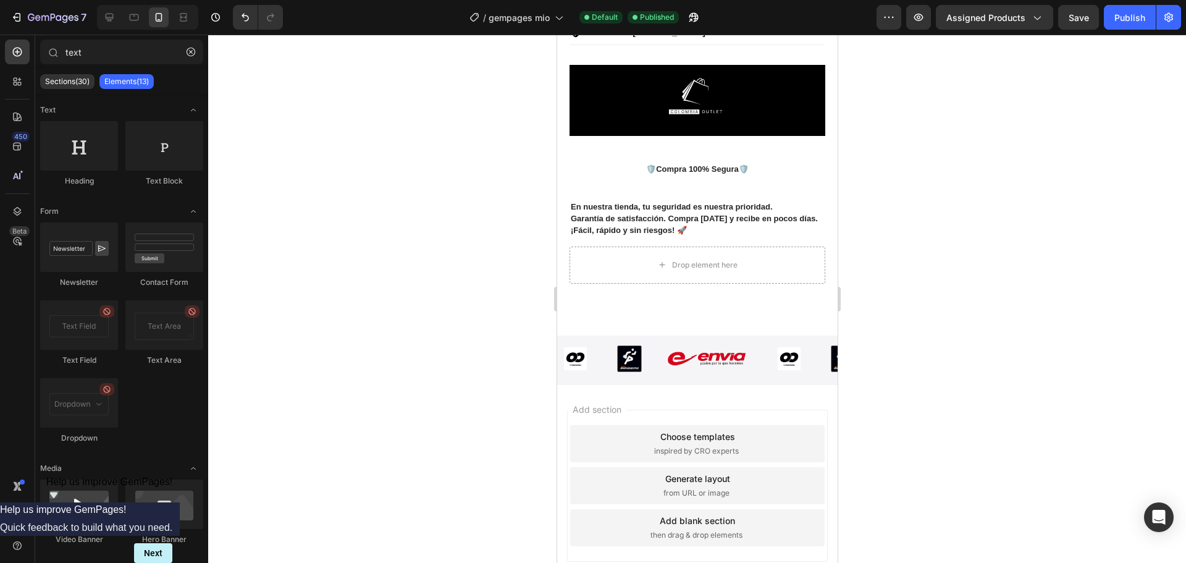
click at [770, 409] on div "Add section Choose templates inspired by CRO experts Generate layout from URL o…" at bounding box center [696, 485] width 261 height 152
click at [789, 409] on div "Add section Choose templates inspired by CRO experts Generate layout from URL o…" at bounding box center [696, 485] width 261 height 152
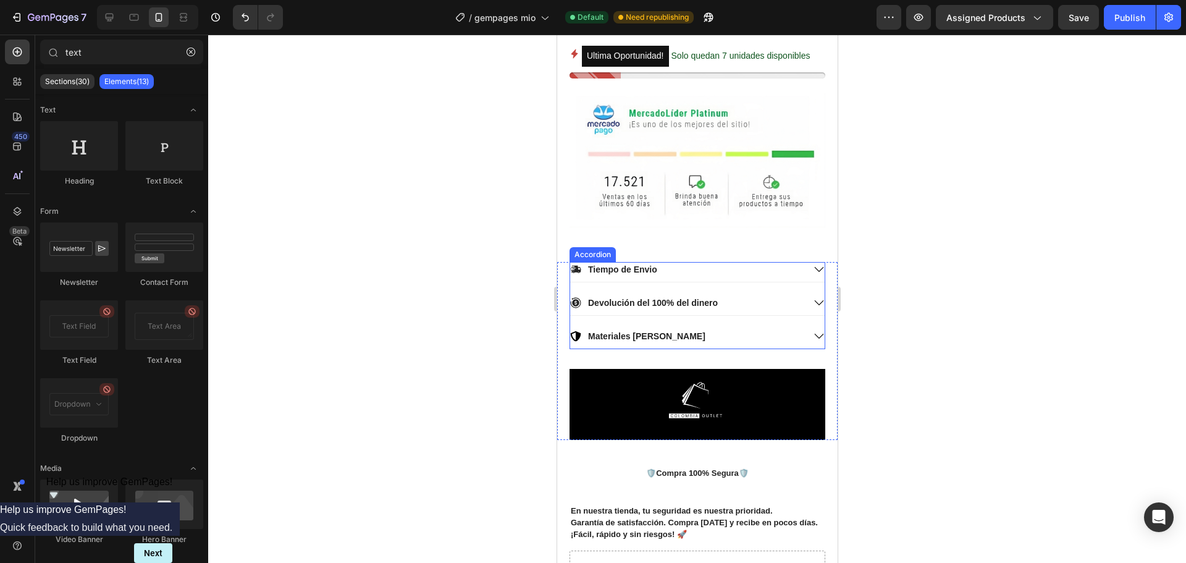
scroll to position [2785, 0]
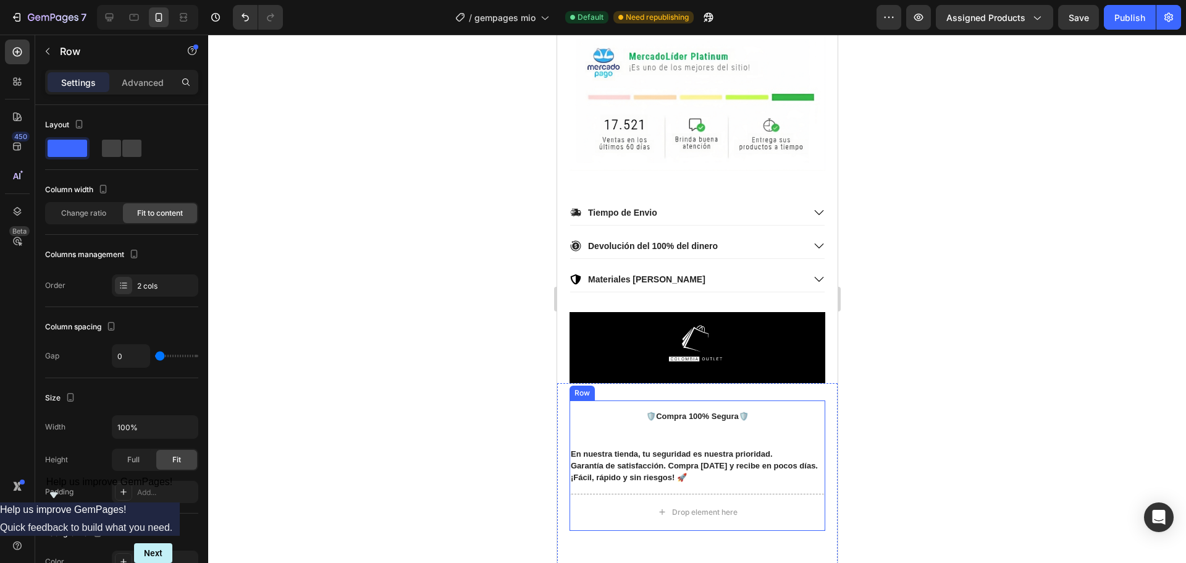
click at [759, 409] on div "🛡️ Compra 100% Segura 🛡️ Heading En nuestra tienda, tu seguridad es nuestra pri…" at bounding box center [697, 446] width 256 height 93
drag, startPoint x: 695, startPoint y: 471, endPoint x: 713, endPoint y: 427, distance: 47.6
click at [713, 427] on div "🛡️ Compra 100% Segura 🛡️ Heading En nuestra tienda, tu seguridad es nuestra pri…" at bounding box center [697, 465] width 256 height 130
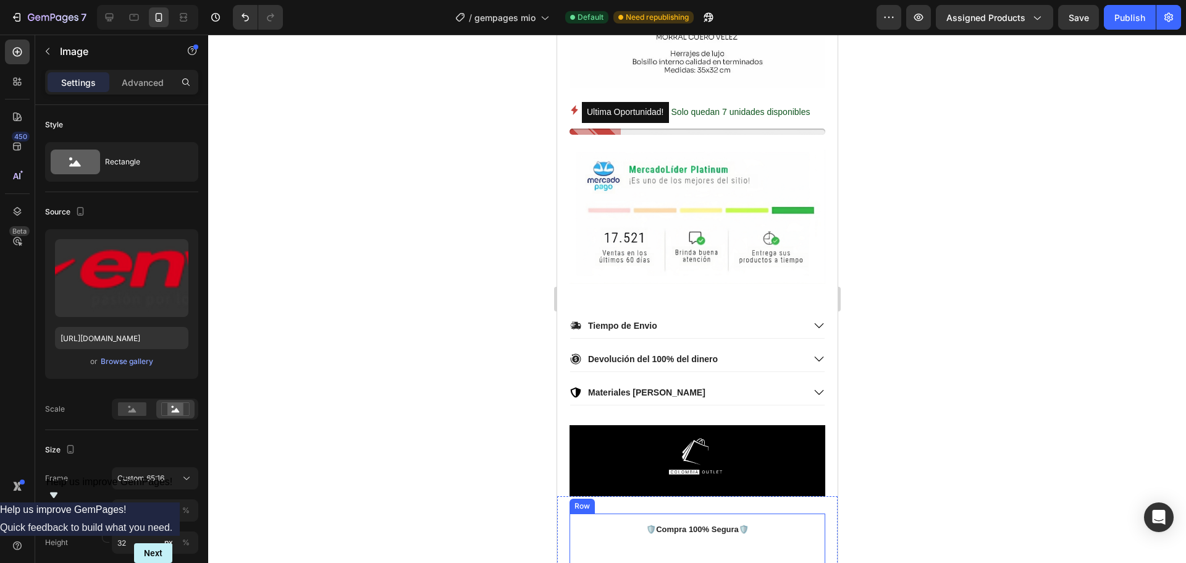
scroll to position [2662, 0]
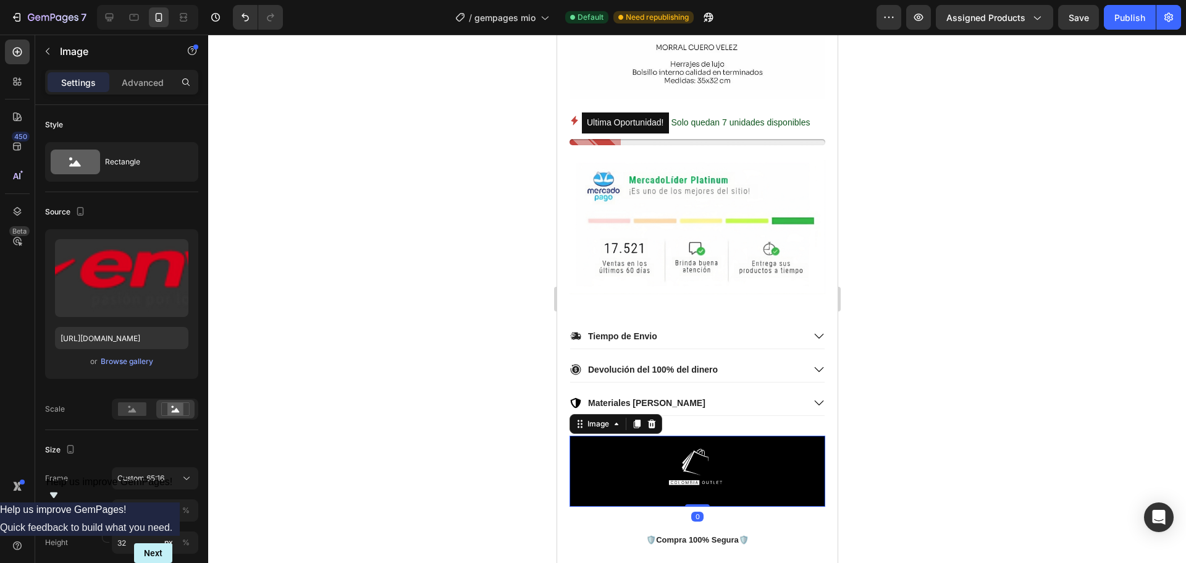
click at [782, 435] on img at bounding box center [697, 470] width 256 height 71
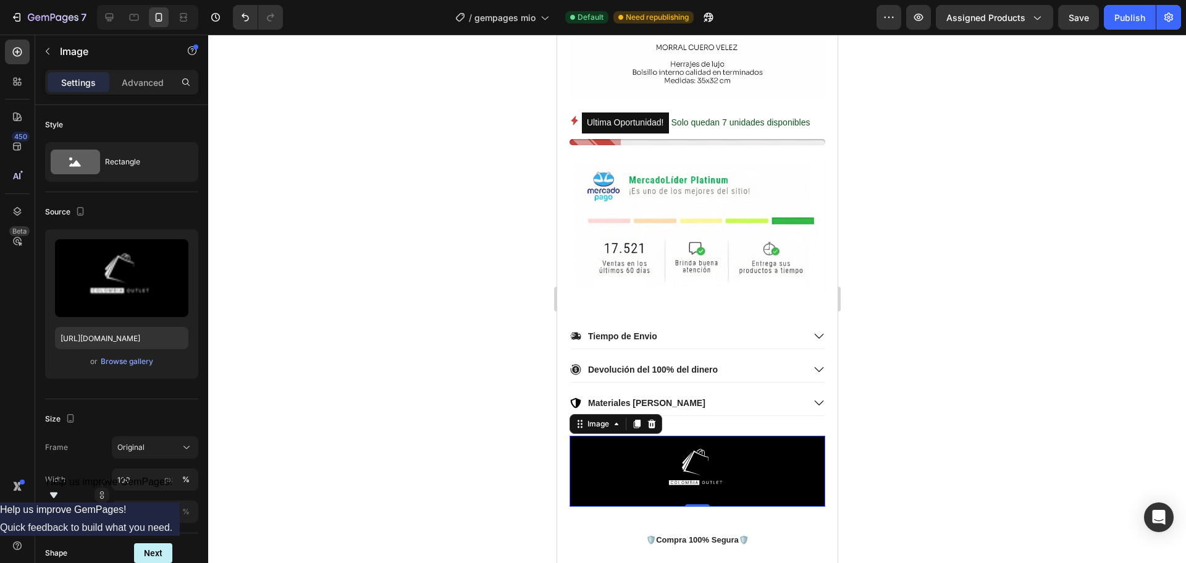
click at [805, 435] on img at bounding box center [697, 470] width 256 height 71
click at [814, 435] on img at bounding box center [697, 470] width 256 height 71
click at [991, 180] on div at bounding box center [697, 299] width 978 height 528
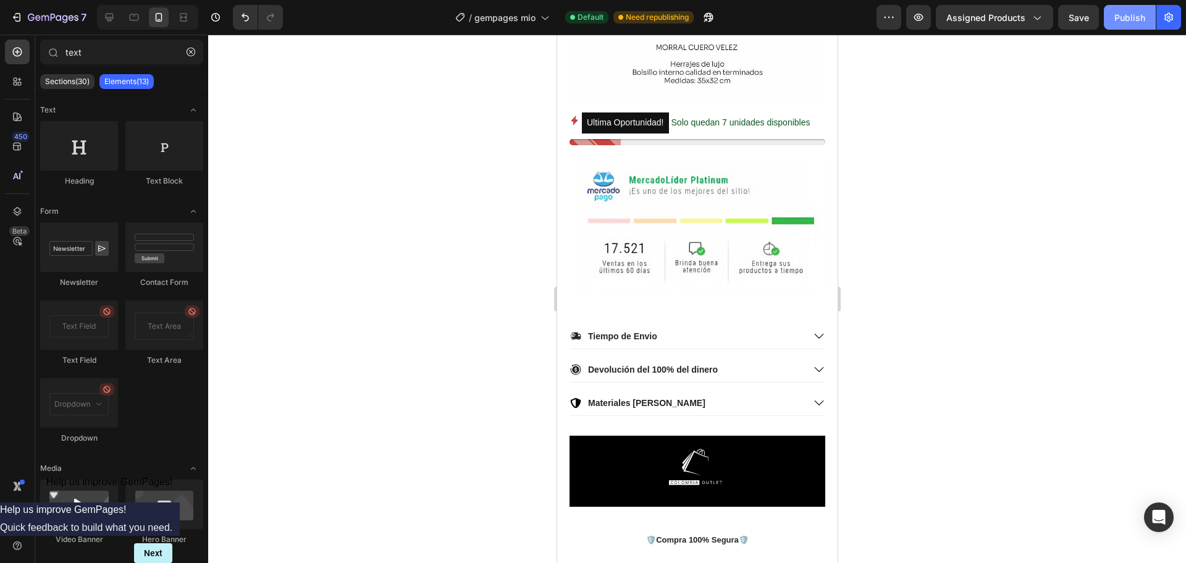
click at [1131, 17] on div "Publish" at bounding box center [1129, 17] width 31 height 13
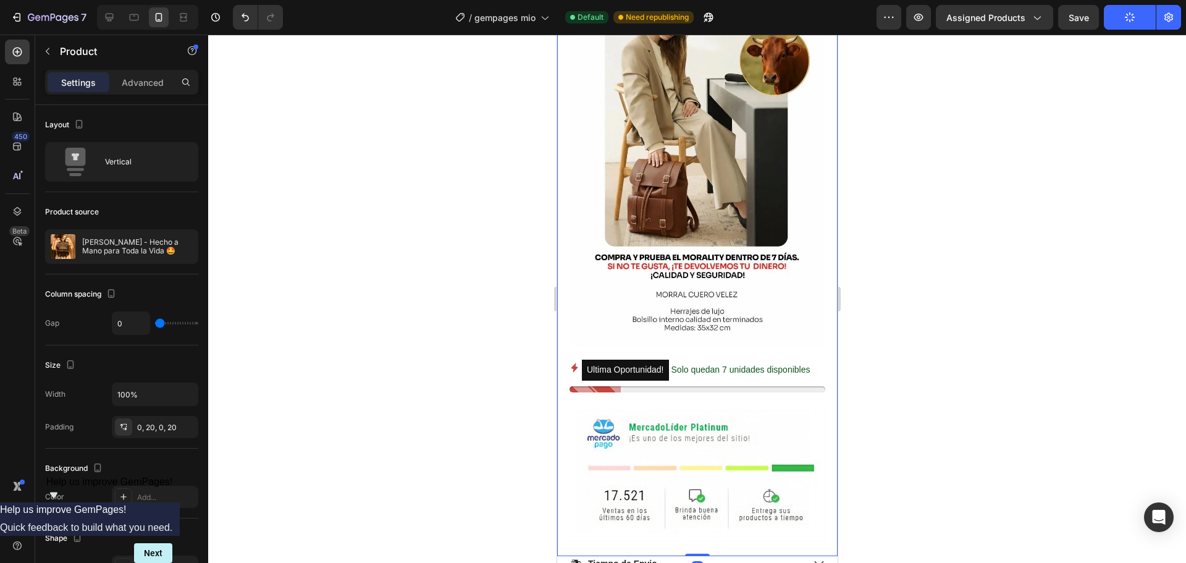
drag, startPoint x: 692, startPoint y: 493, endPoint x: 776, endPoint y: 463, distance: 89.9
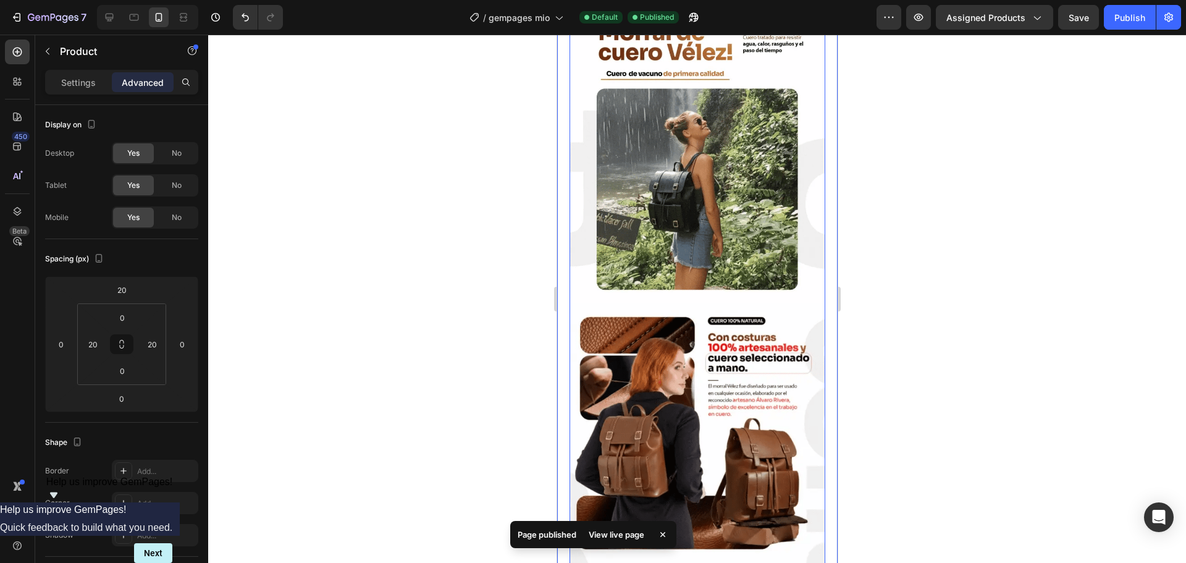
scroll to position [747, 0]
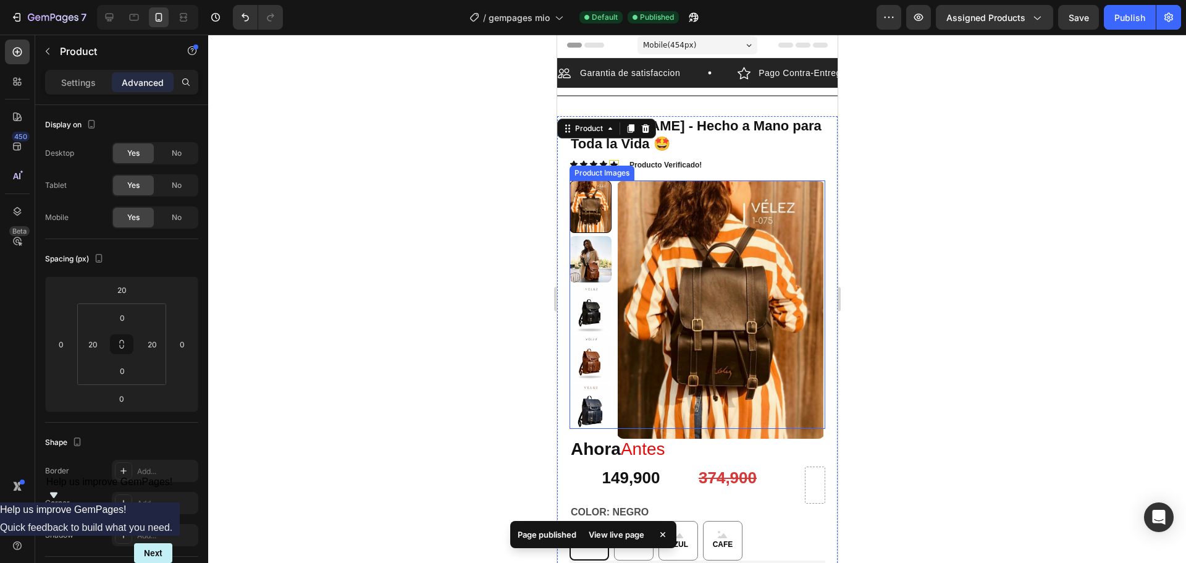
scroll to position [0, 0]
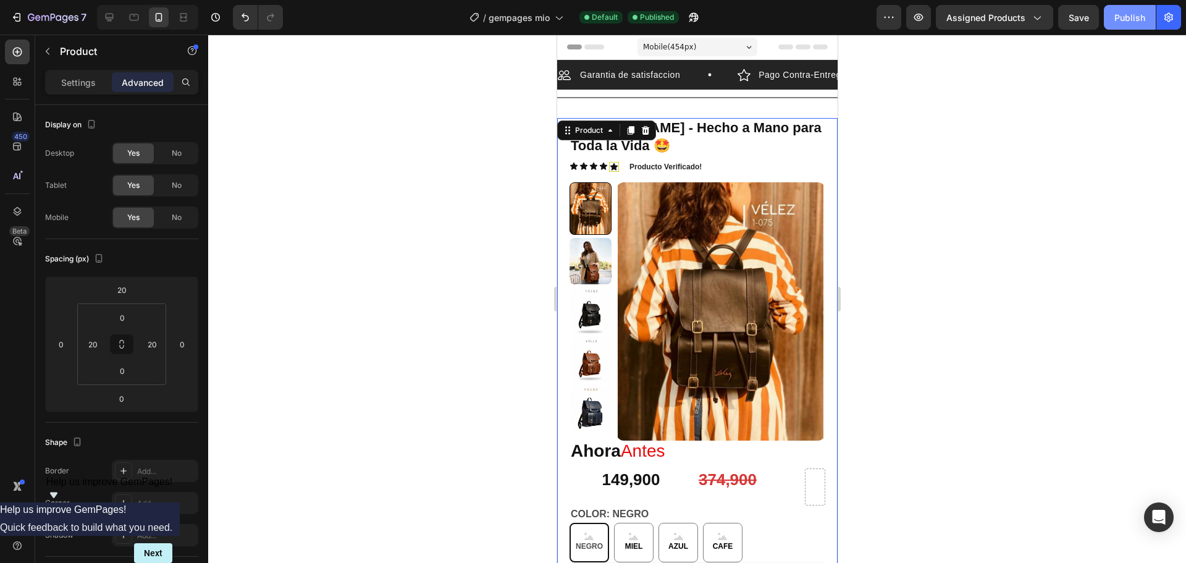
click at [1143, 18] on div "Publish" at bounding box center [1129, 17] width 31 height 13
click at [452, 140] on div at bounding box center [697, 299] width 978 height 528
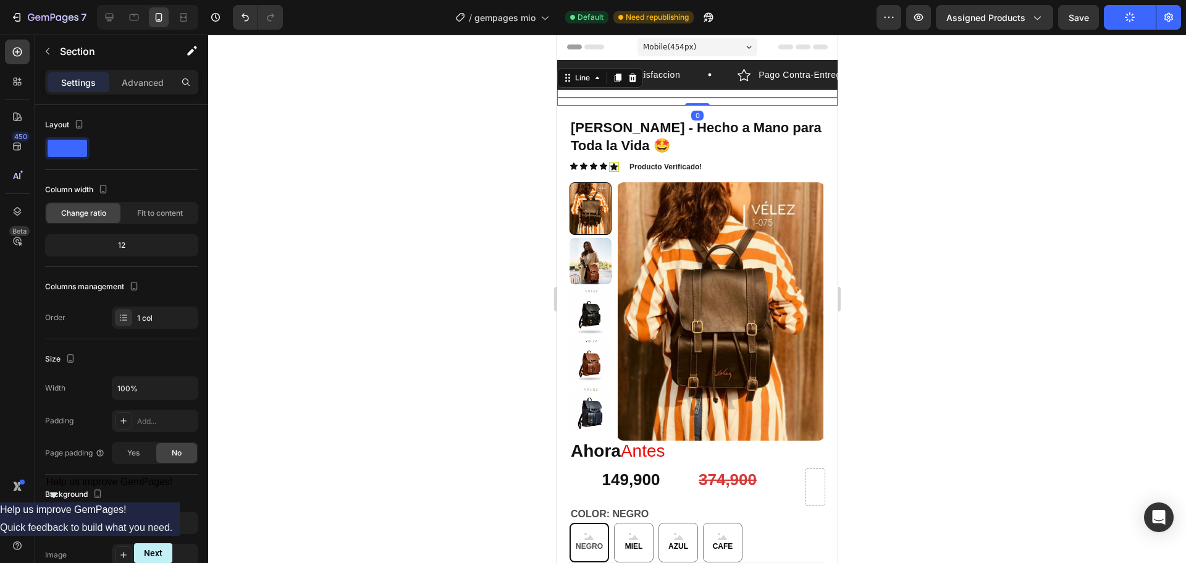
click at [682, 99] on div "Title Line 0" at bounding box center [696, 98] width 280 height 16
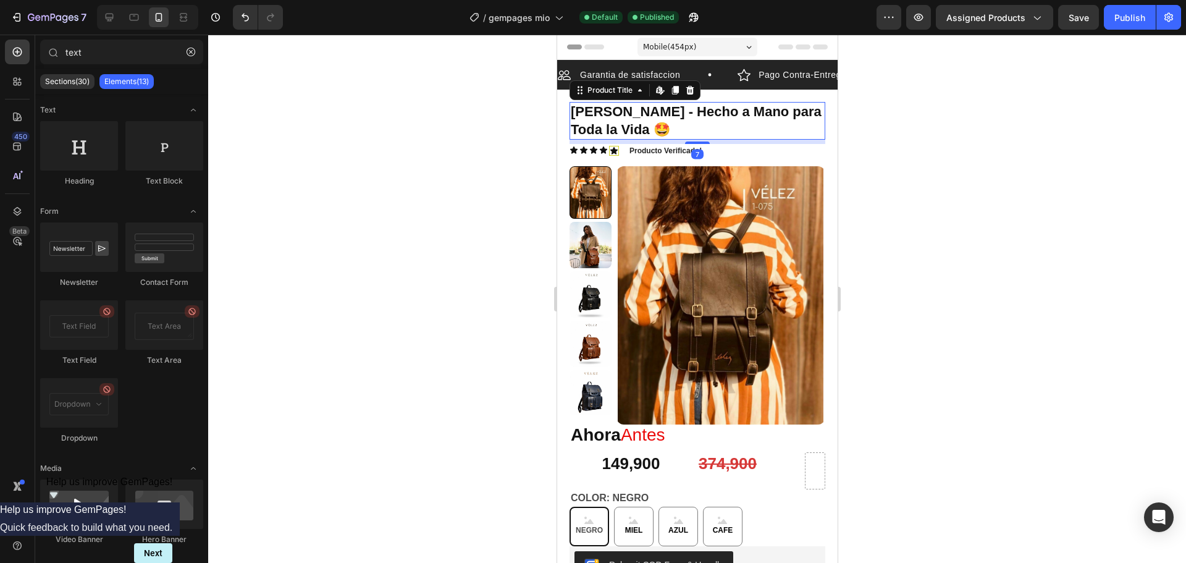
click at [658, 112] on h1 "[PERSON_NAME] - Hecho a Mano para Toda la Vida 🤩" at bounding box center [697, 121] width 256 height 38
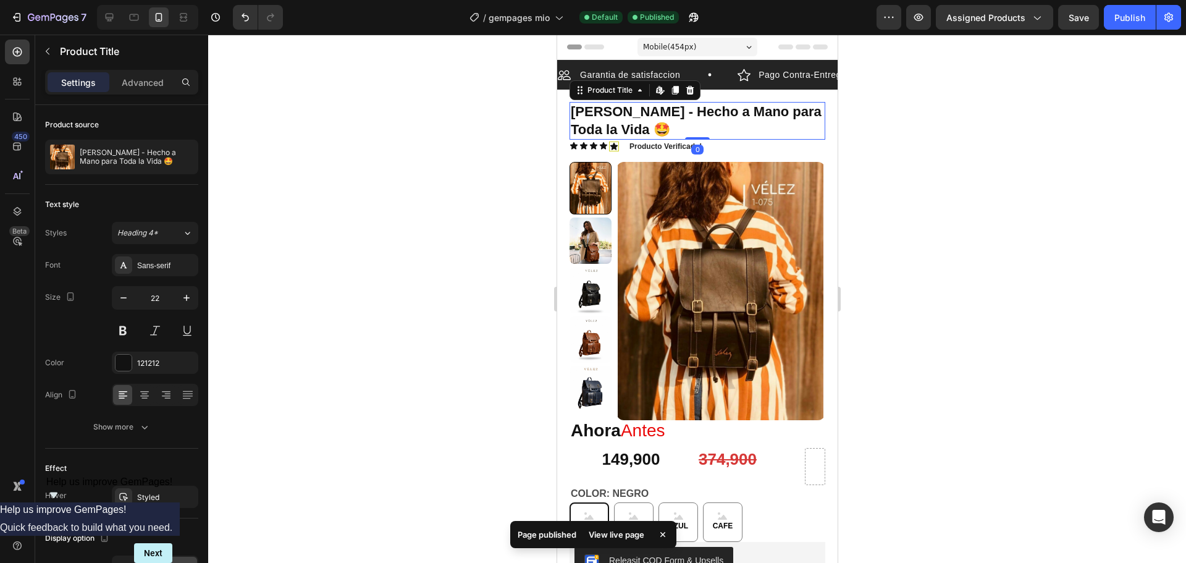
drag, startPoint x: 699, startPoint y: 143, endPoint x: 702, endPoint y: 131, distance: 12.7
click at [702, 131] on div "Morral de Cuero - Hecho a Mano para Toda la Vida 🤩 Product Title Edit content i…" at bounding box center [697, 121] width 256 height 38
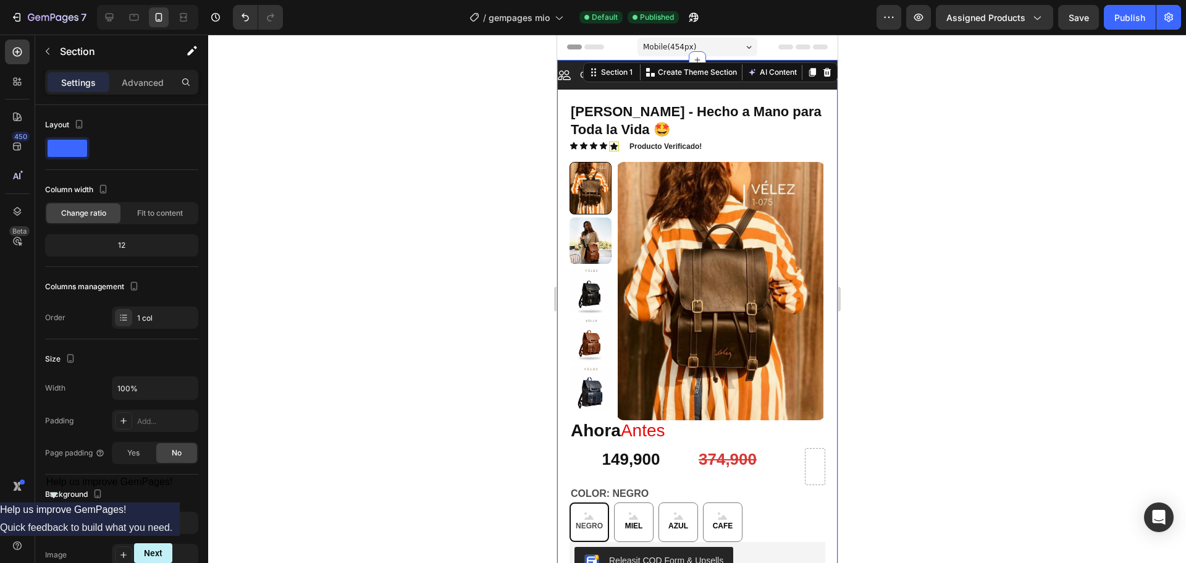
drag, startPoint x: 692, startPoint y: 59, endPoint x: 1005, endPoint y: 135, distance: 322.4
click at [1136, 19] on div "Publish" at bounding box center [1129, 17] width 31 height 13
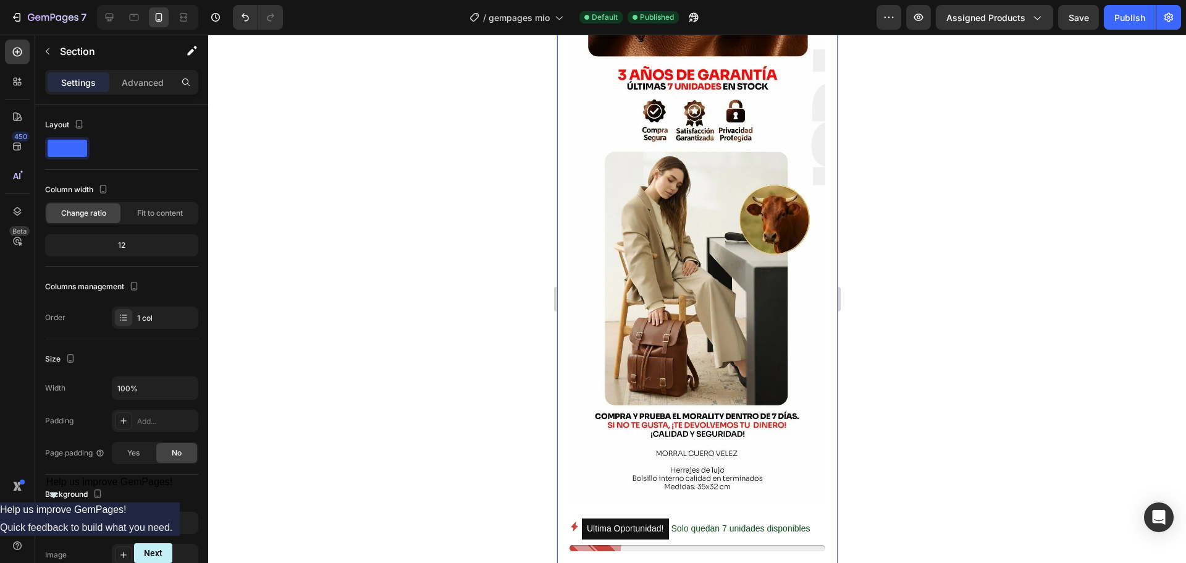
scroll to position [2100, 0]
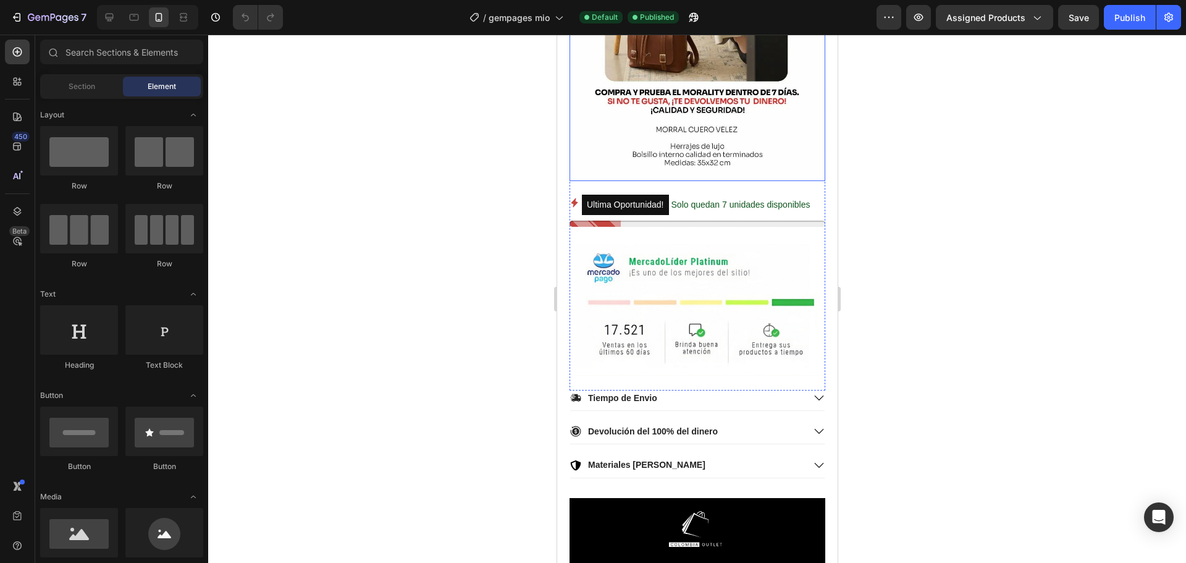
scroll to position [2594, 0]
